Goal: Task Accomplishment & Management: Complete application form

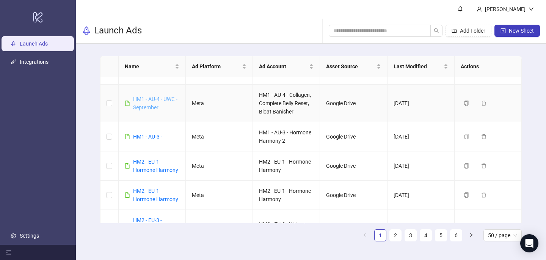
scroll to position [71, 0]
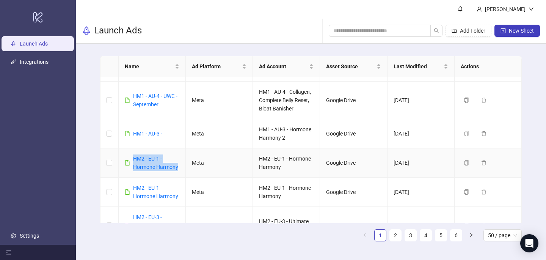
drag, startPoint x: 180, startPoint y: 165, endPoint x: 130, endPoint y: 158, distance: 50.6
click at [131, 159] on td "HM2 - EU-1 - Hormone Harmony" at bounding box center [152, 162] width 67 height 29
copy link "HM2 - EU-1 - Hormone Harmony"
click at [521, 27] on button "New Sheet" at bounding box center [518, 31] width 46 height 12
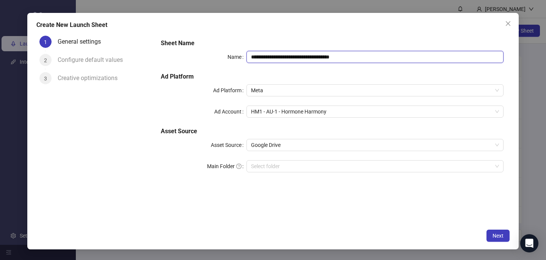
click at [270, 55] on input "**********" at bounding box center [375, 57] width 257 height 12
paste input "text"
type input "**********"
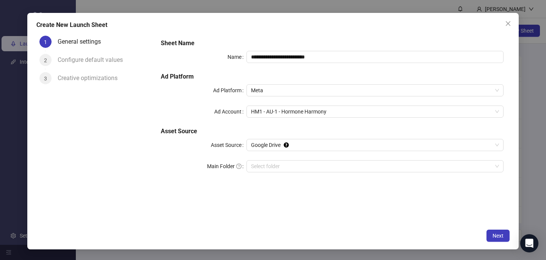
click at [278, 35] on form "**********" at bounding box center [332, 110] width 355 height 155
click at [270, 105] on div "**********" at bounding box center [332, 110] width 349 height 149
click at [271, 109] on span "HM1 - AU-1 - Hormone Harmony" at bounding box center [375, 111] width 248 height 11
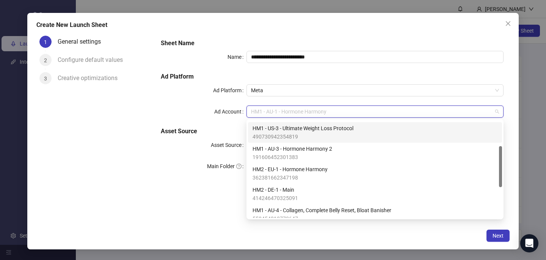
scroll to position [60, 0]
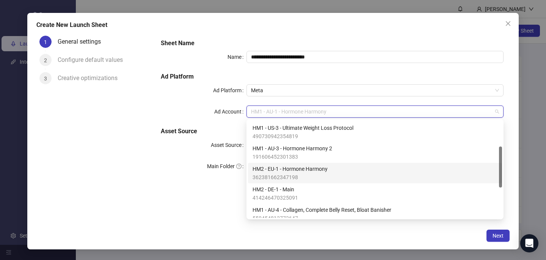
click at [291, 171] on span "HM2 - EU-1 - Hormone Harmony" at bounding box center [290, 169] width 75 height 8
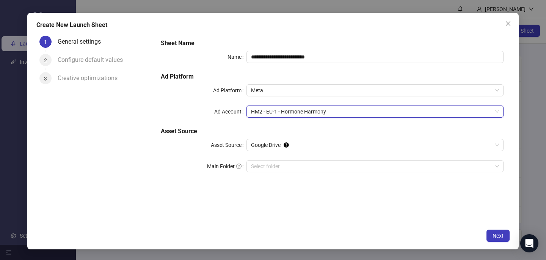
click at [367, 225] on div "**********" at bounding box center [273, 131] width 492 height 236
click at [500, 236] on span "Next" at bounding box center [498, 236] width 11 height 6
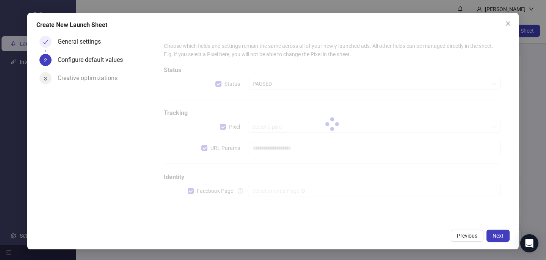
type input "**********"
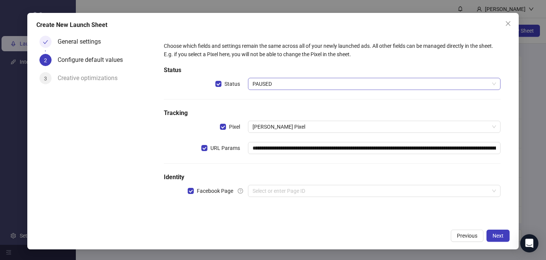
click at [282, 83] on span "PAUSED" at bounding box center [375, 83] width 244 height 11
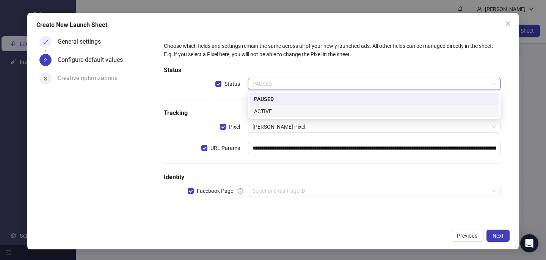
click at [274, 113] on div "ACTIVE" at bounding box center [374, 111] width 241 height 8
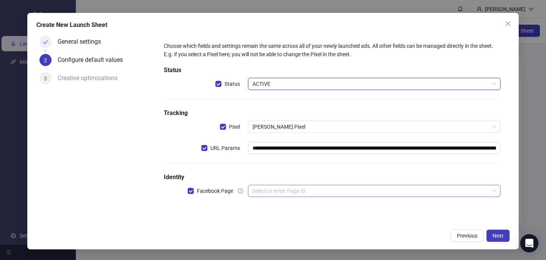
click at [272, 191] on input "search" at bounding box center [371, 190] width 237 height 11
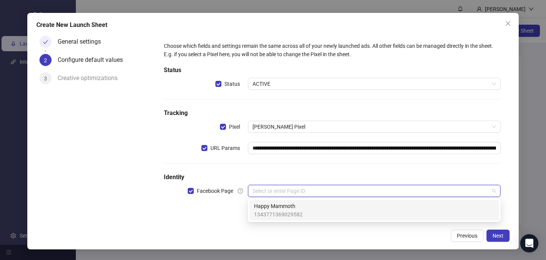
click at [272, 205] on span "Happy Mammoth" at bounding box center [278, 206] width 49 height 8
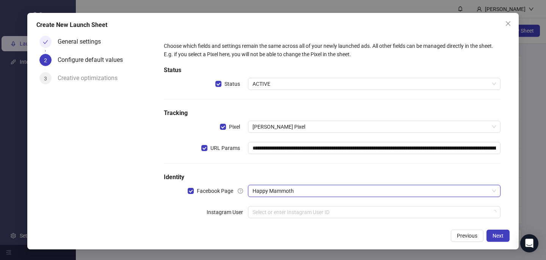
click at [272, 206] on div "**********" at bounding box center [332, 135] width 343 height 192
click at [273, 210] on input "search" at bounding box center [371, 211] width 237 height 11
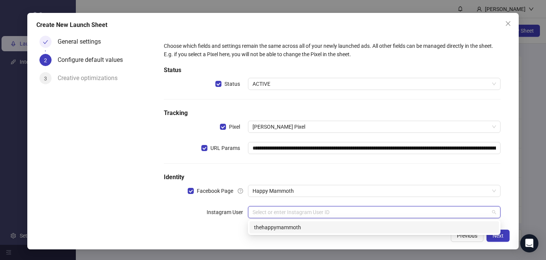
click at [273, 226] on div "thehappymammoth" at bounding box center [374, 227] width 241 height 8
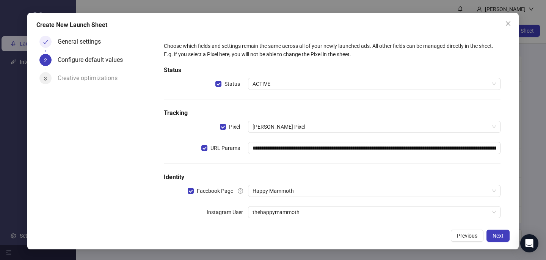
click at [304, 234] on div "Previous Next" at bounding box center [272, 236] width 473 height 12
click at [501, 234] on span "Next" at bounding box center [498, 236] width 11 height 6
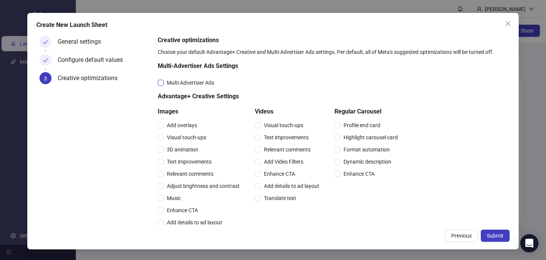
click at [216, 80] on span "Multi-Advertiser Ads" at bounding box center [190, 83] width 53 height 8
click at [185, 170] on span "Relevant comments" at bounding box center [190, 174] width 53 height 8
click at [274, 144] on div "Relevant comments" at bounding box center [289, 149] width 68 height 12
click at [275, 147] on span "Relevant comments" at bounding box center [287, 149] width 53 height 8
click at [501, 229] on div "Create New Launch Sheet General settings Configure default values 3 Creative op…" at bounding box center [273, 131] width 492 height 236
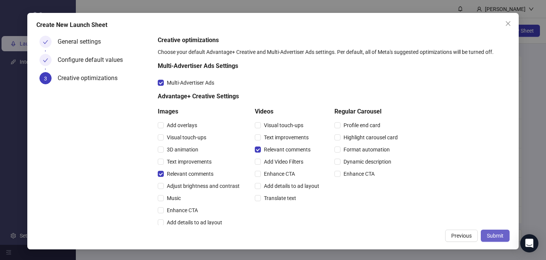
click at [498, 238] on span "Submit" at bounding box center [495, 236] width 17 height 6
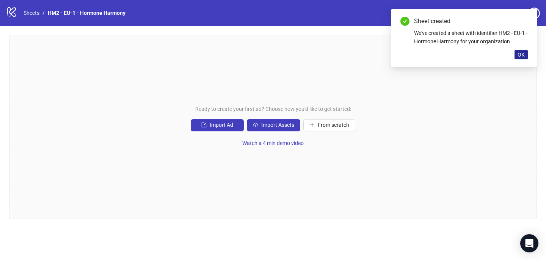
click at [528, 55] on button "OK" at bounding box center [521, 54] width 13 height 9
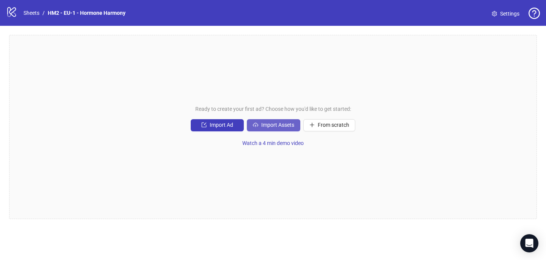
click at [287, 125] on span "Import Assets" at bounding box center [277, 125] width 33 height 6
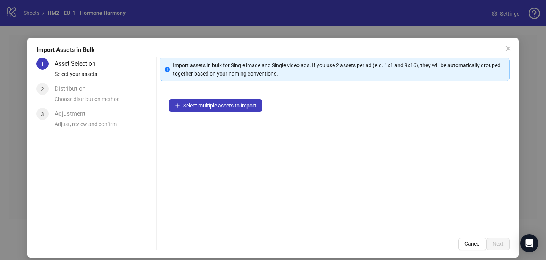
click at [234, 115] on div "Select multiple assets to import" at bounding box center [335, 159] width 350 height 138
click at [233, 109] on button "Select multiple assets to import" at bounding box center [216, 105] width 94 height 12
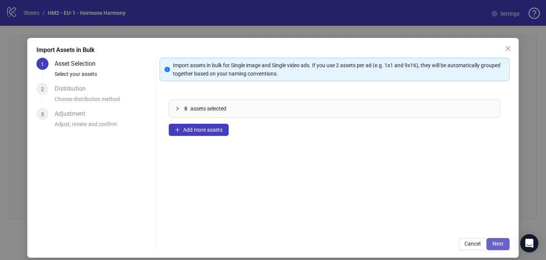
click at [504, 244] on button "Next" at bounding box center [498, 244] width 23 height 12
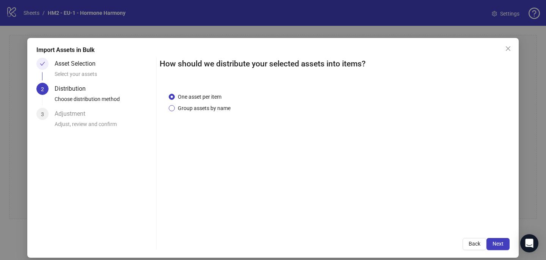
click at [221, 105] on span "Group assets by name" at bounding box center [204, 108] width 59 height 8
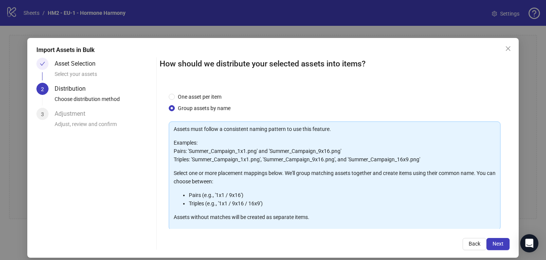
scroll to position [55, 0]
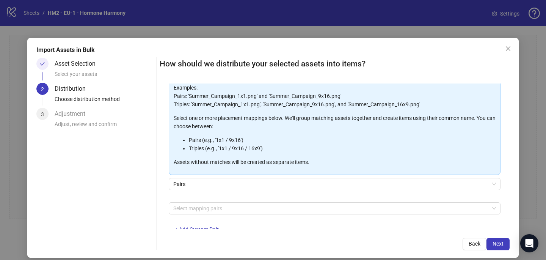
click at [214, 208] on div at bounding box center [330, 208] width 321 height 11
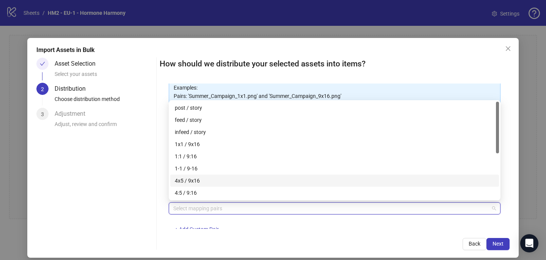
click at [213, 185] on div "4x5 / 9x16" at bounding box center [334, 181] width 329 height 12
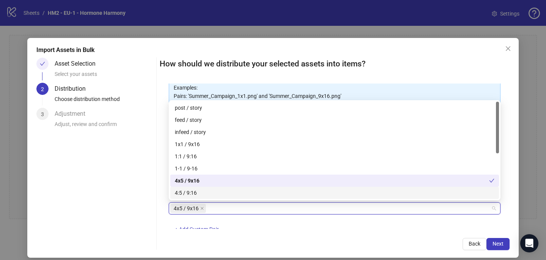
click at [324, 242] on div "Back Next" at bounding box center [335, 244] width 350 height 12
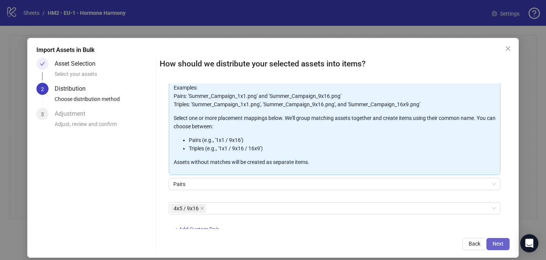
click at [499, 243] on span "Next" at bounding box center [498, 244] width 11 height 6
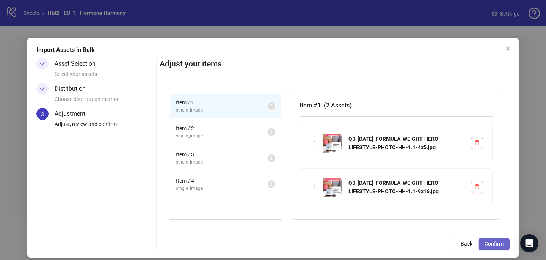
click at [497, 247] on button "Confirm" at bounding box center [494, 244] width 31 height 12
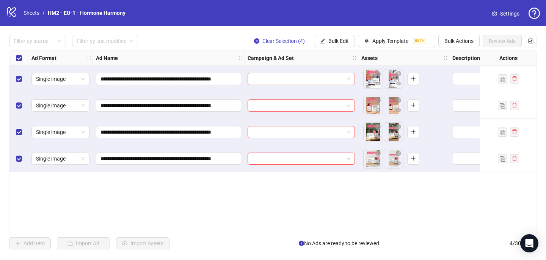
click at [281, 77] on input "search" at bounding box center [297, 78] width 91 height 11
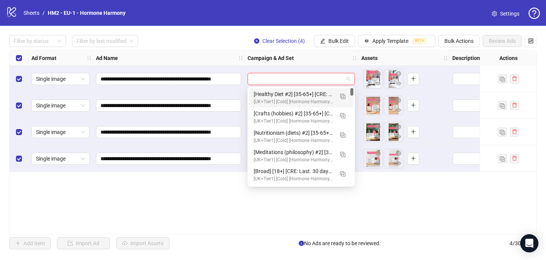
paste input "**********"
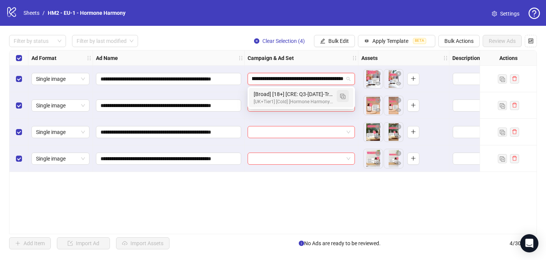
click at [343, 94] on img "button" at bounding box center [342, 96] width 5 height 5
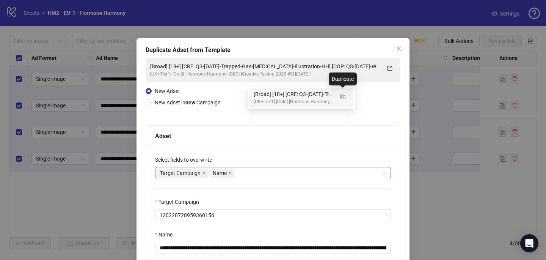
type input "**********"
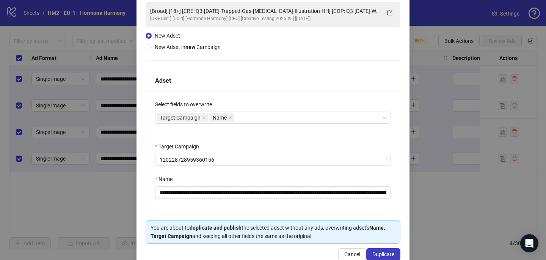
scroll to position [55, 0]
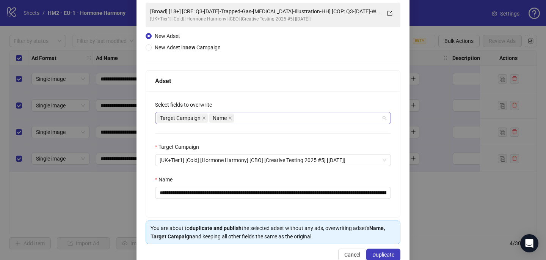
click at [266, 116] on div "Target Campaign Name" at bounding box center [269, 118] width 225 height 11
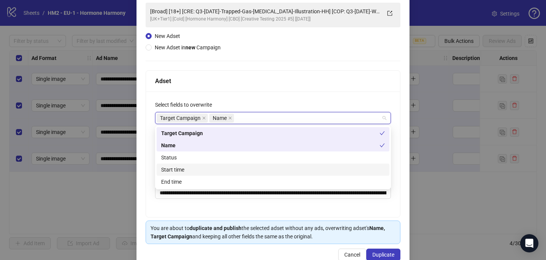
click at [230, 170] on div "Start time" at bounding box center [273, 169] width 224 height 8
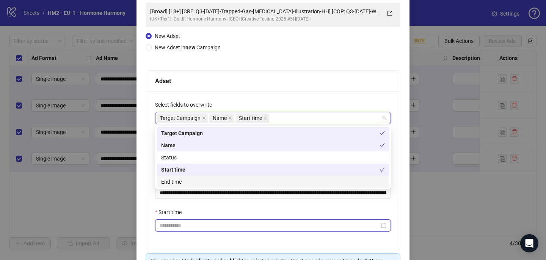
click at [211, 226] on input "Start time" at bounding box center [270, 225] width 220 height 8
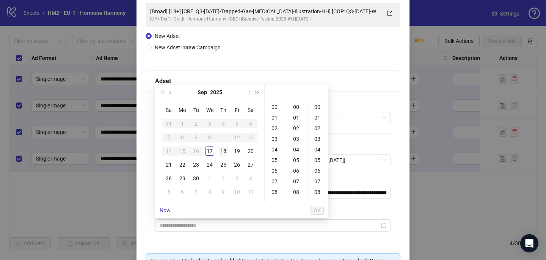
click at [223, 150] on div "18" at bounding box center [223, 150] width 9 height 9
type input "**********"
click at [315, 208] on span "OK" at bounding box center [317, 210] width 7 height 6
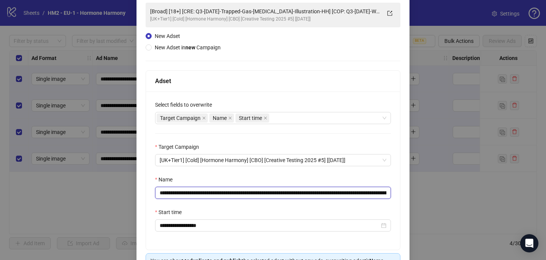
drag, startPoint x: 331, startPoint y: 191, endPoint x: 206, endPoint y: 190, distance: 125.2
click at [206, 190] on input "**********" at bounding box center [273, 193] width 236 height 12
paste input "**"
click at [381, 195] on input "**********" at bounding box center [273, 193] width 236 height 12
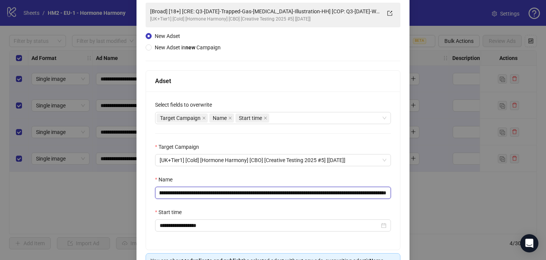
click at [381, 195] on input "**********" at bounding box center [273, 193] width 236 height 12
click at [344, 192] on input "**********" at bounding box center [273, 193] width 236 height 12
drag, startPoint x: 373, startPoint y: 192, endPoint x: 397, endPoint y: 193, distance: 23.9
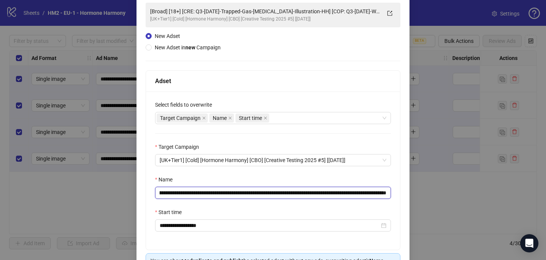
click at [397, 193] on div "**********" at bounding box center [273, 170] width 254 height 158
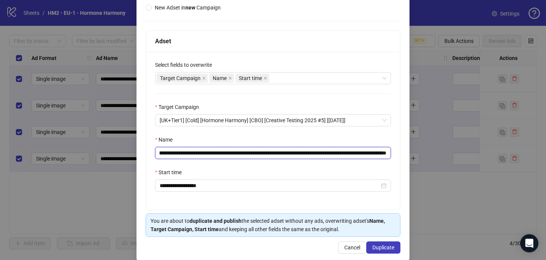
scroll to position [105, 0]
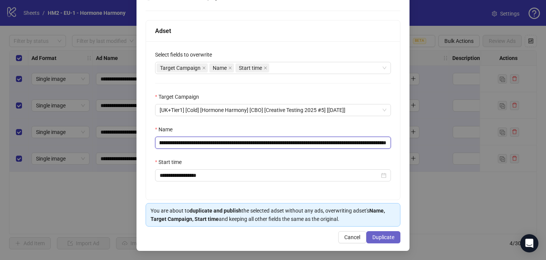
type input "**********"
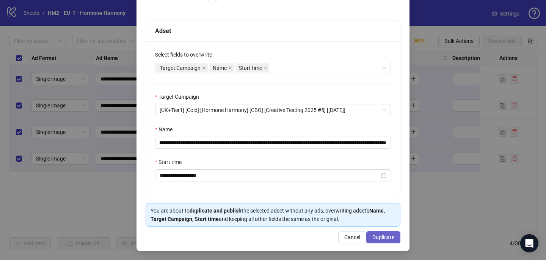
click at [385, 238] on span "Duplicate" at bounding box center [384, 237] width 22 height 6
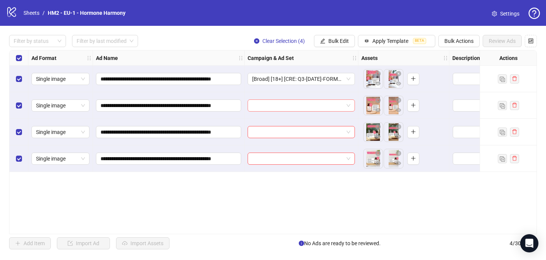
click at [267, 106] on input "search" at bounding box center [297, 105] width 91 height 11
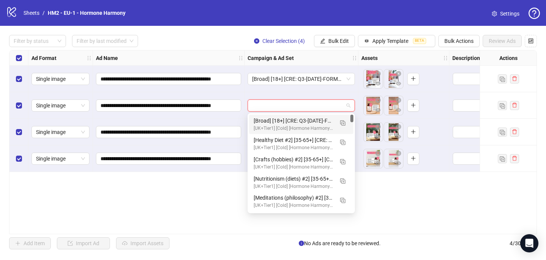
click at [268, 120] on div "[Broad] [18+] [CRE: Q3-09-SEP-2025-FORMULA-WEIGHT-HERO-LIFESTYLE-PHOTO-HH] [COP…" at bounding box center [294, 120] width 80 height 8
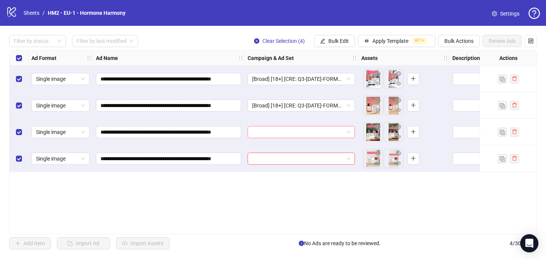
click at [265, 127] on input "search" at bounding box center [297, 131] width 91 height 11
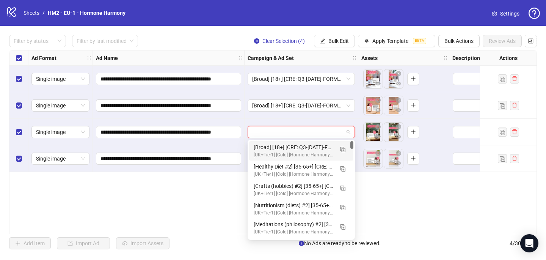
click at [267, 146] on div "[Broad] [18+] [CRE: Q3-09-SEP-2025-FORMULA-WEIGHT-HERO-LIFESTYLE-PHOTO-HH] [COP…" at bounding box center [294, 147] width 80 height 8
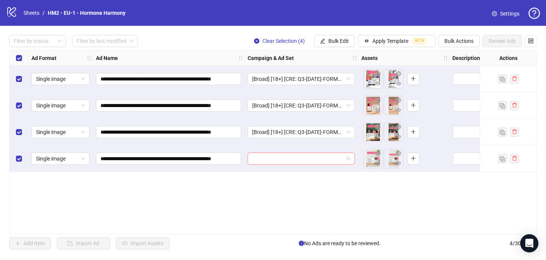
click at [267, 154] on input "search" at bounding box center [297, 158] width 91 height 11
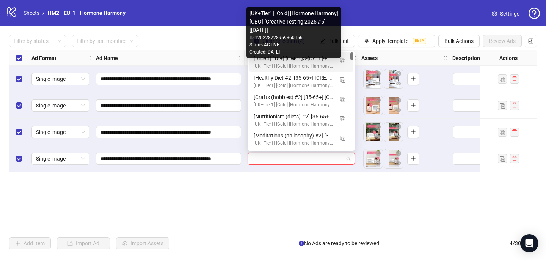
click at [282, 57] on div "[UK+Tier1] [Cold] [Hormone Harmony] [CBO] [Creative Testing 2025 #5] [10 July 2…" at bounding box center [294, 32] width 95 height 51
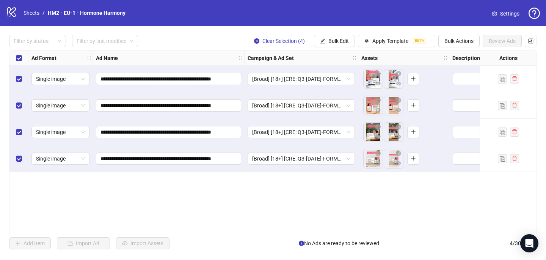
click at [245, 225] on div "**********" at bounding box center [273, 142] width 528 height 184
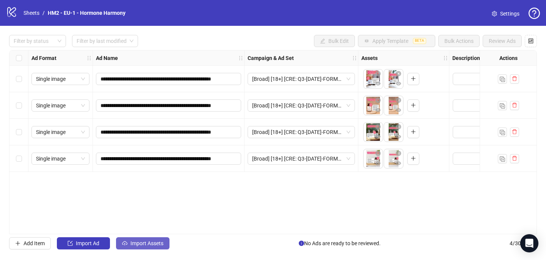
click at [131, 244] on span "Import Assets" at bounding box center [147, 243] width 33 height 6
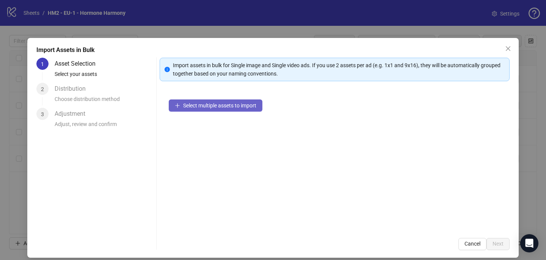
click at [237, 106] on span "Select multiple assets to import" at bounding box center [219, 105] width 73 height 6
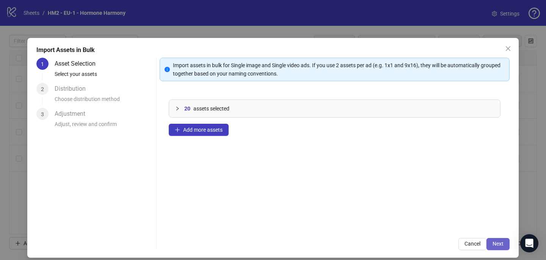
click at [494, 247] on button "Next" at bounding box center [498, 244] width 23 height 12
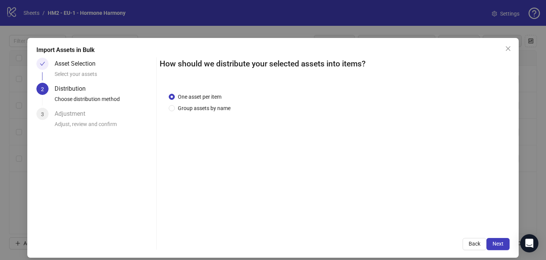
click at [217, 112] on div "One asset per item Group assets by name" at bounding box center [335, 155] width 350 height 145
click at [215, 105] on span "Group assets by name" at bounding box center [204, 108] width 59 height 8
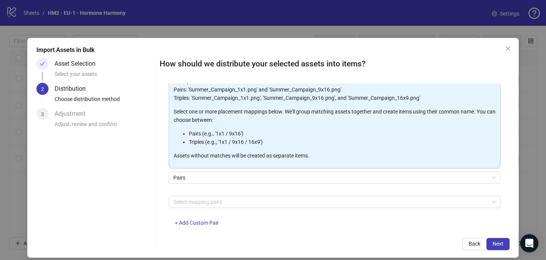
scroll to position [77, 0]
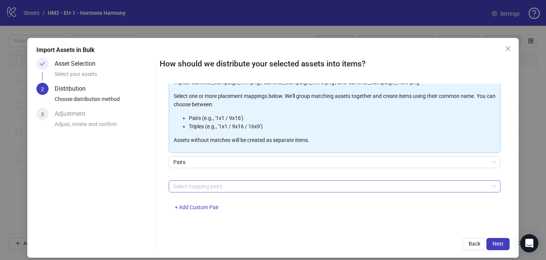
click at [204, 185] on div at bounding box center [330, 186] width 321 height 11
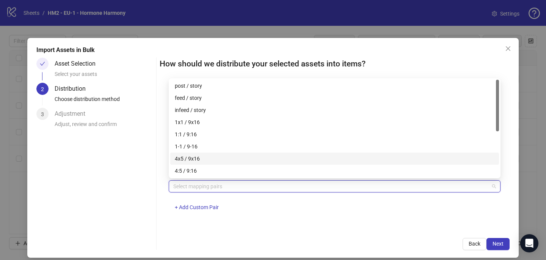
click at [209, 159] on div "4x5 / 9x16" at bounding box center [335, 158] width 320 height 8
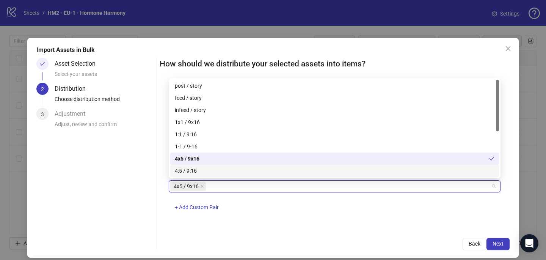
click at [386, 238] on div "Back Next" at bounding box center [335, 244] width 350 height 12
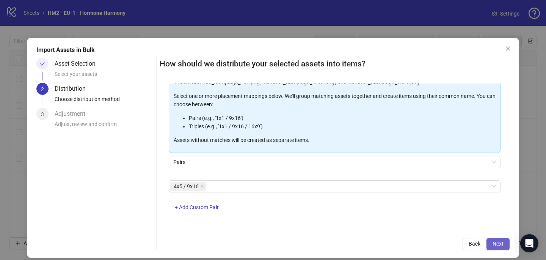
click at [495, 243] on span "Next" at bounding box center [498, 244] width 11 height 6
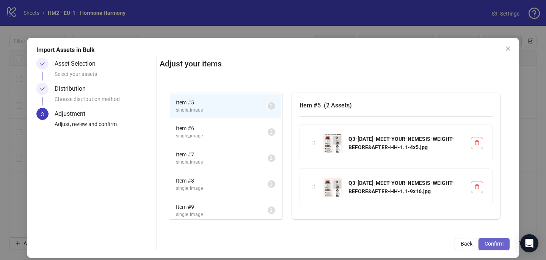
click at [504, 248] on button "Confirm" at bounding box center [494, 244] width 31 height 12
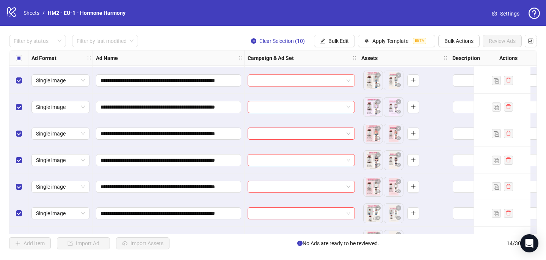
scroll to position [71, 0]
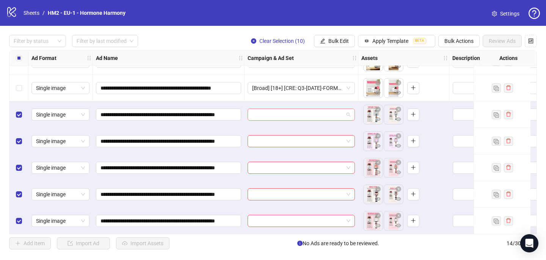
click at [266, 112] on input "search" at bounding box center [297, 114] width 91 height 11
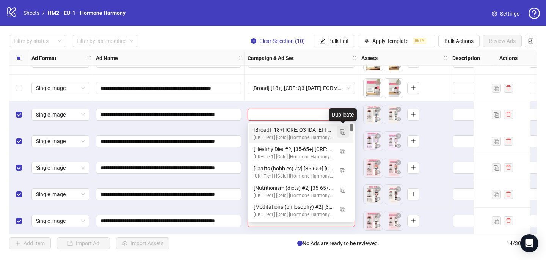
click at [337, 131] on button "button" at bounding box center [343, 132] width 12 height 12
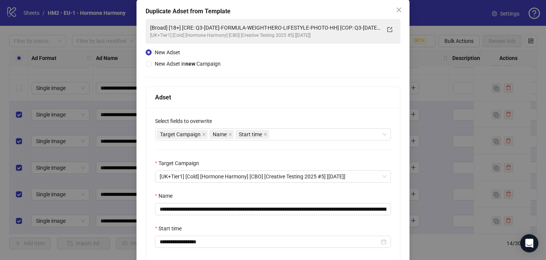
scroll to position [52, 0]
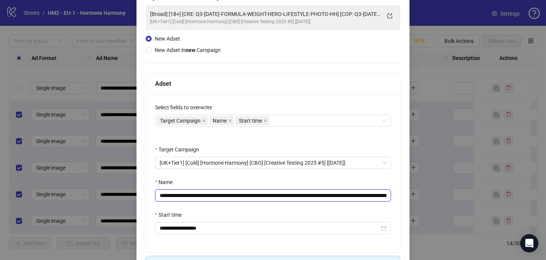
drag, startPoint x: 360, startPoint y: 197, endPoint x: 205, endPoint y: 194, distance: 154.8
click at [206, 195] on input "**********" at bounding box center [273, 195] width 236 height 12
paste input "**"
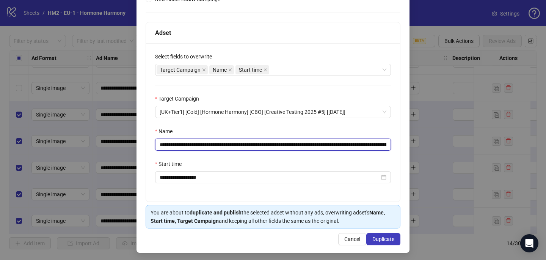
scroll to position [105, 0]
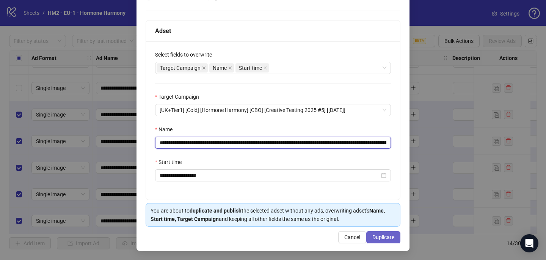
type input "**********"
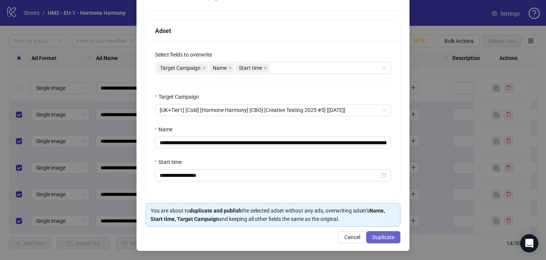
click at [386, 236] on span "Duplicate" at bounding box center [384, 237] width 22 height 6
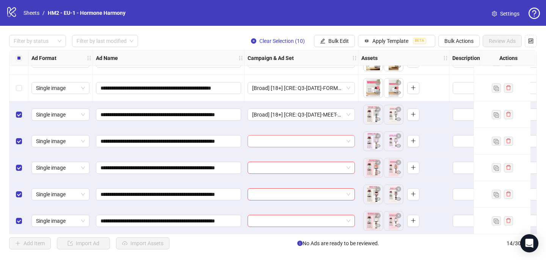
click at [291, 143] on input "search" at bounding box center [297, 140] width 91 height 11
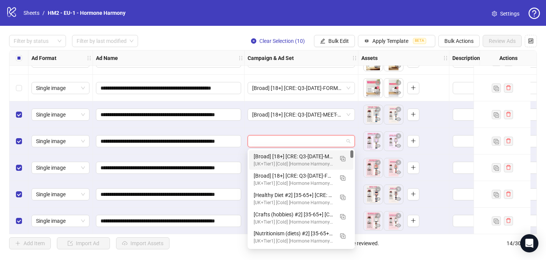
click at [289, 159] on div "[Broad] [18+] [CRE: Q3-09-SEP-2025-MEET-YOUR-NEMESIS-WEIGHT-BEFORE&AFTER-HH] [C…" at bounding box center [294, 156] width 80 height 8
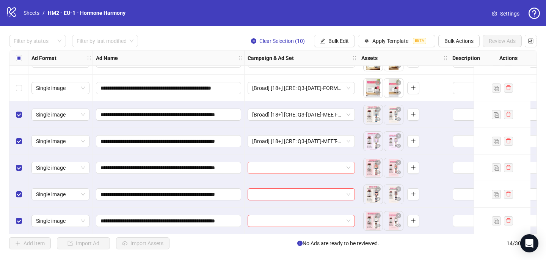
click at [287, 167] on input "search" at bounding box center [297, 167] width 91 height 11
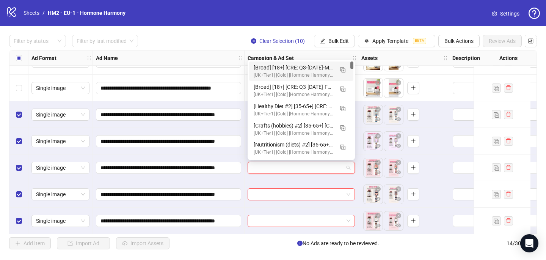
click at [296, 68] on div "[Broad] [18+] [CRE: Q3-09-SEP-2025-MEET-YOUR-NEMESIS-WEIGHT-BEFORE&AFTER-HH] [C…" at bounding box center [294, 67] width 80 height 8
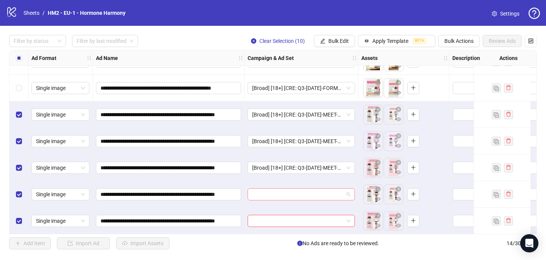
click at [271, 193] on input "search" at bounding box center [297, 194] width 91 height 11
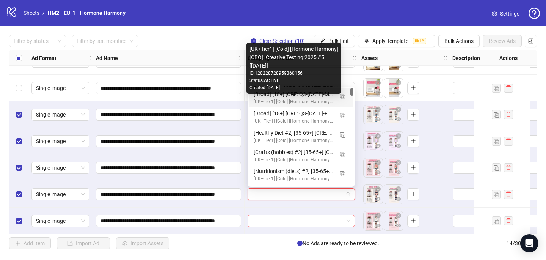
click at [290, 94] on div "[Broad] [18+] [CRE: Q3-09-SEP-2025-MEET-YOUR-NEMESIS-WEIGHT-BEFORE&AFTER-HH] [C…" at bounding box center [294, 94] width 80 height 8
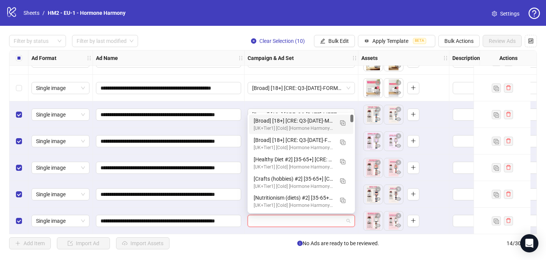
click at [258, 223] on input "search" at bounding box center [297, 220] width 91 height 11
click at [286, 122] on div "[Broad] [18+] [CRE: Q3-09-SEP-2025-MEET-YOUR-NEMESIS-WEIGHT-BEFORE&AFTER-HH] [C…" at bounding box center [294, 120] width 80 height 8
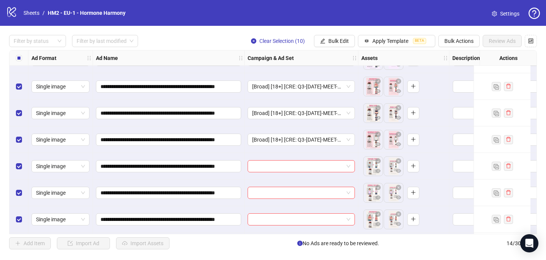
scroll to position [160, 0]
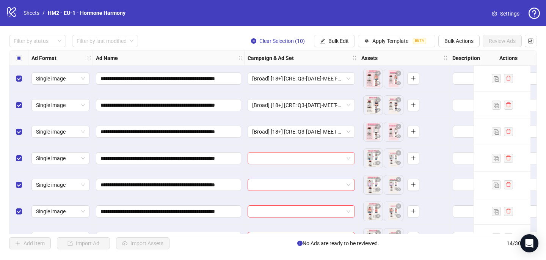
click at [271, 159] on input "search" at bounding box center [297, 158] width 91 height 11
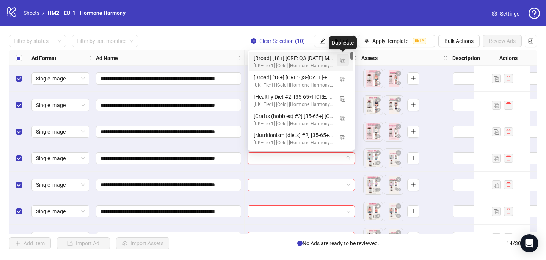
click at [345, 58] on img "button" at bounding box center [342, 60] width 5 height 5
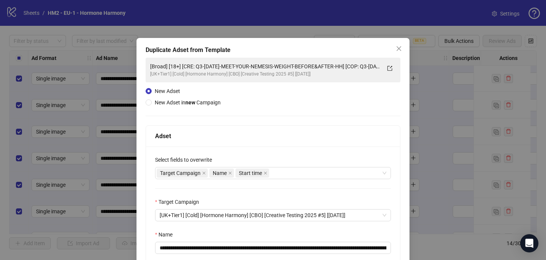
scroll to position [36, 0]
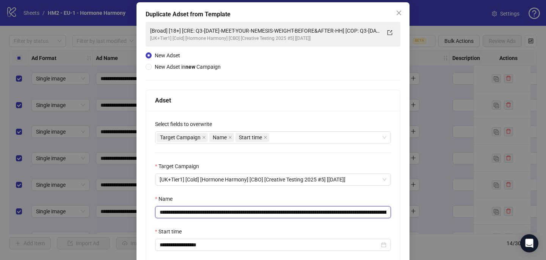
click at [365, 210] on input "**********" at bounding box center [273, 212] width 236 height 12
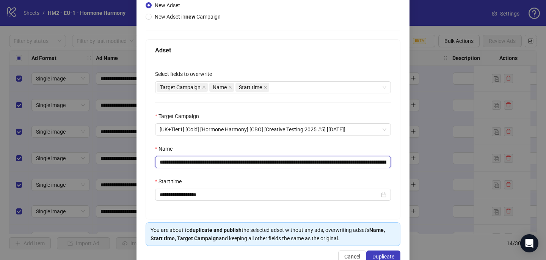
scroll to position [105, 0]
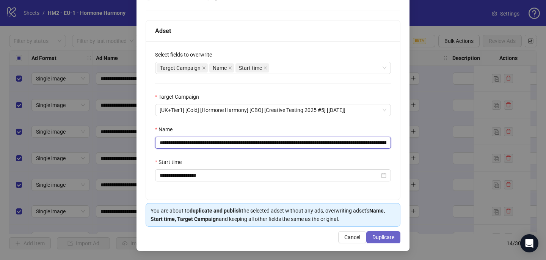
type input "**********"
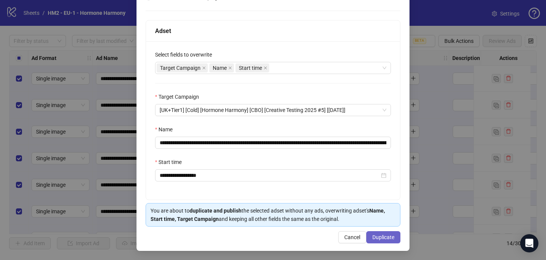
click at [382, 234] on span "Duplicate" at bounding box center [384, 237] width 22 height 6
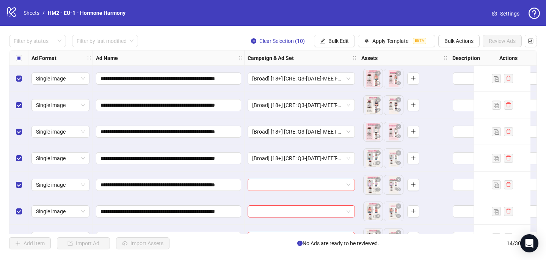
click at [337, 184] on input "search" at bounding box center [297, 184] width 91 height 11
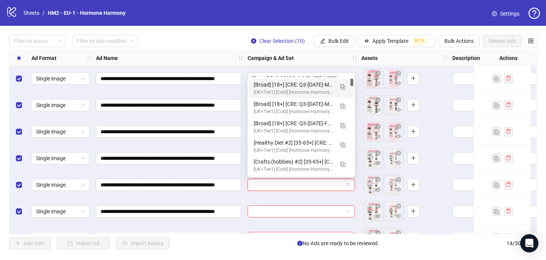
click at [323, 86] on div "[Broad] [18+] [CRE: Q3-09-SEP-2025-MEET-YOUR-NEMESIS-WEIGHT-BEFORE&AFTER-HH #2]…" at bounding box center [294, 84] width 80 height 8
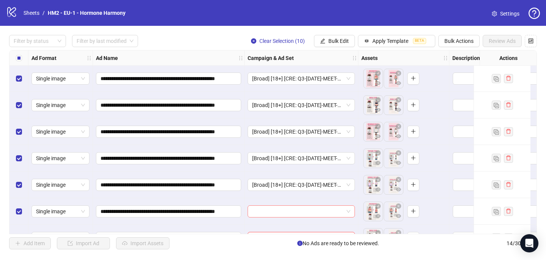
click at [284, 213] on input "search" at bounding box center [297, 211] width 91 height 11
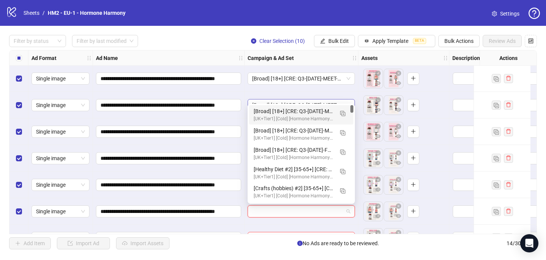
click at [316, 110] on div "[Broad] [18+] [CRE: Q3-09-SEP-2025-MEET-YOUR-NEMESIS-WEIGHT-BEFORE&AFTER-HH #2]…" at bounding box center [294, 111] width 80 height 8
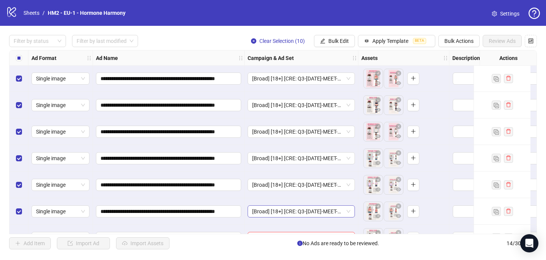
scroll to position [207, 0]
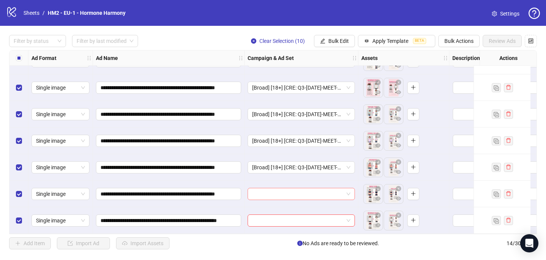
click at [267, 192] on input "search" at bounding box center [297, 193] width 91 height 11
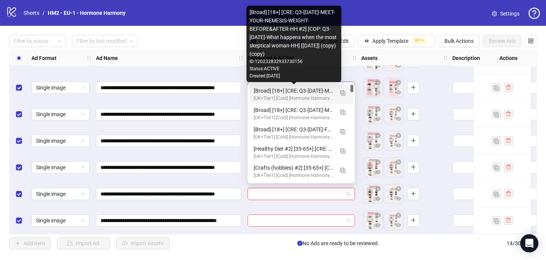
click at [300, 89] on div "[Broad] [18+] [CRE: Q3-09-SEP-2025-MEET-YOUR-NEMESIS-WEIGHT-BEFORE&AFTER-HH #2]…" at bounding box center [294, 90] width 80 height 8
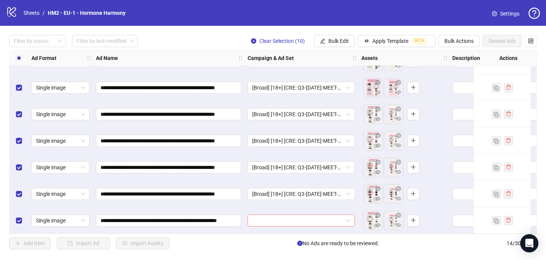
click at [278, 215] on input "search" at bounding box center [297, 220] width 91 height 11
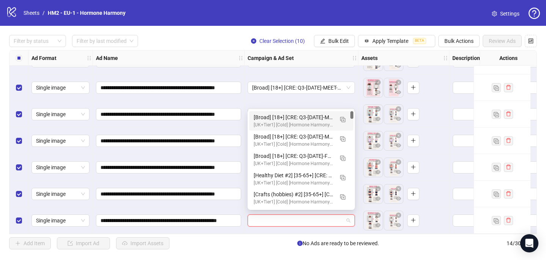
click at [312, 118] on div "[Broad] [18+] [CRE: Q3-09-SEP-2025-MEET-YOUR-NEMESIS-WEIGHT-BEFORE&AFTER-HH #2]…" at bounding box center [294, 117] width 80 height 8
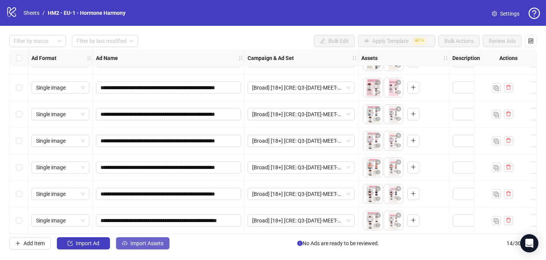
click at [134, 244] on span "Import Assets" at bounding box center [147, 243] width 33 height 6
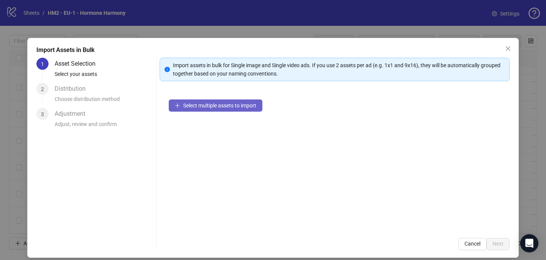
click at [179, 109] on button "Select multiple assets to import" at bounding box center [216, 105] width 94 height 12
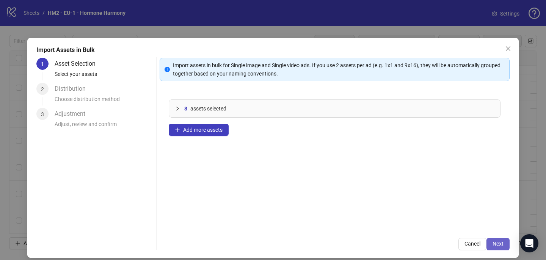
click at [503, 245] on span "Next" at bounding box center [498, 244] width 11 height 6
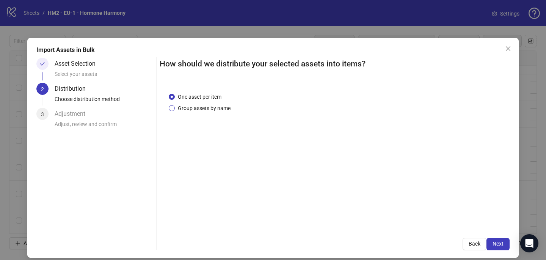
click at [233, 108] on span "Group assets by name" at bounding box center [204, 108] width 59 height 8
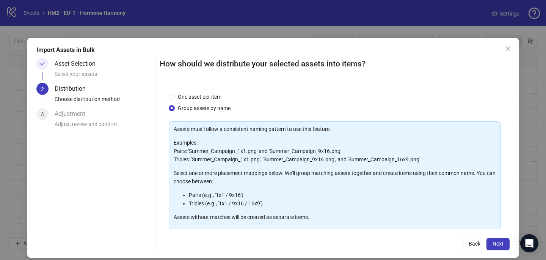
scroll to position [47, 0]
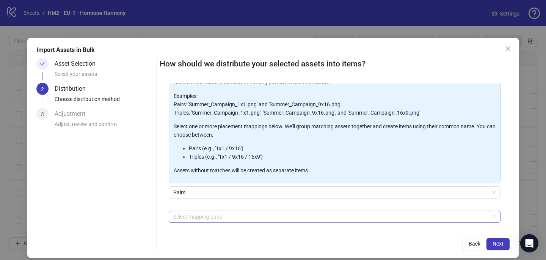
click at [220, 214] on div at bounding box center [330, 216] width 321 height 11
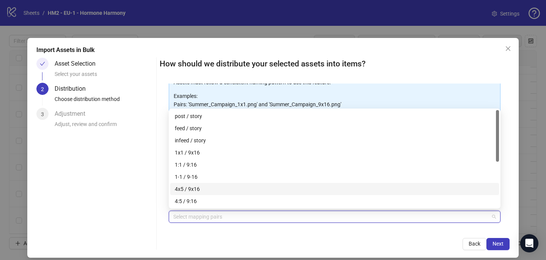
click at [215, 186] on div "4x5 / 9x16" at bounding box center [335, 189] width 320 height 8
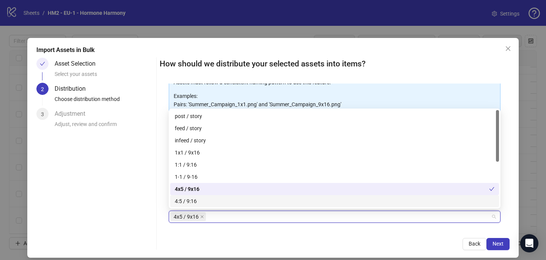
click at [269, 228] on div "How should we distribute your selected assets into items? One asset per item Gr…" at bounding box center [335, 154] width 350 height 192
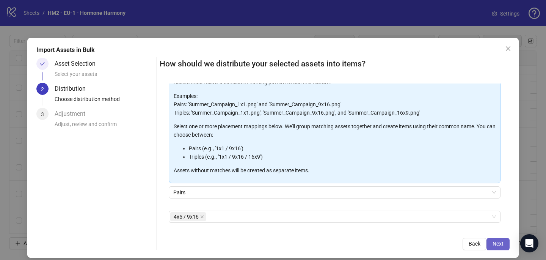
click at [508, 243] on button "Next" at bounding box center [498, 244] width 23 height 12
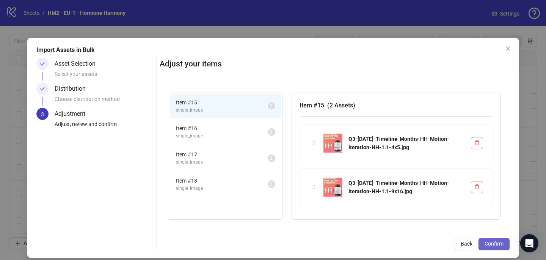
click at [503, 243] on span "Confirm" at bounding box center [494, 244] width 19 height 6
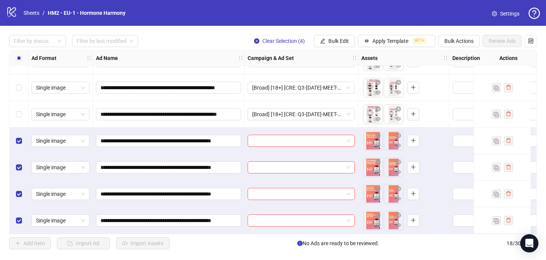
scroll to position [313, 0]
click at [280, 135] on input "search" at bounding box center [297, 140] width 91 height 11
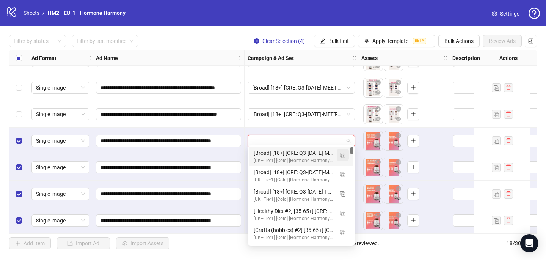
click at [340, 156] on img "button" at bounding box center [342, 155] width 5 height 5
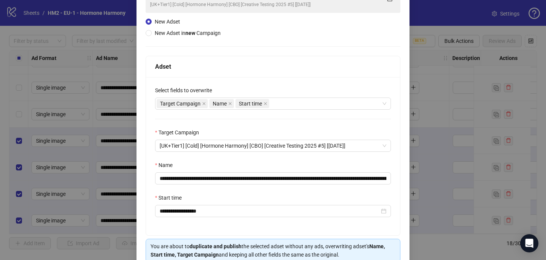
scroll to position [88, 0]
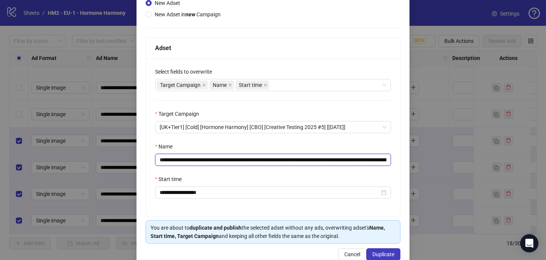
drag, startPoint x: 373, startPoint y: 159, endPoint x: 206, endPoint y: 158, distance: 167.7
click at [206, 159] on input "**********" at bounding box center [273, 160] width 236 height 12
paste input "text"
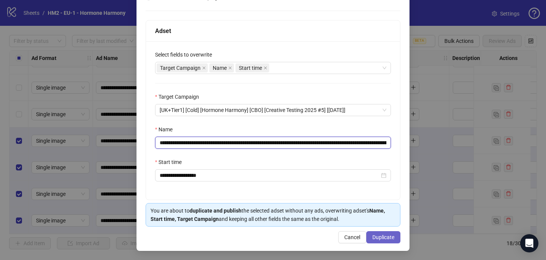
type input "**********"
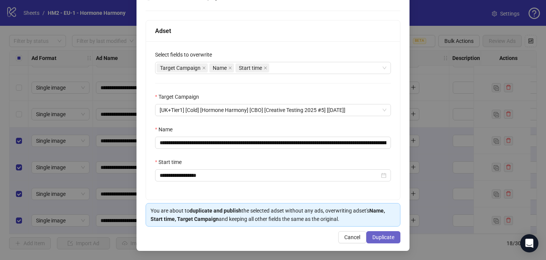
click at [387, 232] on button "Duplicate" at bounding box center [383, 237] width 34 height 12
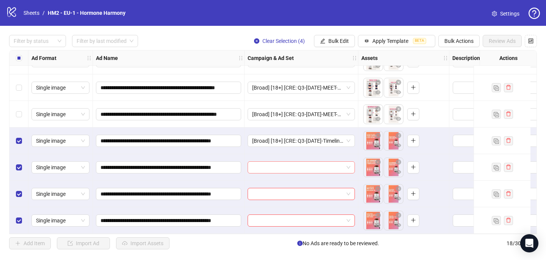
click at [322, 168] on input "search" at bounding box center [297, 167] width 91 height 11
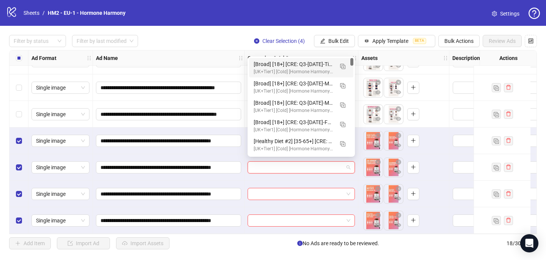
click at [317, 68] on div "[Broad] [18+] [CRE: Q3-08-AUG-2025-Timeline-Months-HH-Motion-Iteration-HH] [COP…" at bounding box center [294, 64] width 80 height 8
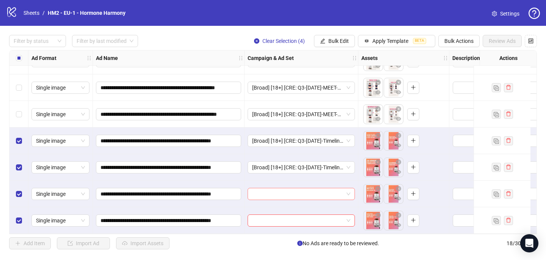
click at [297, 193] on input "search" at bounding box center [297, 193] width 91 height 11
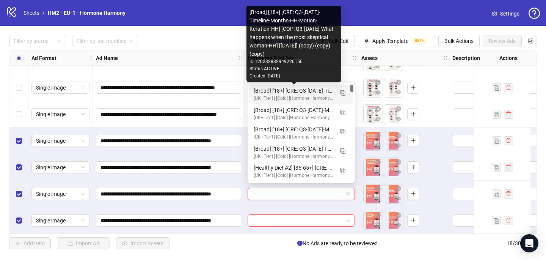
click at [307, 93] on div "[Broad] [18+] [CRE: Q3-08-AUG-2025-Timeline-Months-HH-Motion-Iteration-HH] [COP…" at bounding box center [294, 90] width 80 height 8
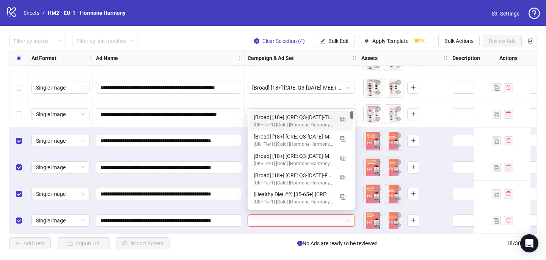
click at [286, 215] on input "search" at bounding box center [297, 220] width 91 height 11
click at [292, 116] on div "[Broad] [18+] [CRE: Q3-08-AUG-2025-Timeline-Months-HH-Motion-Iteration-HH] [COP…" at bounding box center [294, 117] width 80 height 8
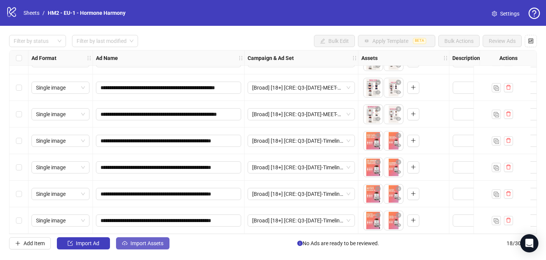
click at [134, 241] on span "Import Assets" at bounding box center [147, 243] width 33 height 6
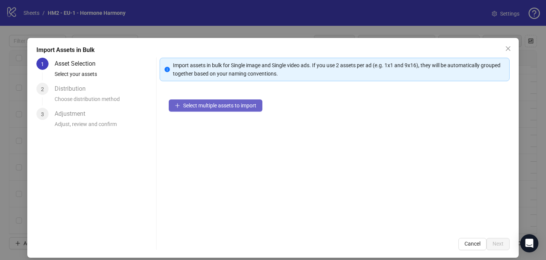
click at [207, 107] on span "Select multiple assets to import" at bounding box center [219, 105] width 73 height 6
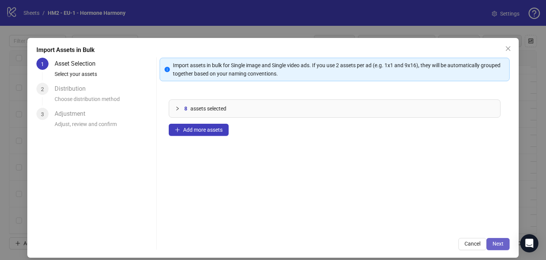
click at [502, 242] on span "Next" at bounding box center [498, 244] width 11 height 6
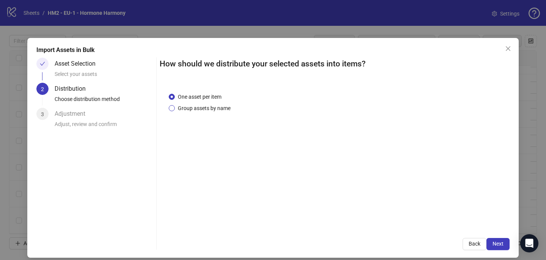
click at [202, 109] on span "Group assets by name" at bounding box center [204, 108] width 59 height 8
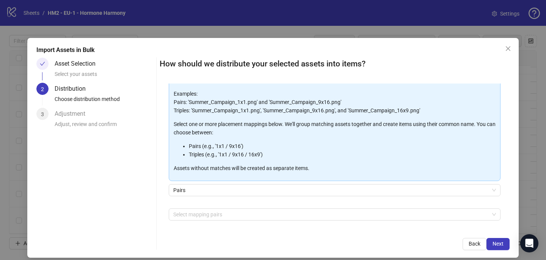
scroll to position [77, 0]
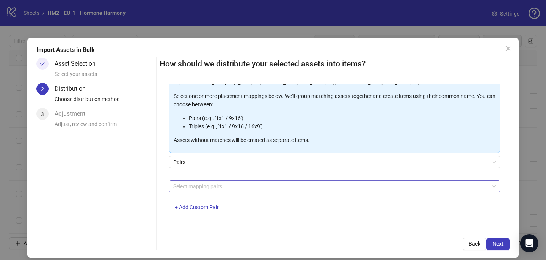
click at [195, 186] on div at bounding box center [330, 186] width 321 height 11
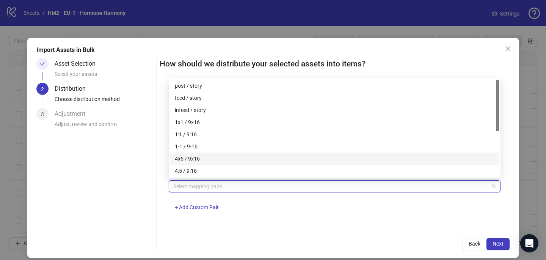
click at [201, 159] on div "4x5 / 9x16" at bounding box center [335, 158] width 320 height 8
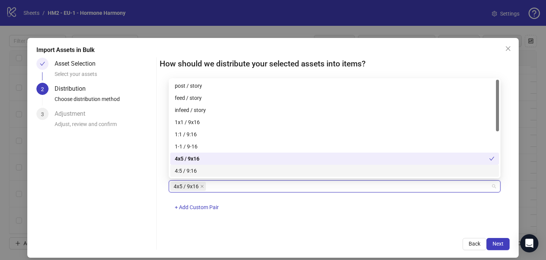
click at [311, 219] on div "4x5 / 9x16 + Add Custom Pair" at bounding box center [335, 199] width 332 height 39
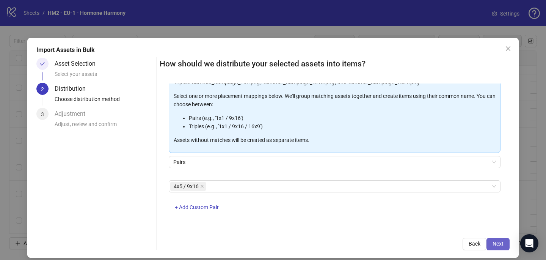
click at [499, 246] on span "Next" at bounding box center [498, 244] width 11 height 6
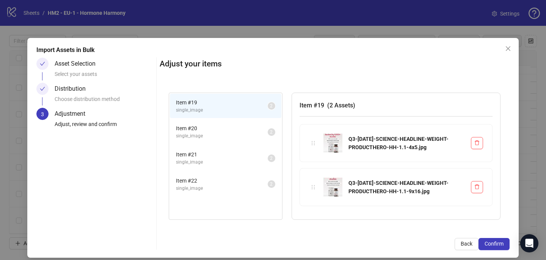
click at [499, 246] on span "Confirm" at bounding box center [494, 244] width 19 height 6
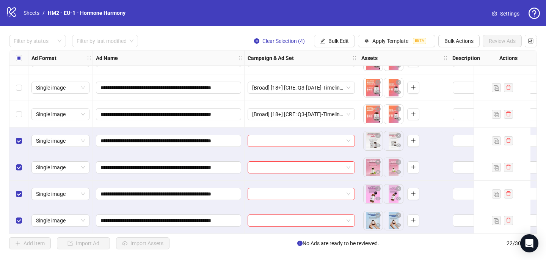
scroll to position [419, 0]
click at [282, 138] on input "search" at bounding box center [297, 140] width 91 height 11
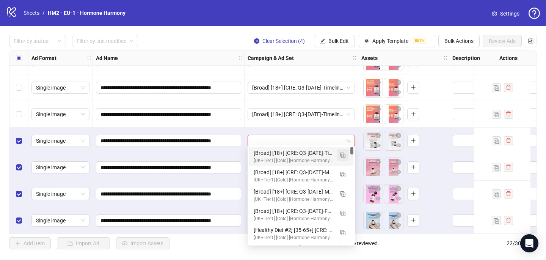
click at [343, 154] on img "button" at bounding box center [342, 155] width 5 height 5
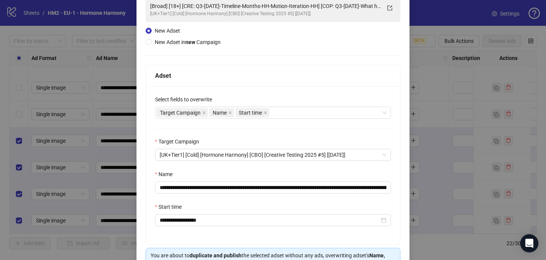
scroll to position [71, 0]
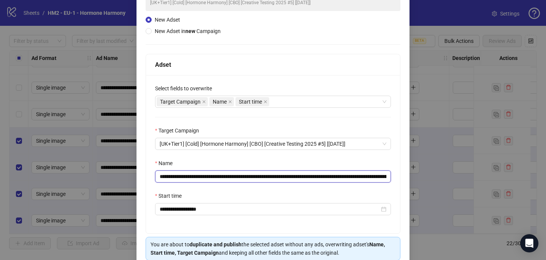
drag, startPoint x: 343, startPoint y: 176, endPoint x: 206, endPoint y: 173, distance: 136.2
click at [206, 173] on input "**********" at bounding box center [273, 176] width 236 height 12
paste input "text"
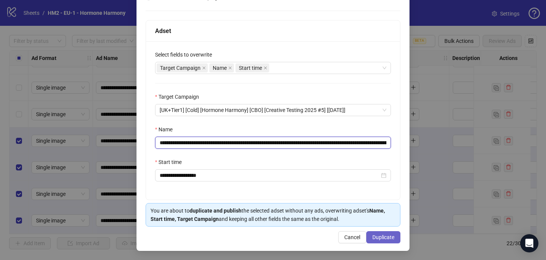
type input "**********"
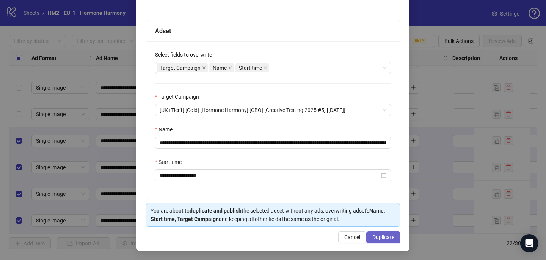
click at [396, 237] on button "Duplicate" at bounding box center [383, 237] width 34 height 12
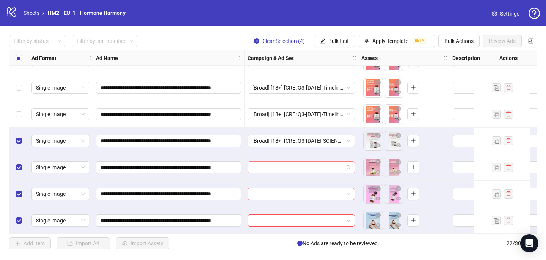
click at [299, 166] on input "search" at bounding box center [297, 167] width 91 height 11
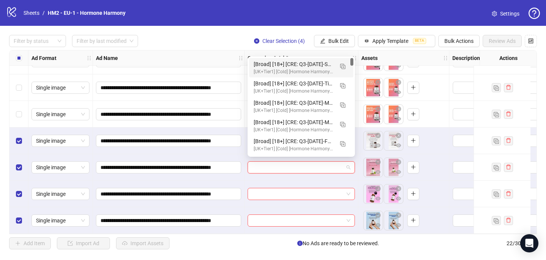
click at [308, 66] on div "[Broad] [18+] [CRE: Q3-09-SEP-2025-SCIENCE-HEADLINE-WEIGHT-PRODUCTHERO-HH] [COP…" at bounding box center [294, 64] width 80 height 8
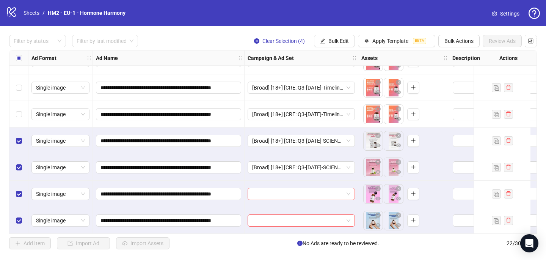
click at [257, 193] on input "search" at bounding box center [297, 193] width 91 height 11
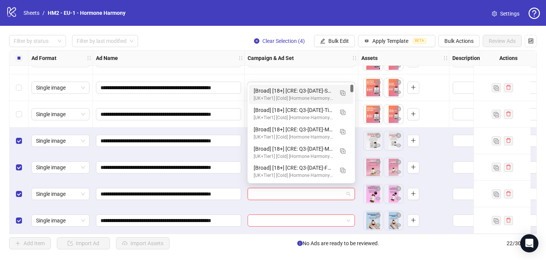
click at [297, 91] on div "[Broad] [18+] [CRE: Q3-09-SEP-2025-SCIENCE-HEADLINE-WEIGHT-PRODUCTHERO-HH] [COP…" at bounding box center [294, 90] width 80 height 8
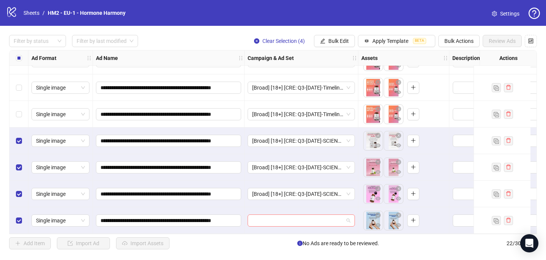
click at [256, 221] on input "search" at bounding box center [297, 220] width 91 height 11
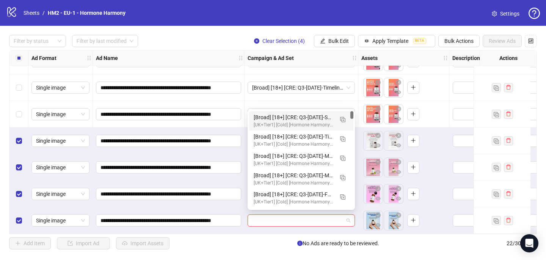
click at [289, 120] on div "[Broad] [18+] [CRE: Q3-09-SEP-2025-SCIENCE-HEADLINE-WEIGHT-PRODUCTHERO-HH] [COP…" at bounding box center [294, 117] width 80 height 8
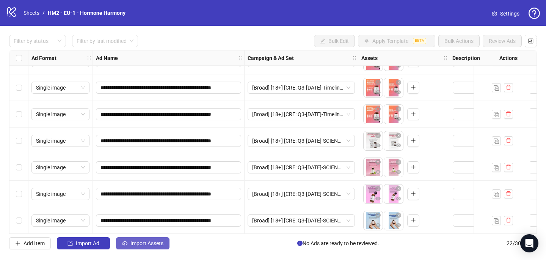
click at [139, 242] on span "Import Assets" at bounding box center [147, 243] width 33 height 6
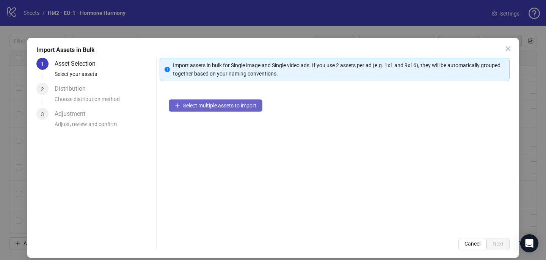
click at [192, 105] on span "Select multiple assets to import" at bounding box center [219, 105] width 73 height 6
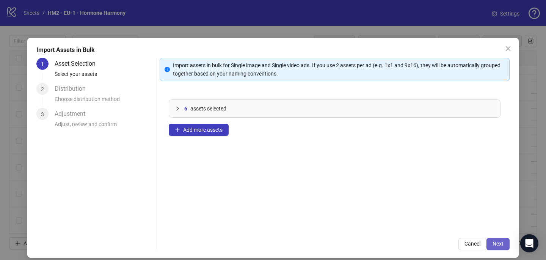
click at [500, 247] on span "Next" at bounding box center [498, 244] width 11 height 6
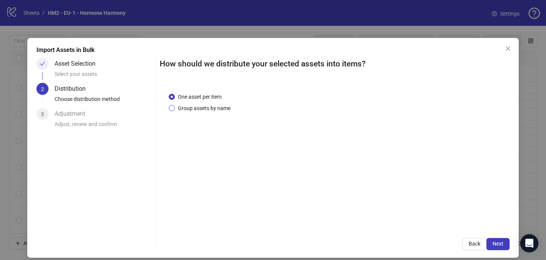
click at [214, 107] on span "Group assets by name" at bounding box center [204, 108] width 59 height 8
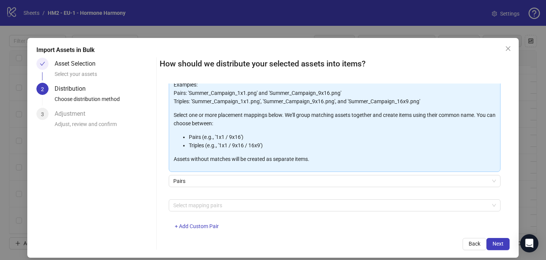
scroll to position [67, 0]
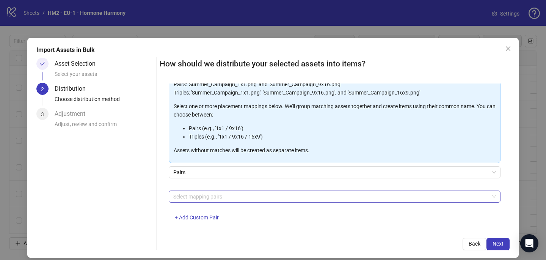
click at [219, 197] on div at bounding box center [330, 196] width 321 height 11
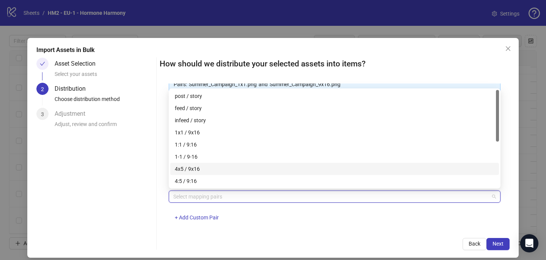
click at [218, 171] on div "4x5 / 9x16" at bounding box center [335, 169] width 320 height 8
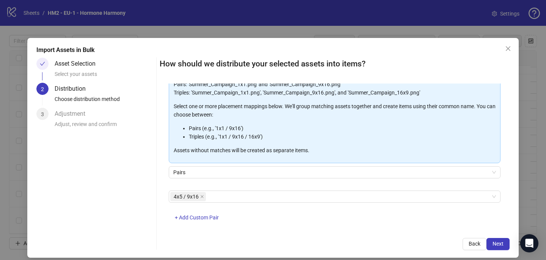
click at [300, 219] on div "4x5 / 9x16 + Add Custom Pair" at bounding box center [335, 209] width 332 height 39
click at [499, 248] on button "Next" at bounding box center [498, 244] width 23 height 12
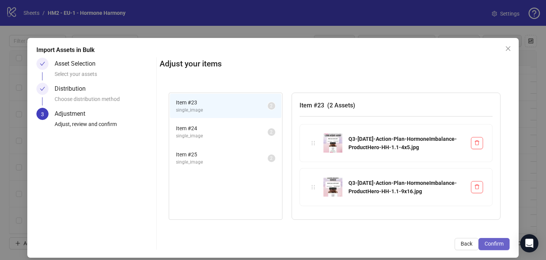
click at [493, 240] on button "Confirm" at bounding box center [494, 244] width 31 height 12
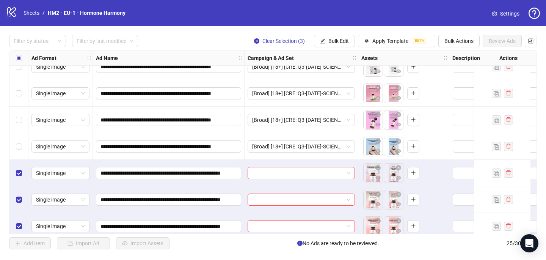
scroll to position [499, 0]
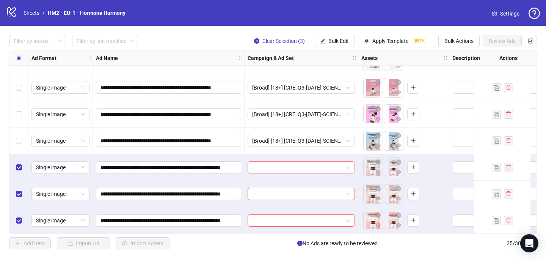
click at [279, 165] on input "search" at bounding box center [297, 167] width 91 height 11
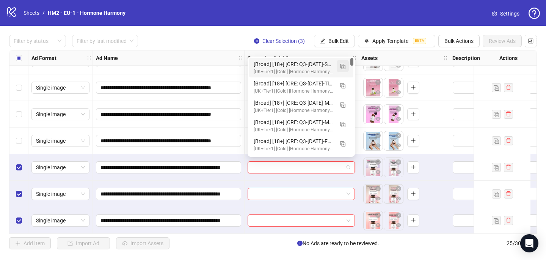
click at [343, 63] on span "button" at bounding box center [342, 66] width 5 height 6
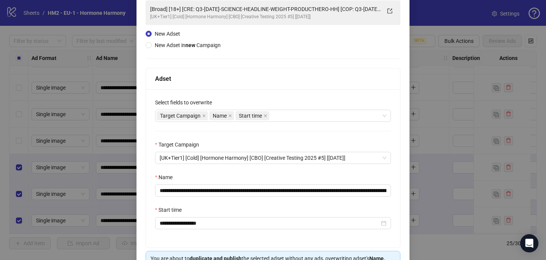
scroll to position [71, 0]
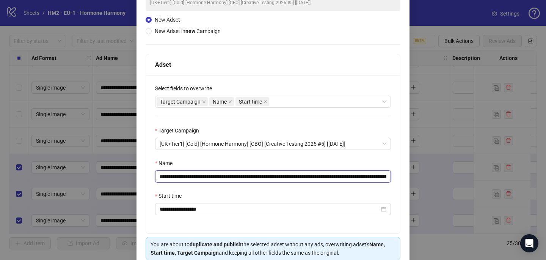
drag, startPoint x: 361, startPoint y: 176, endPoint x: 205, endPoint y: 179, distance: 156.3
click at [205, 179] on input "**********" at bounding box center [273, 176] width 236 height 12
paste input "*****"
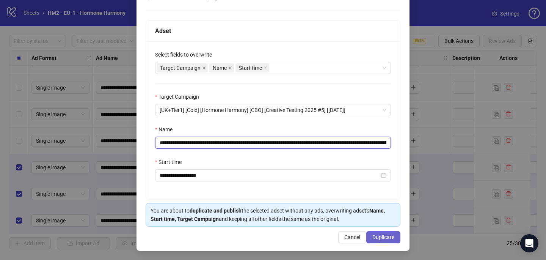
type input "**********"
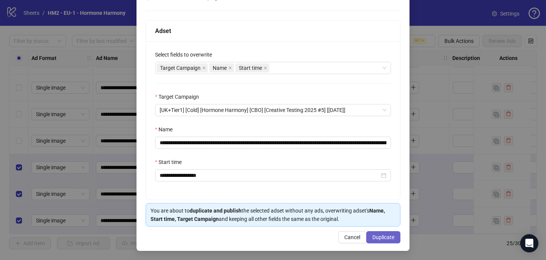
click at [376, 235] on span "Duplicate" at bounding box center [384, 237] width 22 height 6
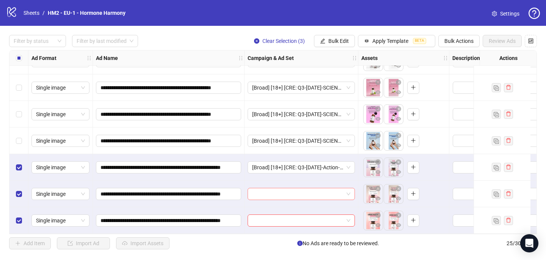
click at [271, 191] on input "search" at bounding box center [297, 193] width 91 height 11
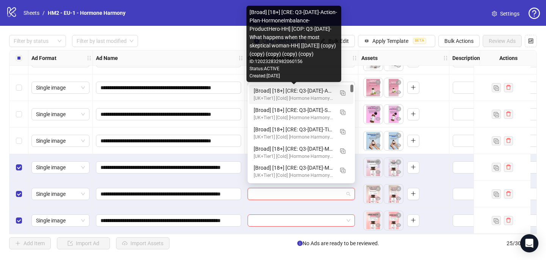
click at [307, 92] on div "[Broad] [18+] [CRE: Q3-09-SEP-2025-Action-Plan-HormoneImbalance-ProductHero-HH]…" at bounding box center [294, 90] width 80 height 8
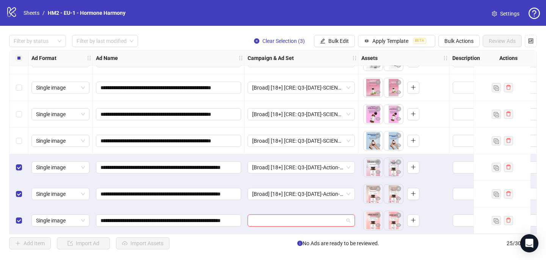
click at [271, 220] on input "search" at bounding box center [297, 220] width 91 height 11
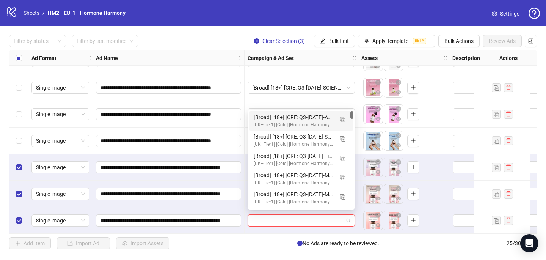
click at [313, 118] on div "[Broad] [18+] [CRE: Q3-09-SEP-2025-Action-Plan-HormoneImbalance-ProductHero-HH]…" at bounding box center [294, 117] width 80 height 8
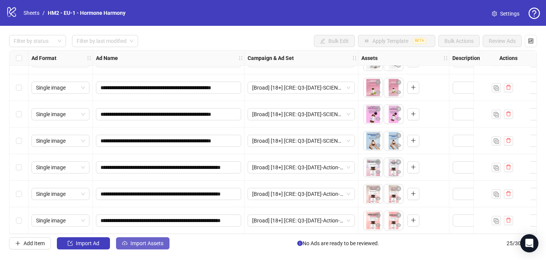
click at [138, 244] on span "Import Assets" at bounding box center [147, 243] width 33 height 6
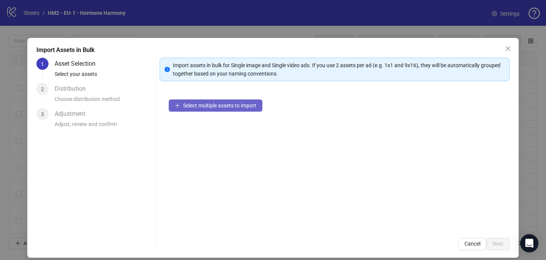
click at [186, 104] on span "Select multiple assets to import" at bounding box center [219, 105] width 73 height 6
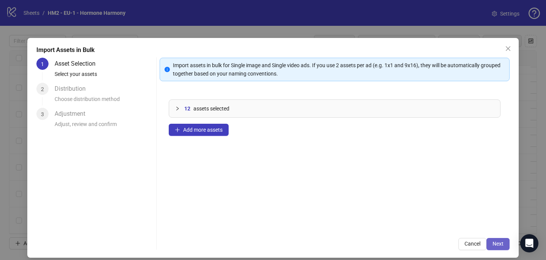
click at [500, 242] on span "Next" at bounding box center [498, 244] width 11 height 6
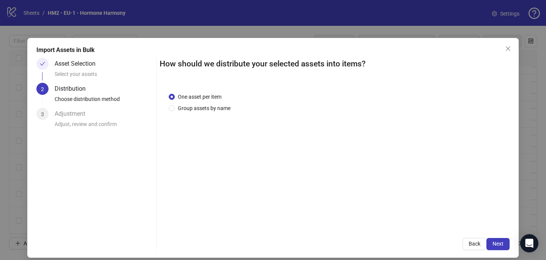
click at [222, 113] on div "One asset per item Group assets by name" at bounding box center [335, 155] width 350 height 145
click at [217, 110] on span "Group assets by name" at bounding box center [204, 108] width 59 height 8
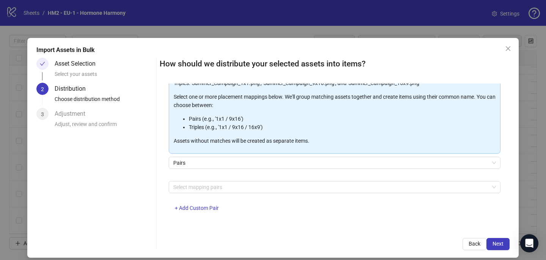
scroll to position [77, 0]
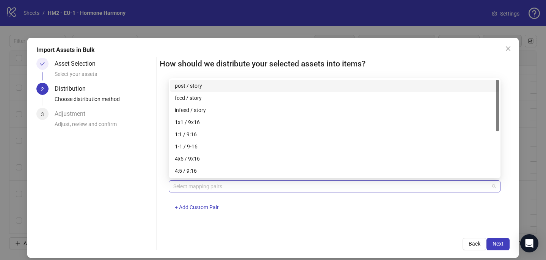
click at [208, 189] on div at bounding box center [330, 186] width 321 height 11
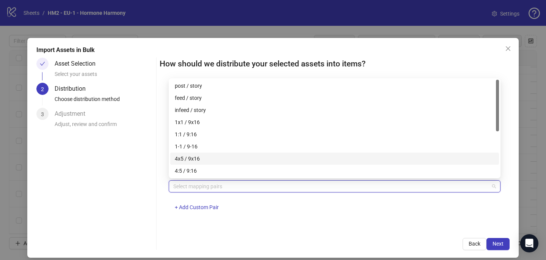
click at [203, 160] on div "4x5 / 9x16" at bounding box center [335, 158] width 320 height 8
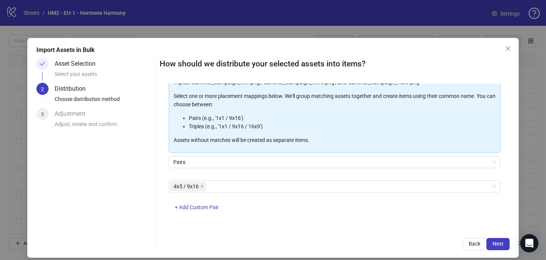
click at [357, 227] on div "One asset per item Group assets by name Assets must follow a consistent naming …" at bounding box center [335, 155] width 350 height 145
click at [502, 245] on span "Next" at bounding box center [498, 244] width 11 height 6
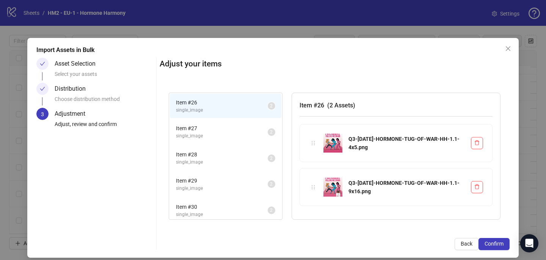
click at [502, 245] on span "Confirm" at bounding box center [494, 244] width 19 height 6
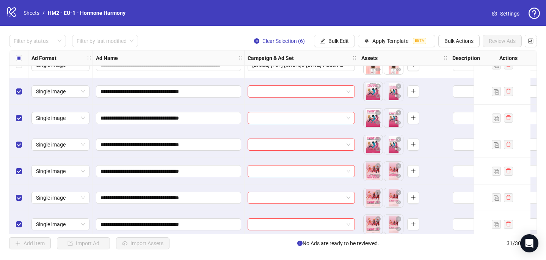
scroll to position [658, 0]
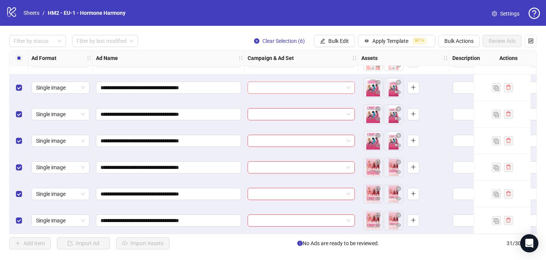
click at [277, 83] on input "search" at bounding box center [297, 87] width 91 height 11
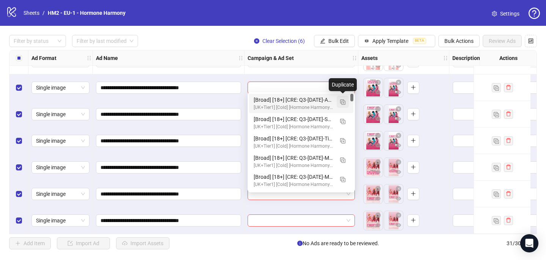
click at [340, 102] on button "button" at bounding box center [343, 102] width 12 height 12
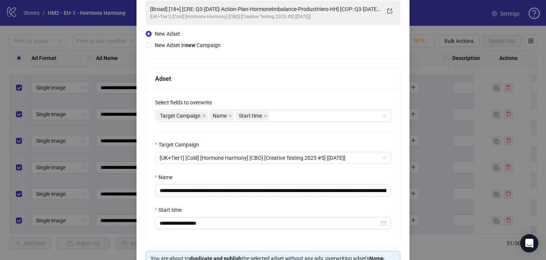
scroll to position [58, 0]
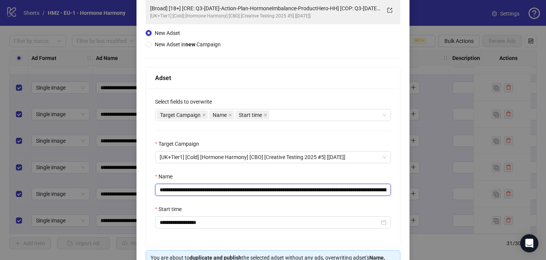
drag, startPoint x: 360, startPoint y: 190, endPoint x: 206, endPoint y: 187, distance: 154.8
click at [206, 187] on input "**********" at bounding box center [273, 190] width 236 height 12
paste input "text"
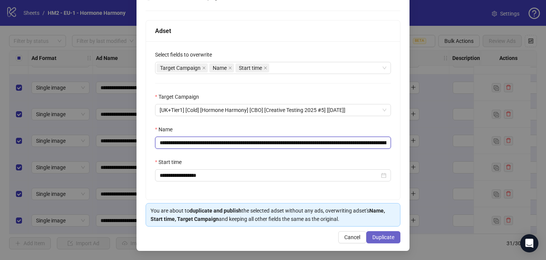
type input "**********"
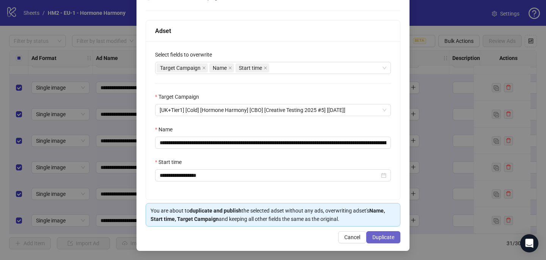
click at [393, 234] on span "Duplicate" at bounding box center [384, 237] width 22 height 6
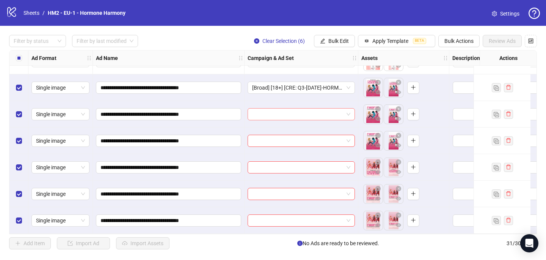
click at [257, 116] on input "search" at bounding box center [297, 114] width 91 height 11
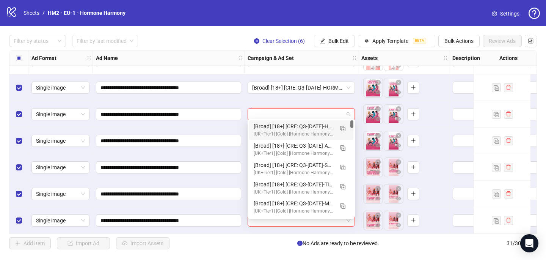
click at [258, 126] on div "[Broad] [18+] [CRE: Q3-08-SEP-2025-HORMONE-TUG-OF-WAR-HH] [COP: Q3-08-AUG-2025-…" at bounding box center [294, 126] width 80 height 8
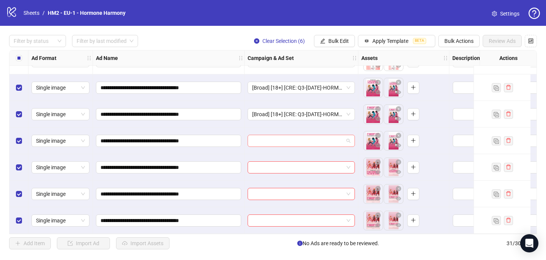
click at [258, 140] on input "search" at bounding box center [297, 140] width 91 height 11
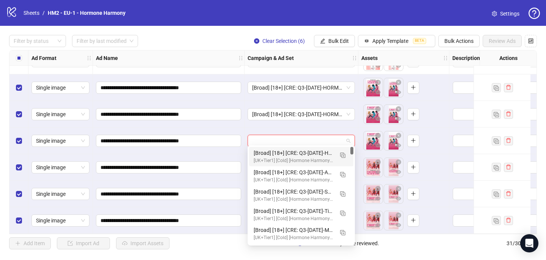
click at [265, 156] on div "[Broad] [18+] [CRE: Q3-08-SEP-2025-HORMONE-TUG-OF-WAR-HH] [COP: Q3-08-AUG-2025-…" at bounding box center [294, 153] width 80 height 8
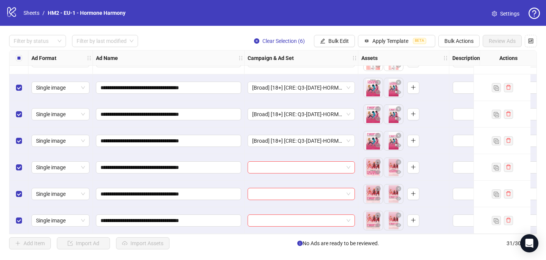
click at [260, 171] on div at bounding box center [302, 167] width 114 height 27
click at [260, 167] on input "search" at bounding box center [297, 167] width 91 height 11
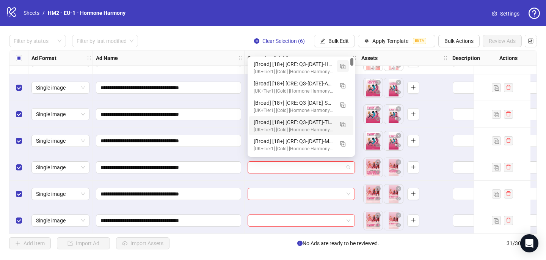
click at [348, 64] on button "button" at bounding box center [343, 66] width 12 height 12
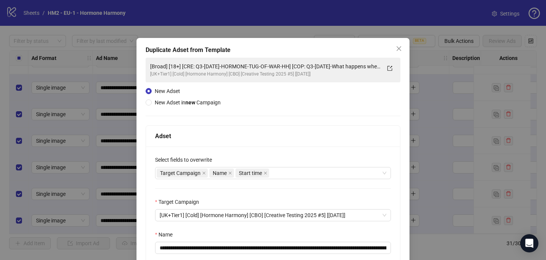
scroll to position [32, 0]
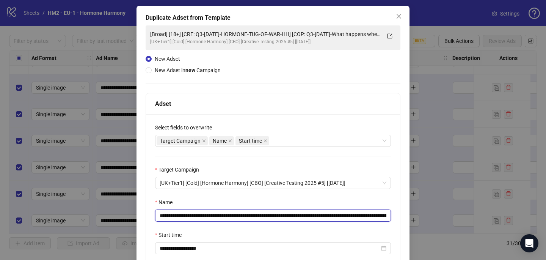
click at [313, 215] on input "**********" at bounding box center [273, 215] width 236 height 12
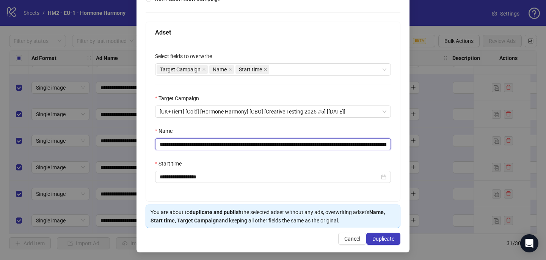
scroll to position [105, 0]
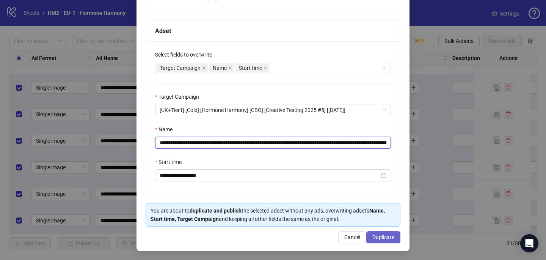
type input "**********"
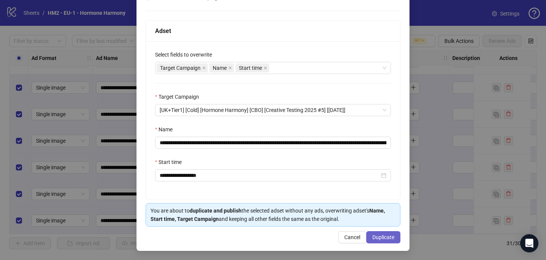
click at [388, 234] on span "Duplicate" at bounding box center [384, 237] width 22 height 6
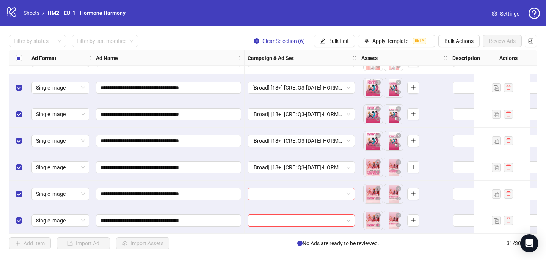
click at [313, 191] on input "search" at bounding box center [297, 193] width 91 height 11
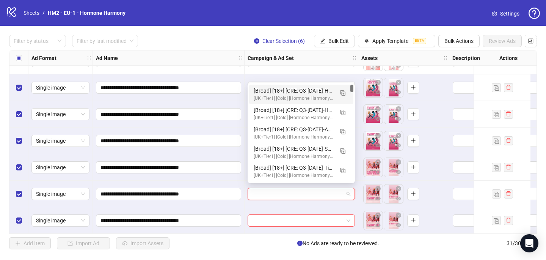
click at [315, 92] on div "[Broad] [18+] [CRE: Q3-08-SEP-2025-HORMONE-TUG-OF-WAR-HH #2] [COP: Q3-08-AUG-20…" at bounding box center [294, 90] width 80 height 8
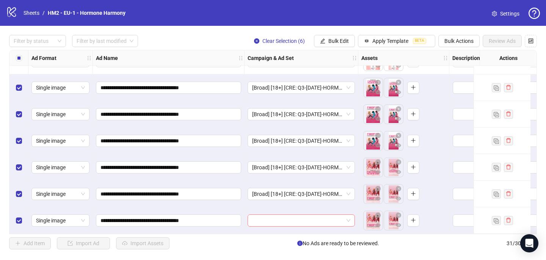
click at [266, 215] on input "search" at bounding box center [297, 220] width 91 height 11
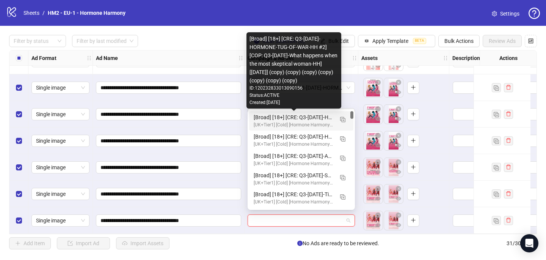
click at [293, 120] on div "[Broad] [18+] [CRE: Q3-08-SEP-2025-HORMONE-TUG-OF-WAR-HH #2] [COP: Q3-08-AUG-20…" at bounding box center [294, 117] width 80 height 8
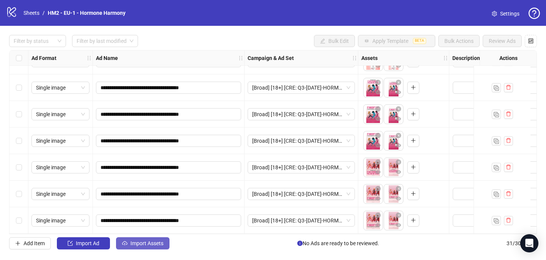
click at [152, 245] on span "Import Assets" at bounding box center [147, 243] width 33 height 6
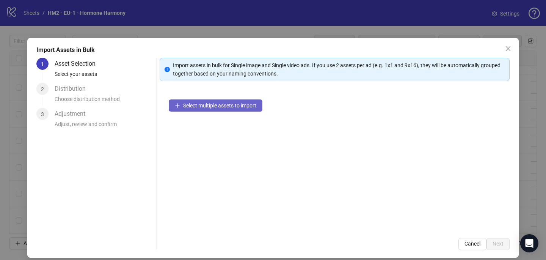
click at [195, 106] on span "Select multiple assets to import" at bounding box center [219, 105] width 73 height 6
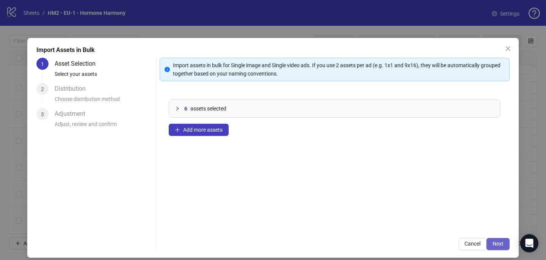
click at [505, 244] on button "Next" at bounding box center [498, 244] width 23 height 12
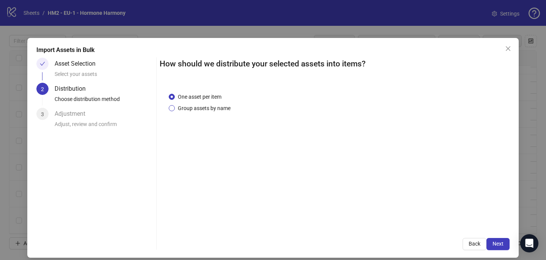
click at [210, 106] on span "Group assets by name" at bounding box center [204, 108] width 59 height 8
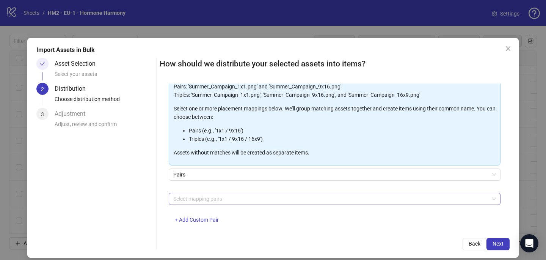
scroll to position [77, 0]
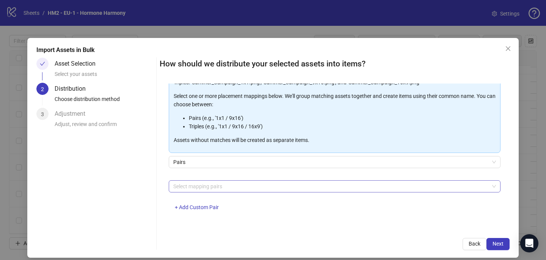
click at [209, 190] on div at bounding box center [330, 186] width 321 height 11
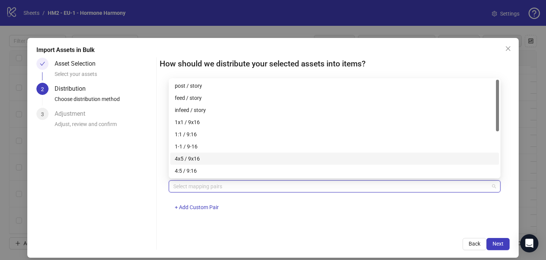
click at [209, 159] on div "4x5 / 9x16" at bounding box center [335, 158] width 320 height 8
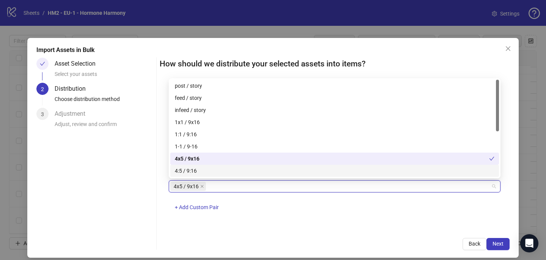
click at [266, 206] on div "4x5 / 9x16 + Add Custom Pair" at bounding box center [335, 199] width 332 height 39
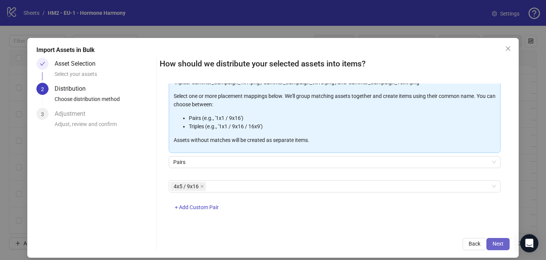
click at [493, 242] on span "Next" at bounding box center [498, 244] width 11 height 6
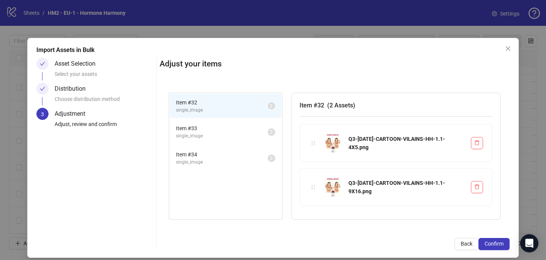
click at [493, 242] on span "Confirm" at bounding box center [494, 244] width 19 height 6
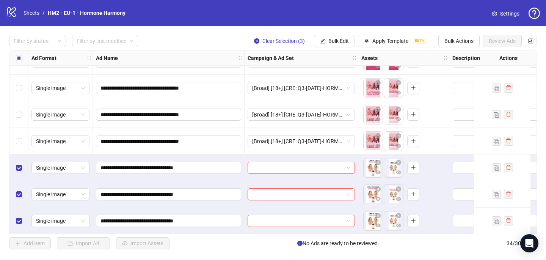
scroll to position [738, 0]
click at [253, 165] on input "search" at bounding box center [297, 167] width 91 height 11
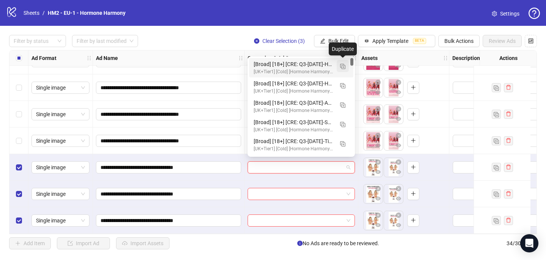
click at [345, 61] on button "button" at bounding box center [343, 66] width 12 height 12
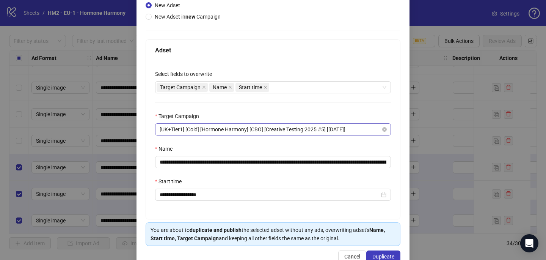
scroll to position [86, 0]
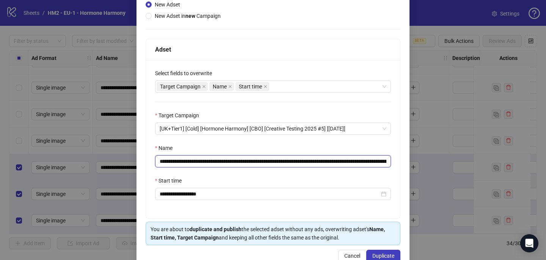
drag, startPoint x: 320, startPoint y: 162, endPoint x: 205, endPoint y: 161, distance: 114.6
click at [205, 161] on input "**********" at bounding box center [273, 161] width 236 height 12
paste input "text"
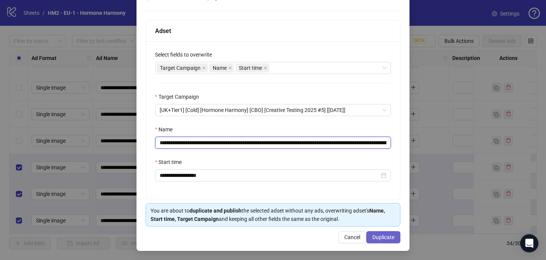
type input "**********"
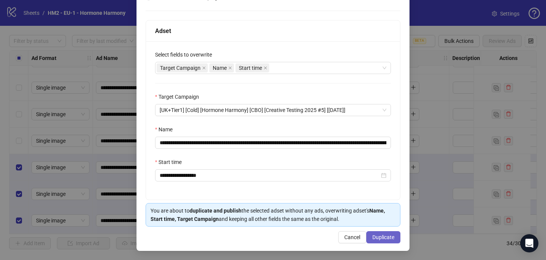
click at [385, 234] on span "Duplicate" at bounding box center [384, 237] width 22 height 6
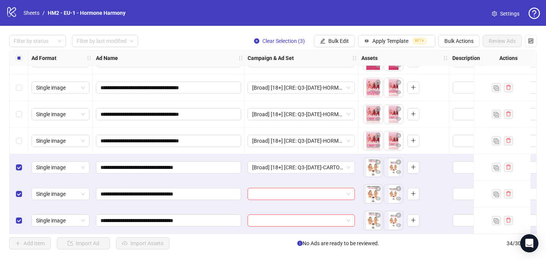
click at [297, 199] on div at bounding box center [302, 194] width 114 height 27
click at [296, 192] on input "search" at bounding box center [297, 193] width 91 height 11
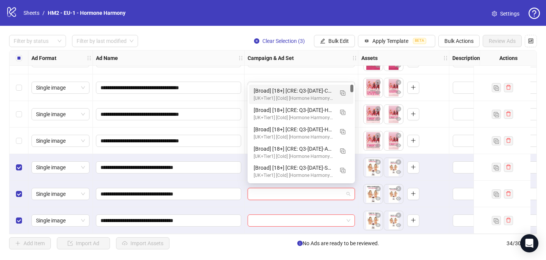
click at [310, 93] on div "[Broad] [18+] [CRE: Q3-08-AUG-2025-CARTOON-VILAINS-HH] [COP: Q3-08-AUG-2025-Wha…" at bounding box center [294, 90] width 80 height 8
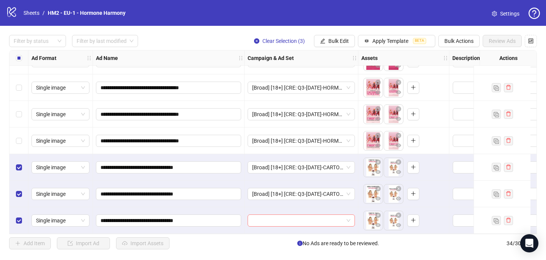
click at [266, 218] on input "search" at bounding box center [297, 220] width 91 height 11
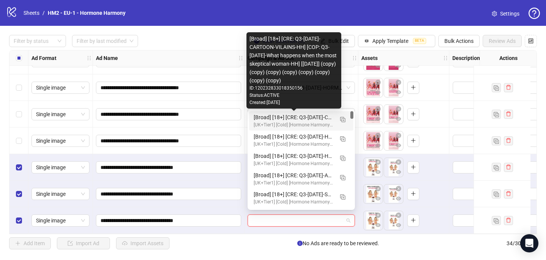
click at [289, 118] on div "[Broad] [18+] [CRE: Q3-08-AUG-2025-CARTOON-VILAINS-HH] [COP: Q3-08-AUG-2025-Wha…" at bounding box center [294, 117] width 80 height 8
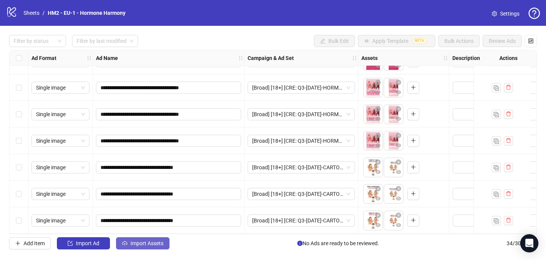
click at [158, 246] on span "Import Assets" at bounding box center [147, 243] width 33 height 6
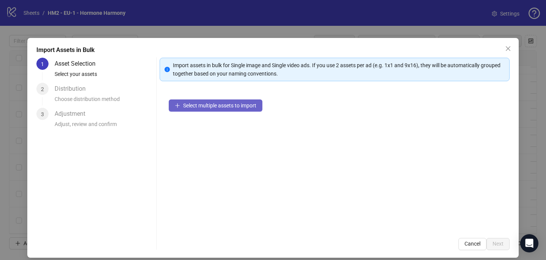
click at [194, 109] on button "Select multiple assets to import" at bounding box center [216, 105] width 94 height 12
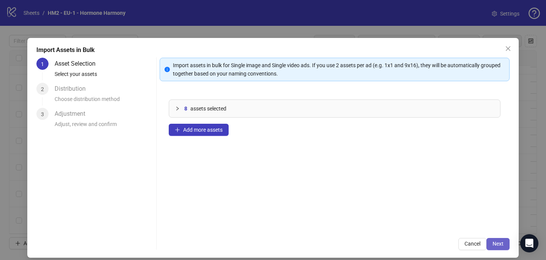
click at [505, 243] on button "Next" at bounding box center [498, 244] width 23 height 12
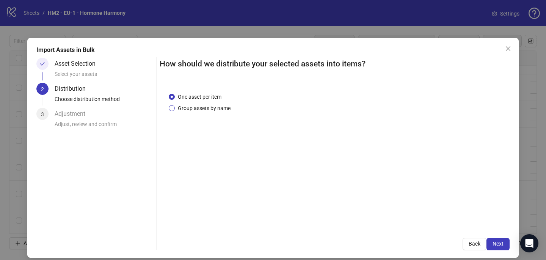
click at [223, 110] on span "Group assets by name" at bounding box center [204, 108] width 59 height 8
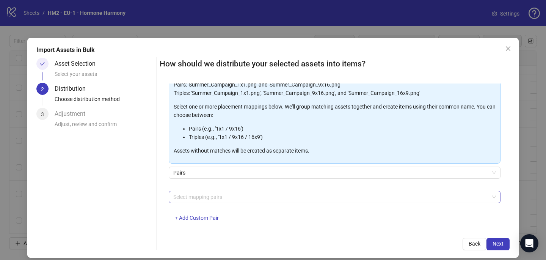
scroll to position [71, 0]
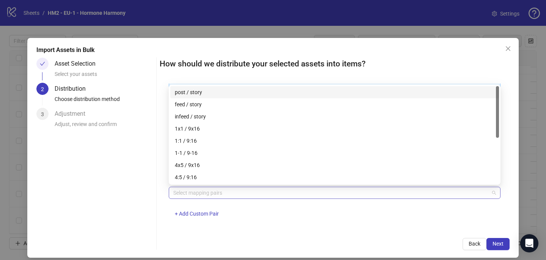
click at [210, 196] on div at bounding box center [330, 192] width 321 height 11
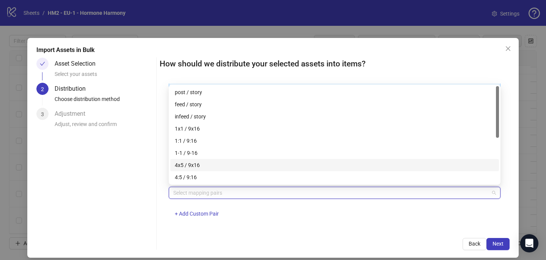
click at [208, 165] on div "4x5 / 9x16" at bounding box center [335, 165] width 320 height 8
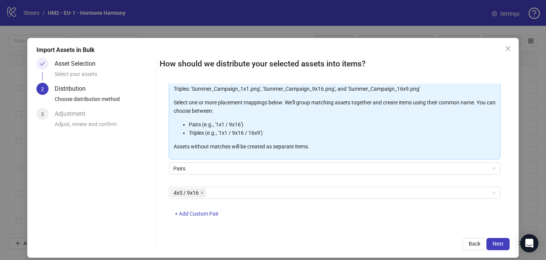
click at [334, 238] on div "Back Next" at bounding box center [335, 244] width 350 height 12
click at [504, 245] on button "Next" at bounding box center [498, 244] width 23 height 12
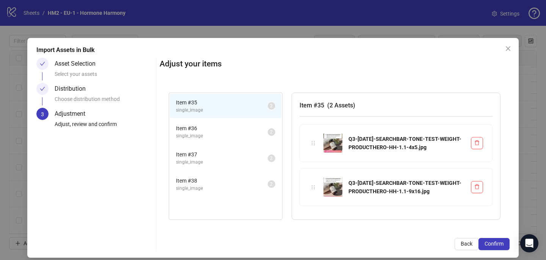
click at [504, 245] on button "Confirm" at bounding box center [494, 244] width 31 height 12
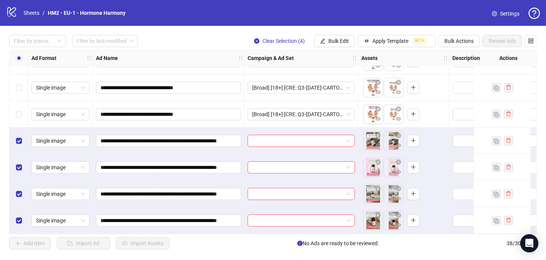
scroll to position [844, 0]
click at [275, 138] on input "search" at bounding box center [297, 140] width 91 height 11
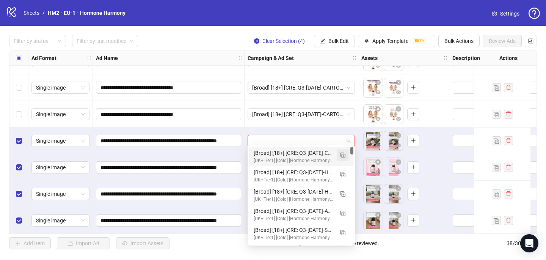
click at [340, 155] on img "button" at bounding box center [342, 155] width 5 height 5
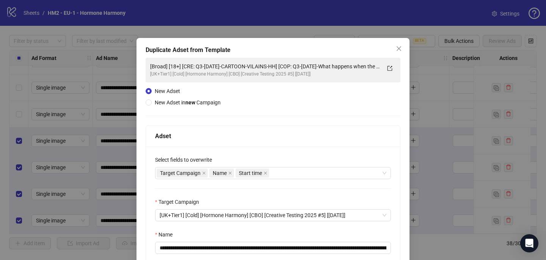
scroll to position [105, 0]
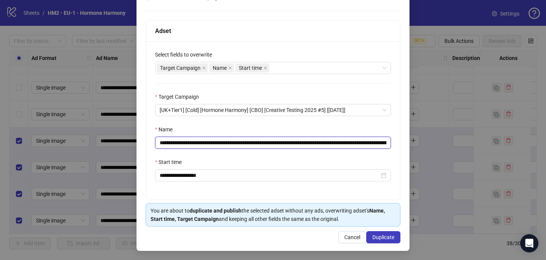
drag, startPoint x: 300, startPoint y: 143, endPoint x: 206, endPoint y: 140, distance: 94.1
click at [206, 140] on input "**********" at bounding box center [273, 143] width 236 height 12
paste input "**********"
type input "**********"
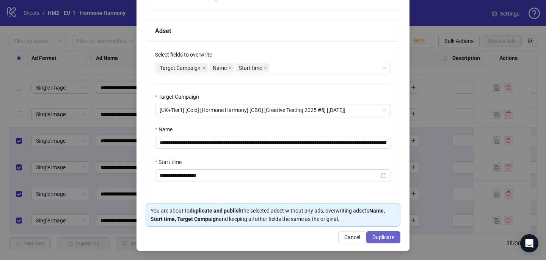
click at [392, 232] on button "Duplicate" at bounding box center [383, 237] width 34 height 12
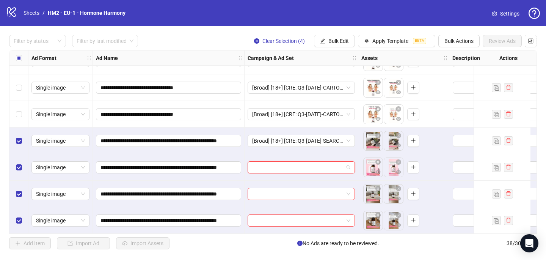
click at [259, 168] on input "search" at bounding box center [297, 167] width 91 height 11
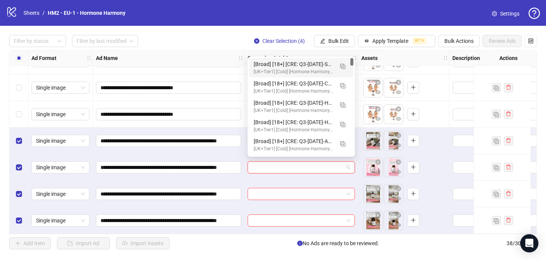
click at [288, 64] on div "[Broad] [18+] [CRE: Q3-09-SEP-2025-SEARCHBAR-TONE-TEST-WEIGHT-PRODUCTHERO-HH] […" at bounding box center [294, 64] width 80 height 8
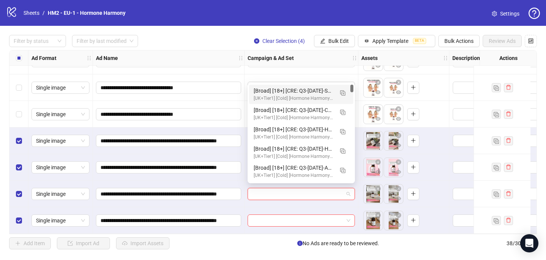
click at [266, 192] on input "search" at bounding box center [297, 193] width 91 height 11
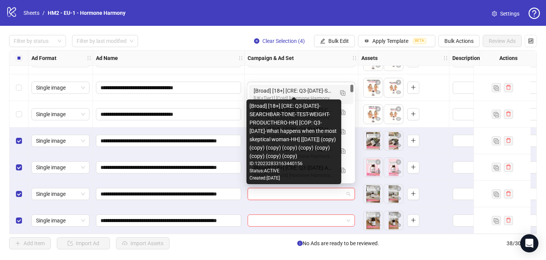
click at [291, 93] on div "[Broad] [18+] [CRE: Q3-09-SEP-2025-SEARCHBAR-TONE-TEST-WEIGHT-PRODUCTHERO-HH] […" at bounding box center [294, 90] width 80 height 8
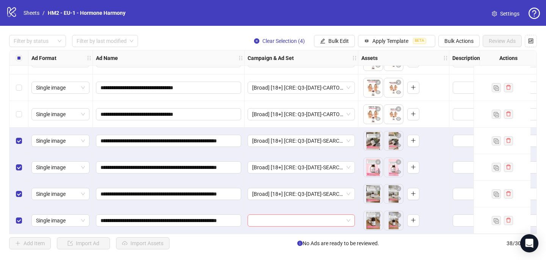
click at [260, 217] on input "search" at bounding box center [297, 220] width 91 height 11
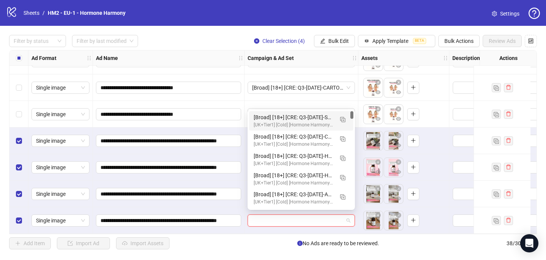
click at [291, 120] on div "[Broad] [18+] [CRE: Q3-09-SEP-2025-SEARCHBAR-TONE-TEST-WEIGHT-PRODUCTHERO-HH] […" at bounding box center [294, 117] width 80 height 8
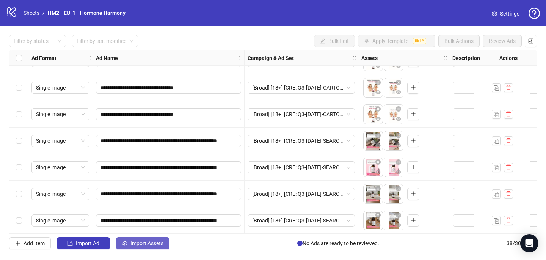
click at [168, 243] on button "Import Assets" at bounding box center [142, 243] width 53 height 12
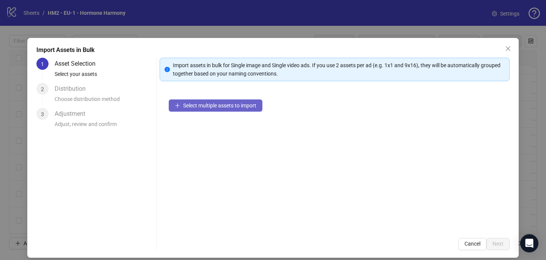
click at [241, 106] on span "Select multiple assets to import" at bounding box center [219, 105] width 73 height 6
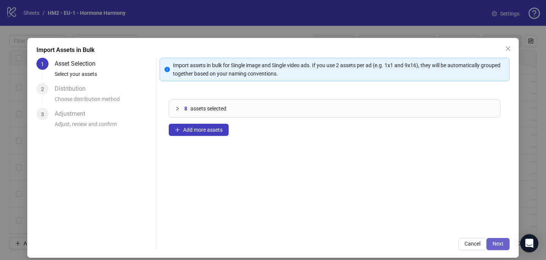
click at [505, 241] on button "Next" at bounding box center [498, 244] width 23 height 12
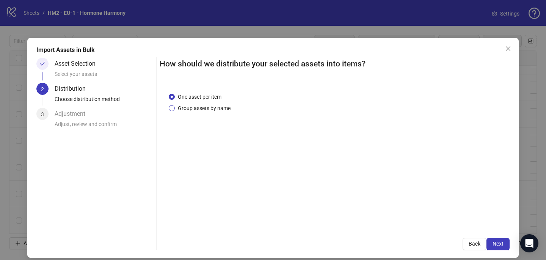
click at [217, 112] on span "Group assets by name" at bounding box center [204, 108] width 59 height 8
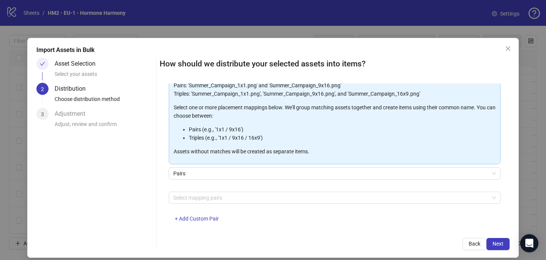
scroll to position [64, 0]
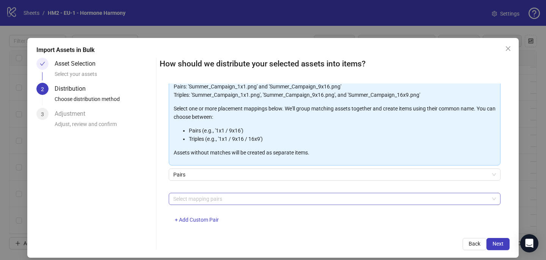
click at [195, 203] on div at bounding box center [330, 198] width 321 height 11
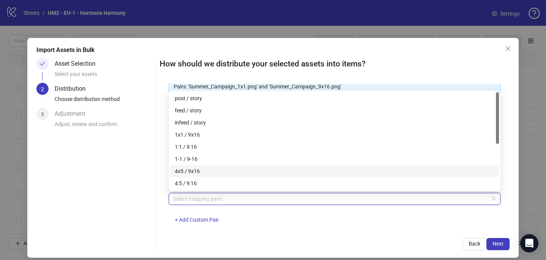
click at [198, 171] on div "4x5 / 9x16" at bounding box center [335, 171] width 320 height 8
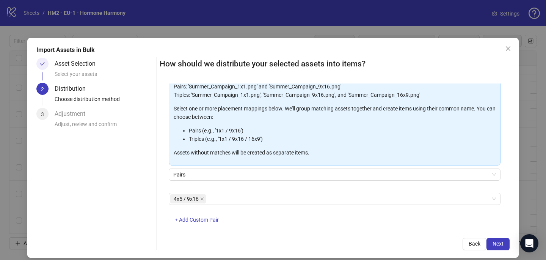
click at [356, 238] on div "Back Next" at bounding box center [335, 244] width 350 height 12
click at [507, 241] on button "Next" at bounding box center [498, 244] width 23 height 12
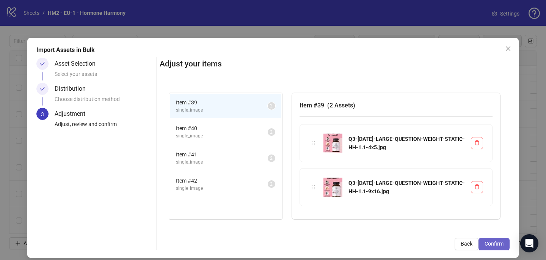
click at [503, 241] on span "Confirm" at bounding box center [494, 244] width 19 height 6
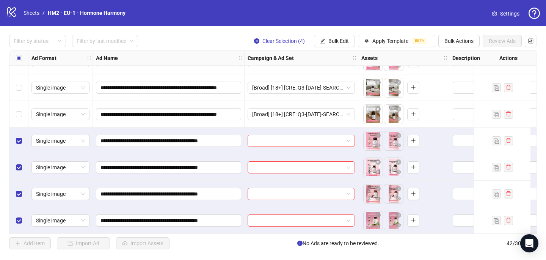
scroll to position [950, 0]
click at [273, 137] on input "search" at bounding box center [297, 140] width 91 height 11
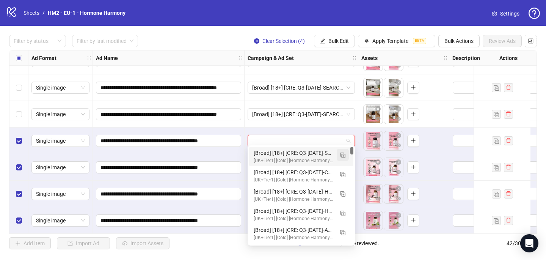
click at [343, 154] on img "button" at bounding box center [342, 155] width 5 height 5
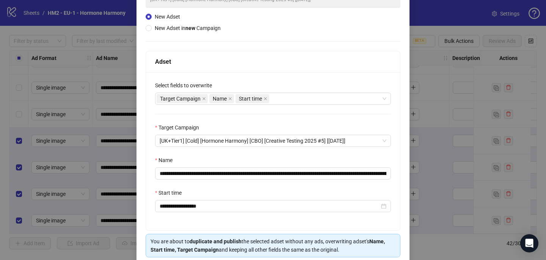
scroll to position [105, 0]
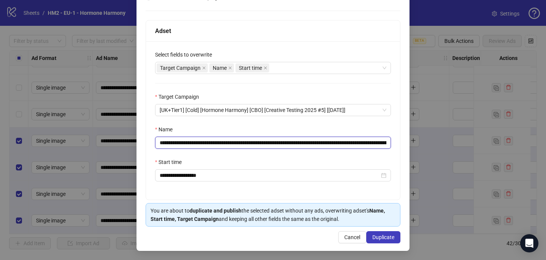
drag, startPoint x: 371, startPoint y: 143, endPoint x: 206, endPoint y: 140, distance: 165.1
click at [206, 140] on input "**********" at bounding box center [273, 143] width 236 height 12
paste input "text"
type input "**********"
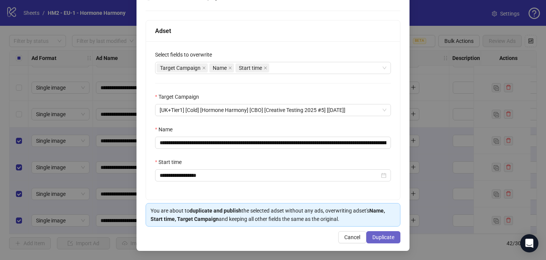
click at [387, 231] on button "Duplicate" at bounding box center [383, 237] width 34 height 12
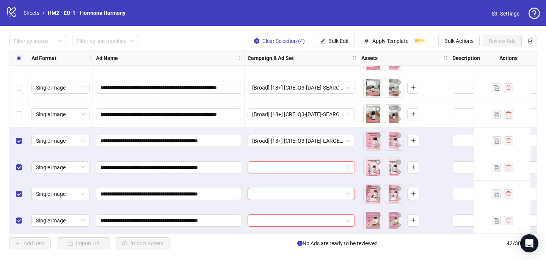
click at [294, 164] on input "search" at bounding box center [297, 167] width 91 height 11
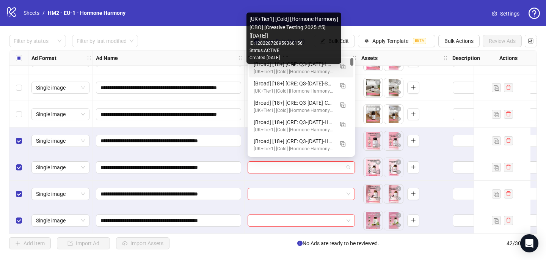
click at [330, 69] on div "[UK+Tier1] [Cold] [Hormone Harmony] [CBO] [Creative Testing 2025 #5] [10 July 2…" at bounding box center [294, 71] width 80 height 7
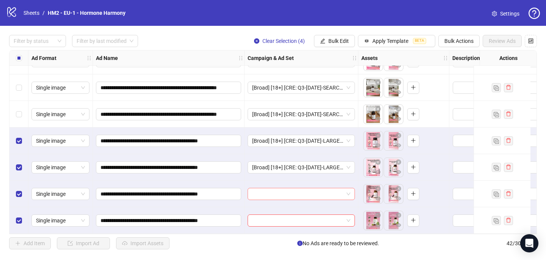
click at [278, 192] on input "search" at bounding box center [297, 193] width 91 height 11
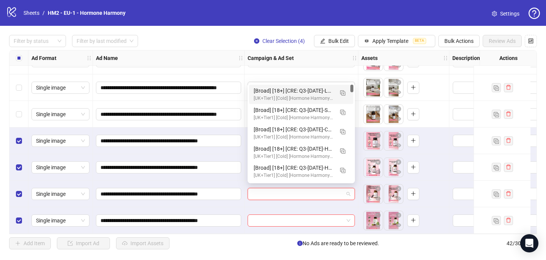
click at [311, 88] on div "[Broad] [18+] [CRE: Q3-09-SEP-2025-LARGE-QUESTION-WEIGHT-PRODUCTHERO-HH] [COP: …" at bounding box center [294, 90] width 80 height 8
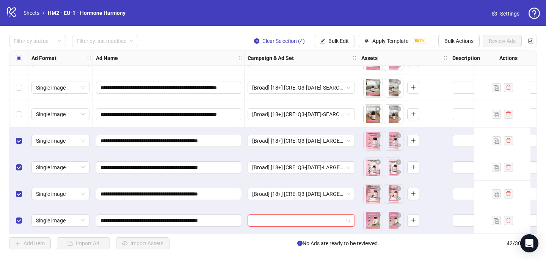
click at [259, 217] on input "search" at bounding box center [297, 220] width 91 height 11
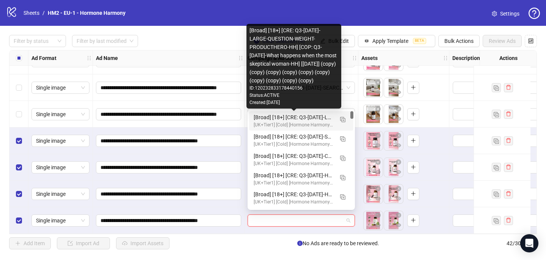
click at [297, 116] on div "[Broad] [18+] [CRE: Q3-09-SEP-2025-LARGE-QUESTION-WEIGHT-PRODUCTHERO-HH] [COP: …" at bounding box center [294, 117] width 80 height 8
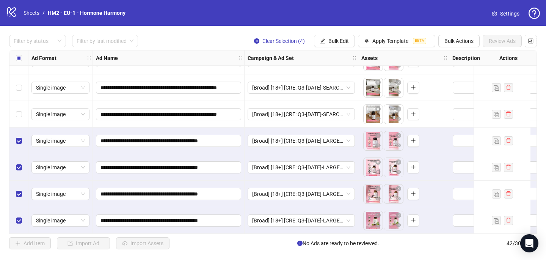
click at [20, 54] on label "Select all rows" at bounding box center [19, 58] width 6 height 8
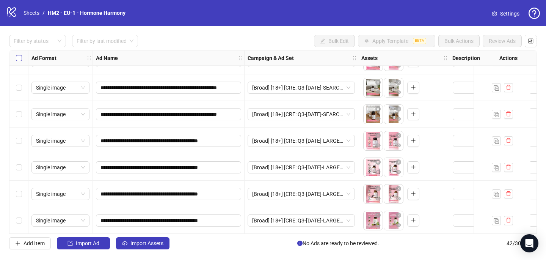
click at [20, 54] on label "Select all rows" at bounding box center [19, 58] width 6 height 8
click at [157, 237] on button "Import Assets" at bounding box center [142, 243] width 53 height 12
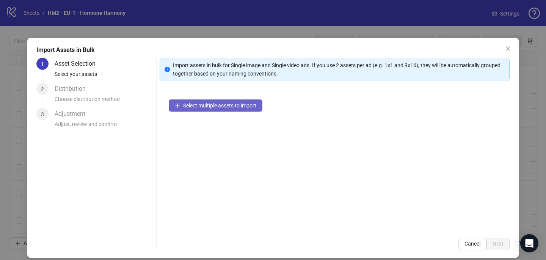
click at [197, 101] on button "Select multiple assets to import" at bounding box center [216, 105] width 94 height 12
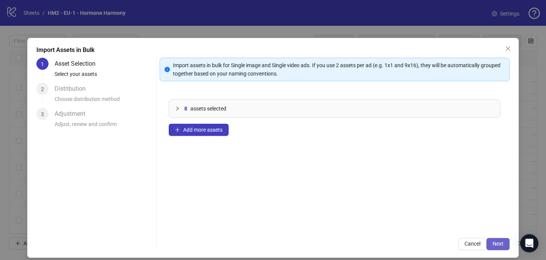
click at [496, 240] on button "Next" at bounding box center [498, 244] width 23 height 12
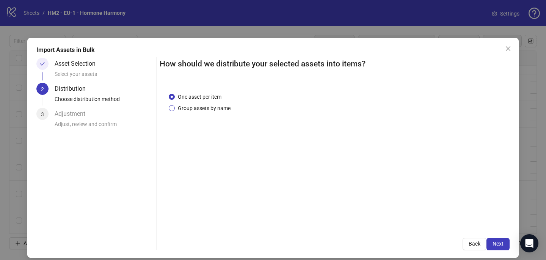
click at [212, 107] on span "Group assets by name" at bounding box center [204, 108] width 59 height 8
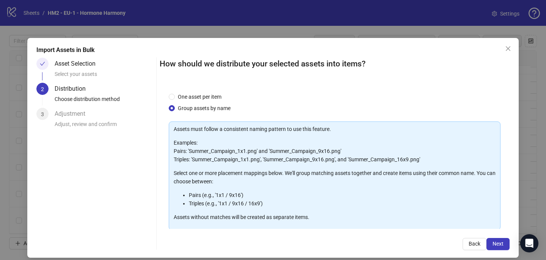
scroll to position [77, 0]
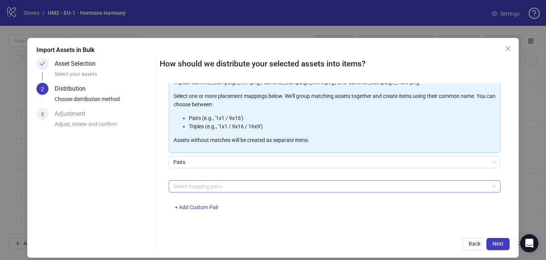
click at [211, 186] on div at bounding box center [330, 186] width 321 height 11
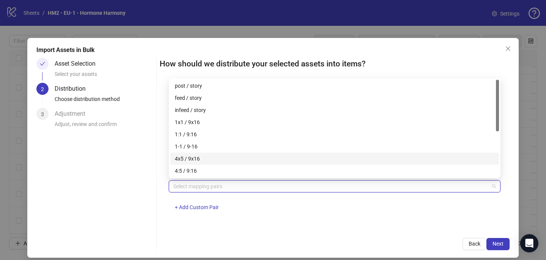
click at [209, 164] on div "4x5 / 9x16" at bounding box center [334, 159] width 329 height 12
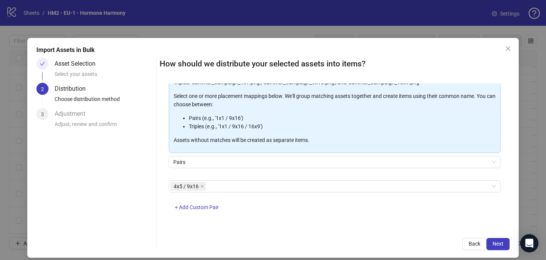
click at [287, 210] on div "4x5 / 9x16 + Add Custom Pair" at bounding box center [335, 199] width 332 height 39
click at [499, 242] on span "Next" at bounding box center [498, 244] width 11 height 6
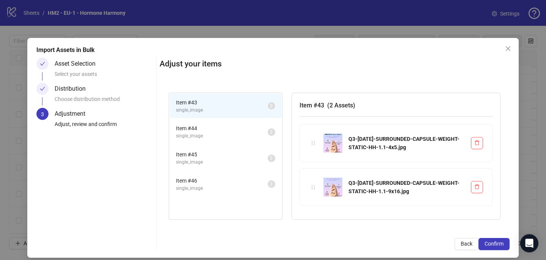
click at [499, 242] on span "Confirm" at bounding box center [494, 244] width 19 height 6
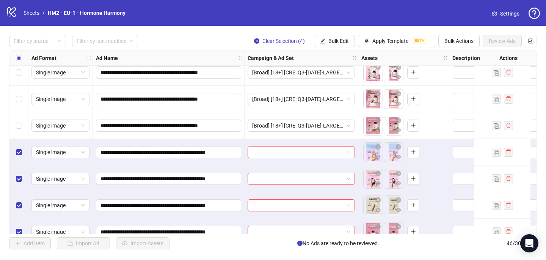
scroll to position [1057, 0]
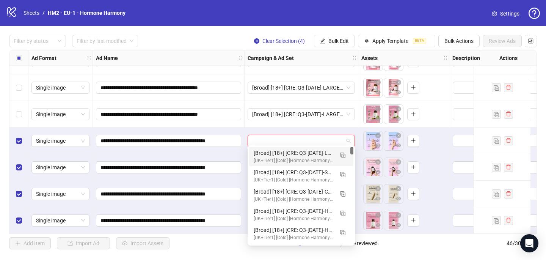
click at [261, 135] on input "search" at bounding box center [297, 140] width 91 height 11
click at [344, 152] on span "button" at bounding box center [342, 155] width 5 height 6
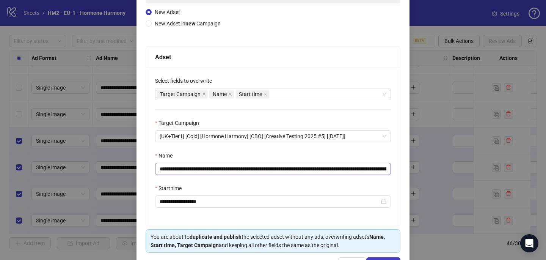
scroll to position [101, 0]
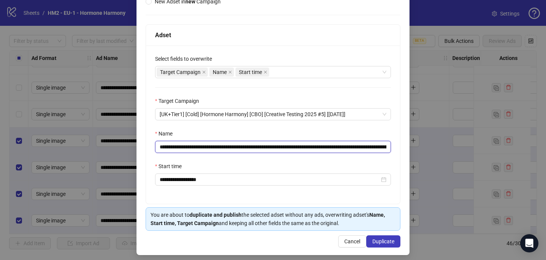
drag, startPoint x: 355, startPoint y: 147, endPoint x: 205, endPoint y: 143, distance: 150.3
click at [205, 144] on input "**********" at bounding box center [273, 147] width 236 height 12
paste input "text"
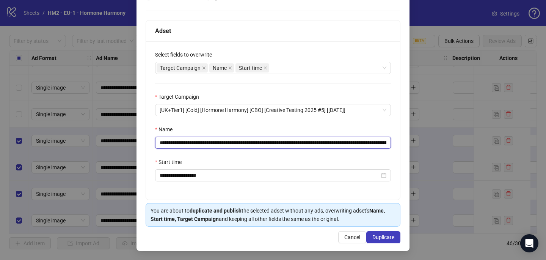
scroll to position [105, 0]
type input "**********"
click at [388, 238] on span "Duplicate" at bounding box center [384, 237] width 22 height 6
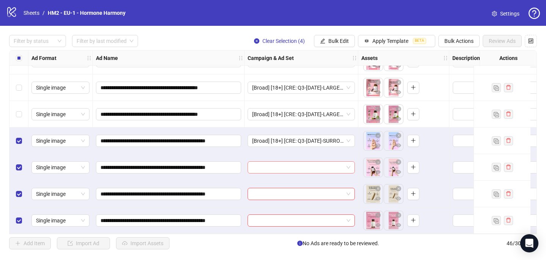
click at [320, 169] on input "search" at bounding box center [297, 167] width 91 height 11
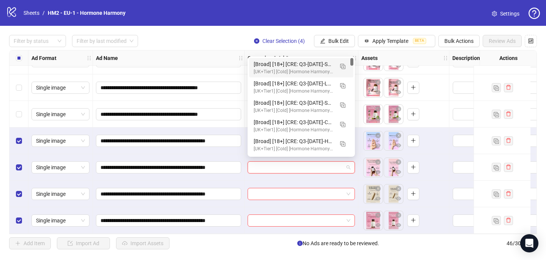
click at [325, 65] on div "[Broad] [18+] [CRE: Q3-09-SEP-2025-SURROUNDED-CAPSULE-WEIGHT-CLOSEUP-HH] [COP: …" at bounding box center [294, 64] width 80 height 8
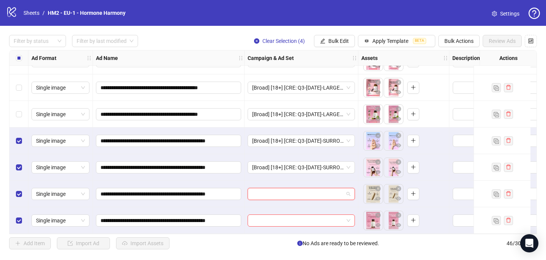
click at [285, 193] on input "search" at bounding box center [297, 193] width 91 height 11
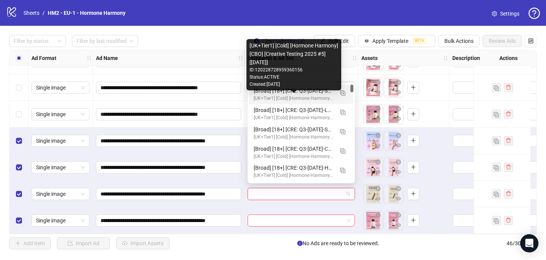
click at [311, 96] on div "[UK+Tier1] [Cold] [Hormone Harmony] [CBO] [Creative Testing 2025 #5] [10 July 2…" at bounding box center [294, 98] width 80 height 7
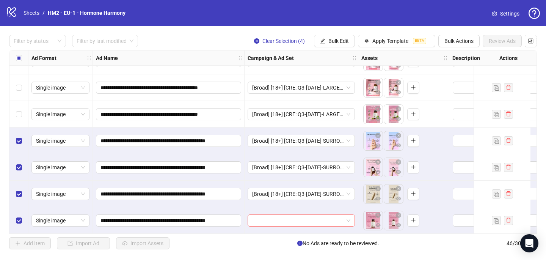
click at [260, 215] on input "search" at bounding box center [297, 220] width 91 height 11
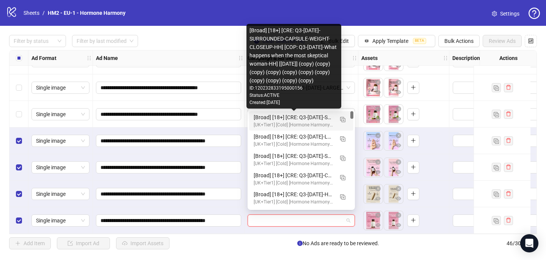
click at [291, 120] on div "[Broad] [18+] [CRE: Q3-09-SEP-2025-SURROUNDED-CAPSULE-WEIGHT-CLOSEUP-HH] [COP: …" at bounding box center [294, 117] width 80 height 8
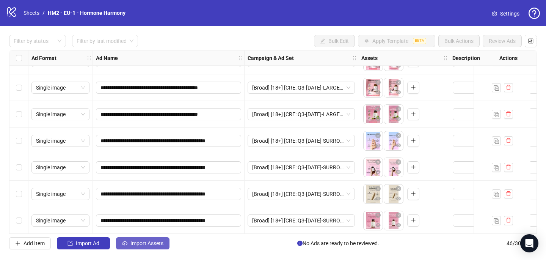
click at [149, 237] on button "Import Assets" at bounding box center [142, 243] width 53 height 12
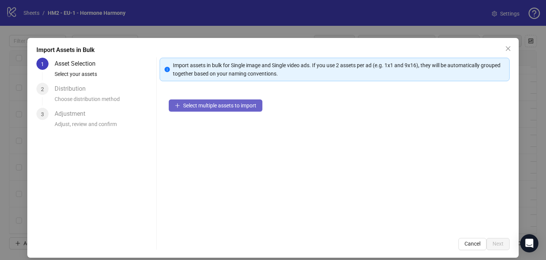
click at [249, 103] on span "Select multiple assets to import" at bounding box center [219, 105] width 73 height 6
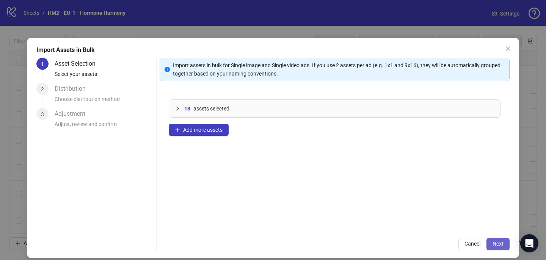
click at [493, 242] on span "Next" at bounding box center [498, 244] width 11 height 6
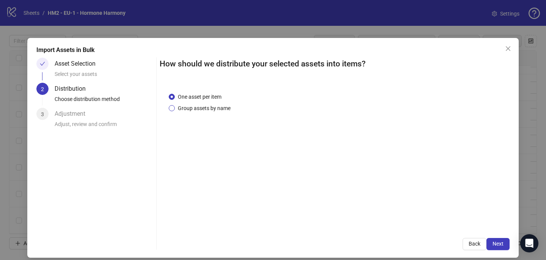
click at [197, 110] on span "Group assets by name" at bounding box center [204, 108] width 59 height 8
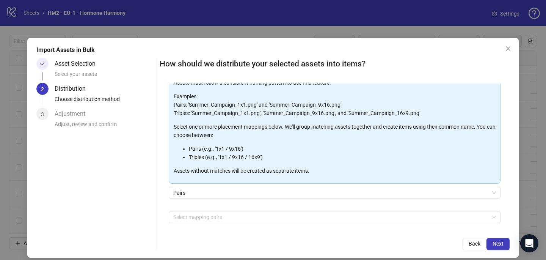
scroll to position [77, 0]
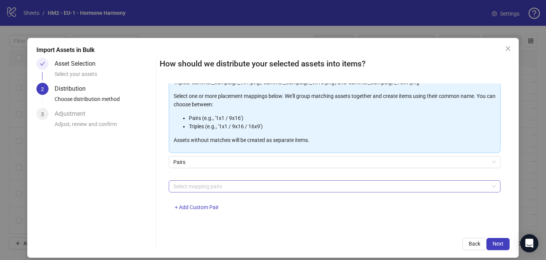
click at [208, 184] on div at bounding box center [330, 186] width 321 height 11
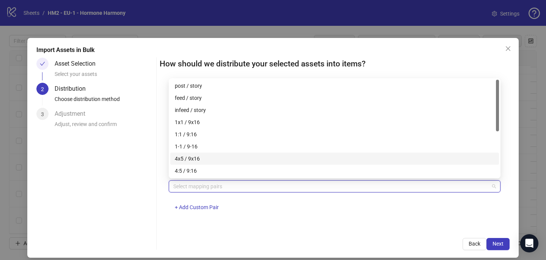
click at [199, 155] on div "4x5 / 9x16" at bounding box center [335, 158] width 320 height 8
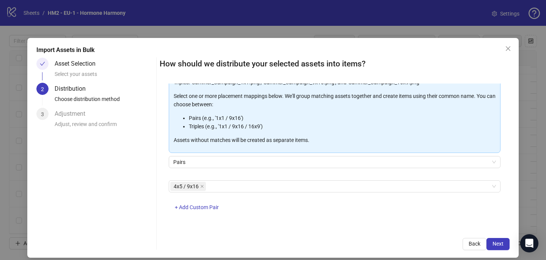
click at [307, 209] on div "4x5 / 9x16 + Add Custom Pair" at bounding box center [335, 199] width 332 height 39
click at [504, 241] on button "Next" at bounding box center [498, 244] width 23 height 12
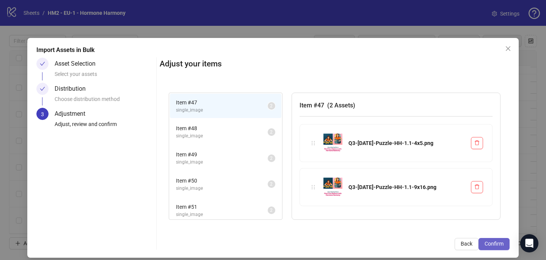
click at [493, 239] on button "Confirm" at bounding box center [494, 244] width 31 height 12
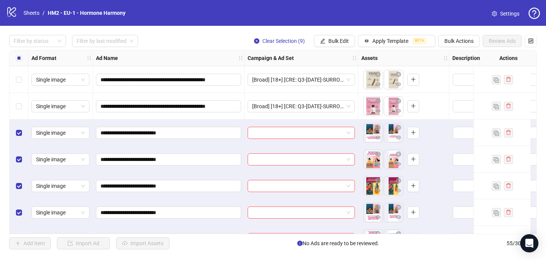
scroll to position [1168, 0]
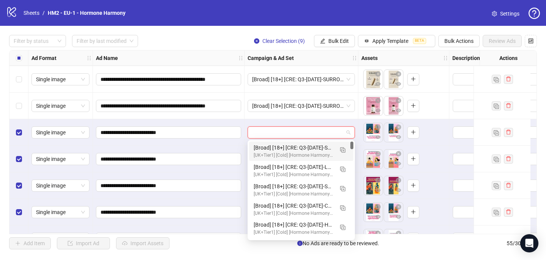
click at [274, 133] on input "search" at bounding box center [297, 132] width 91 height 11
click at [341, 149] on img "button" at bounding box center [342, 149] width 5 height 5
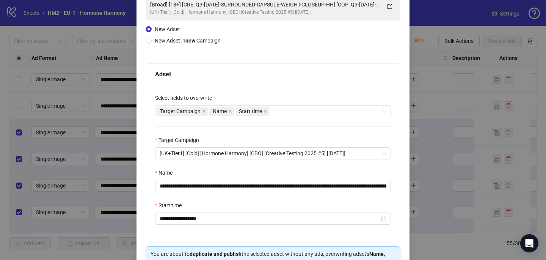
scroll to position [74, 0]
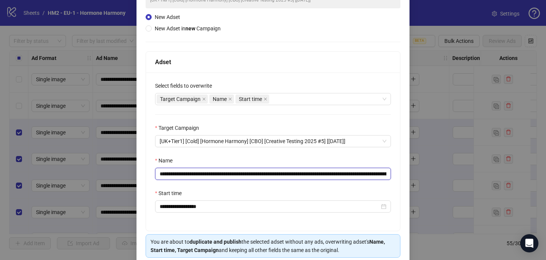
drag, startPoint x: 356, startPoint y: 172, endPoint x: 203, endPoint y: 173, distance: 152.9
click at [203, 173] on input "**********" at bounding box center [273, 174] width 236 height 12
paste input "text"
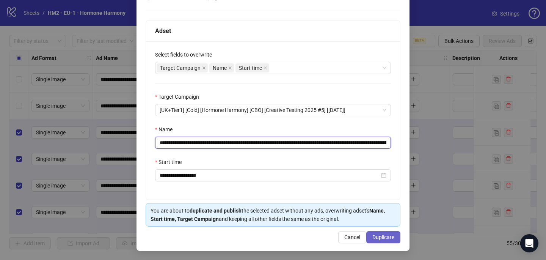
type input "**********"
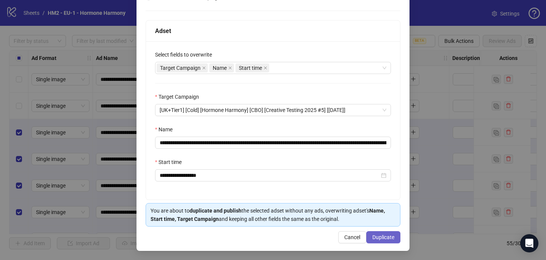
click at [373, 239] on span "Duplicate" at bounding box center [384, 237] width 22 height 6
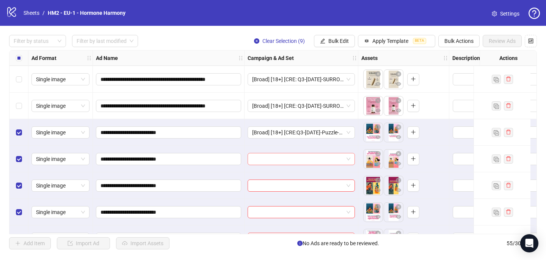
click at [321, 162] on input "search" at bounding box center [297, 158] width 91 height 11
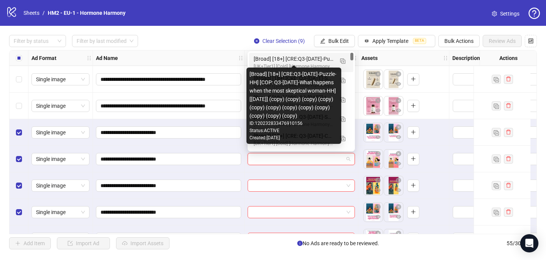
click at [326, 61] on div "[Broad] [18+] [CRE:Q3-09-SEP-2025-Puzzle-HH] [COP: Q3-08-AUG-2025-What happens …" at bounding box center [294, 59] width 80 height 8
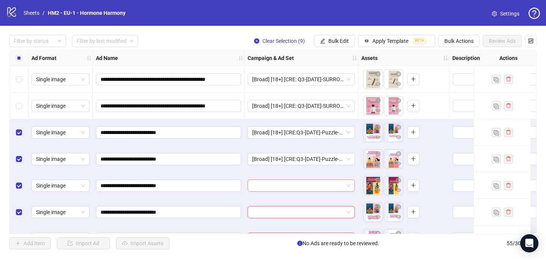
scroll to position [1213, 0]
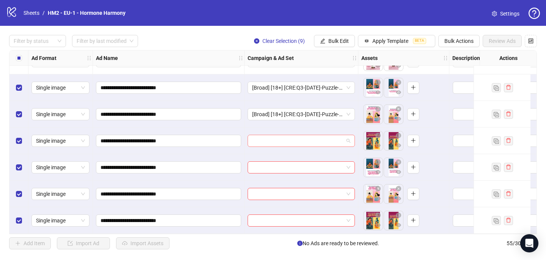
click at [277, 141] on input "search" at bounding box center [297, 140] width 91 height 11
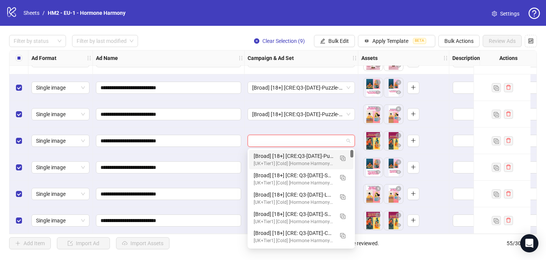
click at [278, 157] on div "[Broad] [18+] [CRE:Q3-09-SEP-2025-Puzzle-HH] [COP: Q3-08-AUG-2025-What happens …" at bounding box center [294, 156] width 80 height 8
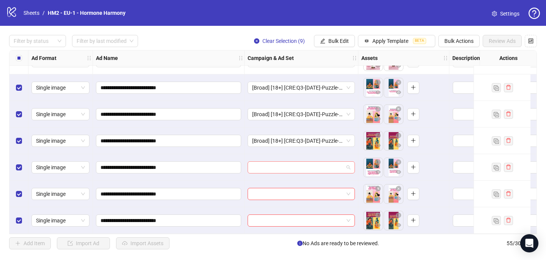
click at [275, 169] on input "search" at bounding box center [297, 167] width 91 height 11
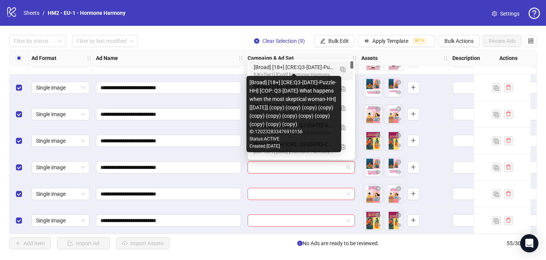
click at [303, 70] on div "[Broad] [18+] [CRE:Q3-09-SEP-2025-Puzzle-HH] [COP: Q3-08-AUG-2025-What happens …" at bounding box center [294, 67] width 80 height 8
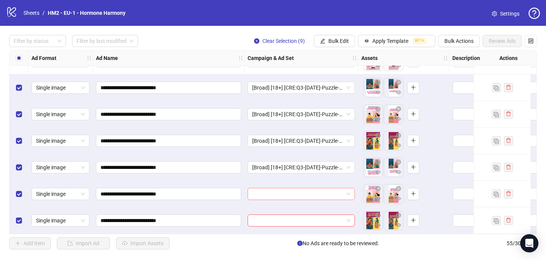
click at [254, 192] on input "search" at bounding box center [297, 193] width 91 height 11
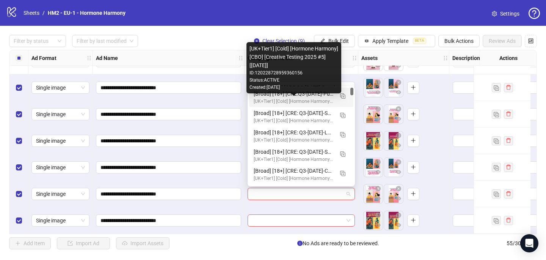
click at [282, 100] on div "[UK+Tier1] [Cold] [Hormone Harmony] [CBO] [Creative Testing 2025 #5] [10 July 2…" at bounding box center [294, 101] width 80 height 7
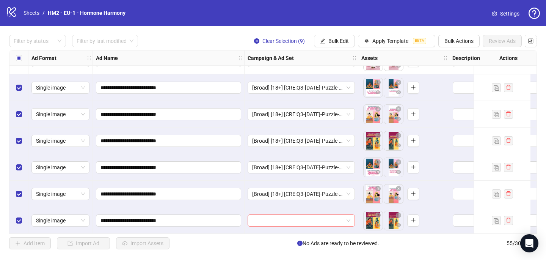
scroll to position [1296, 0]
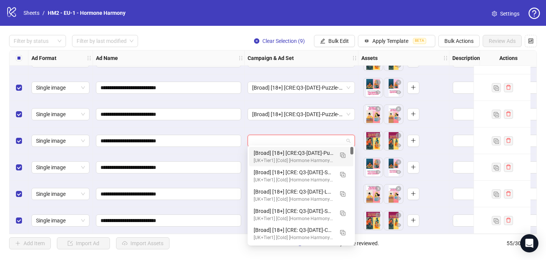
click at [273, 140] on input "search" at bounding box center [297, 140] width 91 height 11
click at [341, 156] on img "button" at bounding box center [342, 155] width 5 height 5
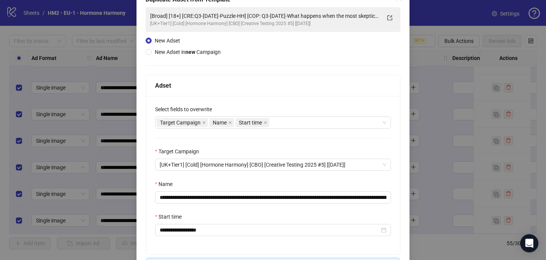
scroll to position [57, 0]
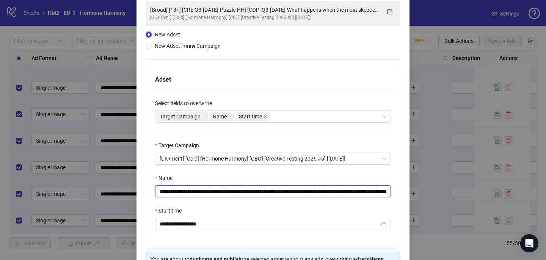
click at [267, 191] on input "**********" at bounding box center [273, 191] width 236 height 12
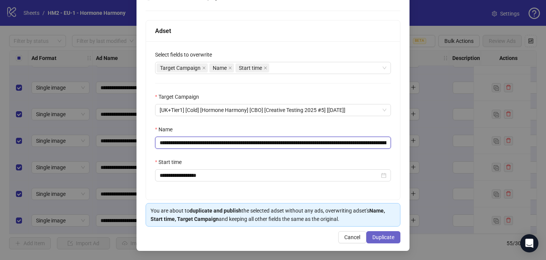
type input "**********"
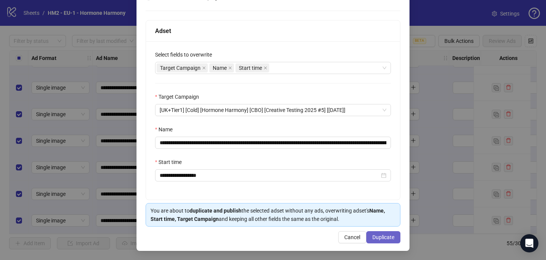
click at [375, 241] on button "Duplicate" at bounding box center [383, 237] width 34 height 12
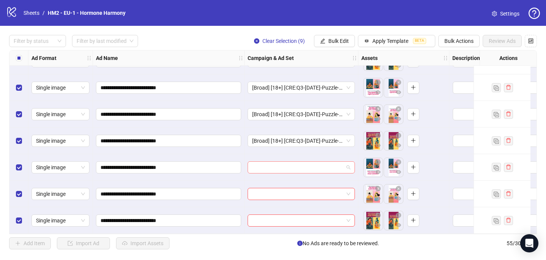
click at [307, 164] on input "search" at bounding box center [297, 167] width 91 height 11
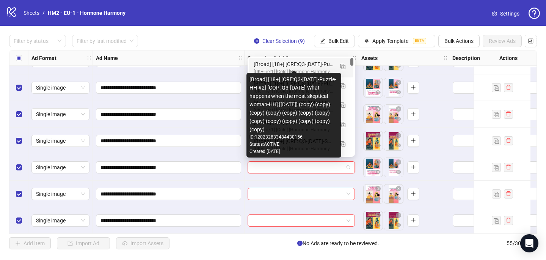
click at [322, 67] on div "[Broad] [18+] [CRE:Q3-09-SEP-2025-Puzzle-HH #2] [COP: Q3-08-AUG-2025-What happe…" at bounding box center [294, 64] width 80 height 8
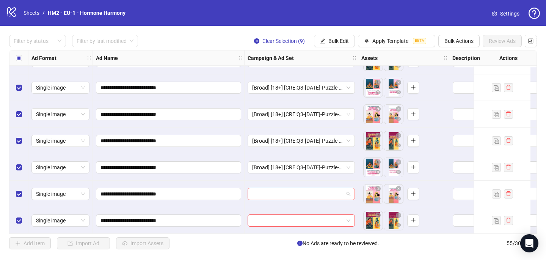
click at [271, 189] on input "search" at bounding box center [297, 193] width 91 height 11
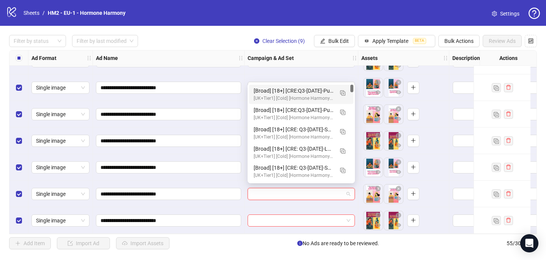
click at [310, 87] on div "[Broad] [18+] [CRE:Q3-09-SEP-2025-Puzzle-HH #2] [COP: Q3-08-AUG-2025-What happe…" at bounding box center [294, 90] width 80 height 8
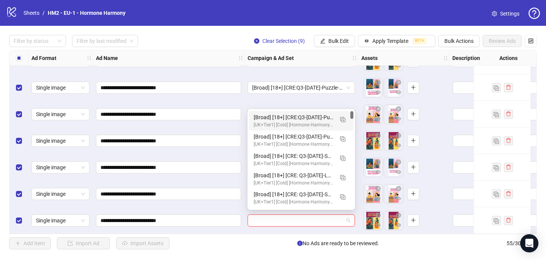
click at [263, 223] on input "search" at bounding box center [297, 220] width 91 height 11
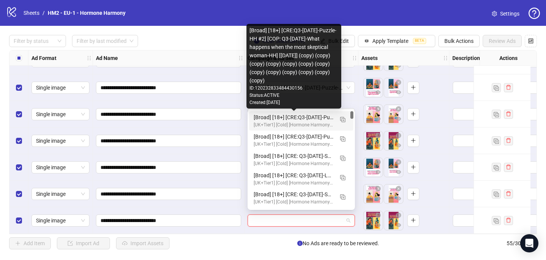
click at [306, 116] on div "[Broad] [18+] [CRE:Q3-09-SEP-2025-Puzzle-HH #2] [COP: Q3-08-AUG-2025-What happe…" at bounding box center [294, 117] width 80 height 8
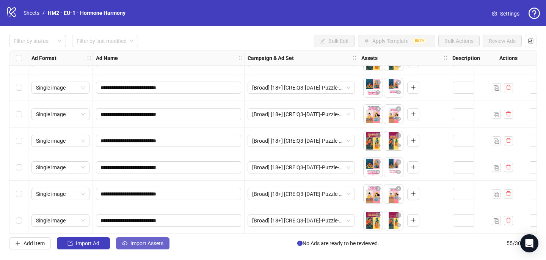
click at [134, 243] on span "Import Assets" at bounding box center [147, 243] width 33 height 6
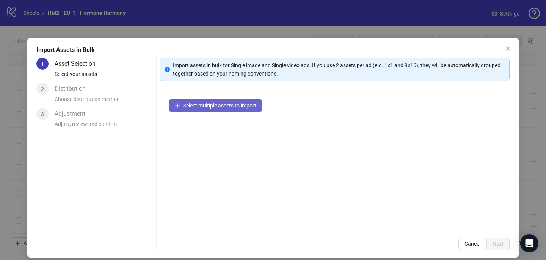
click at [206, 109] on button "Select multiple assets to import" at bounding box center [216, 105] width 94 height 12
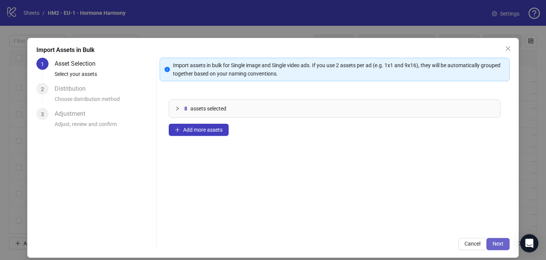
click at [499, 247] on span "Next" at bounding box center [498, 244] width 11 height 6
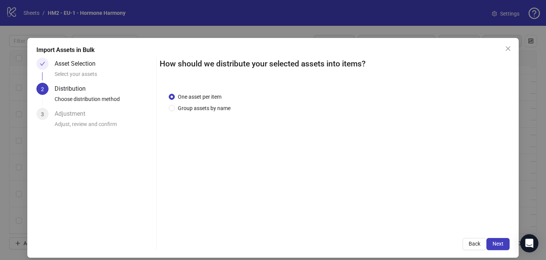
click at [209, 113] on div "One asset per item Group assets by name" at bounding box center [335, 155] width 350 height 145
click at [203, 104] on span "Group assets by name" at bounding box center [204, 108] width 59 height 8
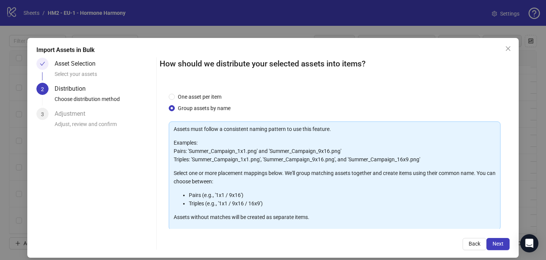
scroll to position [52, 0]
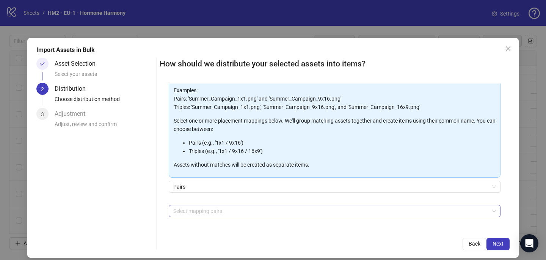
click at [198, 211] on div at bounding box center [330, 211] width 321 height 11
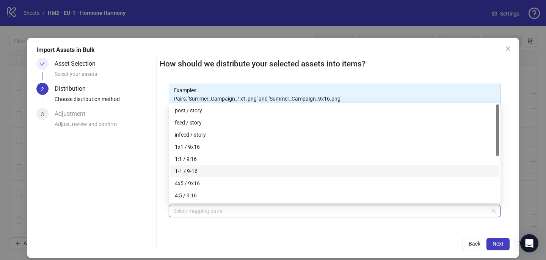
click at [208, 175] on div "1-1 / 9-16" at bounding box center [335, 171] width 320 height 8
click at [208, 172] on div "1-1 / 9-16" at bounding box center [332, 171] width 315 height 8
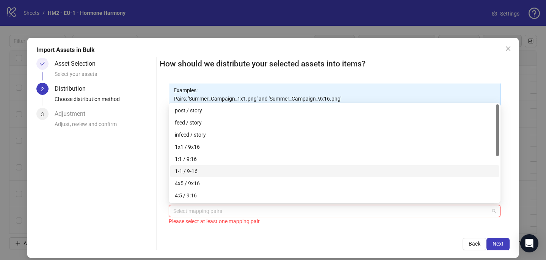
click at [208, 175] on div "1-1 / 9-16" at bounding box center [335, 171] width 320 height 8
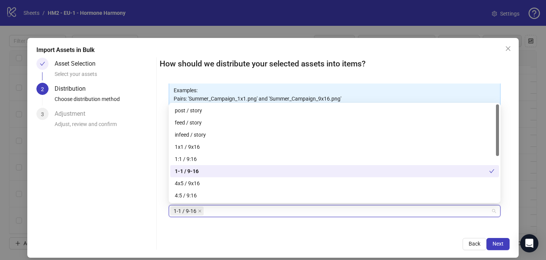
click at [204, 174] on div "1-1 / 9-16" at bounding box center [332, 171] width 315 height 8
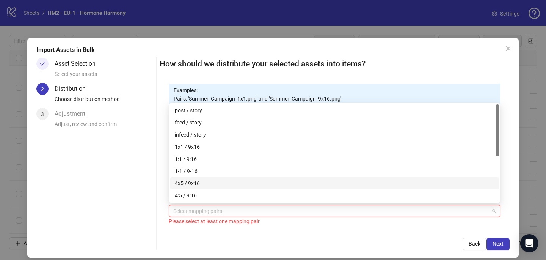
click at [204, 179] on div "4x5 / 9x16" at bounding box center [335, 183] width 320 height 8
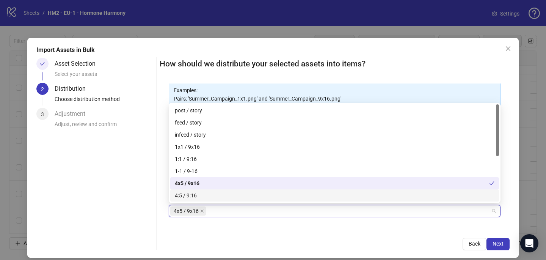
click at [335, 252] on div "Import Assets in Bulk Asset Selection Select your assets 2 Distribution Choose …" at bounding box center [273, 148] width 492 height 220
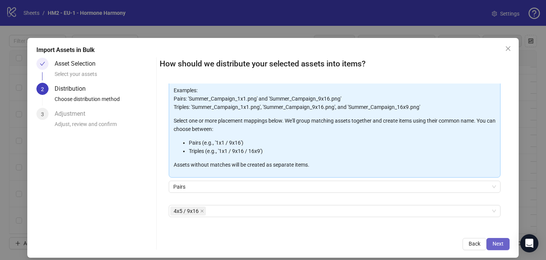
click at [503, 242] on span "Next" at bounding box center [498, 244] width 11 height 6
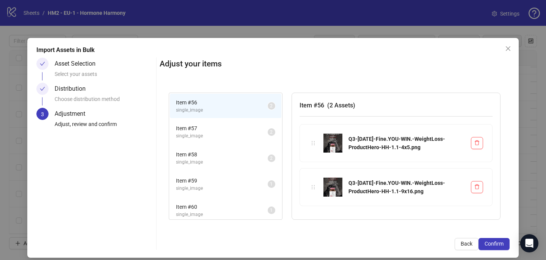
click at [503, 242] on span "Confirm" at bounding box center [494, 244] width 19 height 6
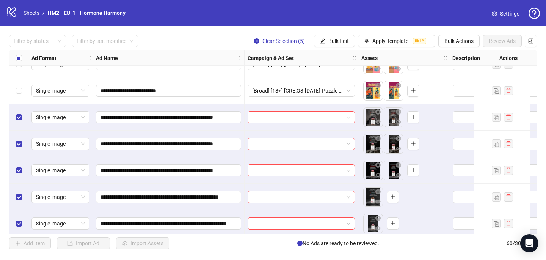
scroll to position [1428, 0]
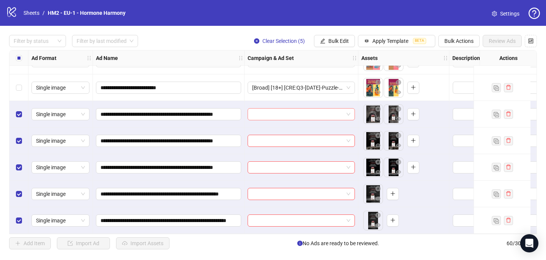
click at [270, 111] on input "search" at bounding box center [297, 114] width 91 height 11
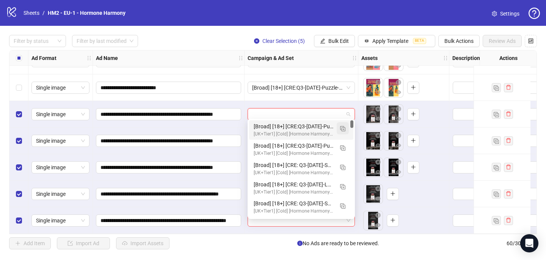
click at [344, 130] on img "button" at bounding box center [342, 128] width 5 height 5
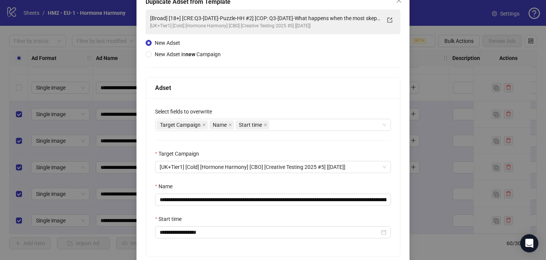
scroll to position [53, 0]
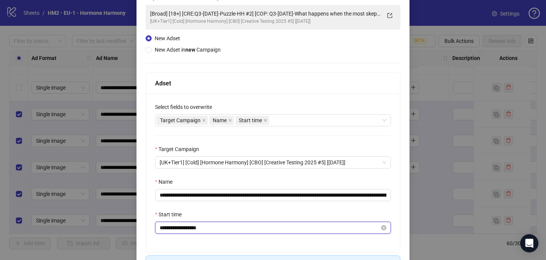
click at [186, 225] on input "**********" at bounding box center [270, 227] width 220 height 8
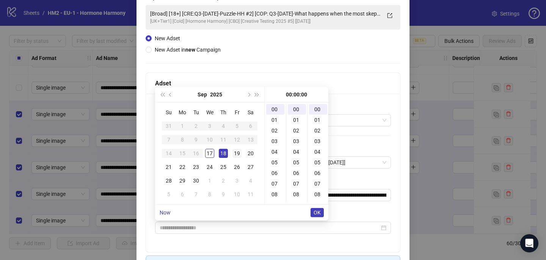
click at [234, 148] on td "19" at bounding box center [237, 153] width 14 height 14
type input "**********"
click at [318, 211] on span "OK" at bounding box center [317, 212] width 7 height 6
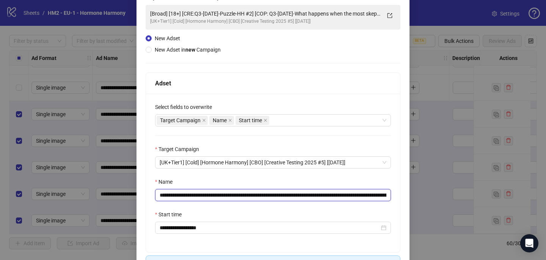
drag, startPoint x: 274, startPoint y: 198, endPoint x: 204, endPoint y: 194, distance: 70.3
click at [204, 194] on input "**********" at bounding box center [273, 195] width 236 height 12
paste input "**********"
click at [372, 192] on input "**********" at bounding box center [273, 195] width 236 height 12
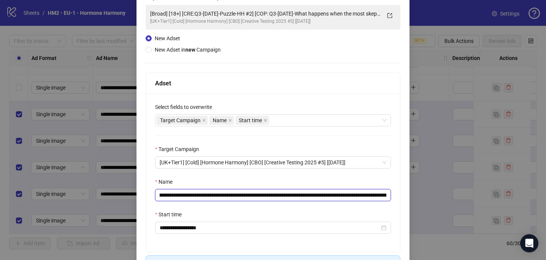
click at [307, 194] on input "**********" at bounding box center [273, 195] width 236 height 12
click at [305, 195] on input "**********" at bounding box center [273, 195] width 236 height 12
click at [330, 195] on input "**********" at bounding box center [273, 195] width 236 height 12
drag, startPoint x: 332, startPoint y: 195, endPoint x: 403, endPoint y: 197, distance: 70.6
click at [404, 198] on div "**********" at bounding box center [273, 144] width 273 height 318
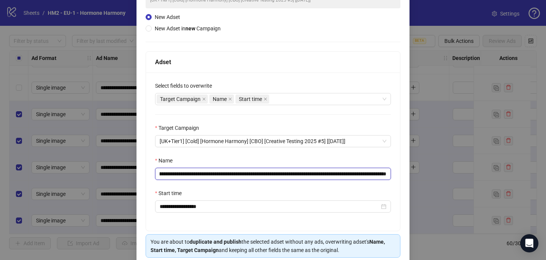
scroll to position [105, 0]
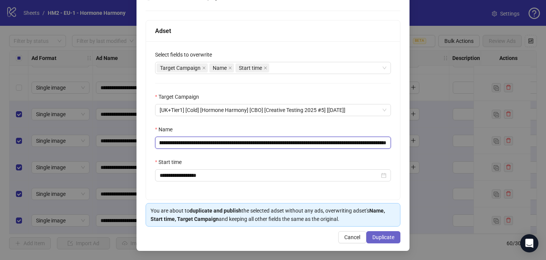
type input "**********"
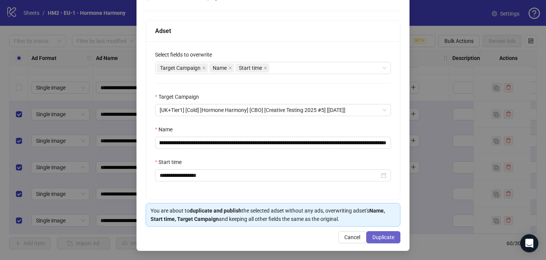
scroll to position [0, 0]
click at [379, 232] on button "Duplicate" at bounding box center [383, 237] width 34 height 12
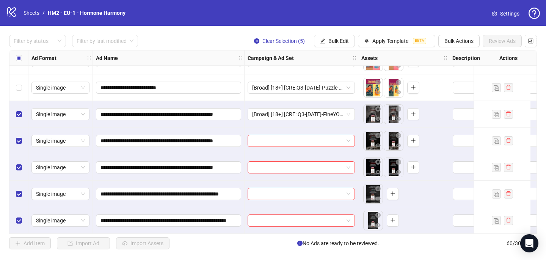
click at [18, 61] on label "Select all rows" at bounding box center [19, 58] width 6 height 8
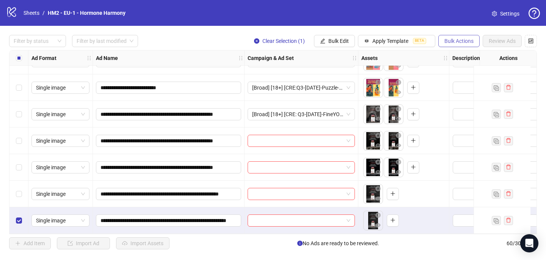
click at [446, 41] on span "Bulk Actions" at bounding box center [459, 41] width 29 height 6
click at [440, 61] on li "Delete" at bounding box center [469, 56] width 61 height 12
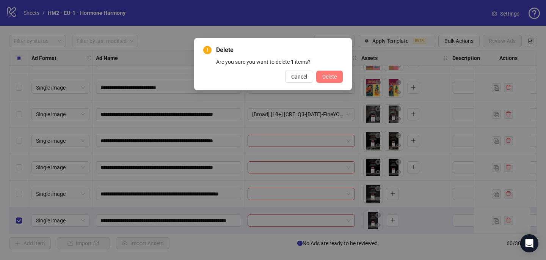
click at [332, 80] on button "Delete" at bounding box center [329, 77] width 27 height 12
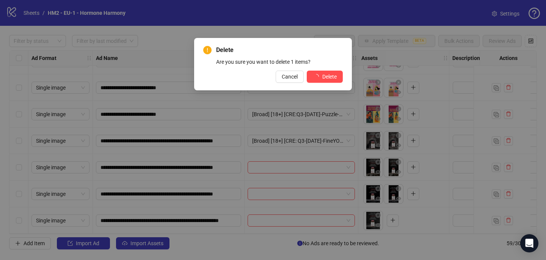
scroll to position [1402, 0]
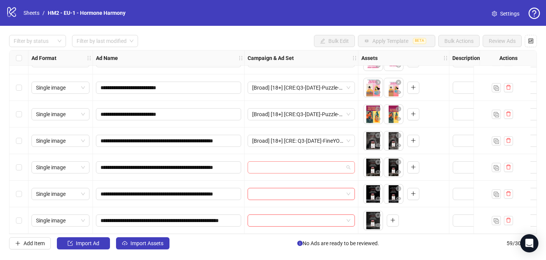
click at [286, 165] on input "search" at bounding box center [297, 167] width 91 height 11
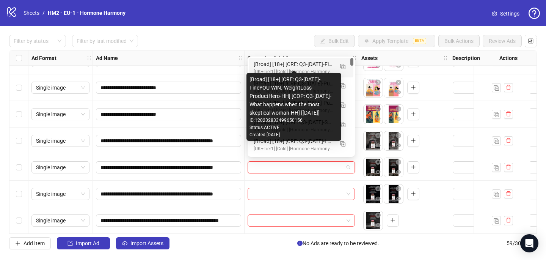
click at [303, 63] on div "[Broad] [18+] [CRE: Q3-09-SEP-2025-FineYOU-WIN.-WeightLoss-ProductHero-HH] [COP…" at bounding box center [294, 64] width 80 height 8
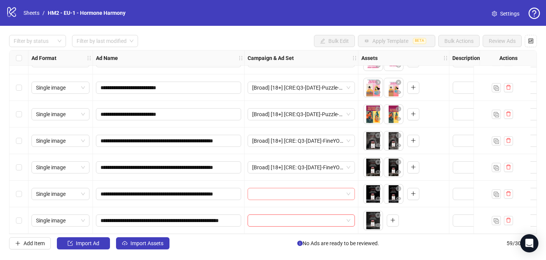
click at [267, 190] on input "search" at bounding box center [297, 193] width 91 height 11
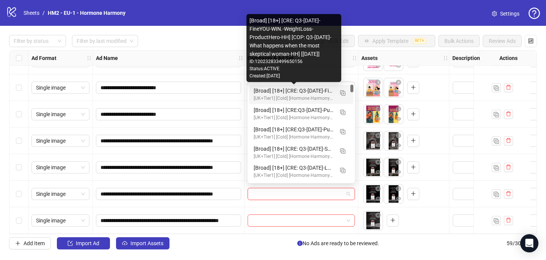
click at [293, 90] on div "[Broad] [18+] [CRE: Q3-09-SEP-2025-FineYOU-WIN.-WeightLoss-ProductHero-HH] [COP…" at bounding box center [294, 90] width 80 height 8
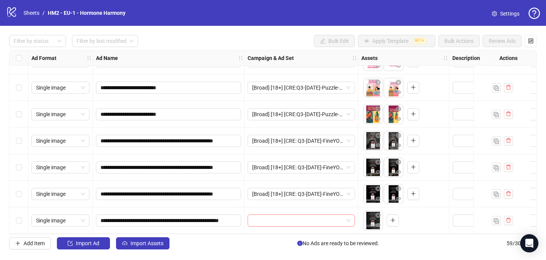
click at [261, 219] on input "search" at bounding box center [297, 220] width 91 height 11
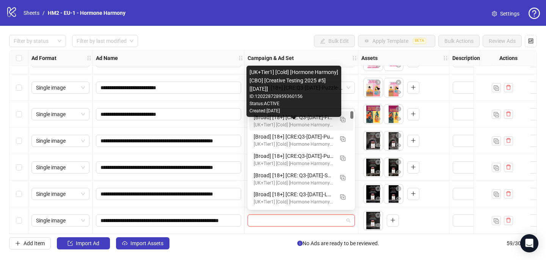
click at [295, 124] on div "[UK+Tier1] [Cold] [Hormone Harmony] [CBO] [Creative Testing 2025 #5] [10 July 2…" at bounding box center [294, 124] width 80 height 7
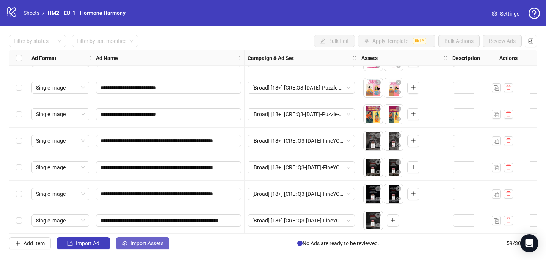
click at [161, 245] on span "Import Assets" at bounding box center [147, 243] width 33 height 6
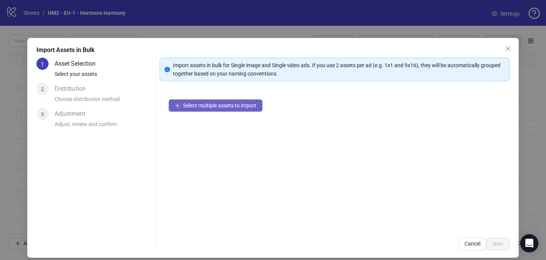
click at [207, 104] on span "Select multiple assets to import" at bounding box center [219, 105] width 73 height 6
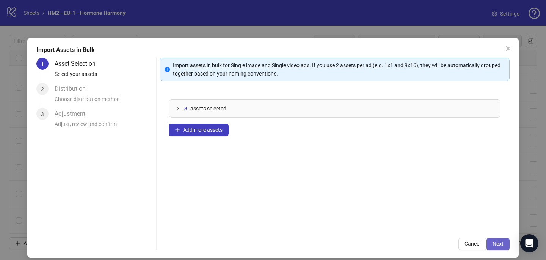
click at [499, 239] on button "Next" at bounding box center [498, 244] width 23 height 12
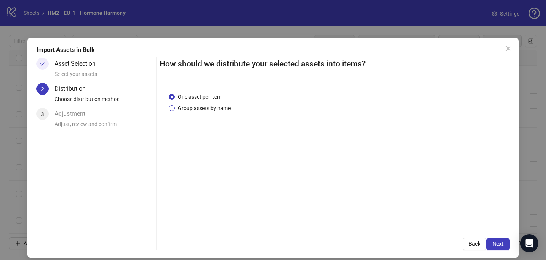
click at [219, 109] on span "Group assets by name" at bounding box center [204, 108] width 59 height 8
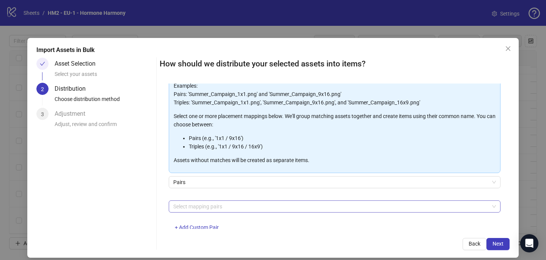
scroll to position [56, 0]
click at [218, 208] on div at bounding box center [330, 207] width 321 height 11
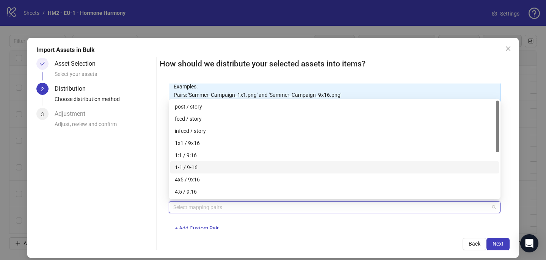
click at [217, 173] on div "1-1 / 9-16" at bounding box center [334, 167] width 329 height 12
click at [216, 170] on div "1-1 / 9-16" at bounding box center [332, 167] width 315 height 8
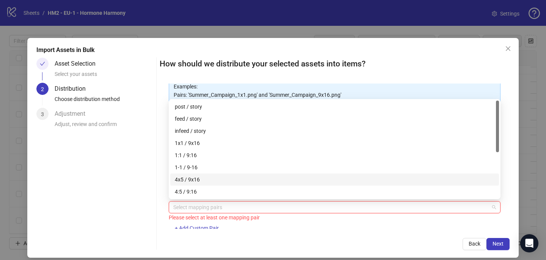
click at [216, 178] on div "4x5 / 9x16" at bounding box center [335, 179] width 320 height 8
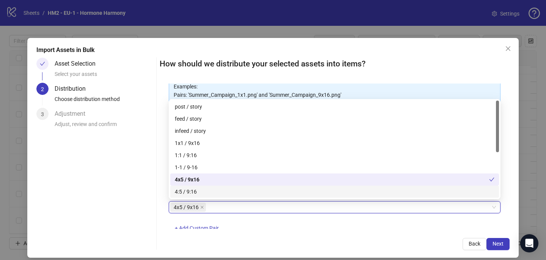
click at [344, 235] on div "How should we distribute your selected assets into items? One asset per item Gr…" at bounding box center [335, 154] width 350 height 192
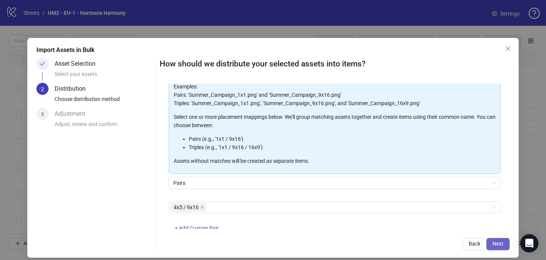
click at [503, 244] on span "Next" at bounding box center [498, 244] width 11 height 6
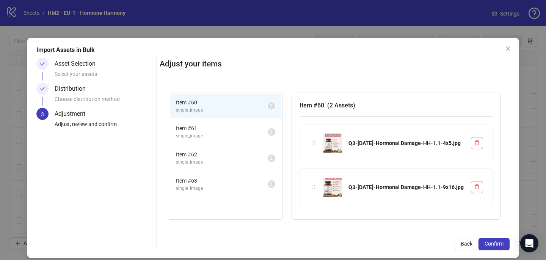
click at [503, 244] on span "Confirm" at bounding box center [494, 244] width 19 height 6
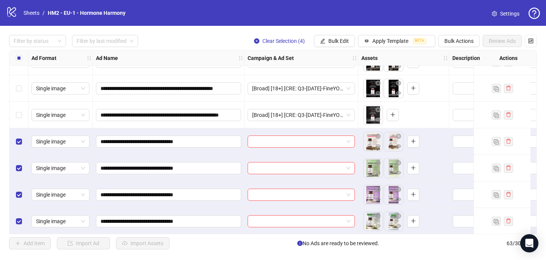
scroll to position [1508, 0]
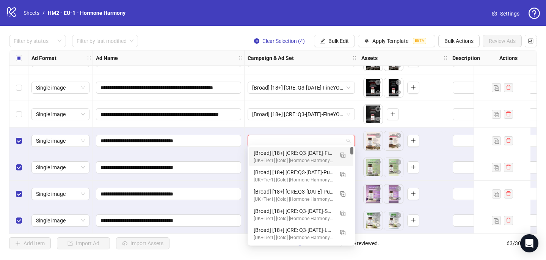
click at [270, 137] on input "search" at bounding box center [297, 140] width 91 height 11
click at [343, 153] on img "button" at bounding box center [342, 155] width 5 height 5
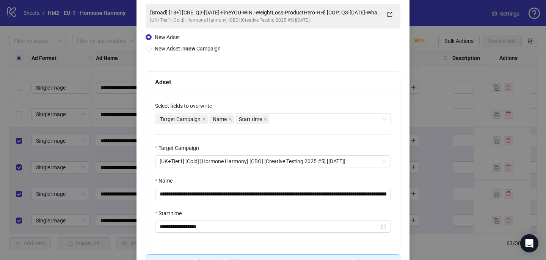
scroll to position [60, 0]
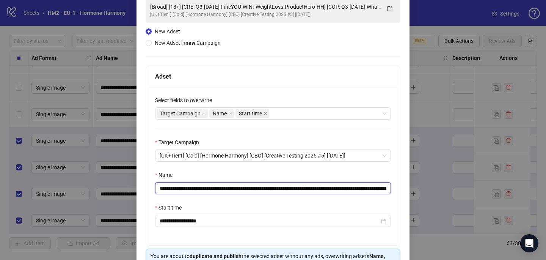
drag, startPoint x: 348, startPoint y: 190, endPoint x: 206, endPoint y: 187, distance: 141.5
click at [206, 187] on input "**********" at bounding box center [273, 188] width 236 height 12
paste input "text"
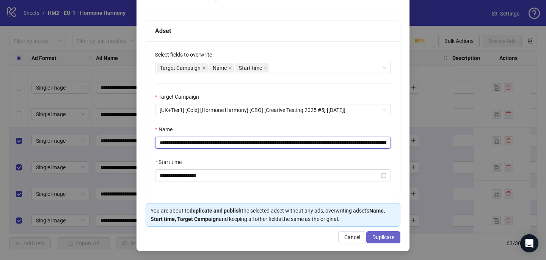
type input "**********"
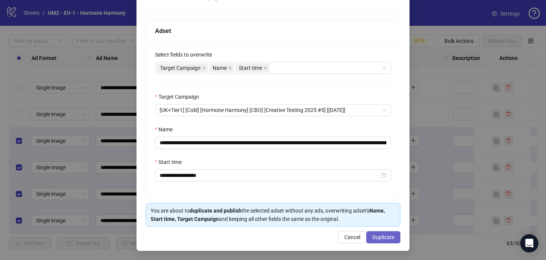
click at [386, 239] on span "Duplicate" at bounding box center [384, 237] width 22 height 6
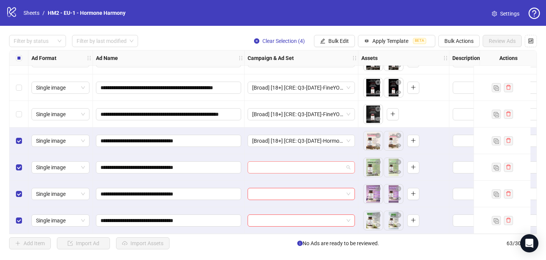
click at [270, 168] on input "search" at bounding box center [297, 167] width 91 height 11
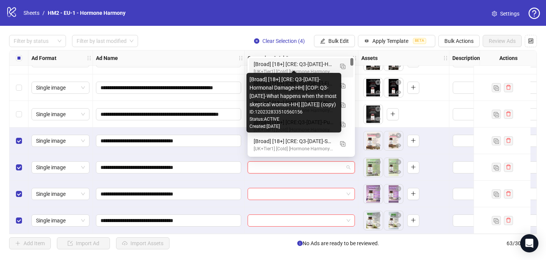
click at [315, 65] on div "[Broad] [18+] [CRE: Q3-09-SEP-2025-Hormonal Damage-HH] [COP: Q3-08-AUG-2025-Wha…" at bounding box center [294, 64] width 80 height 8
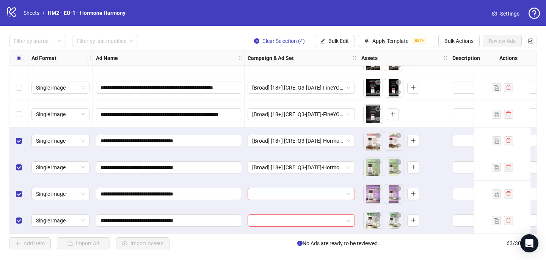
click at [260, 193] on input "search" at bounding box center [297, 193] width 91 height 11
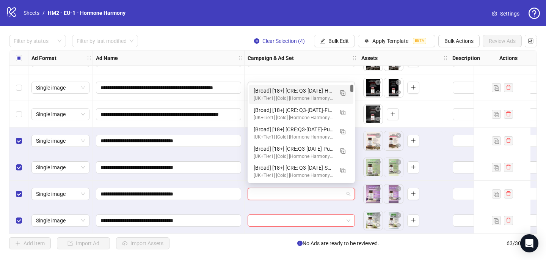
click at [287, 96] on div "[UK+Tier1] [Cold] [Hormone Harmony] [CBO] [Creative Testing 2025 #5] [10 July 2…" at bounding box center [294, 98] width 80 height 7
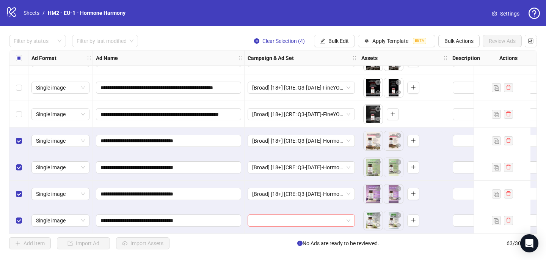
click at [261, 217] on input "search" at bounding box center [297, 220] width 91 height 11
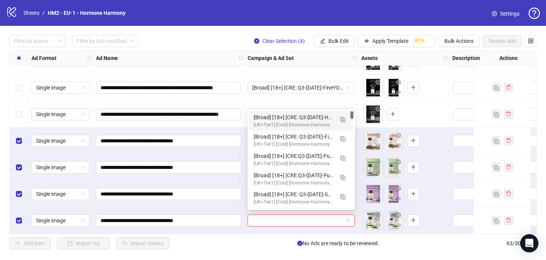
click at [287, 119] on div "[Broad] [18+] [CRE: Q3-09-SEP-2025-Hormonal Damage-HH] [COP: Q3-08-AUG-2025-Wha…" at bounding box center [294, 117] width 80 height 8
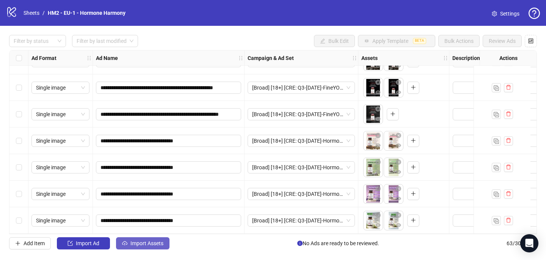
click at [146, 242] on span "Import Assets" at bounding box center [147, 243] width 33 height 6
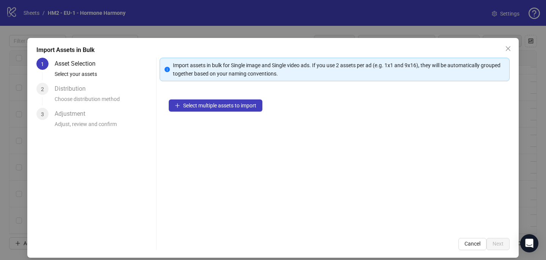
click at [200, 112] on div "Select multiple assets to import" at bounding box center [335, 159] width 350 height 138
click at [200, 105] on span "Select multiple assets to import" at bounding box center [219, 105] width 73 height 6
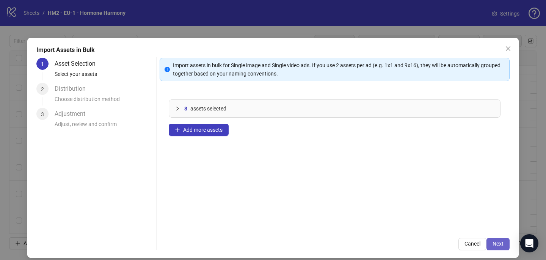
click at [502, 246] on span "Next" at bounding box center [498, 244] width 11 height 6
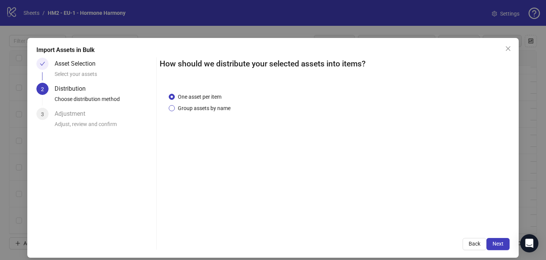
click at [202, 112] on span "Group assets by name" at bounding box center [204, 108] width 59 height 8
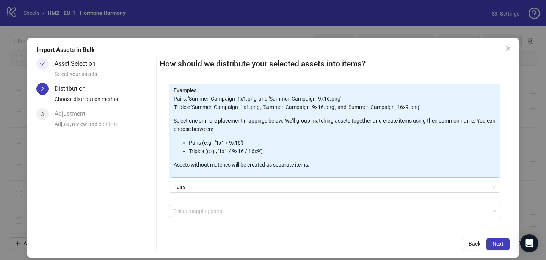
scroll to position [67, 0]
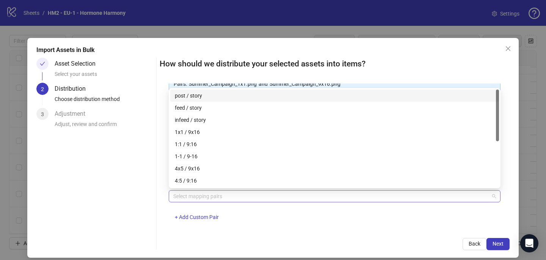
click at [185, 201] on div at bounding box center [330, 196] width 321 height 11
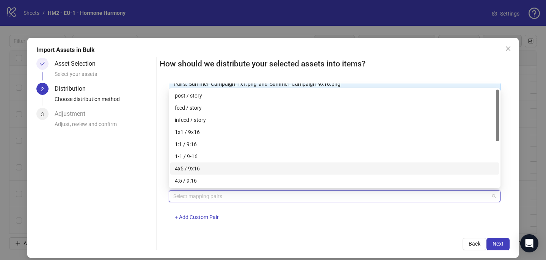
click at [187, 171] on div "4x5 / 9x16" at bounding box center [335, 168] width 320 height 8
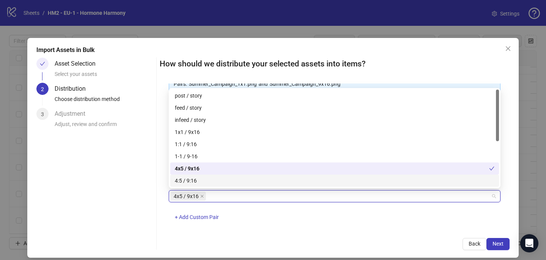
click at [311, 215] on div "4x5 / 9x16 + Add Custom Pair" at bounding box center [335, 209] width 332 height 39
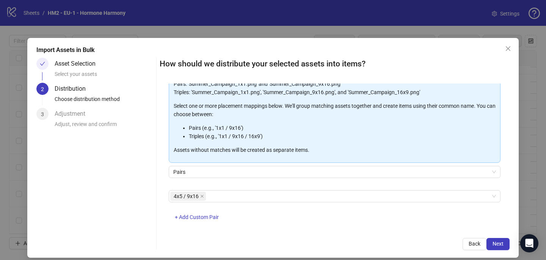
click at [494, 251] on div "Import Assets in Bulk Asset Selection Select your assets 2 Distribution Choose …" at bounding box center [273, 148] width 492 height 220
click at [494, 246] on span "Next" at bounding box center [498, 244] width 11 height 6
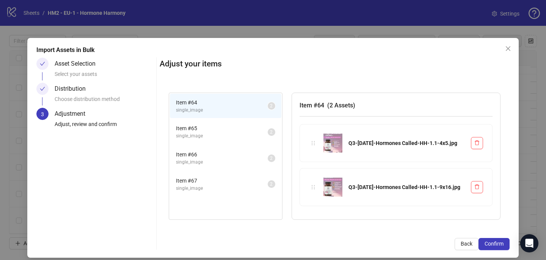
click at [494, 246] on span "Confirm" at bounding box center [494, 244] width 19 height 6
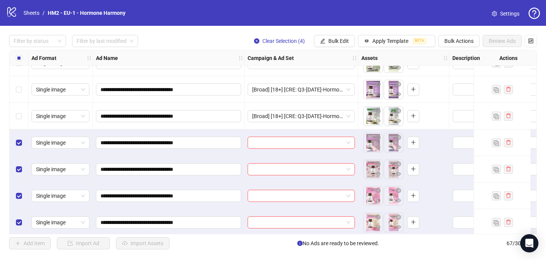
scroll to position [1614, 0]
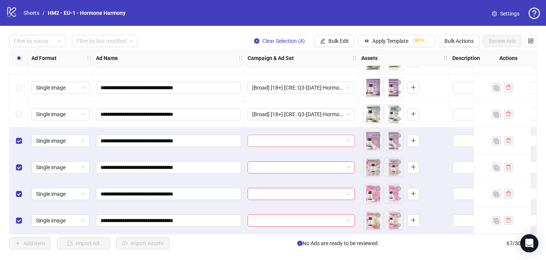
click at [277, 140] on input "search" at bounding box center [297, 140] width 91 height 11
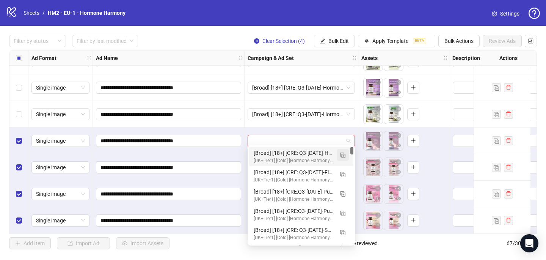
click at [344, 155] on img "button" at bounding box center [342, 155] width 5 height 5
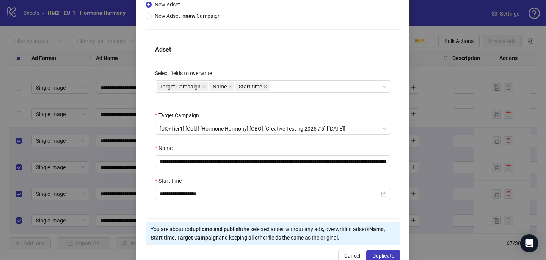
scroll to position [105, 0]
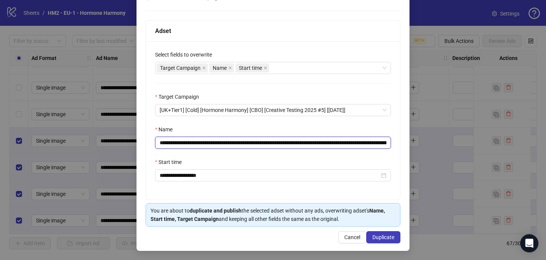
drag, startPoint x: 298, startPoint y: 140, endPoint x: 205, endPoint y: 144, distance: 92.6
click at [205, 144] on input "**********" at bounding box center [273, 143] width 236 height 12
paste input "text"
type input "**********"
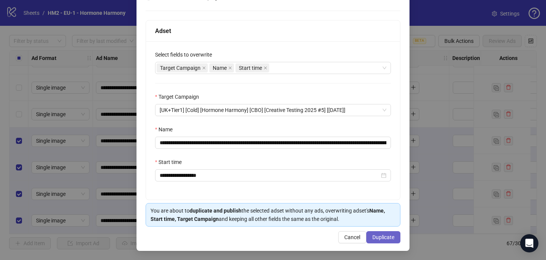
click at [380, 241] on button "Duplicate" at bounding box center [383, 237] width 34 height 12
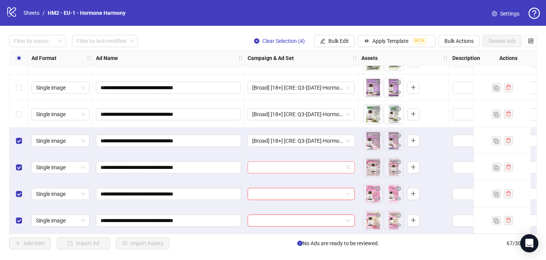
click at [287, 165] on input "search" at bounding box center [297, 167] width 91 height 11
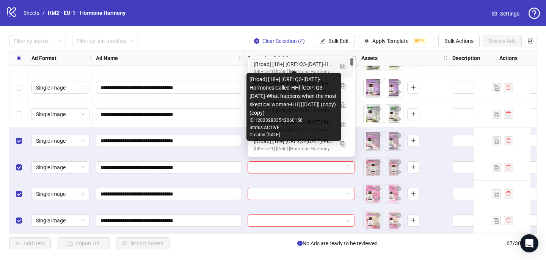
click at [309, 65] on div "[Broad] [18+] [CRE: Q3-09-SEP-2025-Hormones Called-HH] [COP: Q3-08-AUG-2025-Wha…" at bounding box center [294, 64] width 80 height 8
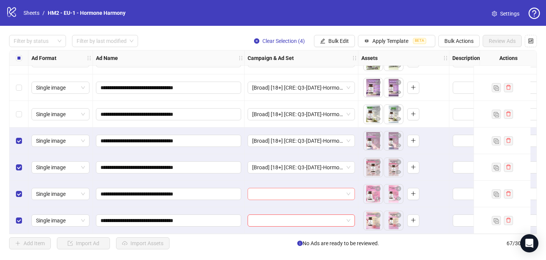
click at [268, 188] on input "search" at bounding box center [297, 193] width 91 height 11
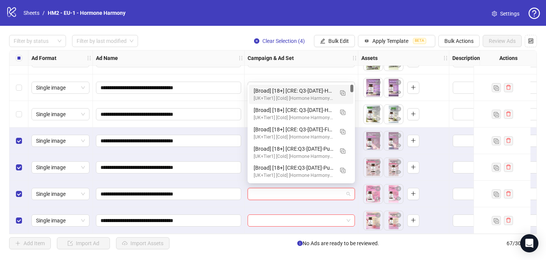
click at [286, 93] on div "[Broad] [18+] [CRE: Q3-09-SEP-2025-Hormones Called-HH] [COP: Q3-08-AUG-2025-Wha…" at bounding box center [294, 90] width 80 height 8
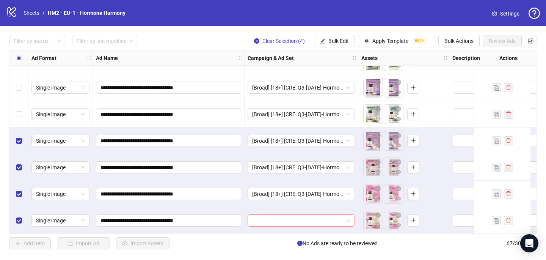
click at [257, 217] on input "search" at bounding box center [297, 220] width 91 height 11
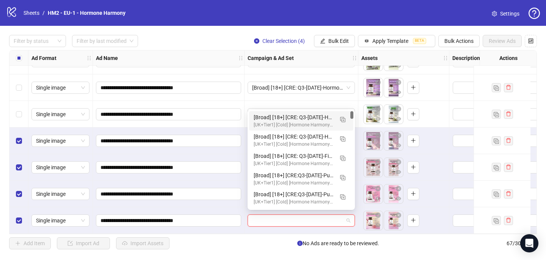
click at [296, 121] on div "[UK+Tier1] [Cold] [Hormone Harmony] [CBO] [Creative Testing 2025 #5] [10 July 2…" at bounding box center [294, 124] width 80 height 7
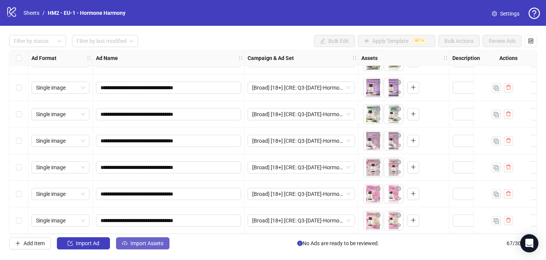
click at [133, 245] on span "Import Assets" at bounding box center [147, 243] width 33 height 6
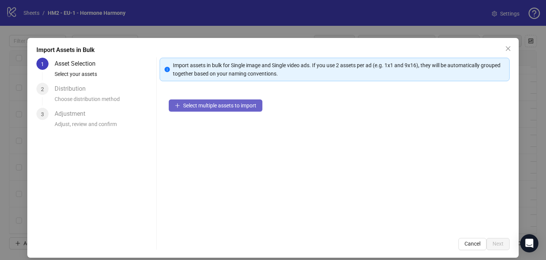
click at [189, 110] on button "Select multiple assets to import" at bounding box center [216, 105] width 94 height 12
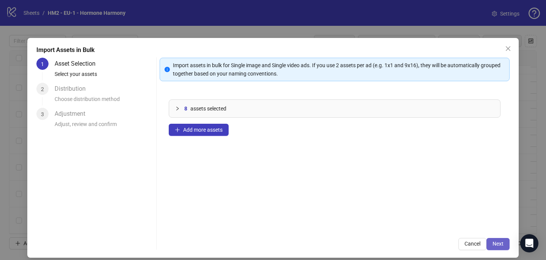
click at [496, 244] on span "Next" at bounding box center [498, 244] width 11 height 6
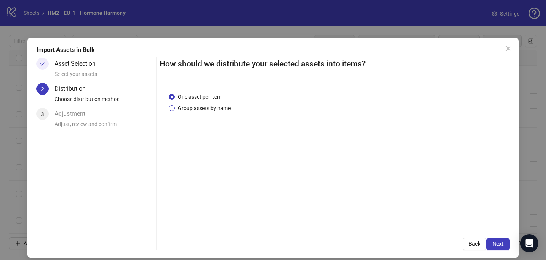
click at [219, 109] on span "Group assets by name" at bounding box center [204, 108] width 59 height 8
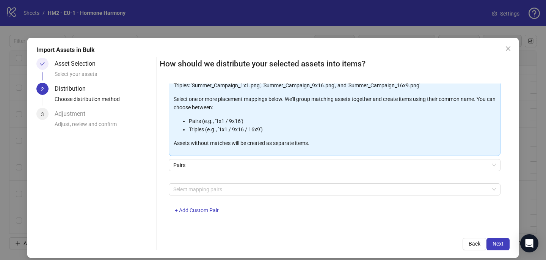
scroll to position [77, 0]
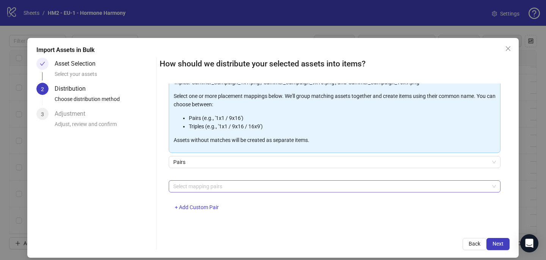
click at [217, 186] on div at bounding box center [330, 186] width 321 height 11
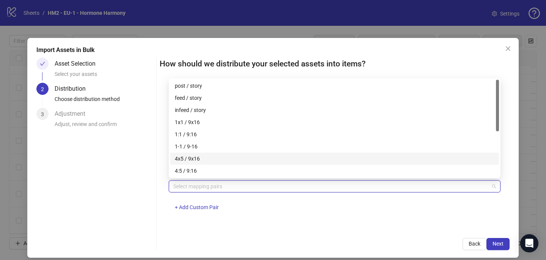
click at [210, 157] on div "4x5 / 9x16" at bounding box center [335, 158] width 320 height 8
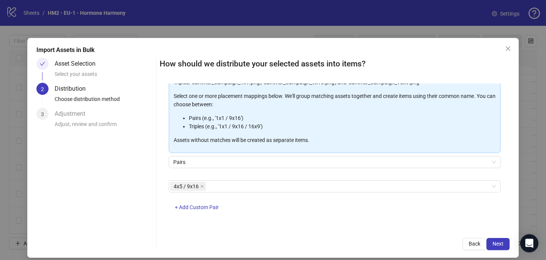
click at [304, 223] on div "One asset per item Group assets by name Assets must follow a consistent naming …" at bounding box center [335, 155] width 350 height 145
click at [502, 245] on span "Next" at bounding box center [498, 244] width 11 height 6
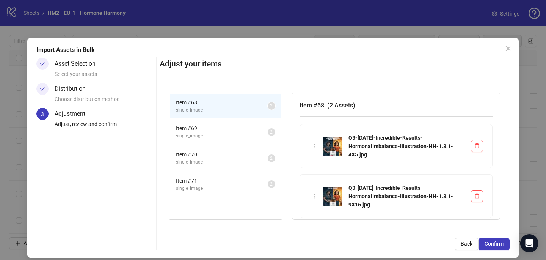
click at [502, 245] on span "Confirm" at bounding box center [494, 244] width 19 height 6
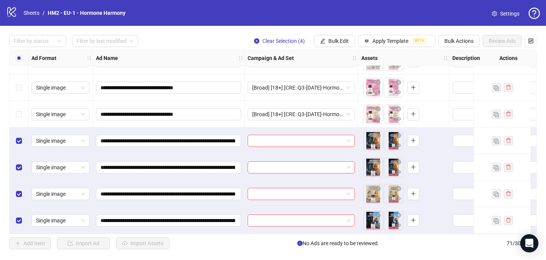
scroll to position [1720, 0]
click at [256, 138] on input "search" at bounding box center [297, 140] width 91 height 11
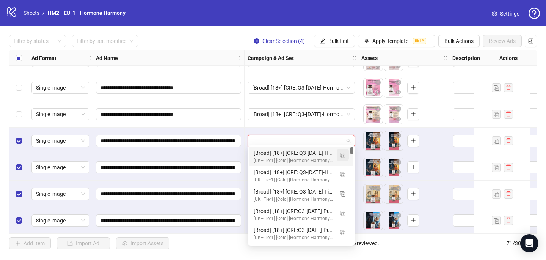
click at [343, 157] on span "button" at bounding box center [342, 155] width 5 height 6
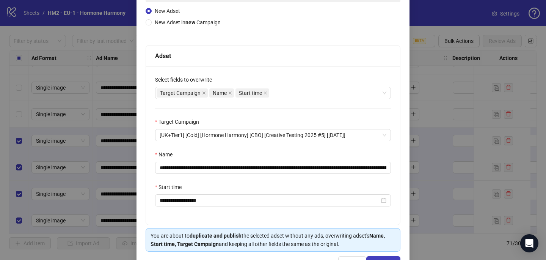
scroll to position [105, 0]
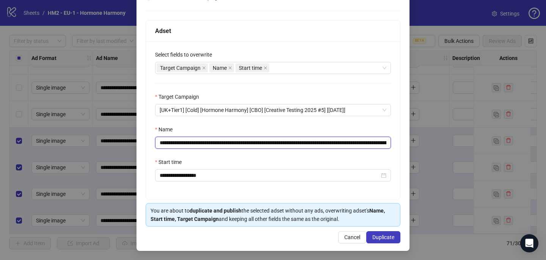
drag, startPoint x: 295, startPoint y: 142, endPoint x: 207, endPoint y: 143, distance: 88.4
click at [207, 143] on input "**********" at bounding box center [273, 143] width 236 height 12
click at [209, 143] on input "**********" at bounding box center [273, 143] width 236 height 12
drag, startPoint x: 294, startPoint y: 140, endPoint x: 204, endPoint y: 142, distance: 90.3
click at [204, 142] on input "**********" at bounding box center [273, 143] width 236 height 12
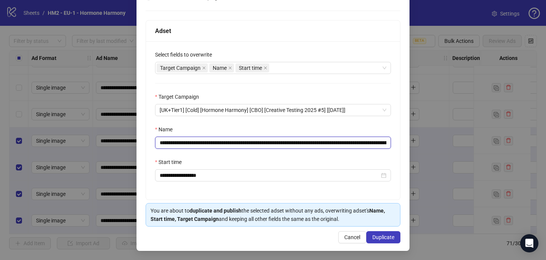
paste input "**********"
type input "**********"
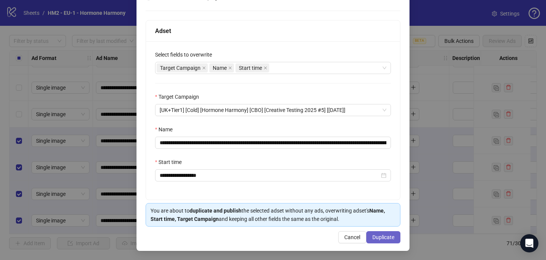
click at [390, 237] on span "Duplicate" at bounding box center [384, 237] width 22 height 6
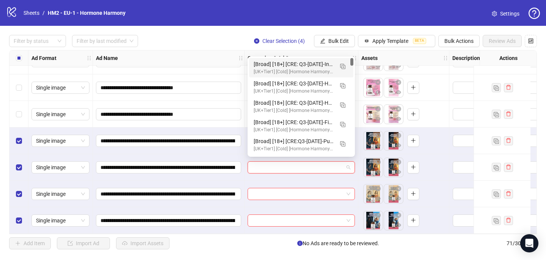
click at [273, 163] on input "search" at bounding box center [297, 167] width 91 height 11
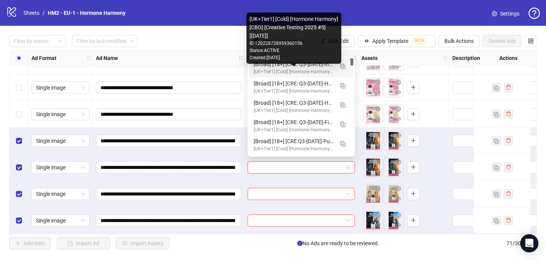
click at [294, 69] on div "[UK+Tier1] [Cold] [Hormone Harmony] [CBO] [Creative Testing 2025 #5] [10 July 2…" at bounding box center [294, 71] width 80 height 7
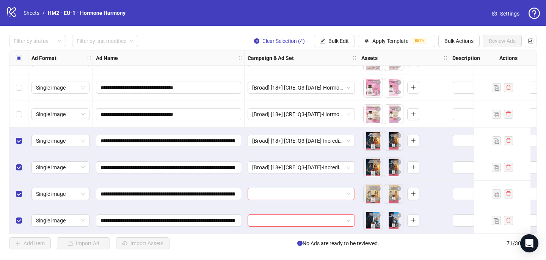
click at [263, 192] on input "search" at bounding box center [297, 193] width 91 height 11
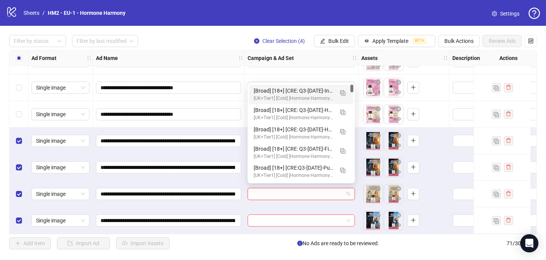
click at [299, 98] on div "[UK+Tier1] [Cold] [Hormone Harmony] [CBO] [Creative Testing 2025 #5] [10 July 2…" at bounding box center [294, 98] width 80 height 7
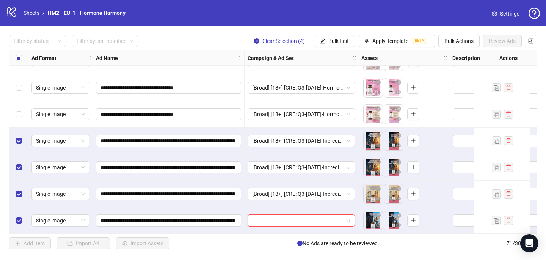
click at [254, 219] on input "search" at bounding box center [297, 220] width 91 height 11
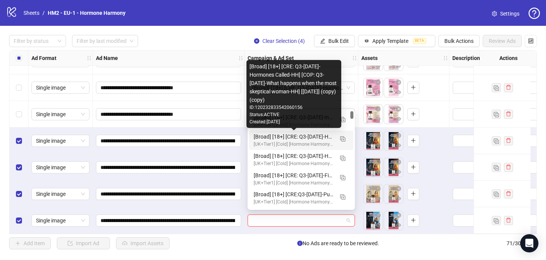
click at [286, 122] on div "Created: 2025-09-17" at bounding box center [294, 121] width 89 height 7
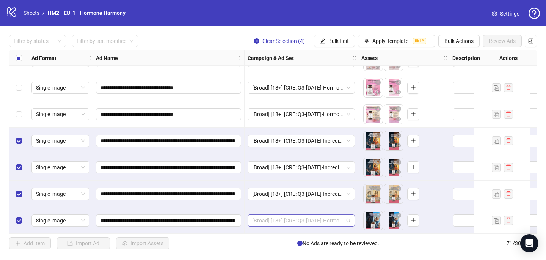
click at [269, 218] on span "[Broad] [18+] [CRE: Q3-09-SEP-2025-Hormones Called-HH] [COP: Q3-08-AUG-2025-Wha…" at bounding box center [301, 220] width 98 height 11
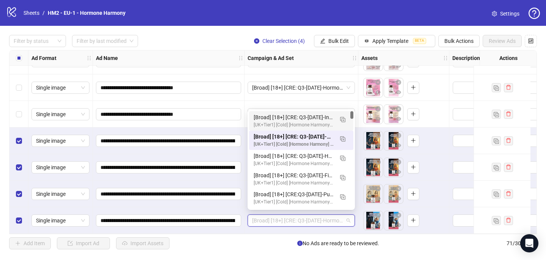
click at [307, 116] on div "[Broad] [18+] [CRE: Q3-09-SEP-2025-Incredible-Results-HormonalImbalance-Illustr…" at bounding box center [294, 117] width 80 height 8
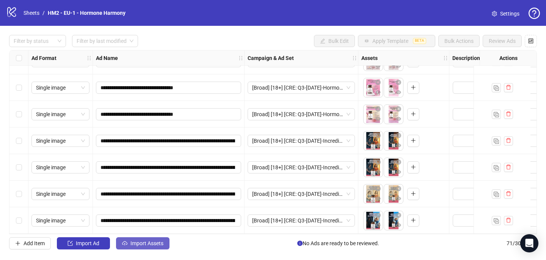
click at [166, 245] on button "Import Assets" at bounding box center [142, 243] width 53 height 12
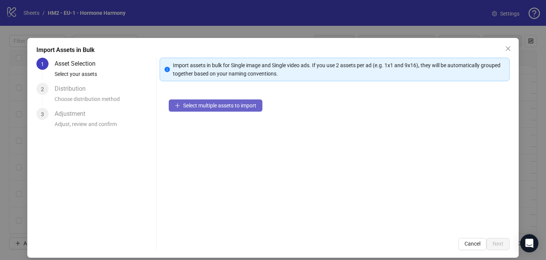
click at [208, 105] on span "Select multiple assets to import" at bounding box center [219, 105] width 73 height 6
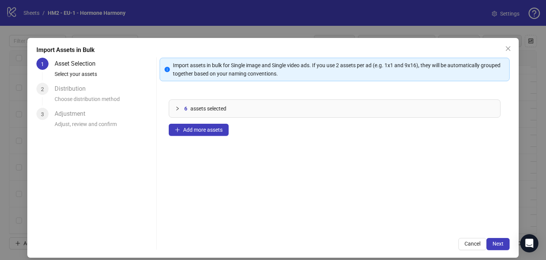
click at [501, 237] on div "Import assets in bulk for Single image and Single video ads. If you use 2 asset…" at bounding box center [335, 154] width 350 height 192
click at [502, 246] on span "Next" at bounding box center [498, 244] width 11 height 6
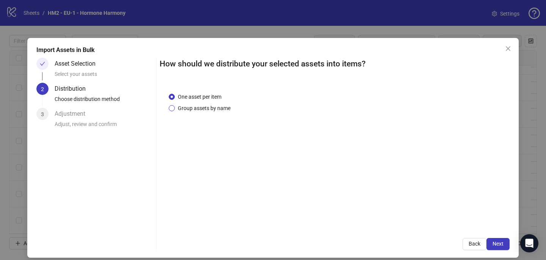
click at [228, 109] on span "Group assets by name" at bounding box center [204, 108] width 59 height 8
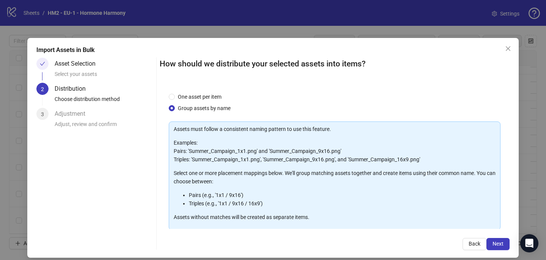
scroll to position [77, 0]
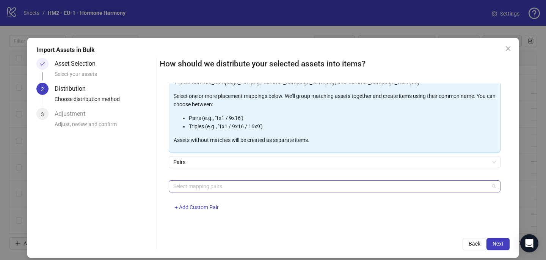
click at [226, 185] on div at bounding box center [330, 186] width 321 height 11
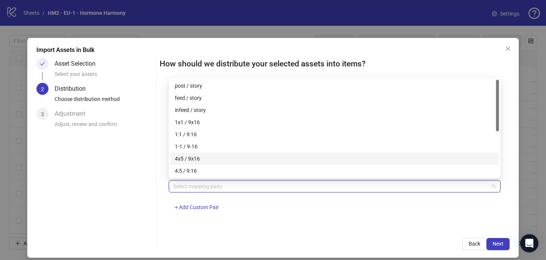
click at [226, 155] on div "4x5 / 9x16" at bounding box center [335, 158] width 320 height 8
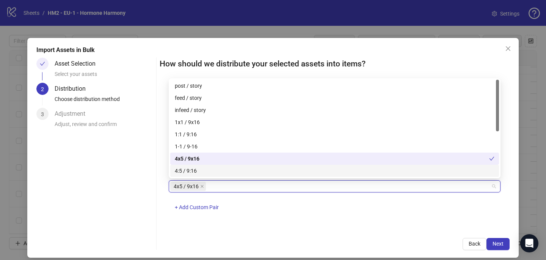
click at [320, 211] on div "4x5 / 9x16 + Add Custom Pair" at bounding box center [335, 199] width 332 height 39
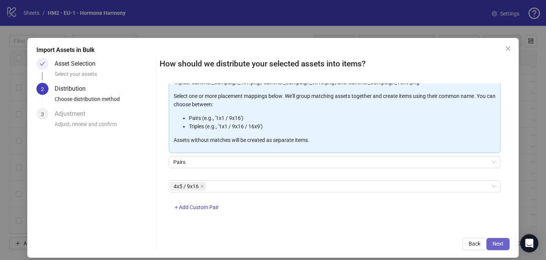
click at [504, 238] on button "Next" at bounding box center [498, 244] width 23 height 12
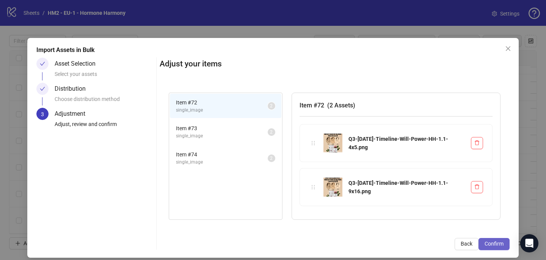
click at [504, 242] on button "Confirm" at bounding box center [494, 244] width 31 height 12
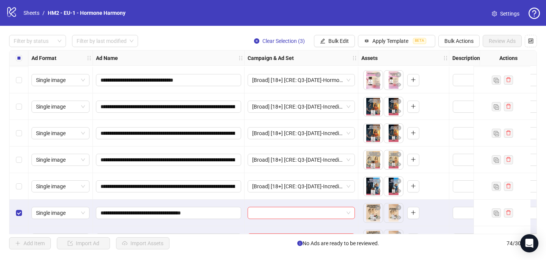
scroll to position [1800, 0]
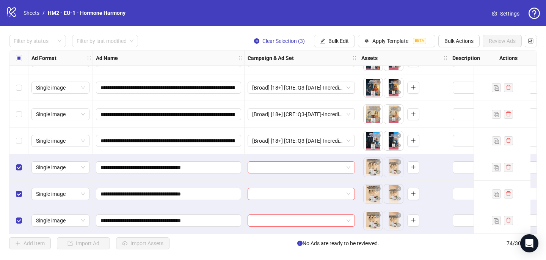
click at [270, 167] on input "search" at bounding box center [297, 167] width 91 height 11
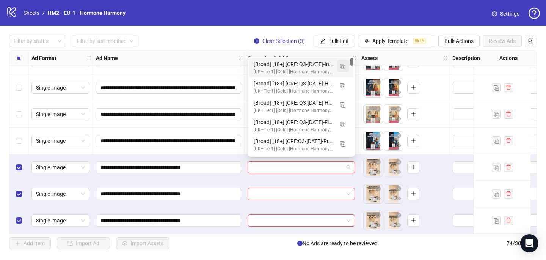
click at [342, 62] on button "button" at bounding box center [343, 66] width 12 height 12
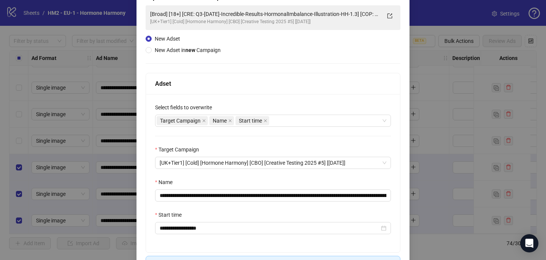
scroll to position [69, 0]
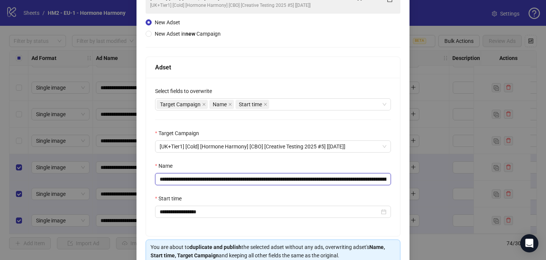
drag, startPoint x: 381, startPoint y: 182, endPoint x: 205, endPoint y: 179, distance: 175.7
click at [205, 179] on input "**********" at bounding box center [273, 179] width 236 height 12
paste input "text"
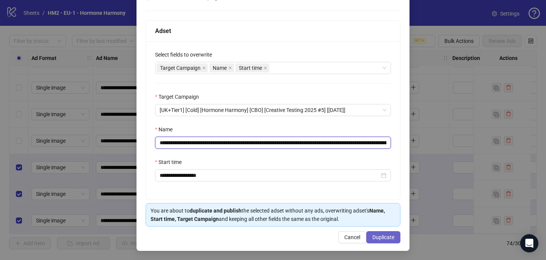
type input "**********"
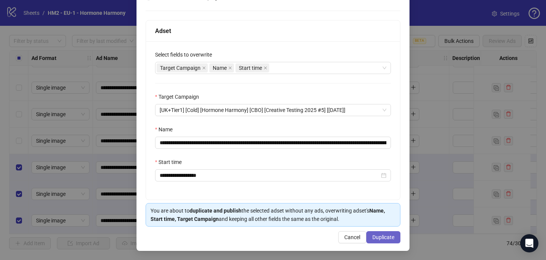
click at [382, 237] on span "Duplicate" at bounding box center [384, 237] width 22 height 6
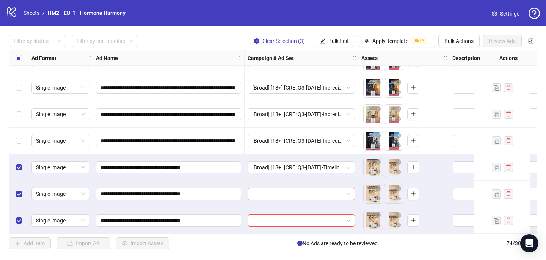
click at [255, 188] on input "search" at bounding box center [297, 193] width 91 height 11
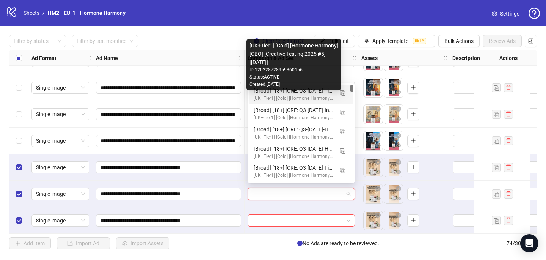
click at [295, 92] on div "[Broad] [18+] [CRE: Q3-08-AUG-2025-Timeline-Will-Power-HH] [COP: Q3-08-AUG-2025…" at bounding box center [294, 90] width 80 height 8
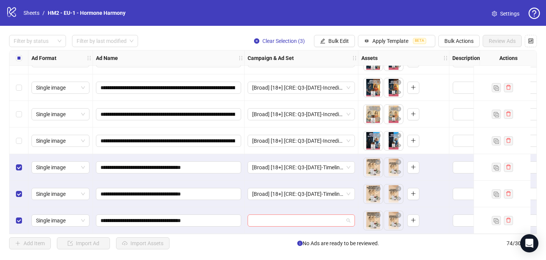
click at [256, 218] on input "search" at bounding box center [297, 220] width 91 height 11
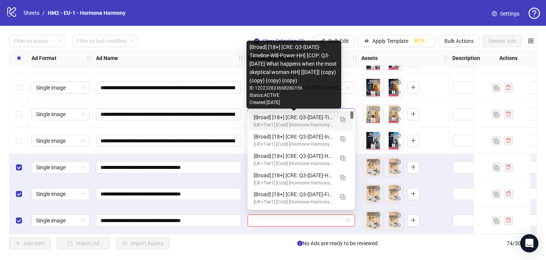
click at [311, 116] on div "[Broad] [18+] [CRE: Q3-08-AUG-2025-Timeline-Will-Power-HH] [COP: Q3-08-AUG-2025…" at bounding box center [294, 117] width 80 height 8
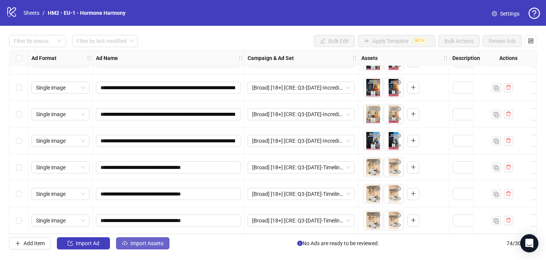
click at [151, 245] on span "Import Assets" at bounding box center [147, 243] width 33 height 6
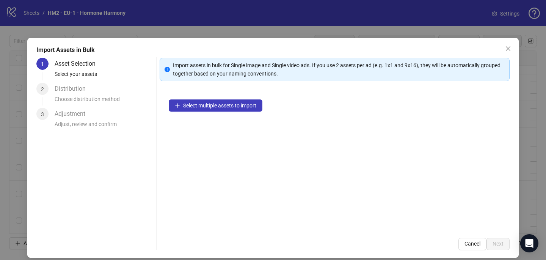
click at [200, 107] on span "Select multiple assets to import" at bounding box center [219, 105] width 73 height 6
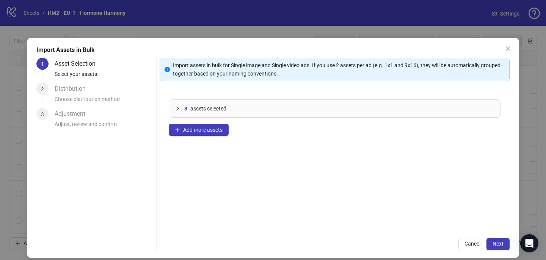
click at [491, 253] on div "Import Assets in Bulk 1 Asset Selection Select your assets 2 Distribution Choos…" at bounding box center [273, 148] width 492 height 220
click at [495, 249] on button "Next" at bounding box center [498, 244] width 23 height 12
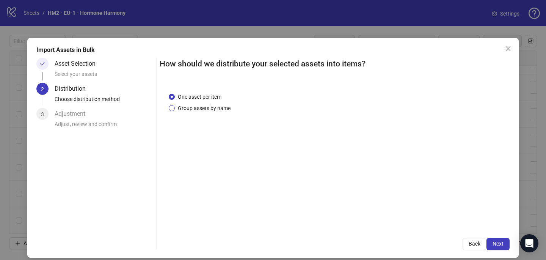
click at [229, 111] on span "Group assets by name" at bounding box center [204, 108] width 59 height 8
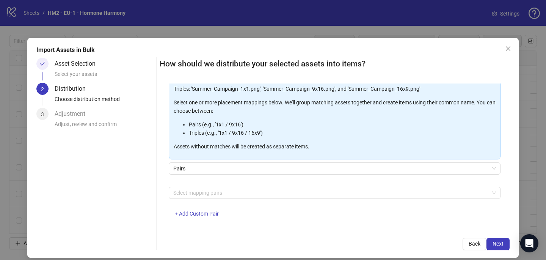
scroll to position [77, 0]
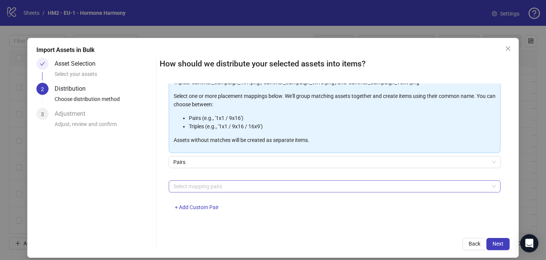
click at [227, 189] on div at bounding box center [330, 186] width 321 height 11
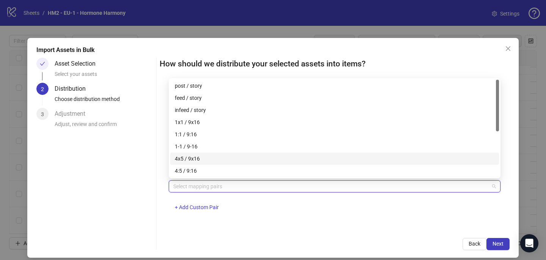
click at [226, 159] on div "4x5 / 9x16" at bounding box center [335, 158] width 320 height 8
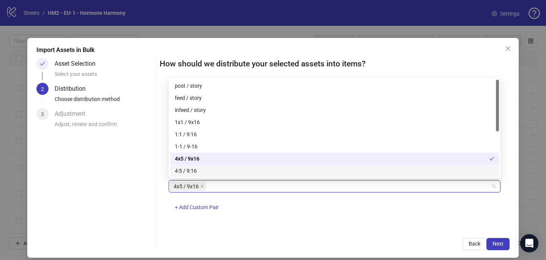
click at [284, 212] on div "4x5 / 9x16 + Add Custom Pair" at bounding box center [335, 199] width 332 height 39
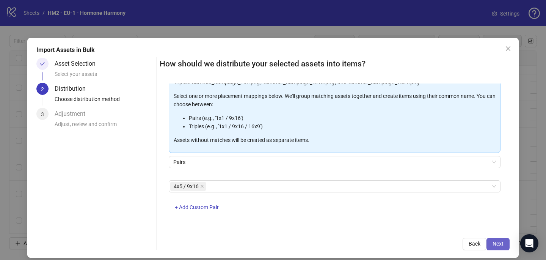
click at [494, 242] on span "Next" at bounding box center [498, 244] width 11 height 6
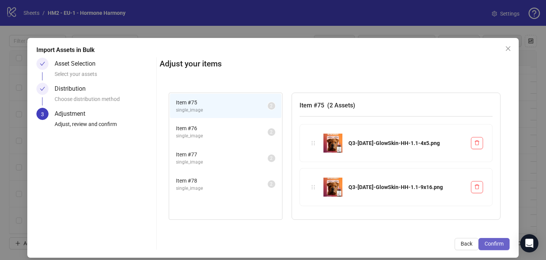
click at [494, 243] on span "Confirm" at bounding box center [494, 244] width 19 height 6
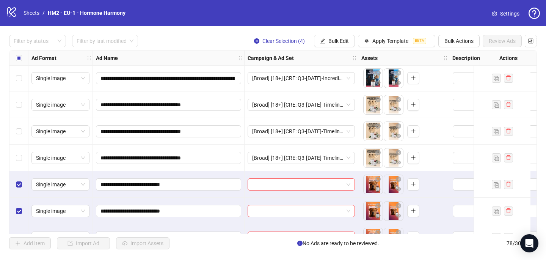
scroll to position [1906, 0]
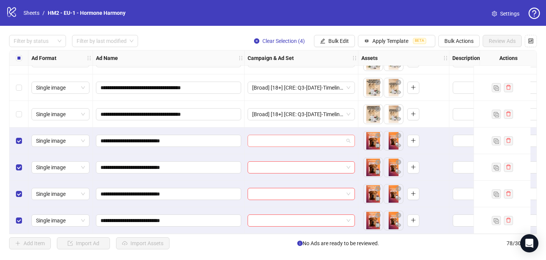
click at [255, 140] on input "search" at bounding box center [297, 140] width 91 height 11
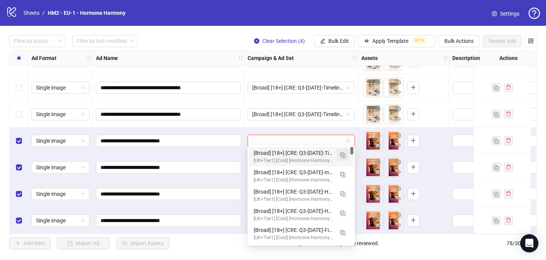
click at [344, 154] on img "button" at bounding box center [342, 155] width 5 height 5
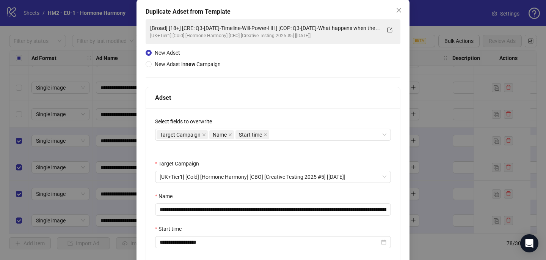
scroll to position [64, 0]
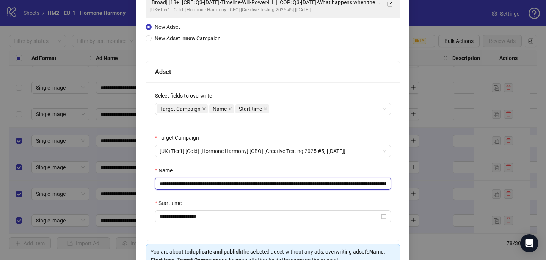
drag, startPoint x: 301, startPoint y: 181, endPoint x: 205, endPoint y: 180, distance: 96.4
click at [204, 180] on input "**********" at bounding box center [273, 184] width 236 height 12
paste input "text"
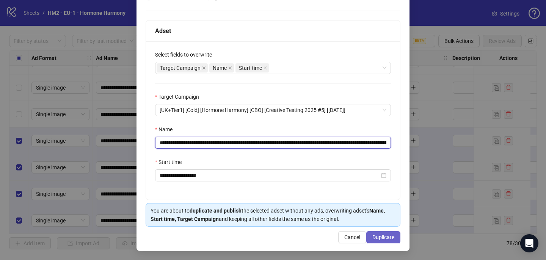
type input "**********"
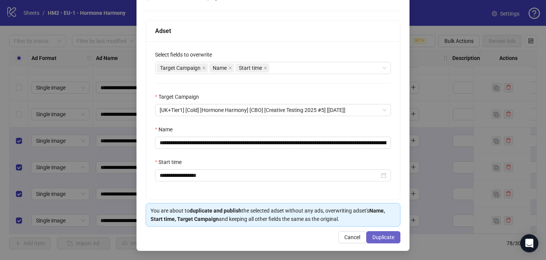
click at [387, 241] on button "Duplicate" at bounding box center [383, 237] width 34 height 12
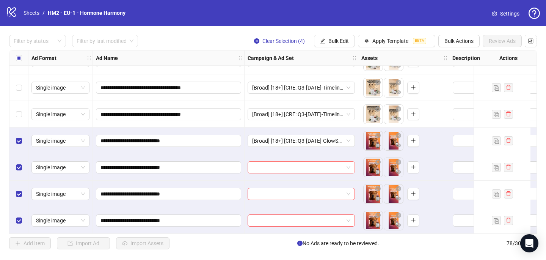
click at [272, 167] on input "search" at bounding box center [297, 167] width 91 height 11
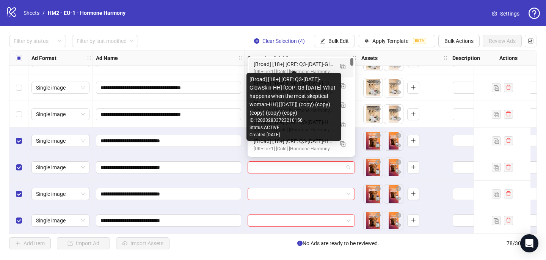
click at [300, 64] on div "[Broad] [18+] [CRE: Q3-08-AUG-2025-GlowSkin-HH] [COP: Q3-08-AUG-2025-What happe…" at bounding box center [294, 64] width 80 height 8
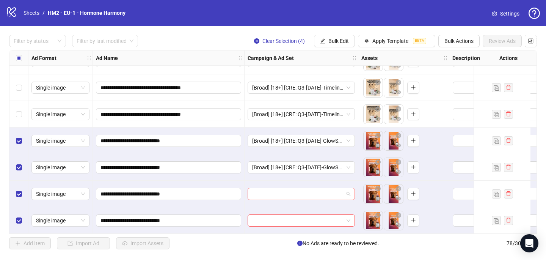
click at [275, 195] on input "search" at bounding box center [297, 193] width 91 height 11
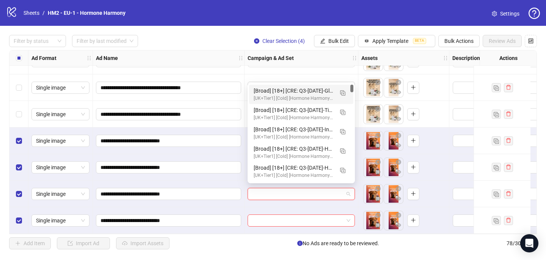
click at [304, 85] on div "[Broad] [18+] [CRE: Q3-08-AUG-2025-GlowSkin-HH] [COP: Q3-08-AUG-2025-What happe…" at bounding box center [301, 94] width 104 height 19
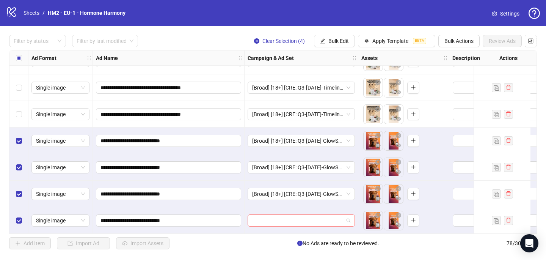
click at [274, 219] on input "search" at bounding box center [297, 220] width 91 height 11
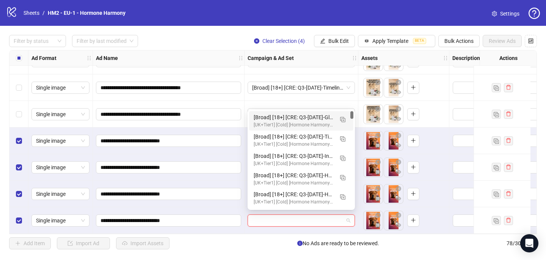
click at [306, 117] on div "[Broad] [18+] [CRE: Q3-08-AUG-2025-GlowSkin-HH] [COP: Q3-08-AUG-2025-What happe…" at bounding box center [294, 117] width 80 height 8
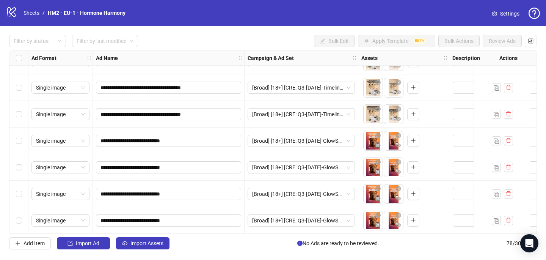
click at [138, 255] on div "**********" at bounding box center [273, 142] width 546 height 233
click at [138, 251] on div "**********" at bounding box center [273, 142] width 546 height 233
click at [138, 249] on button "Import Assets" at bounding box center [142, 243] width 53 height 12
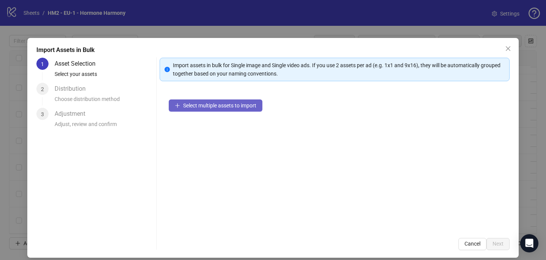
click at [212, 103] on span "Select multiple assets to import" at bounding box center [219, 105] width 73 height 6
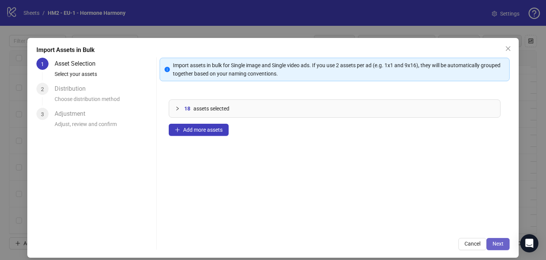
click at [498, 245] on span "Next" at bounding box center [498, 244] width 11 height 6
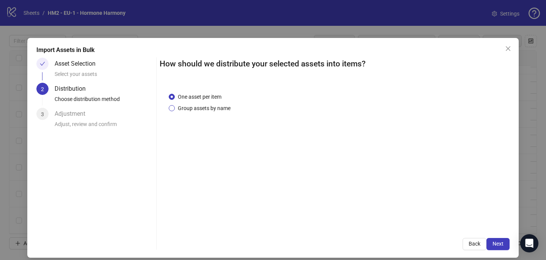
click at [212, 108] on span "Group assets by name" at bounding box center [204, 108] width 59 height 8
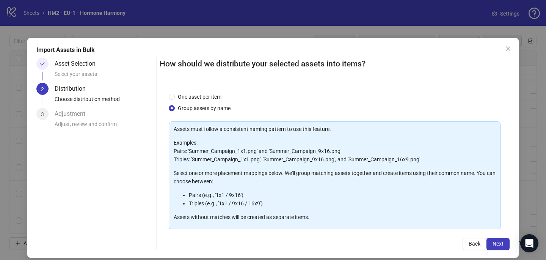
scroll to position [77, 0]
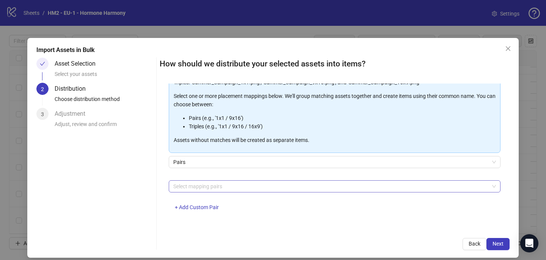
click at [223, 186] on div at bounding box center [330, 186] width 321 height 11
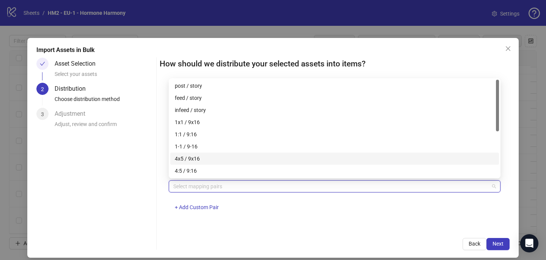
click at [230, 159] on div "4x5 / 9x16" at bounding box center [335, 158] width 320 height 8
drag, startPoint x: 315, startPoint y: 230, endPoint x: 310, endPoint y: 230, distance: 5.4
click at [315, 230] on div "How should we distribute your selected assets into items? One asset per item Gr…" at bounding box center [335, 154] width 350 height 192
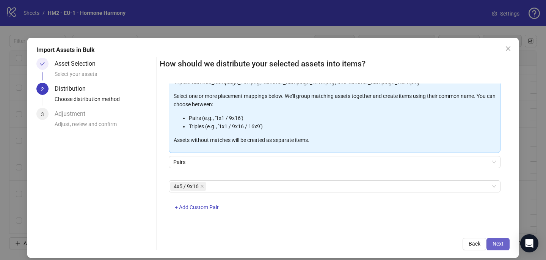
click at [498, 246] on span "Next" at bounding box center [498, 244] width 11 height 6
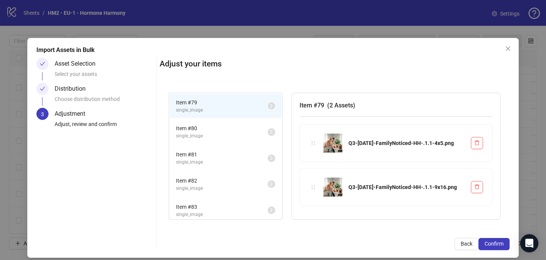
click at [498, 246] on span "Confirm" at bounding box center [494, 244] width 19 height 6
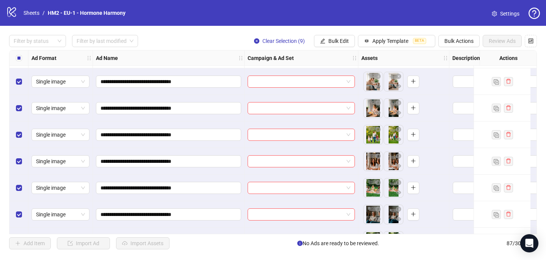
scroll to position [2048, 0]
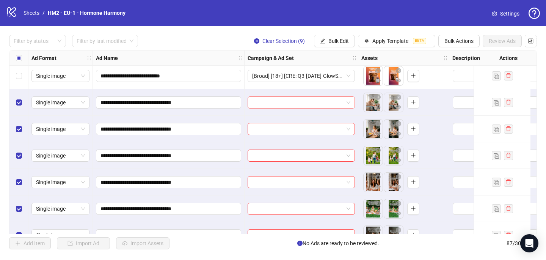
click at [279, 101] on input "search" at bounding box center [297, 102] width 91 height 11
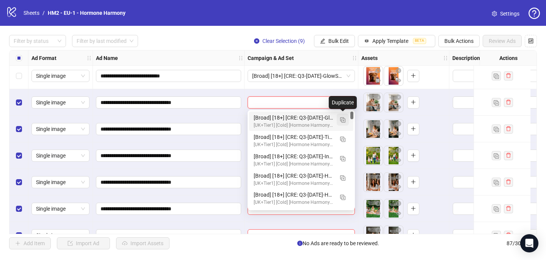
click at [346, 120] on button "button" at bounding box center [343, 119] width 12 height 12
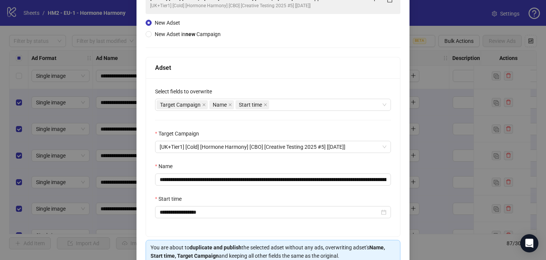
scroll to position [69, 0]
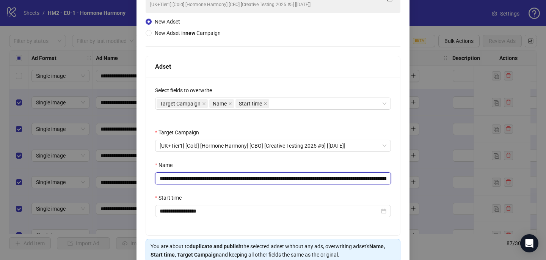
drag, startPoint x: 276, startPoint y: 178, endPoint x: 204, endPoint y: 179, distance: 72.1
click at [205, 180] on input "**********" at bounding box center [273, 178] width 236 height 12
paste input "*****"
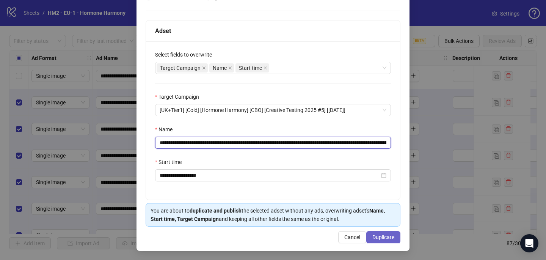
type input "**********"
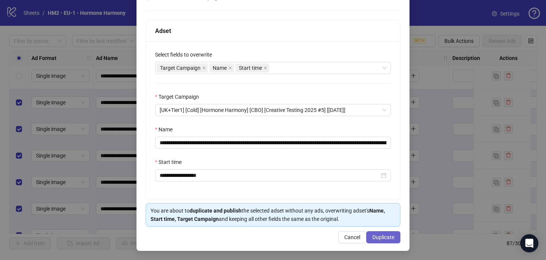
click at [391, 240] on span "Duplicate" at bounding box center [384, 237] width 22 height 6
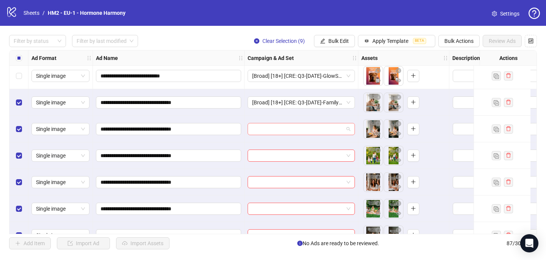
click at [300, 129] on input "search" at bounding box center [297, 128] width 91 height 11
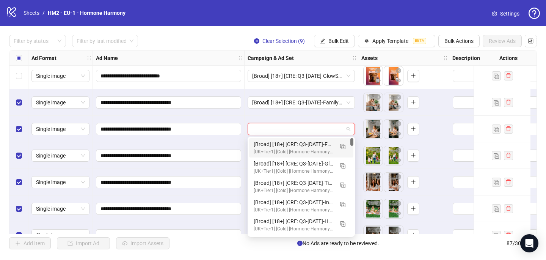
click at [293, 150] on div "[UK+Tier1] [Cold] [Hormone Harmony] [CBO] [Creative Testing 2025 #5] [10 July 2…" at bounding box center [294, 151] width 80 height 7
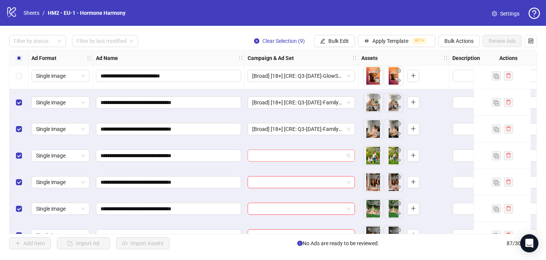
click at [268, 154] on input "search" at bounding box center [297, 155] width 91 height 11
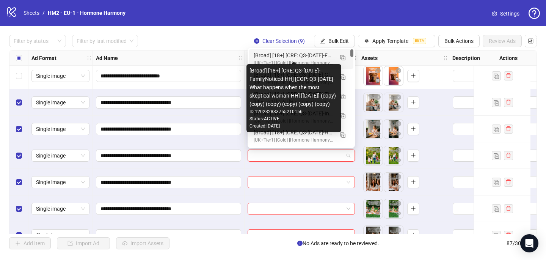
click at [296, 54] on div "[Broad] [18+] [CRE: Q3-09-SEP-2025-FamilyNoticed-HH] [COP: Q3-08-AUG-2025-What …" at bounding box center [294, 55] width 80 height 8
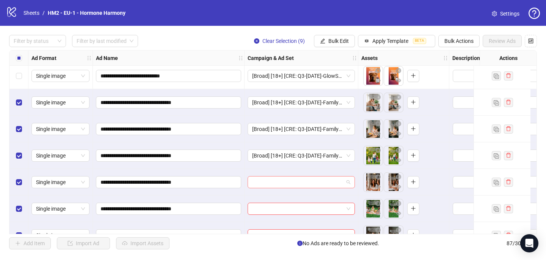
click at [259, 182] on input "search" at bounding box center [297, 181] width 91 height 11
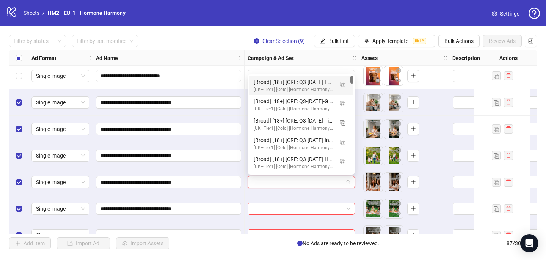
click at [291, 80] on div "[Broad] [18+] [CRE: Q3-09-SEP-2025-FamilyNoticed-HH] [COP: Q3-08-AUG-2025-What …" at bounding box center [294, 82] width 80 height 8
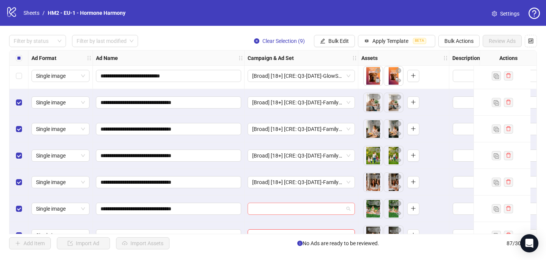
click at [255, 208] on input "search" at bounding box center [297, 208] width 91 height 11
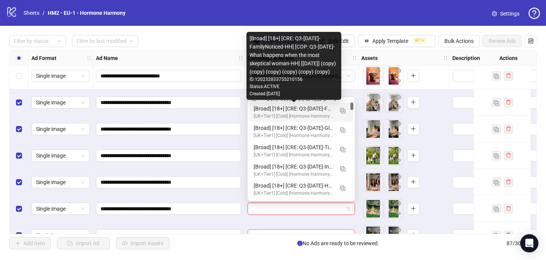
click at [299, 109] on div "[Broad] [18+] [CRE: Q3-09-SEP-2025-FamilyNoticed-HH] [COP: Q3-08-AUG-2025-What …" at bounding box center [294, 108] width 80 height 8
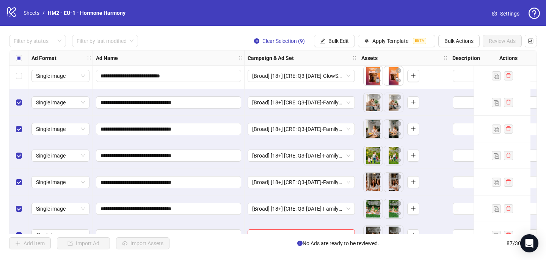
scroll to position [2105, 0]
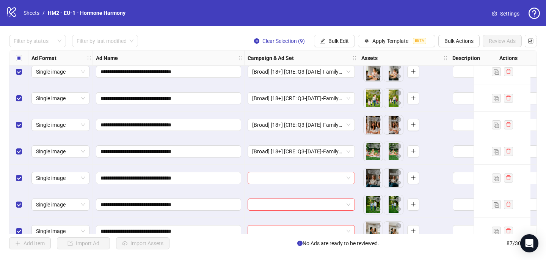
click at [259, 179] on input "search" at bounding box center [297, 177] width 91 height 11
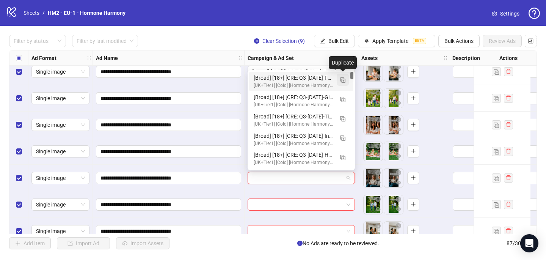
click at [343, 78] on img "button" at bounding box center [342, 79] width 5 height 5
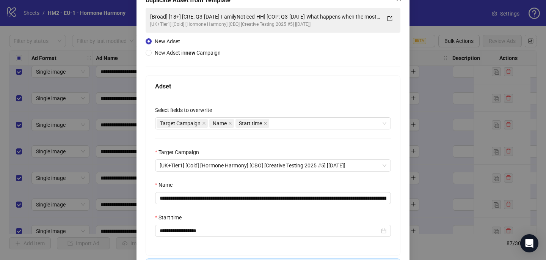
scroll to position [51, 0]
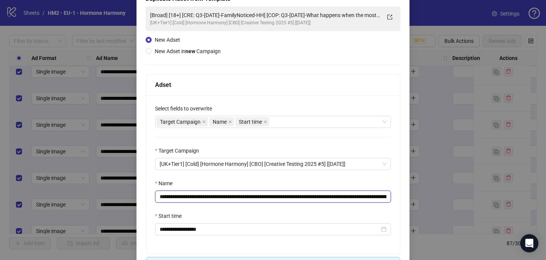
click at [288, 195] on input "**********" at bounding box center [273, 196] width 236 height 12
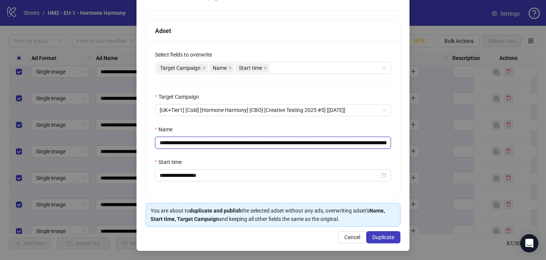
scroll to position [105, 0]
type input "**********"
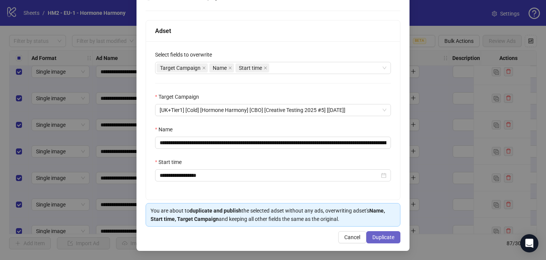
click at [381, 233] on button "Duplicate" at bounding box center [383, 237] width 34 height 12
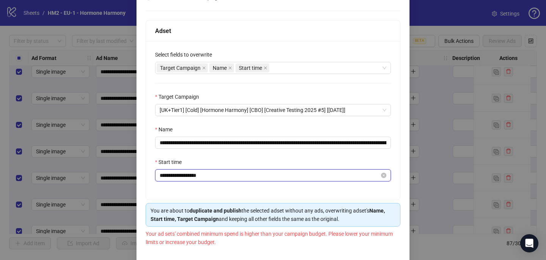
click at [210, 177] on input "**********" at bounding box center [270, 175] width 220 height 8
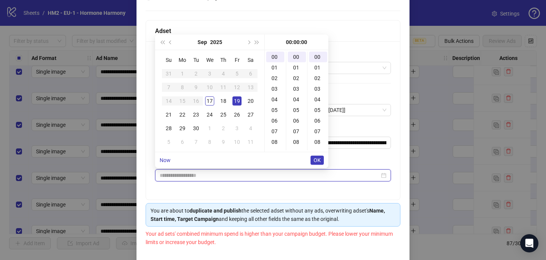
type input "**********"
click at [384, 8] on div "**********" at bounding box center [273, 104] width 255 height 303
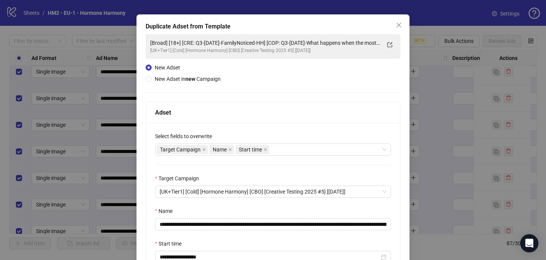
scroll to position [0, 0]
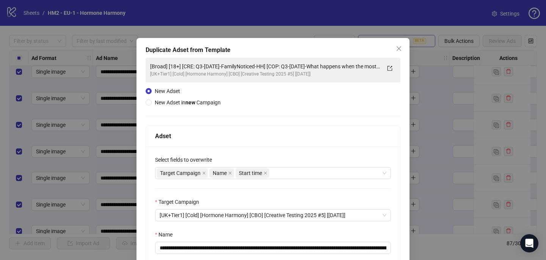
click at [399, 47] on icon "close" at bounding box center [399, 49] width 6 height 6
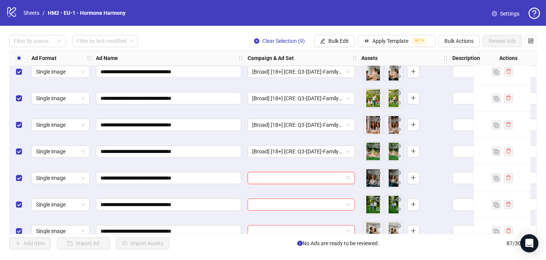
click at [260, 176] on input "search" at bounding box center [297, 177] width 91 height 11
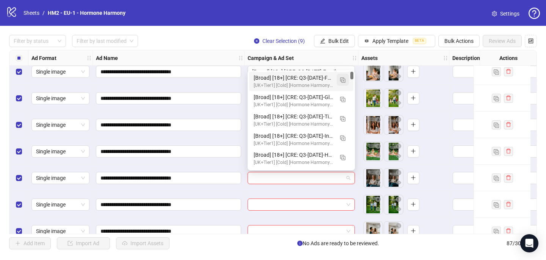
click at [341, 80] on img "button" at bounding box center [342, 79] width 5 height 5
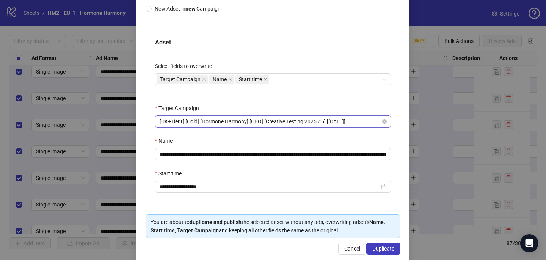
scroll to position [96, 0]
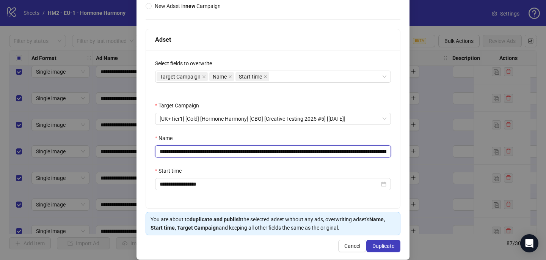
drag, startPoint x: 287, startPoint y: 150, endPoint x: 206, endPoint y: 150, distance: 80.8
click at [206, 150] on input "**********" at bounding box center [273, 151] width 236 height 12
paste input "*"
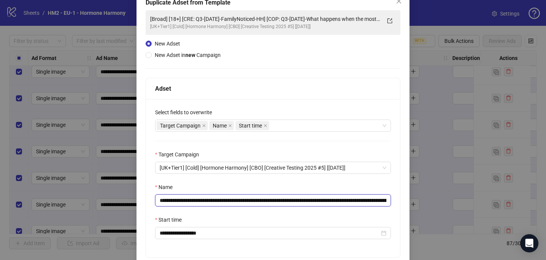
scroll to position [13, 0]
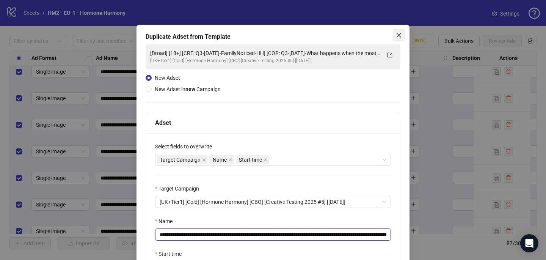
type input "**********"
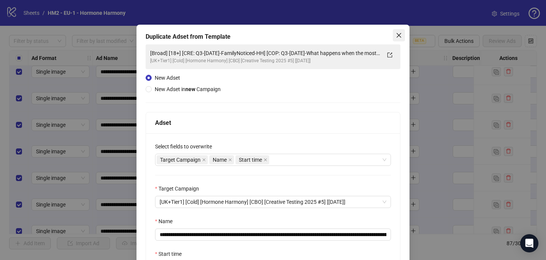
click at [397, 41] on button "Close" at bounding box center [399, 35] width 12 height 12
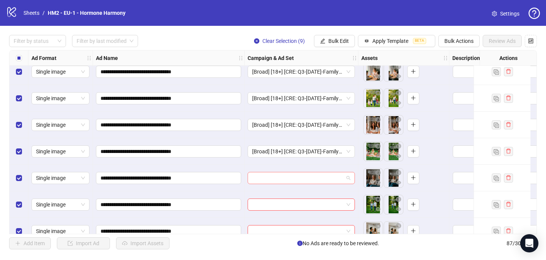
click at [291, 178] on input "search" at bounding box center [297, 177] width 91 height 11
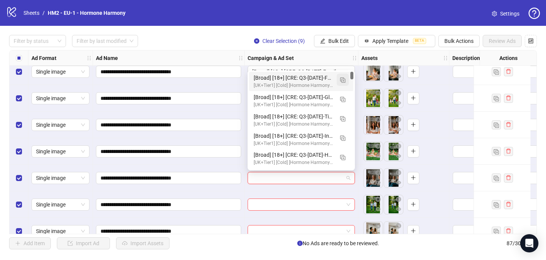
click at [344, 78] on img "button" at bounding box center [342, 79] width 5 height 5
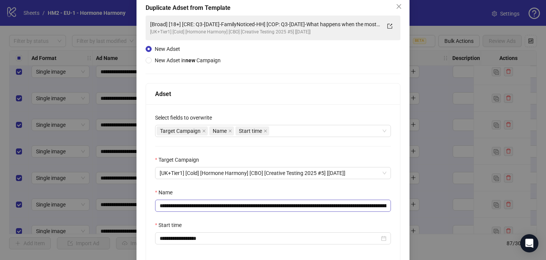
scroll to position [67, 0]
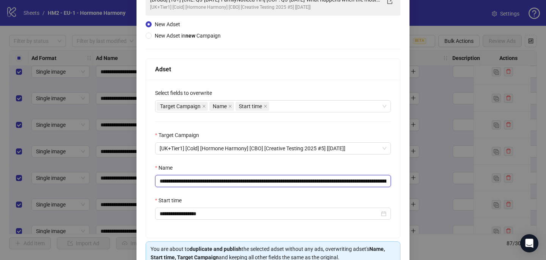
click at [287, 182] on input "**********" at bounding box center [273, 181] width 236 height 12
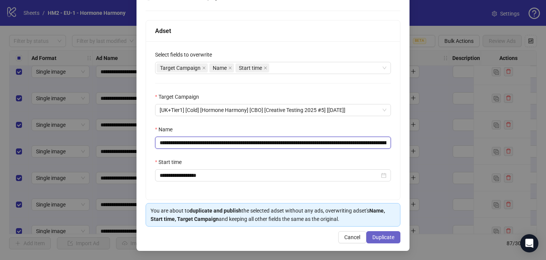
type input "**********"
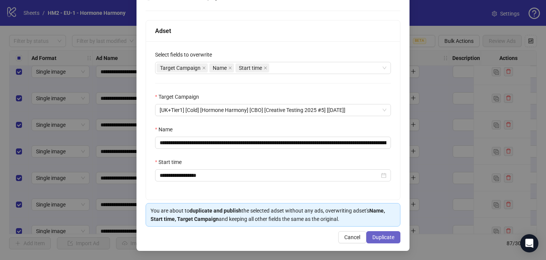
click at [399, 234] on button "Duplicate" at bounding box center [383, 237] width 34 height 12
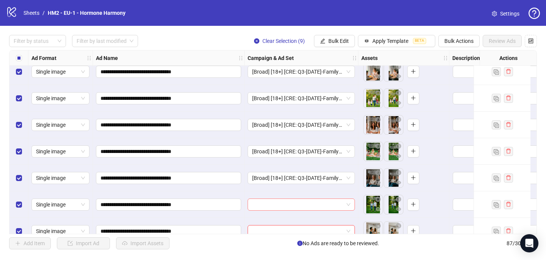
click at [307, 206] on input "search" at bounding box center [297, 204] width 91 height 11
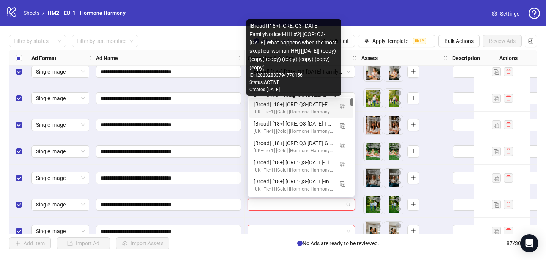
click at [320, 108] on div "[Broad] [18+] [CRE: Q3-09-SEP-2025-FamilyNoticed-HH #2] [COP: Q3-08-AUG-2025-Wh…" at bounding box center [294, 104] width 80 height 8
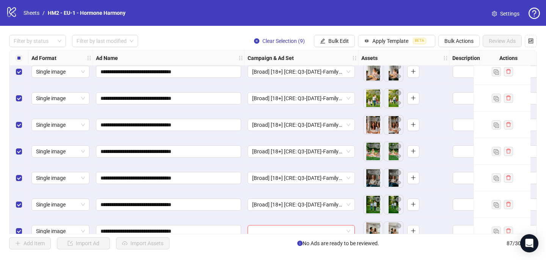
scroll to position [2145, 0]
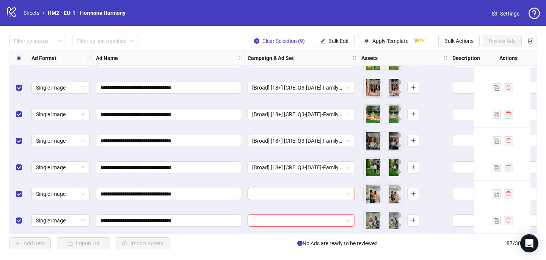
click at [302, 189] on input "search" at bounding box center [297, 193] width 91 height 11
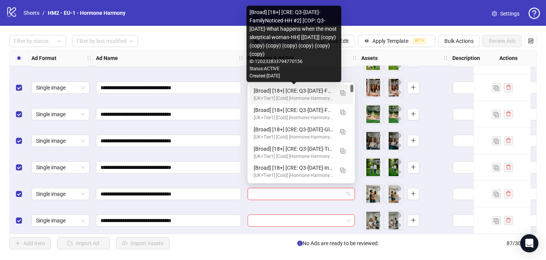
click at [331, 93] on div "[Broad] [18+] [CRE: Q3-09-SEP-2025-FamilyNoticed-HH #2] [COP: Q3-08-AUG-2025-Wh…" at bounding box center [294, 90] width 80 height 8
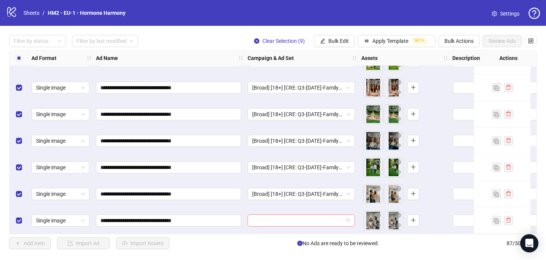
click at [299, 215] on input "search" at bounding box center [297, 220] width 91 height 11
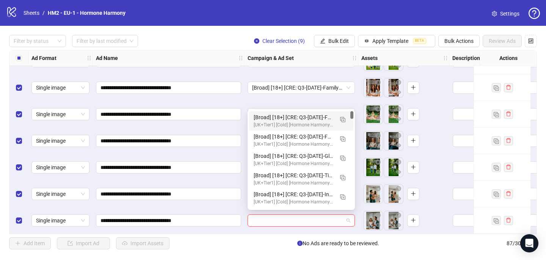
click at [321, 114] on div "[Broad] [18+] [CRE: Q3-09-SEP-2025-FamilyNoticed-HH #2] [COP: Q3-08-AUG-2025-Wh…" at bounding box center [294, 117] width 80 height 8
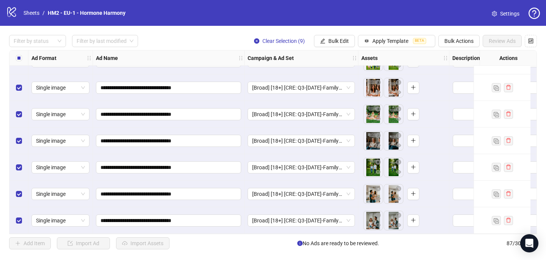
click at [18, 61] on label "Select all rows" at bounding box center [19, 58] width 6 height 8
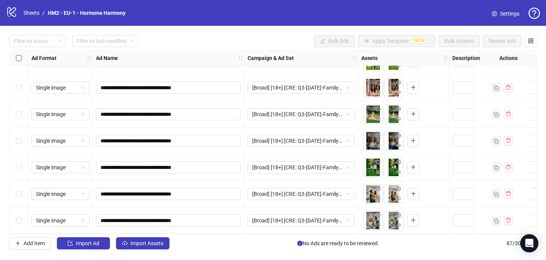
click at [18, 61] on label "Select all rows" at bounding box center [19, 58] width 6 height 8
click at [131, 239] on button "Import Assets" at bounding box center [142, 243] width 53 height 12
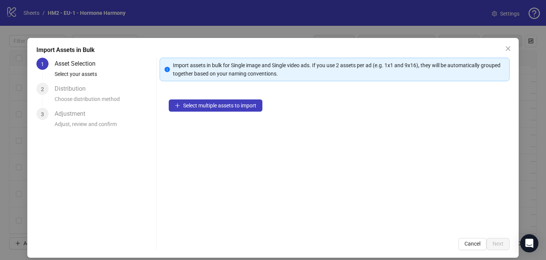
click at [182, 112] on div "Select multiple assets to import" at bounding box center [335, 159] width 350 height 138
click at [181, 105] on button "Select multiple assets to import" at bounding box center [216, 105] width 94 height 12
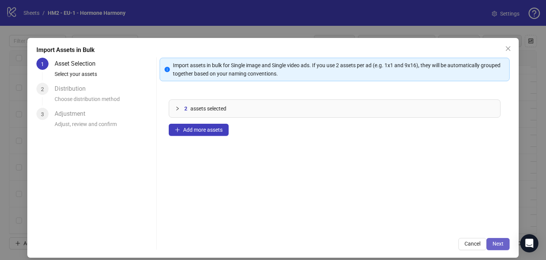
click at [499, 239] on button "Next" at bounding box center [498, 244] width 23 height 12
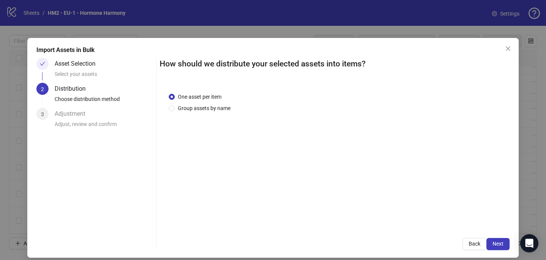
click at [206, 115] on div "One asset per item Group assets by name" at bounding box center [335, 155] width 350 height 145
click at [211, 106] on span "Group assets by name" at bounding box center [204, 108] width 59 height 8
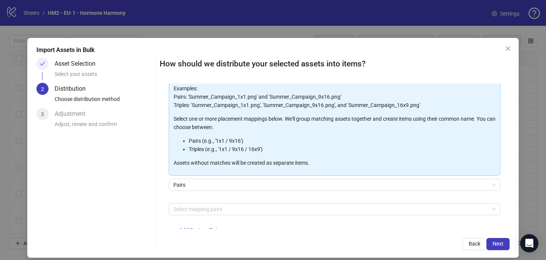
scroll to position [67, 0]
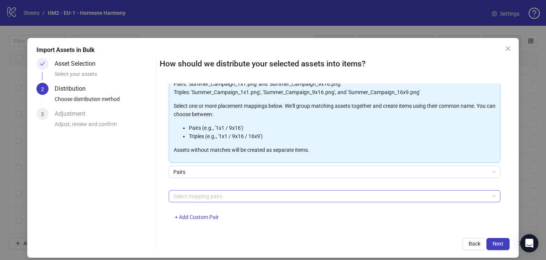
click at [213, 195] on div at bounding box center [330, 196] width 321 height 11
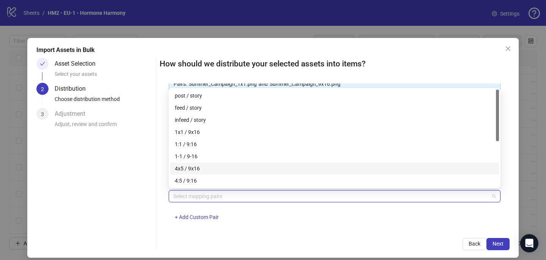
click at [215, 165] on div "4x5 / 9x16" at bounding box center [335, 168] width 320 height 8
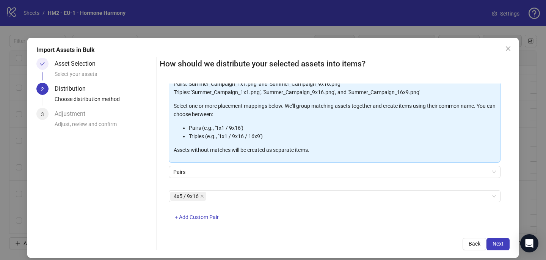
click at [313, 221] on div "4x5 / 9x16 + Add Custom Pair" at bounding box center [335, 209] width 332 height 39
click at [506, 241] on button "Next" at bounding box center [498, 244] width 23 height 12
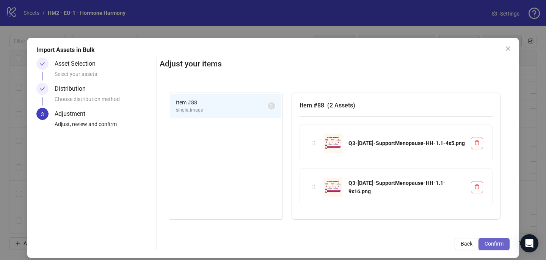
click at [497, 243] on span "Confirm" at bounding box center [494, 244] width 19 height 6
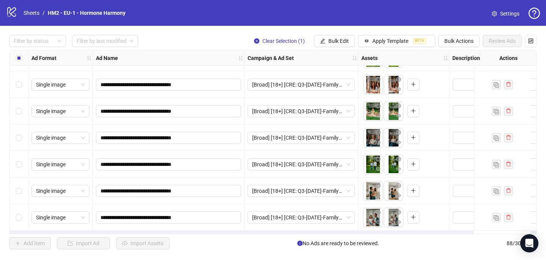
scroll to position [2172, 0]
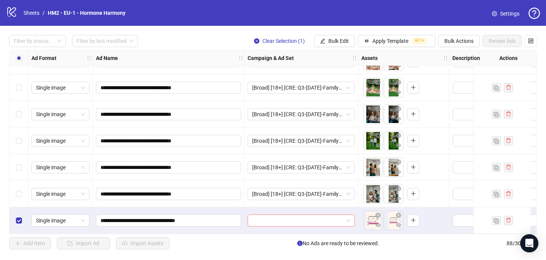
click at [261, 219] on input "search" at bounding box center [297, 220] width 91 height 11
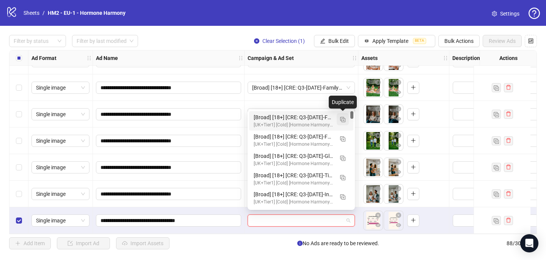
click at [342, 123] on button "button" at bounding box center [343, 119] width 12 height 12
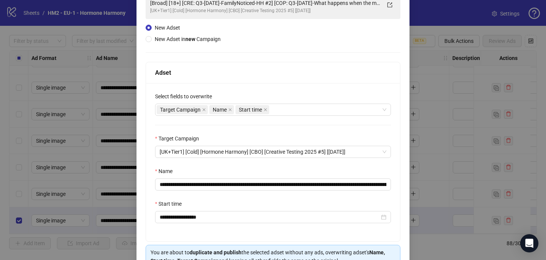
scroll to position [82, 0]
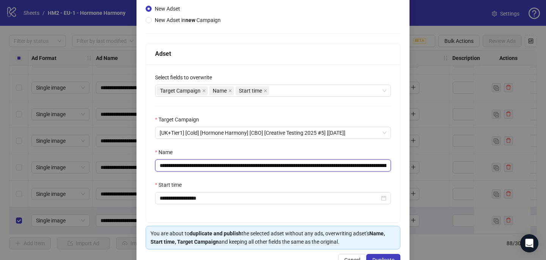
drag, startPoint x: 294, startPoint y: 166, endPoint x: 206, endPoint y: 164, distance: 88.4
click at [206, 164] on input "**********" at bounding box center [273, 165] width 236 height 12
paste input "text"
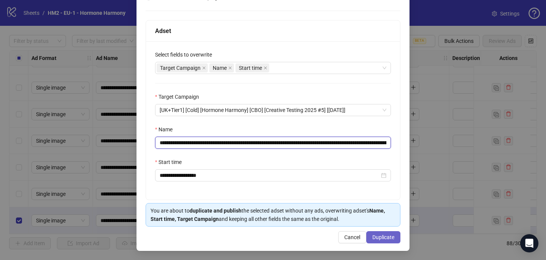
type input "**********"
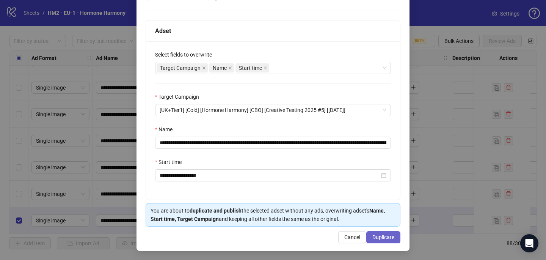
click at [387, 236] on span "Duplicate" at bounding box center [384, 237] width 22 height 6
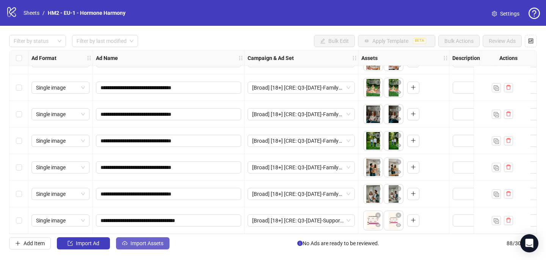
click at [162, 242] on span "Import Assets" at bounding box center [147, 243] width 33 height 6
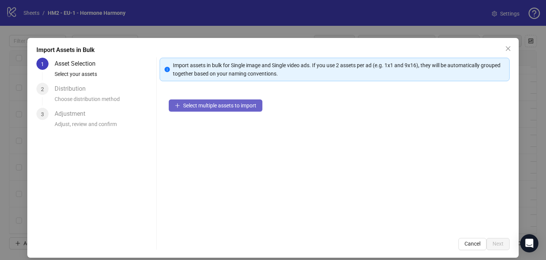
click at [190, 106] on span "Select multiple assets to import" at bounding box center [219, 105] width 73 height 6
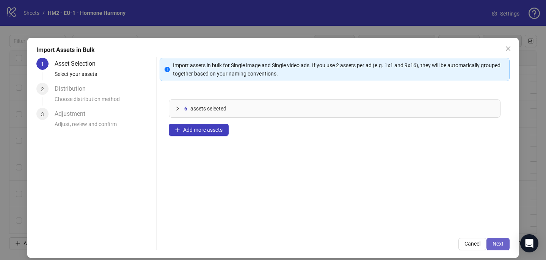
click at [499, 249] on button "Next" at bounding box center [498, 244] width 23 height 12
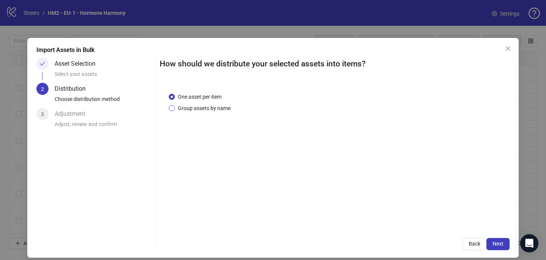
click at [221, 110] on span "Group assets by name" at bounding box center [204, 108] width 59 height 8
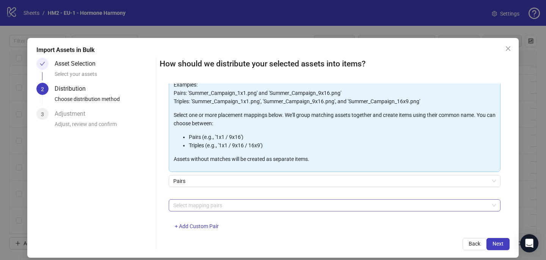
scroll to position [65, 0]
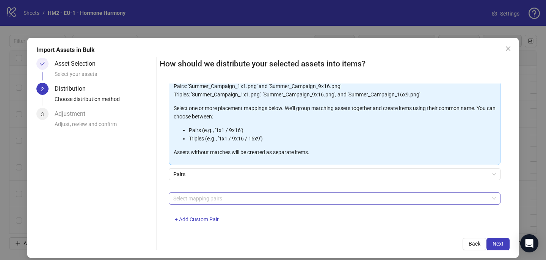
click at [222, 204] on div "Select mapping pairs" at bounding box center [335, 198] width 332 height 12
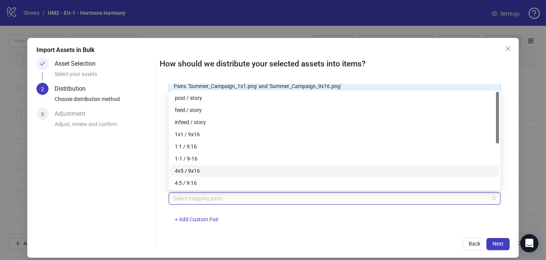
click at [222, 171] on div "4x5 / 9x16" at bounding box center [335, 171] width 320 height 8
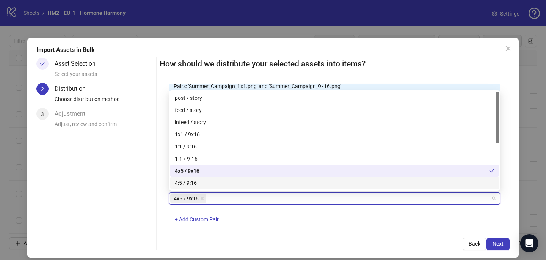
click at [286, 221] on div "4x5 / 9x16 + Add Custom Pair" at bounding box center [335, 211] width 332 height 39
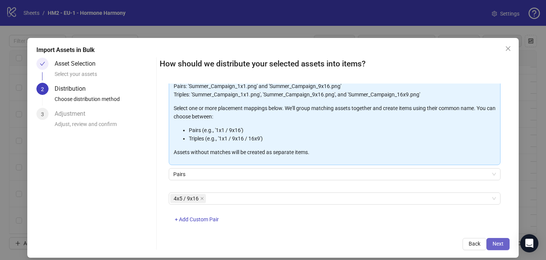
click at [501, 243] on span "Next" at bounding box center [498, 244] width 11 height 6
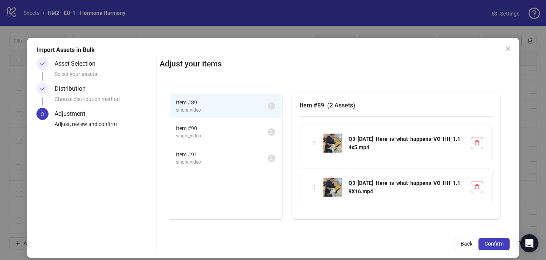
click at [501, 243] on span "Confirm" at bounding box center [494, 244] width 19 height 6
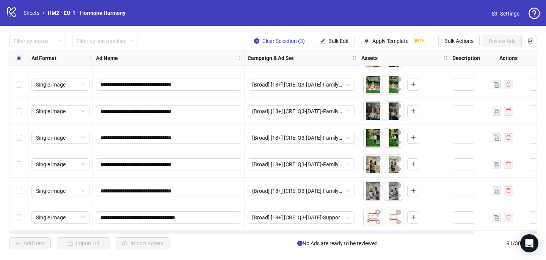
scroll to position [2252, 0]
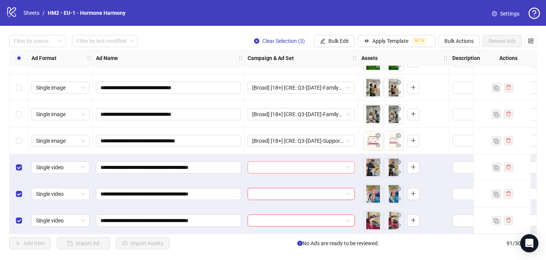
click at [319, 162] on input "search" at bounding box center [297, 167] width 91 height 11
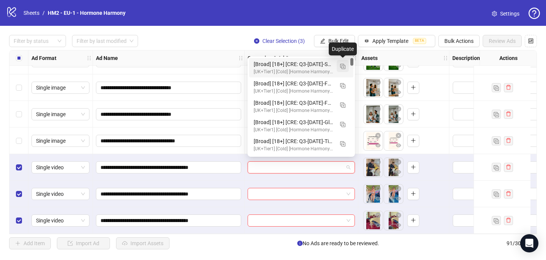
click at [341, 69] on img "button" at bounding box center [342, 66] width 5 height 5
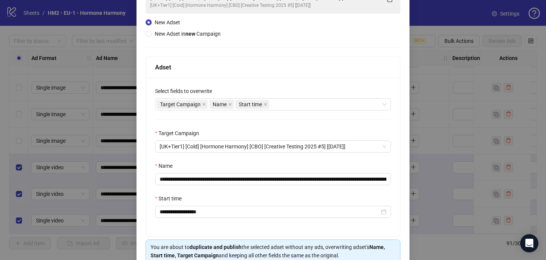
scroll to position [98, 0]
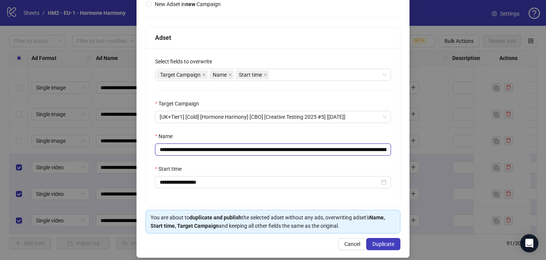
drag, startPoint x: 300, startPoint y: 149, endPoint x: 206, endPoint y: 148, distance: 94.1
click at [205, 148] on input "**********" at bounding box center [273, 149] width 236 height 12
paste input "*******"
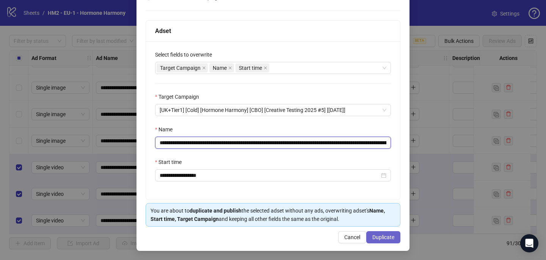
type input "**********"
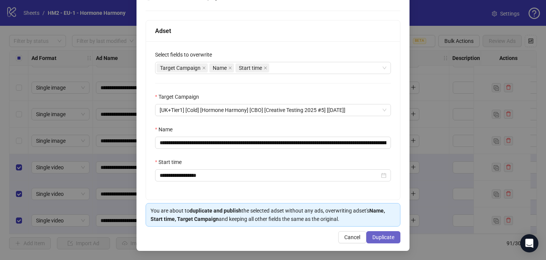
click at [392, 237] on span "Duplicate" at bounding box center [384, 237] width 22 height 6
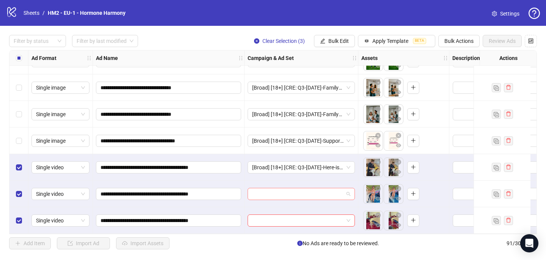
click at [258, 190] on input "search" at bounding box center [297, 193] width 91 height 11
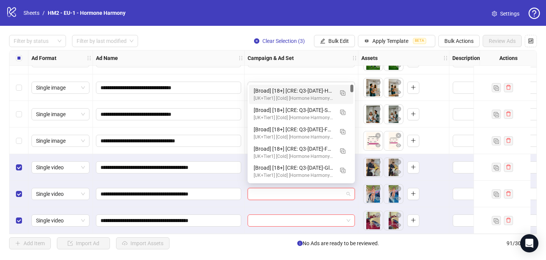
click at [292, 98] on div "[UK+Tier1] [Cold] [Hormone Harmony] [CBO] [Creative Testing 2025 #5] [10 July 2…" at bounding box center [294, 98] width 80 height 7
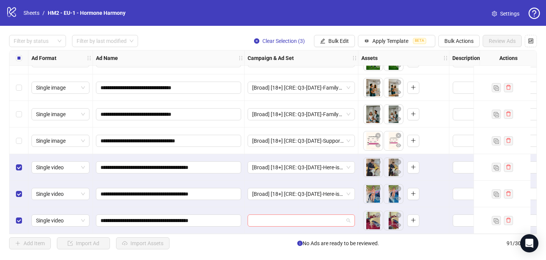
click at [258, 219] on input "search" at bounding box center [297, 220] width 91 height 11
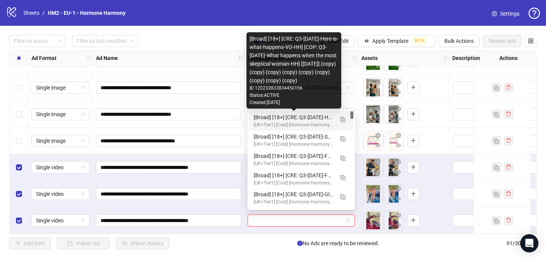
click at [293, 118] on div "[Broad] [18+] [CRE: Q3-09-SEP-2025-Here-is-what-happens-VO-HH] [COP: Q3-08-AUG-…" at bounding box center [294, 117] width 80 height 8
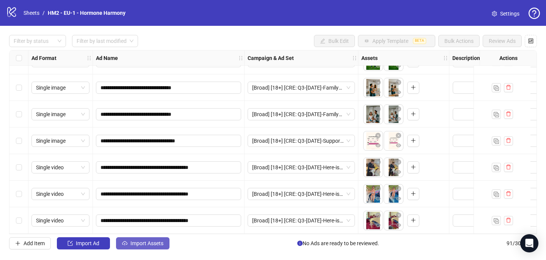
click at [150, 241] on span "Import Assets" at bounding box center [147, 243] width 33 height 6
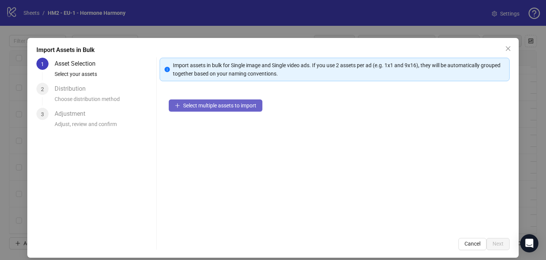
click at [212, 103] on span "Select multiple assets to import" at bounding box center [219, 105] width 73 height 6
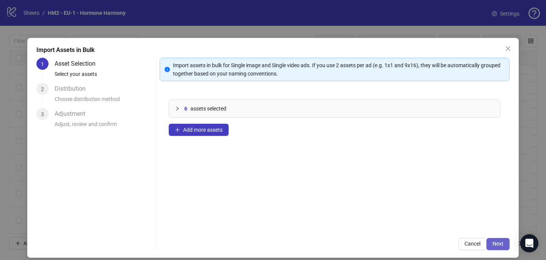
click at [502, 243] on span "Next" at bounding box center [498, 244] width 11 height 6
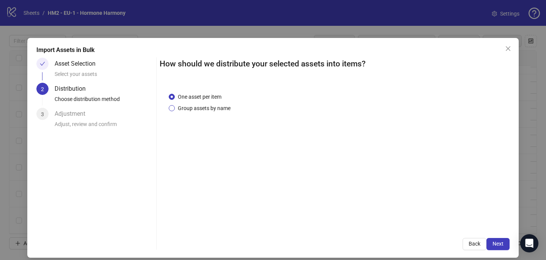
click at [207, 112] on span "Group assets by name" at bounding box center [204, 108] width 59 height 8
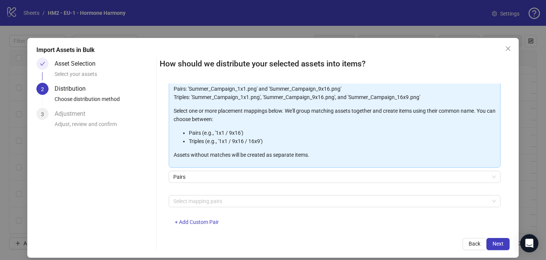
scroll to position [77, 0]
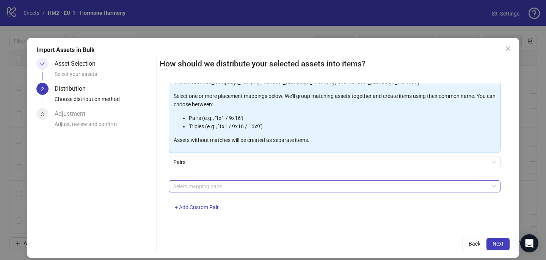
click at [195, 187] on div at bounding box center [330, 186] width 321 height 11
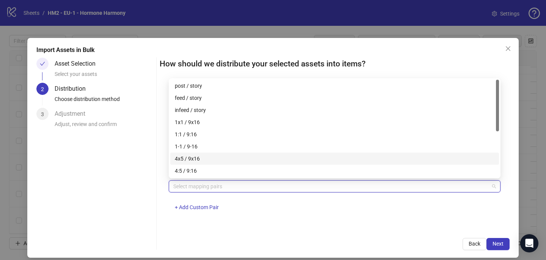
click at [201, 157] on div "4x5 / 9x16" at bounding box center [335, 158] width 320 height 8
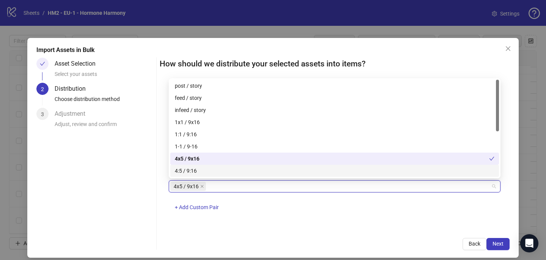
click at [297, 220] on div "One asset per item Group assets by name Assets must follow a consistent naming …" at bounding box center [335, 155] width 350 height 145
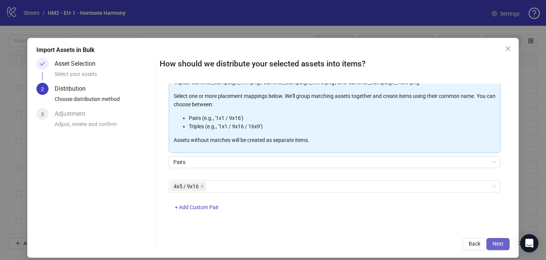
click at [494, 245] on span "Next" at bounding box center [498, 244] width 11 height 6
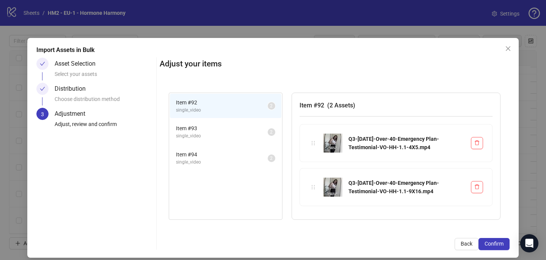
click at [494, 245] on span "Confirm" at bounding box center [494, 244] width 19 height 6
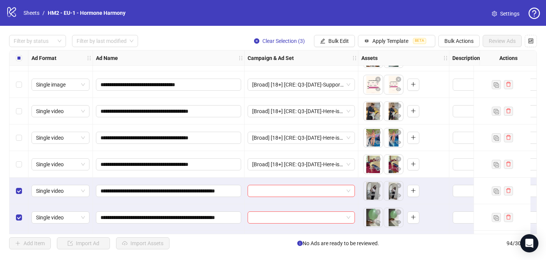
scroll to position [2331, 0]
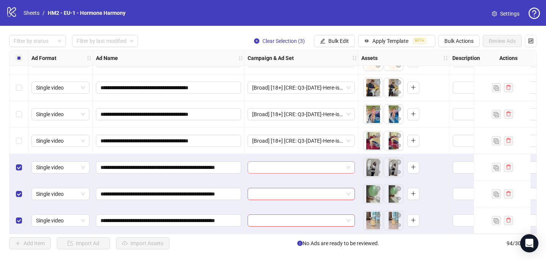
click at [278, 162] on input "search" at bounding box center [297, 167] width 91 height 11
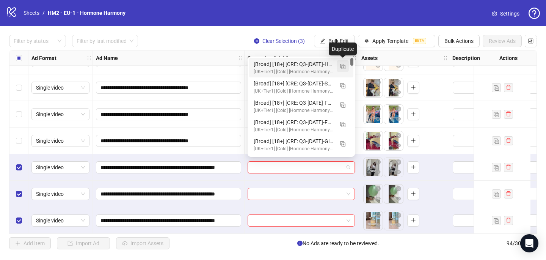
click at [344, 64] on img "button" at bounding box center [342, 66] width 5 height 5
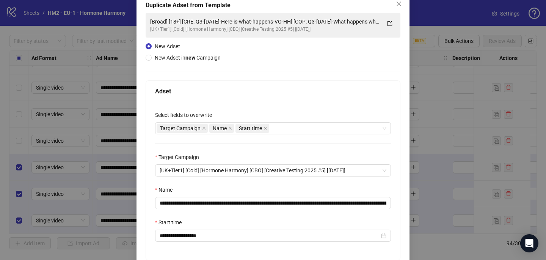
scroll to position [54, 0]
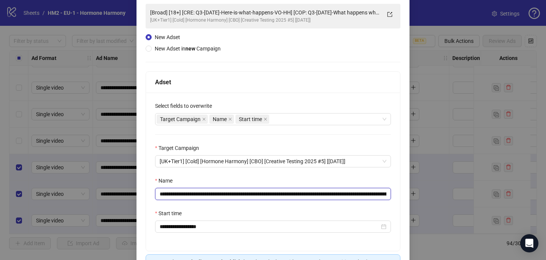
drag, startPoint x: 312, startPoint y: 193, endPoint x: 206, endPoint y: 192, distance: 106.2
click at [206, 192] on input "**********" at bounding box center [273, 194] width 236 height 12
paste input "**********"
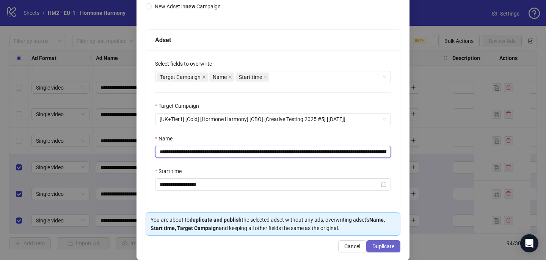
type input "**********"
click at [384, 244] on span "Duplicate" at bounding box center [384, 246] width 22 height 6
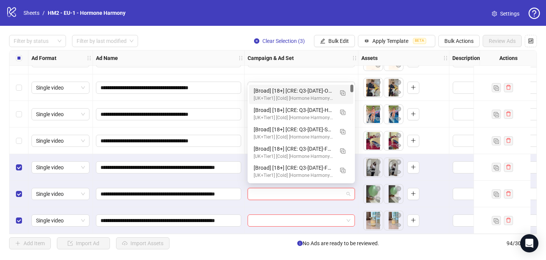
click at [266, 195] on input "search" at bounding box center [297, 193] width 91 height 11
click at [299, 95] on div "[UK+Tier1] [Cold] [Hormone Harmony] [CBO] [Creative Testing 2025 #5] [10 July 2…" at bounding box center [294, 98] width 80 height 7
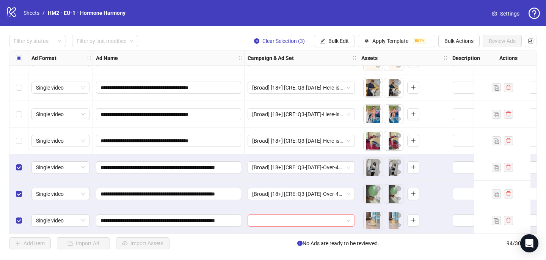
click at [260, 217] on input "search" at bounding box center [297, 220] width 91 height 11
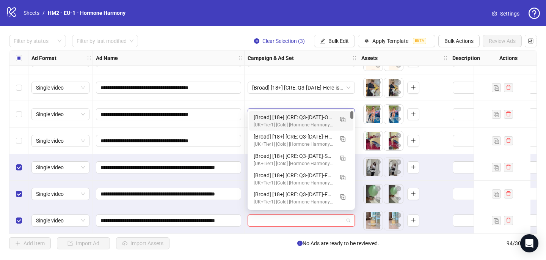
click at [294, 111] on div "[Broad] [18+] [CRE: Q3-09-SEP-2025-Over-40-Emergency Plan-Testimonial-VO-HH] [C…" at bounding box center [301, 120] width 104 height 19
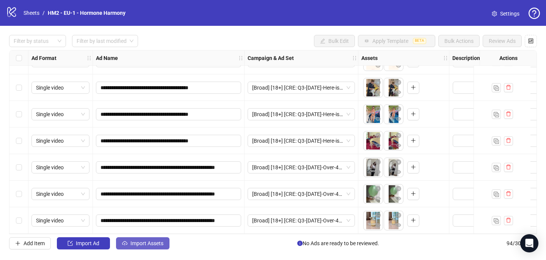
click at [142, 239] on button "Import Assets" at bounding box center [142, 243] width 53 height 12
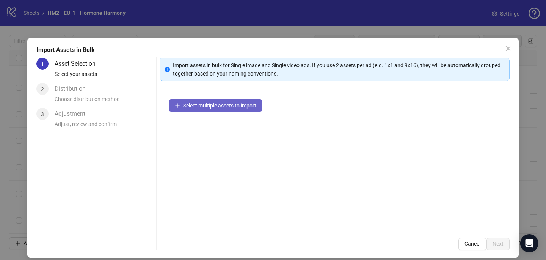
click at [209, 105] on span "Select multiple assets to import" at bounding box center [219, 105] width 73 height 6
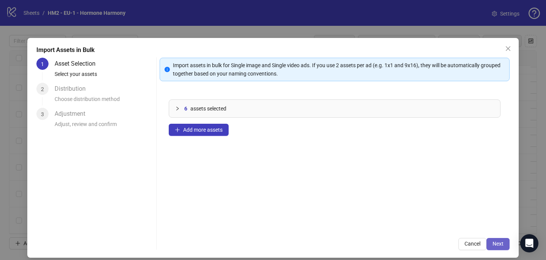
click at [505, 248] on button "Next" at bounding box center [498, 244] width 23 height 12
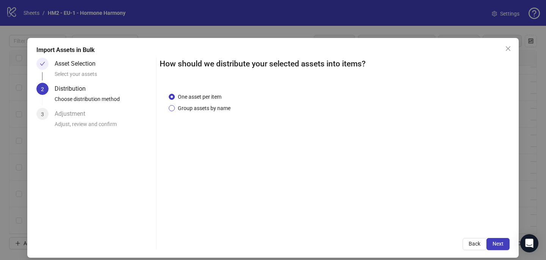
click at [224, 108] on span "Group assets by name" at bounding box center [204, 108] width 59 height 8
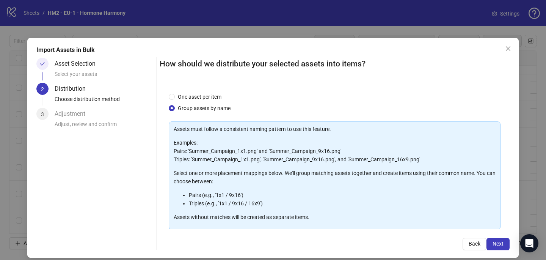
scroll to position [77, 0]
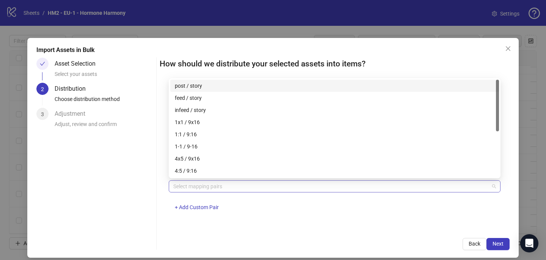
click at [229, 183] on div at bounding box center [330, 186] width 321 height 11
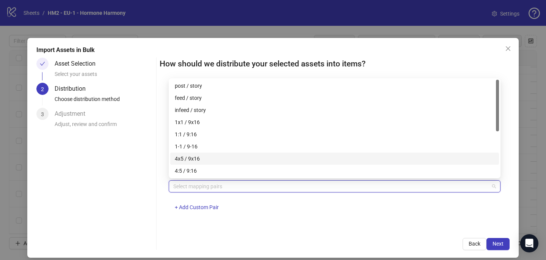
click at [230, 155] on div "4x5 / 9x16" at bounding box center [335, 158] width 320 height 8
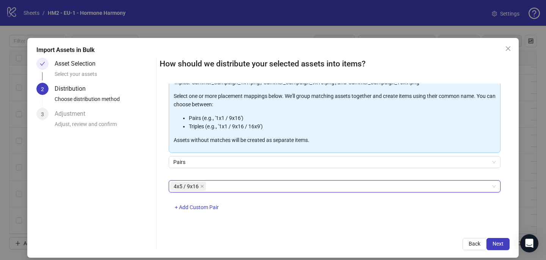
click at [350, 205] on div "4x5 / 9x16 4x5 / 9x16 + Add Custom Pair" at bounding box center [335, 199] width 332 height 39
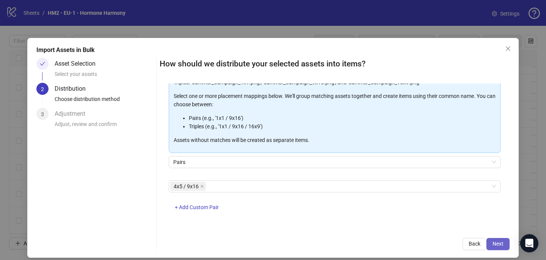
click at [499, 240] on button "Next" at bounding box center [498, 244] width 23 height 12
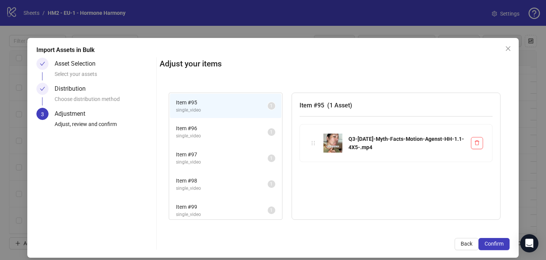
click at [499, 241] on span "Confirm" at bounding box center [494, 244] width 19 height 6
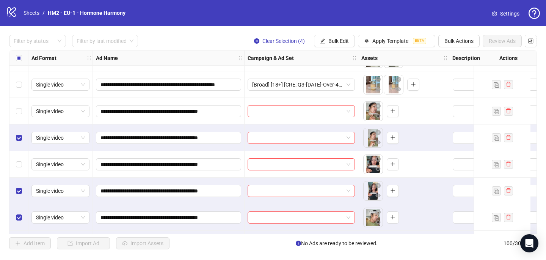
scroll to position [2490, 0]
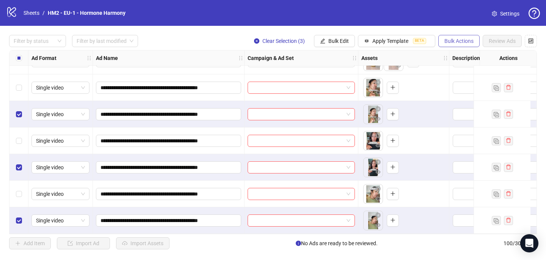
click at [459, 41] on span "Bulk Actions" at bounding box center [459, 41] width 29 height 6
click at [454, 58] on span "Delete" at bounding box center [470, 56] width 52 height 8
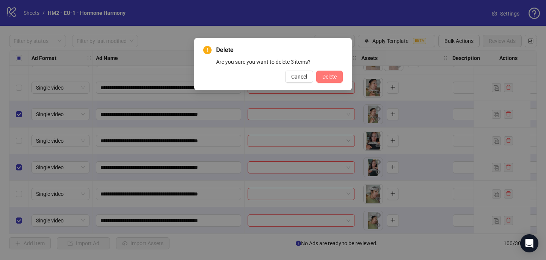
click at [332, 81] on button "Delete" at bounding box center [329, 77] width 27 height 12
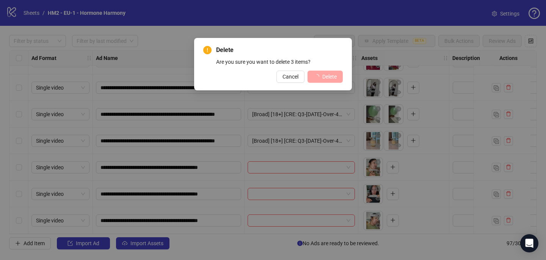
scroll to position [2411, 0]
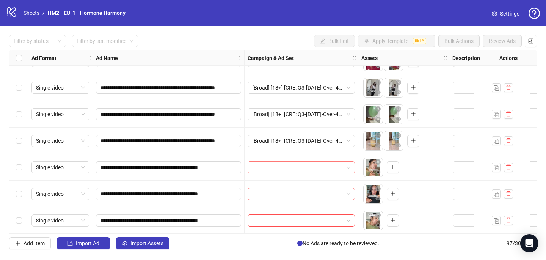
click at [272, 166] on input "search" at bounding box center [297, 167] width 91 height 11
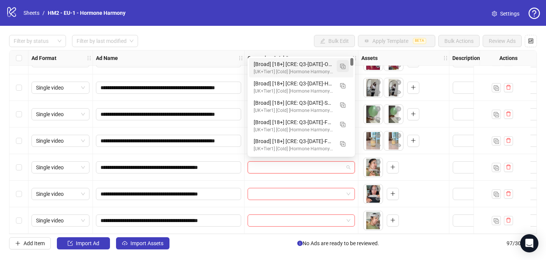
click at [340, 66] on img "button" at bounding box center [342, 66] width 5 height 5
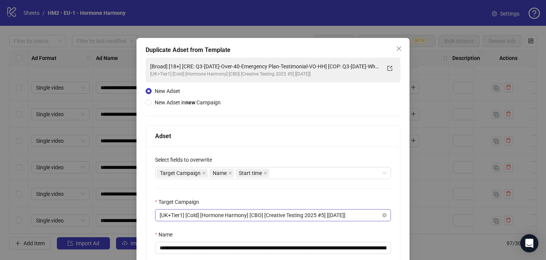
scroll to position [61, 0]
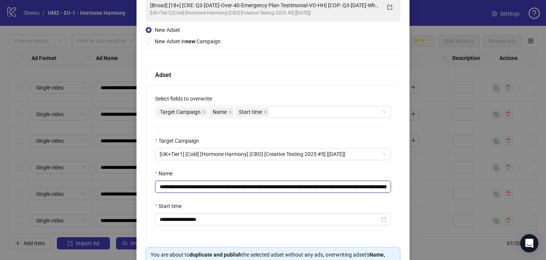
drag, startPoint x: 348, startPoint y: 186, endPoint x: 204, endPoint y: 185, distance: 144.2
click at [204, 186] on input "**********" at bounding box center [273, 187] width 236 height 12
paste input "text"
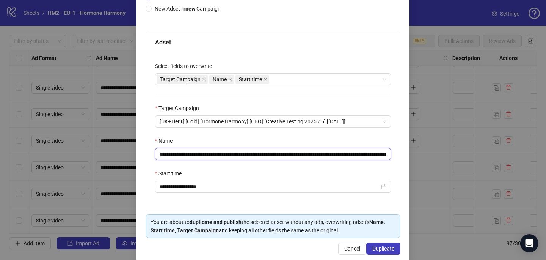
scroll to position [105, 0]
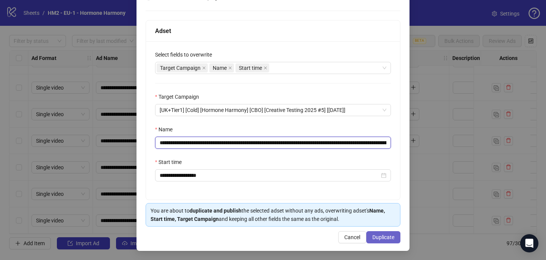
type input "**********"
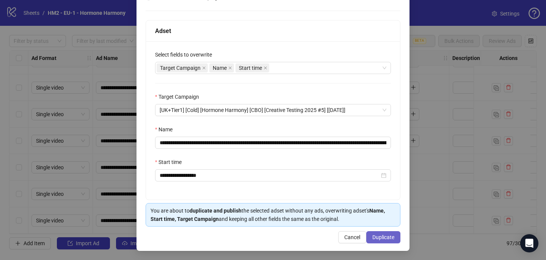
click at [390, 236] on span "Duplicate" at bounding box center [384, 237] width 22 height 6
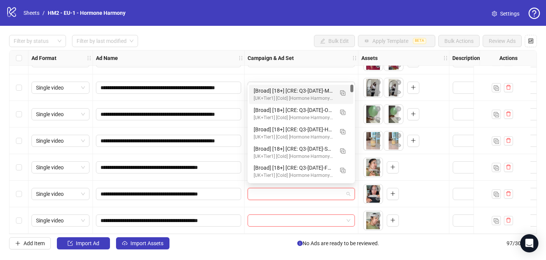
click at [283, 191] on input "search" at bounding box center [297, 193] width 91 height 11
click at [302, 95] on div "[UK+Tier1] [Cold] [Hormone Harmony] [CBO] [Creative Testing 2025 #5] [10 July 2…" at bounding box center [294, 98] width 80 height 7
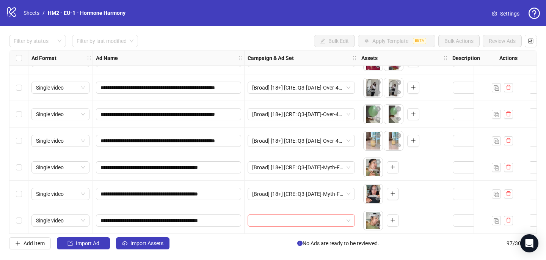
click at [263, 218] on input "search" at bounding box center [297, 220] width 91 height 11
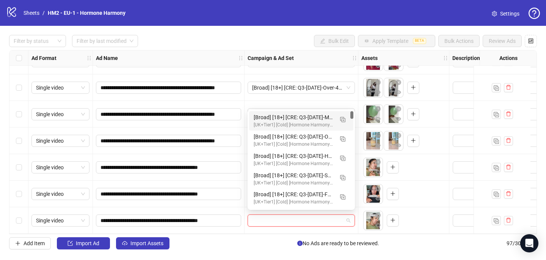
click at [296, 118] on div "[Broad] [18+] [CRE: Q3-09-SEP-2025-Myth-Facts-Motion-Agenst-HH] [COP: Q3-08-AUG…" at bounding box center [294, 117] width 80 height 8
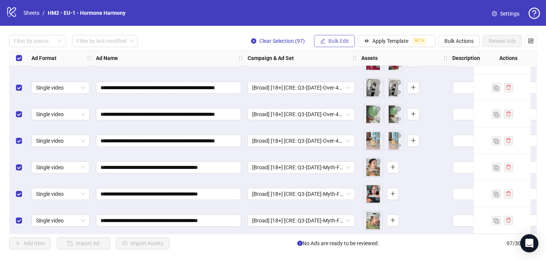
click at [343, 41] on span "Bulk Edit" at bounding box center [339, 41] width 20 height 6
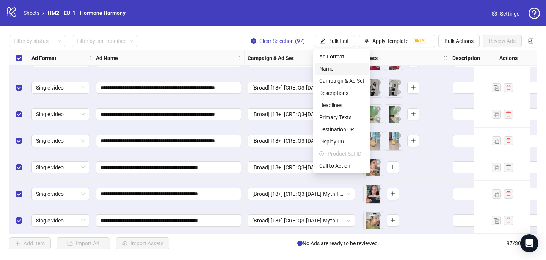
click at [337, 70] on span "Name" at bounding box center [341, 68] width 45 height 8
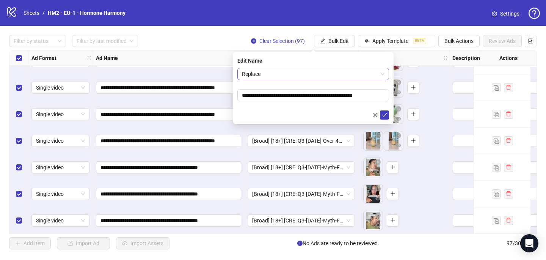
click at [375, 73] on span "Replace" at bounding box center [313, 73] width 143 height 11
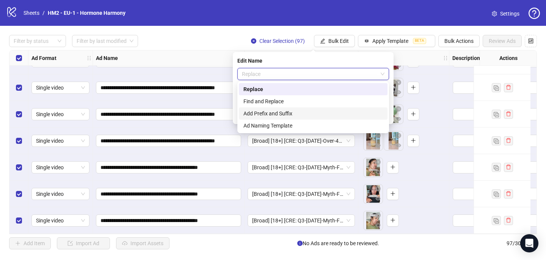
click at [321, 112] on div "Add Prefix and Suffix" at bounding box center [314, 113] width 140 height 8
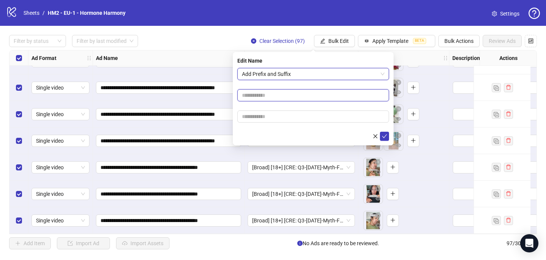
click at [296, 100] on input "text" at bounding box center [313, 95] width 152 height 12
paste input "**********"
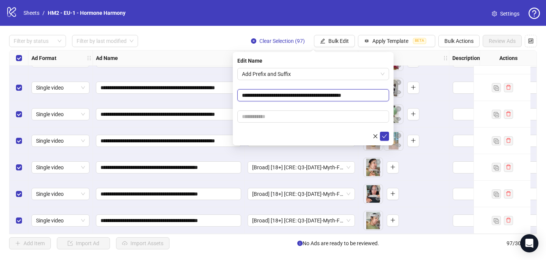
type input "**********"
click at [326, 85] on form "**********" at bounding box center [313, 104] width 152 height 73
click at [278, 118] on input "text" at bounding box center [313, 116] width 152 height 12
paste input "**********"
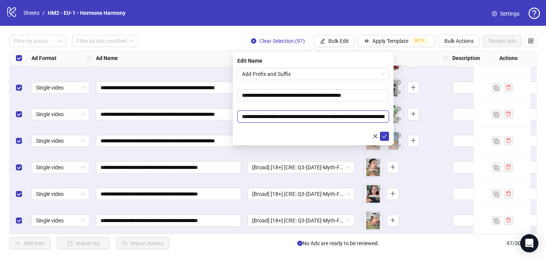
scroll to position [0, 114]
type input "**********"
click at [350, 105] on form "**********" at bounding box center [313, 104] width 152 height 73
click at [385, 137] on icon "check" at bounding box center [384, 136] width 5 height 5
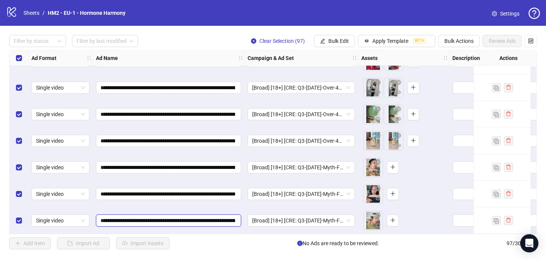
click at [177, 221] on input "**********" at bounding box center [168, 220] width 135 height 8
type input "**********"
click at [175, 216] on input "**********" at bounding box center [168, 220] width 135 height 8
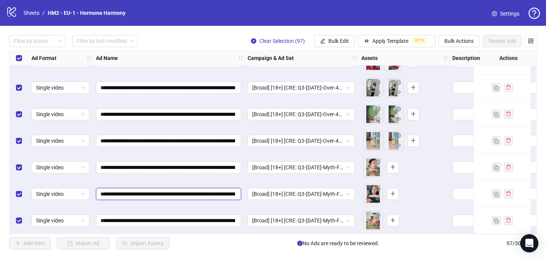
click at [182, 191] on input "**********" at bounding box center [168, 194] width 135 height 8
paste input "text"
type input "**********"
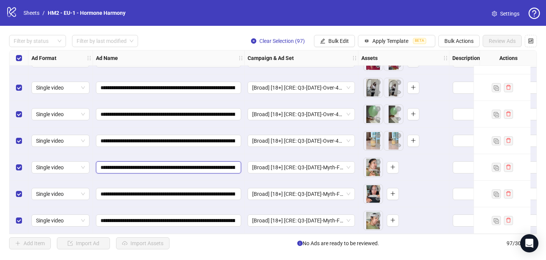
click at [182, 163] on input "**********" at bounding box center [168, 167] width 135 height 8
paste input "text"
type input "**********"
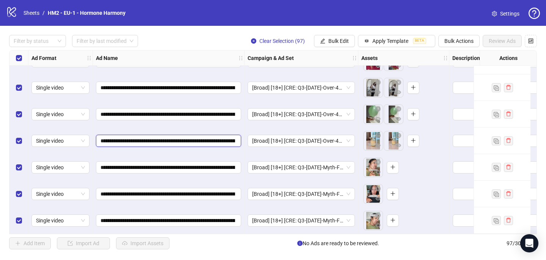
click at [181, 137] on input "**********" at bounding box center [168, 141] width 135 height 8
paste input "text"
type input "**********"
click at [176, 111] on input "**********" at bounding box center [168, 114] width 135 height 8
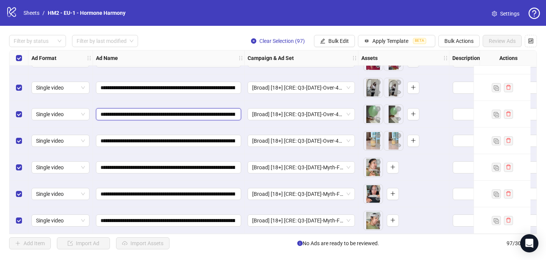
click at [176, 112] on input "**********" at bounding box center [168, 114] width 135 height 8
paste input "text"
type input "**********"
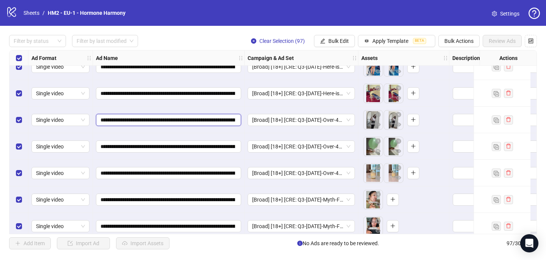
click at [182, 120] on input "**********" at bounding box center [168, 120] width 135 height 8
paste input "text"
type input "**********"
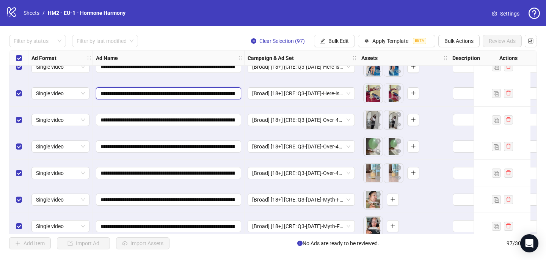
click at [176, 93] on input "**********" at bounding box center [168, 93] width 135 height 8
click at [177, 93] on input "**********" at bounding box center [168, 93] width 135 height 8
paste input "text"
type input "**********"
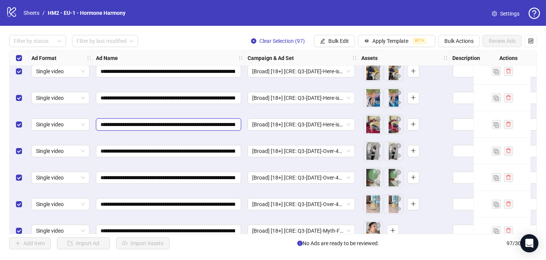
scroll to position [2344, 0]
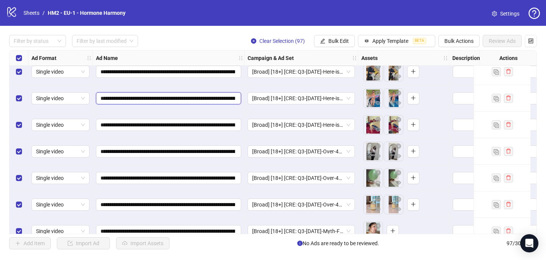
click at [181, 98] on input "**********" at bounding box center [168, 98] width 135 height 8
paste input "text"
type input "**********"
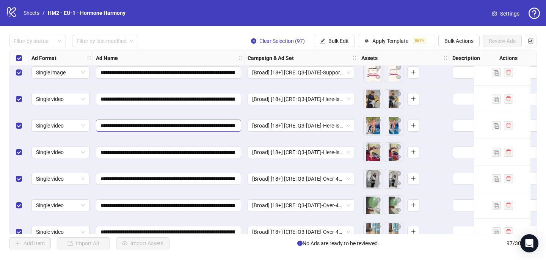
click at [181, 98] on div "**********" at bounding box center [273, 142] width 528 height 184
click at [181, 98] on input "**********" at bounding box center [168, 99] width 135 height 8
paste input "text"
type input "**********"
click at [393, 41] on span "Apply Template" at bounding box center [391, 41] width 36 height 6
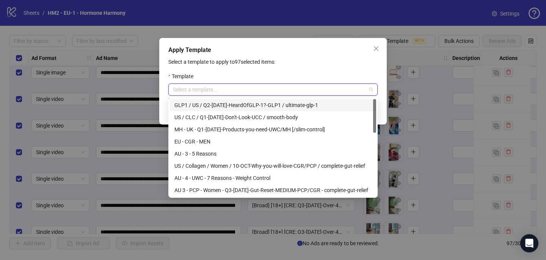
click at [314, 91] on input "search" at bounding box center [269, 89] width 193 height 11
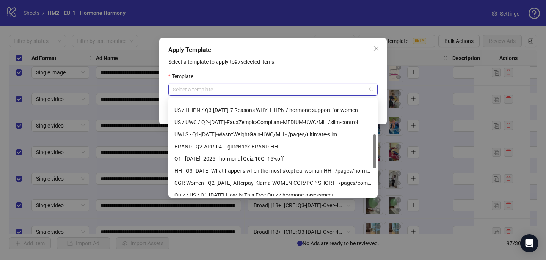
scroll to position [111, 0]
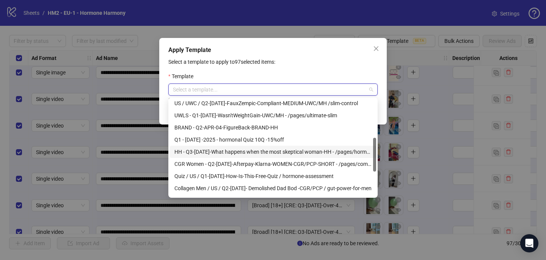
click at [303, 151] on div "HH - Q3-08-AUG-2025-What happens when the most skeptical woman-HH - /pages/horm…" at bounding box center [273, 152] width 197 height 8
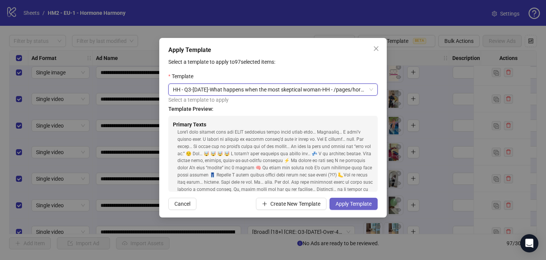
click at [368, 202] on span "Apply Template" at bounding box center [354, 204] width 36 height 6
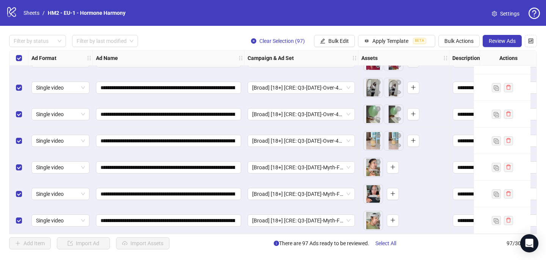
scroll to position [2372, 0]
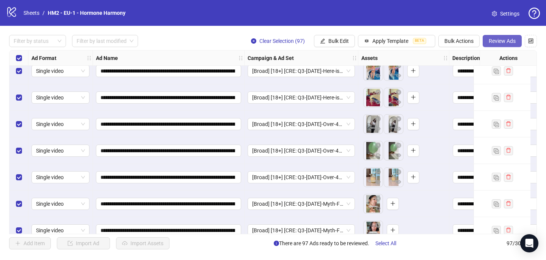
click at [497, 42] on span "Review Ads" at bounding box center [502, 41] width 27 height 6
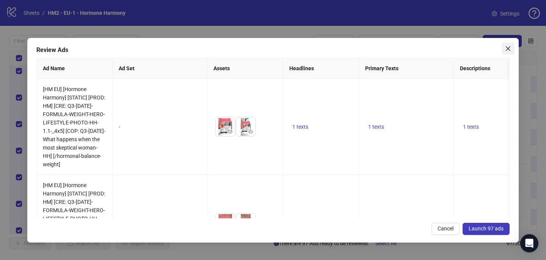
click at [509, 48] on icon "close" at bounding box center [508, 49] width 6 height 6
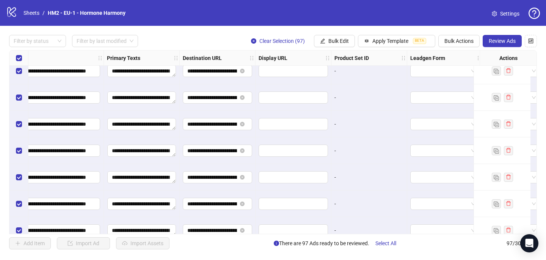
scroll to position [2372, 719]
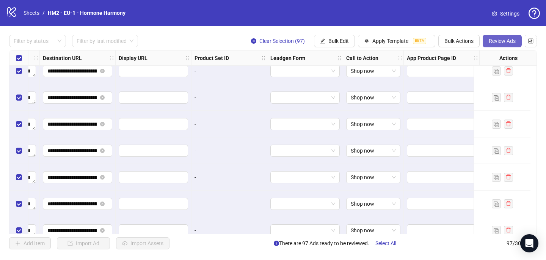
click at [493, 42] on span "Review Ads" at bounding box center [502, 41] width 27 height 6
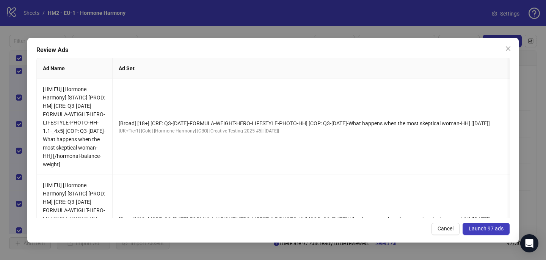
click at [475, 227] on span "Launch 97 ads" at bounding box center [486, 228] width 35 height 6
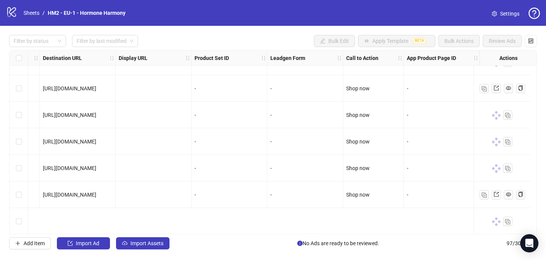
scroll to position [2098, 719]
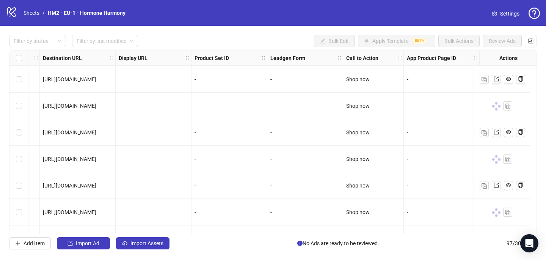
click at [297, 16] on div "logo/logo-mobile Sheets / HM2 - EU-1 - Hormone Harmony Settings" at bounding box center [273, 13] width 534 height 14
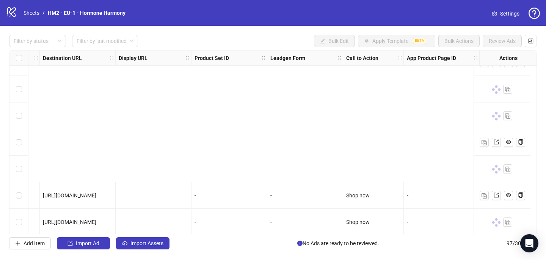
scroll to position [2411, 719]
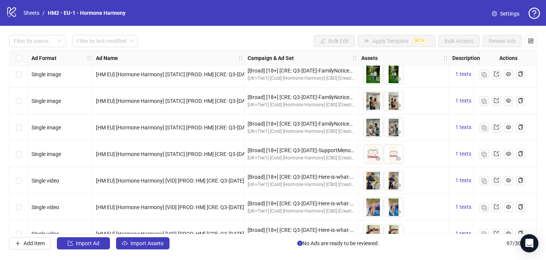
scroll to position [2411, 0]
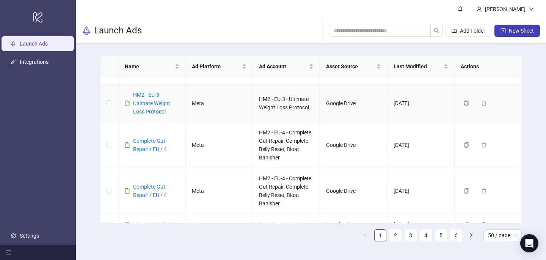
scroll to position [376, 0]
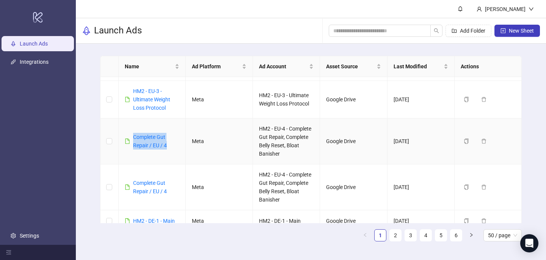
drag, startPoint x: 171, startPoint y: 146, endPoint x: 129, endPoint y: 137, distance: 43.6
click at [129, 137] on div "Complete Gut Repair / EU / 4" at bounding box center [152, 141] width 55 height 17
copy link "Complete Gut Repair / EU / 4"
click at [502, 33] on icon "plus-square" at bounding box center [503, 30] width 5 height 5
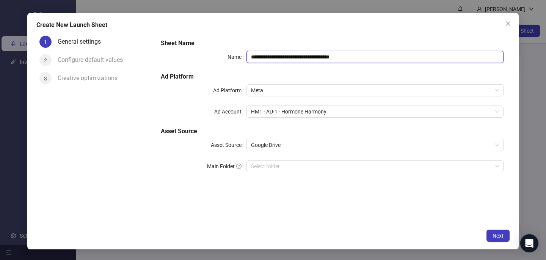
click at [290, 55] on input "**********" at bounding box center [375, 57] width 257 height 12
click at [289, 55] on input "**********" at bounding box center [375, 57] width 257 height 12
paste input "text"
type input "**********"
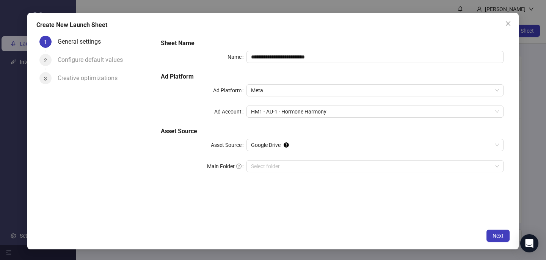
click at [290, 39] on h5 "Sheet Name" at bounding box center [332, 43] width 343 height 9
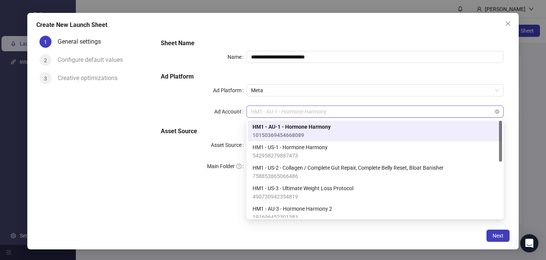
click at [287, 115] on span "HM1 - AU-1 - Hormone Harmony" at bounding box center [375, 111] width 248 height 11
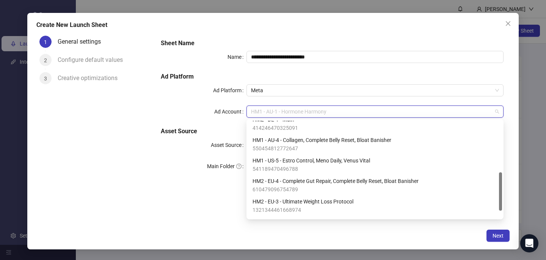
scroll to position [131, 0]
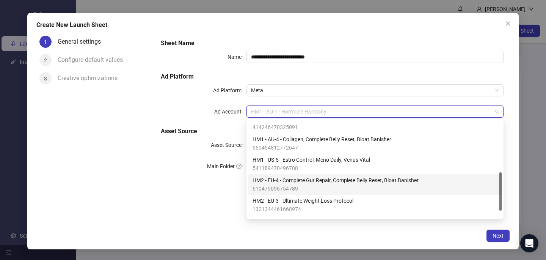
click at [295, 180] on span "HM2 - EU-4 - Complete Gut Repair, Complete Belly Reset, Bloat Banisher" at bounding box center [336, 180] width 166 height 8
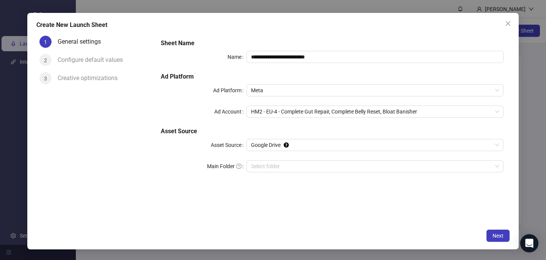
click at [300, 228] on div "**********" at bounding box center [273, 131] width 492 height 236
click at [501, 237] on span "Next" at bounding box center [498, 236] width 11 height 6
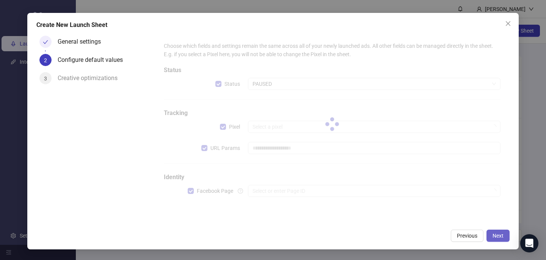
type input "**********"
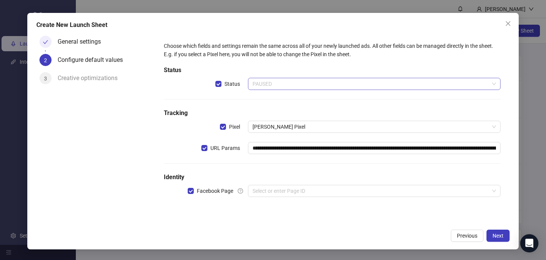
click at [320, 86] on span "PAUSED" at bounding box center [375, 83] width 244 height 11
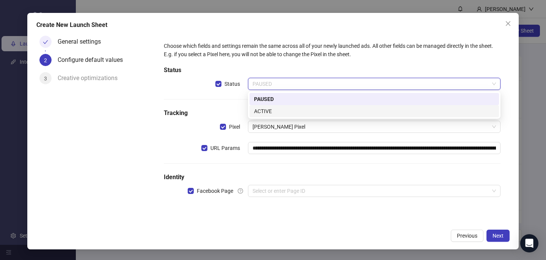
click at [300, 110] on div "ACTIVE" at bounding box center [374, 111] width 241 height 8
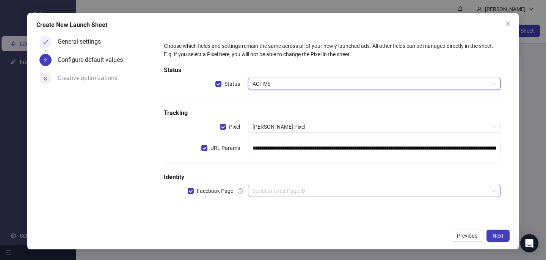
click at [297, 188] on input "search" at bounding box center [371, 190] width 237 height 11
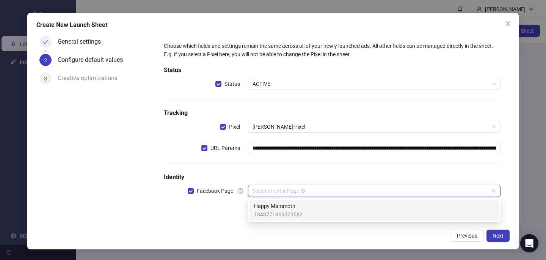
click at [300, 212] on span "1343771369029582" at bounding box center [278, 214] width 49 height 8
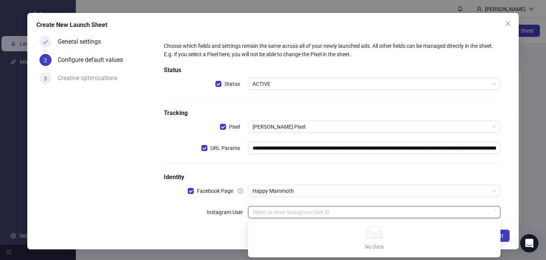
click at [299, 210] on input "search" at bounding box center [371, 211] width 237 height 11
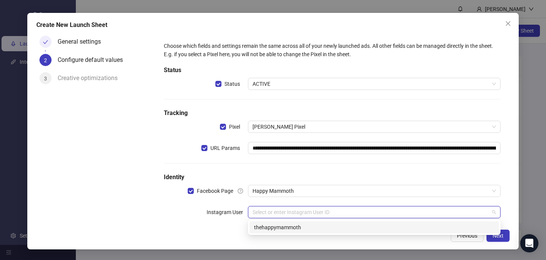
click at [301, 226] on div "thehappymammoth" at bounding box center [374, 227] width 241 height 8
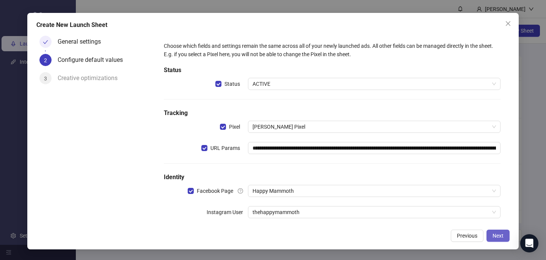
click at [499, 236] on span "Next" at bounding box center [498, 236] width 11 height 6
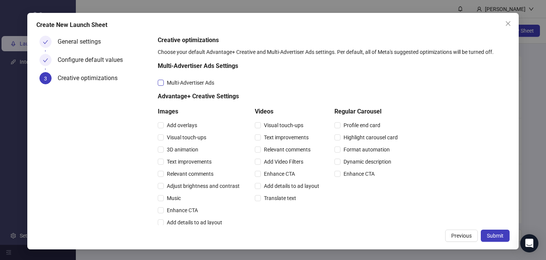
click at [201, 83] on span "Multi-Advertiser Ads" at bounding box center [190, 83] width 53 height 8
click at [199, 173] on span "Relevant comments" at bounding box center [190, 174] width 53 height 8
click at [268, 150] on span "Relevant comments" at bounding box center [287, 149] width 53 height 8
click at [493, 233] on span "Submit" at bounding box center [495, 236] width 17 height 6
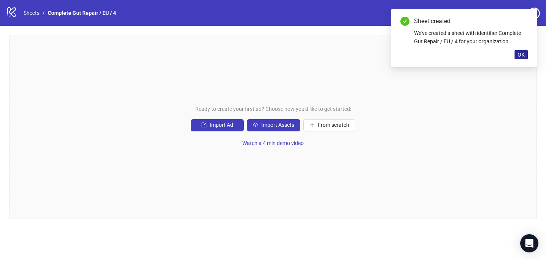
click at [523, 55] on span "OK" at bounding box center [521, 55] width 7 height 6
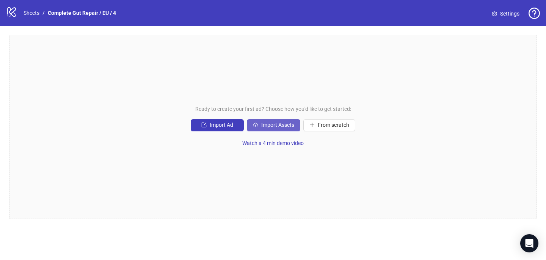
click at [268, 128] on button "Import Assets" at bounding box center [273, 125] width 53 height 12
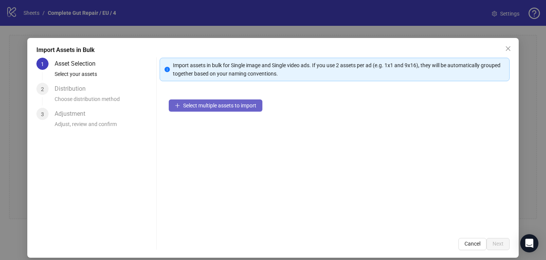
click at [245, 107] on span "Select multiple assets to import" at bounding box center [219, 105] width 73 height 6
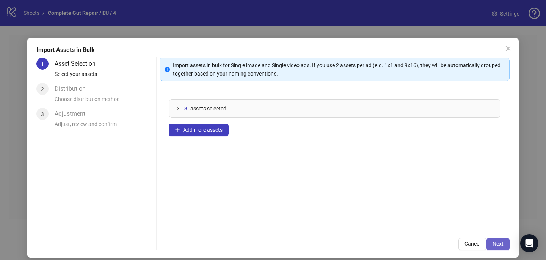
click at [503, 239] on button "Next" at bounding box center [498, 244] width 23 height 12
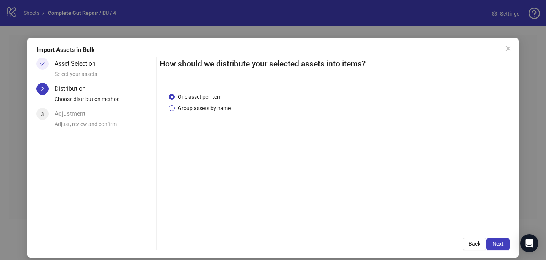
click at [219, 108] on span "Group assets by name" at bounding box center [204, 108] width 59 height 8
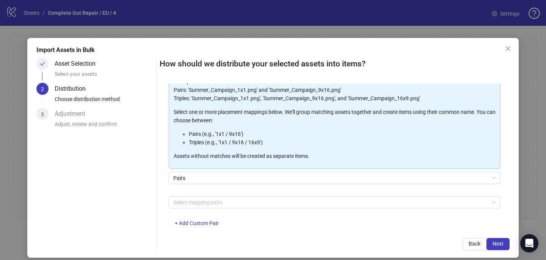
scroll to position [75, 0]
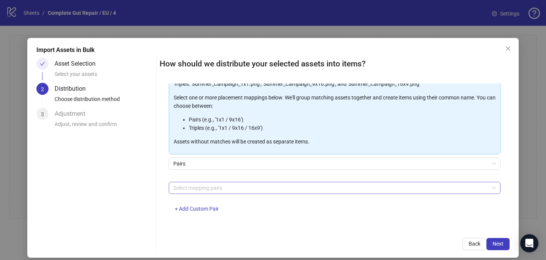
click at [216, 185] on div at bounding box center [330, 187] width 321 height 11
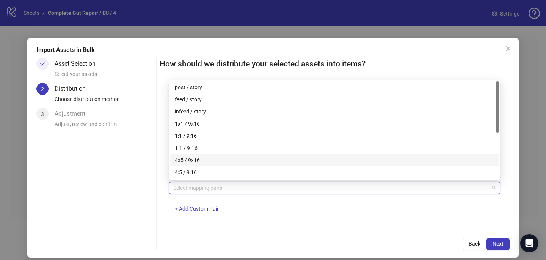
click at [214, 160] on div "4x5 / 9x16" at bounding box center [335, 160] width 320 height 8
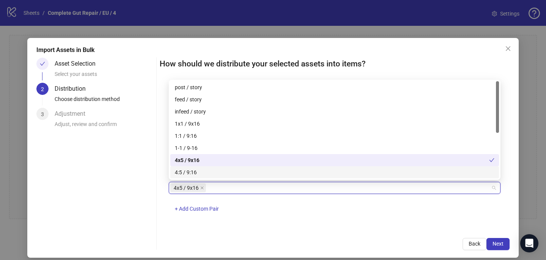
click at [332, 210] on div "4x5 / 9x16 + Add Custom Pair" at bounding box center [335, 201] width 332 height 39
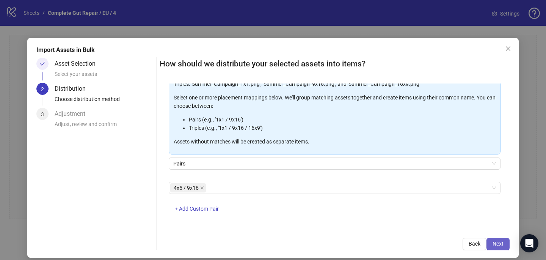
click at [496, 245] on span "Next" at bounding box center [498, 244] width 11 height 6
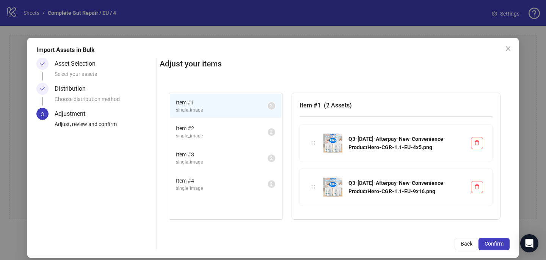
click at [497, 245] on span "Confirm" at bounding box center [494, 244] width 19 height 6
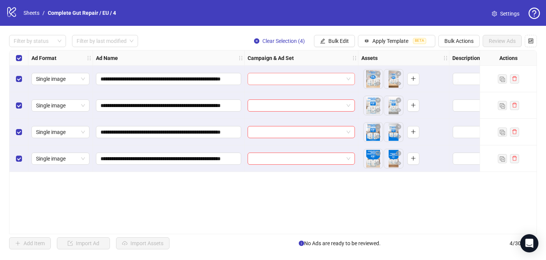
click at [289, 76] on input "search" at bounding box center [297, 78] width 91 height 11
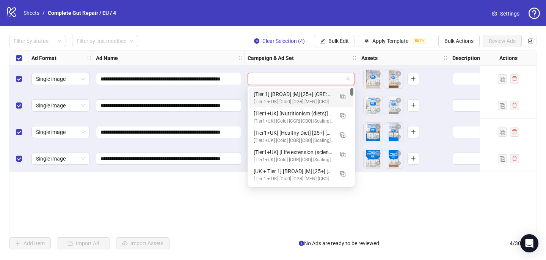
paste input "**********"
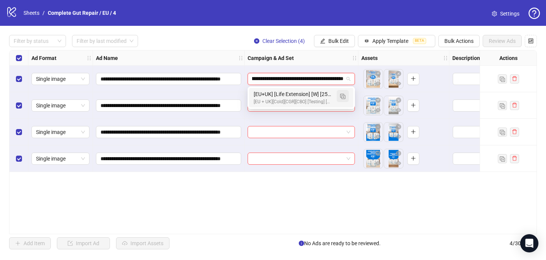
click at [340, 94] on img "button" at bounding box center [342, 96] width 5 height 5
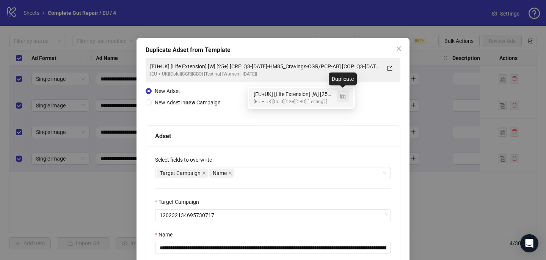
type input "**********"
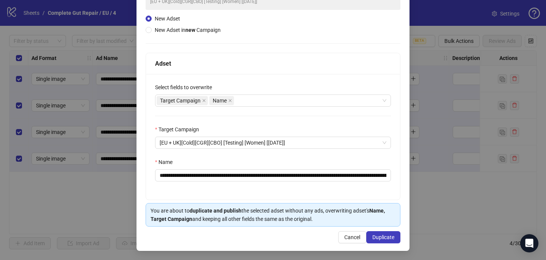
scroll to position [72, 0]
click at [262, 98] on div "Target Campaign Name" at bounding box center [269, 100] width 225 height 11
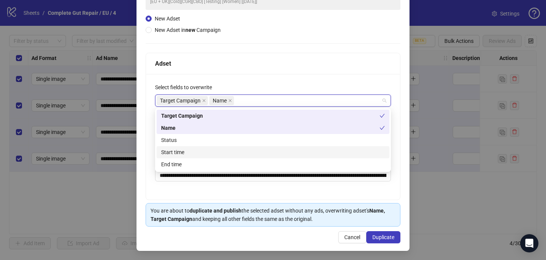
click at [251, 154] on div "Start time" at bounding box center [273, 152] width 224 height 8
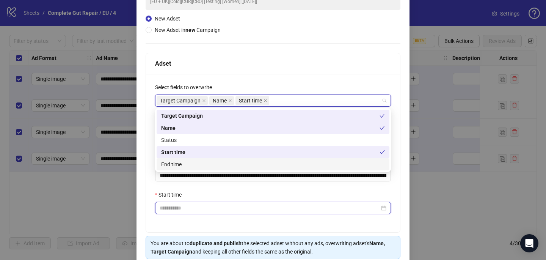
click at [229, 209] on input "Start time" at bounding box center [270, 208] width 220 height 8
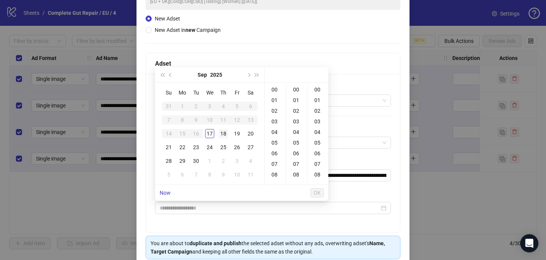
click at [222, 136] on div "18" at bounding box center [223, 133] width 9 height 9
type input "**********"
click at [317, 192] on span "OK" at bounding box center [317, 193] width 7 height 6
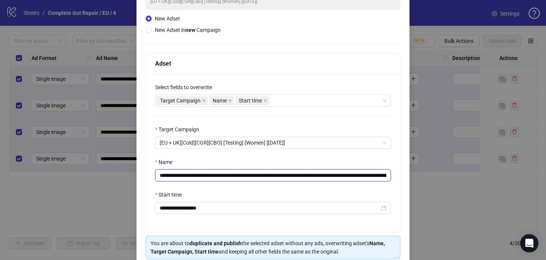
click at [382, 175] on input "**********" at bounding box center [273, 175] width 236 height 12
click at [382, 178] on input "**********" at bounding box center [273, 175] width 236 height 12
drag, startPoint x: 306, startPoint y: 176, endPoint x: 401, endPoint y: 175, distance: 95.6
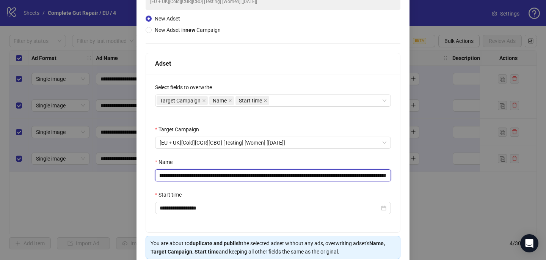
click at [402, 175] on div "**********" at bounding box center [273, 124] width 273 height 318
click at [360, 179] on input "**********" at bounding box center [273, 175] width 236 height 12
click at [327, 123] on div "**********" at bounding box center [273, 153] width 254 height 158
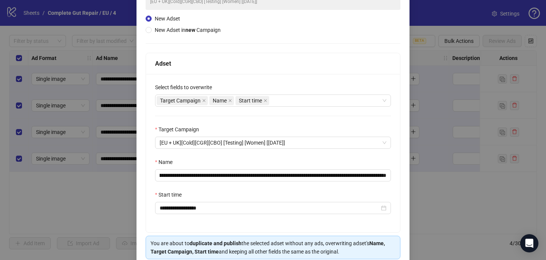
scroll to position [0, 0]
drag, startPoint x: 363, startPoint y: 176, endPoint x: 254, endPoint y: 172, distance: 109.3
click at [254, 172] on input "**********" at bounding box center [273, 175] width 236 height 12
paste input "**********"
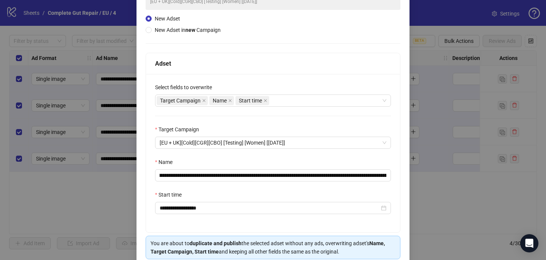
click at [306, 156] on div "**********" at bounding box center [273, 153] width 254 height 158
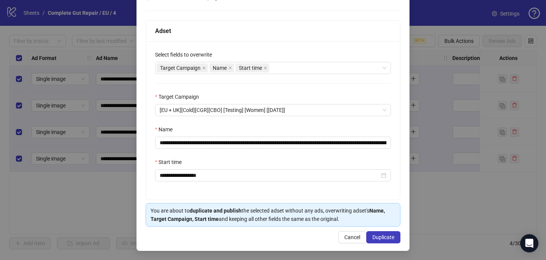
scroll to position [105, 0]
click at [176, 143] on input "**********" at bounding box center [273, 143] width 236 height 12
type input "**********"
click at [217, 162] on div "Start time" at bounding box center [273, 163] width 236 height 11
click at [384, 237] on span "Duplicate" at bounding box center [384, 237] width 22 height 6
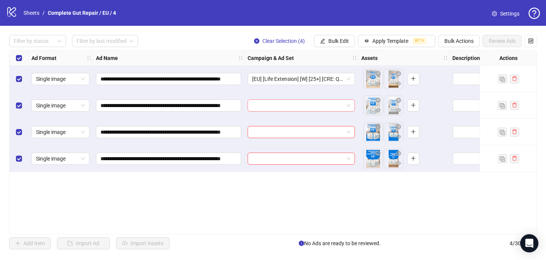
click at [282, 106] on input "search" at bounding box center [297, 105] width 91 height 11
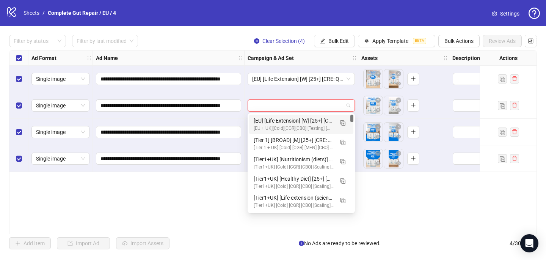
click at [280, 121] on div "[EU] [Life Extension] [W] [25+] [CRE: Q3-[DATE]-Afterpay-New-Convenience-Produc…" at bounding box center [294, 120] width 80 height 8
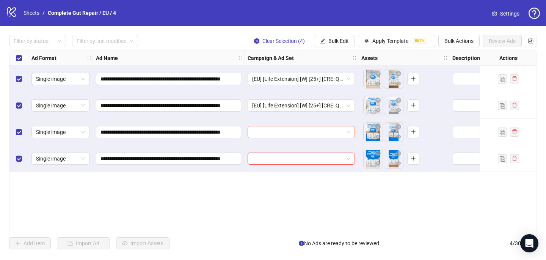
click at [280, 128] on input "search" at bounding box center [297, 131] width 91 height 11
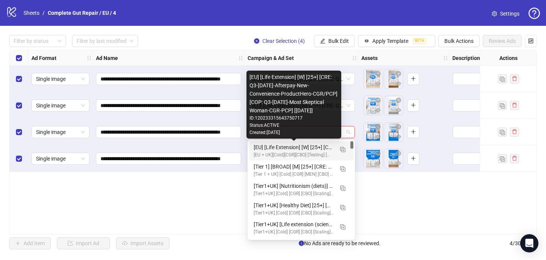
click at [281, 148] on div "[EU] [Life Extension] [W] [25+] [CRE: Q3-[DATE]-Afterpay-New-Convenience-Produc…" at bounding box center [294, 147] width 80 height 8
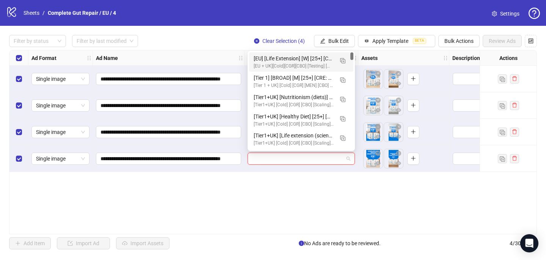
click at [281, 156] on input "search" at bounding box center [297, 158] width 91 height 11
click at [331, 55] on div "[EU] [Life Extension] [W] [25+] [CRE: Q3-[DATE]-Afterpay-New-Convenience-Produc…" at bounding box center [294, 58] width 80 height 8
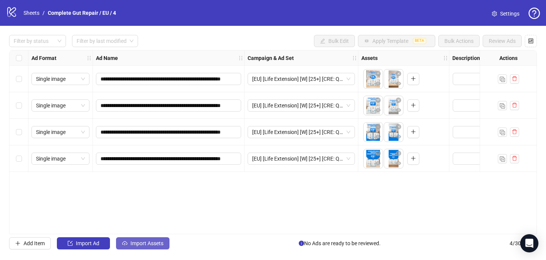
click at [139, 241] on span "Import Assets" at bounding box center [147, 243] width 33 height 6
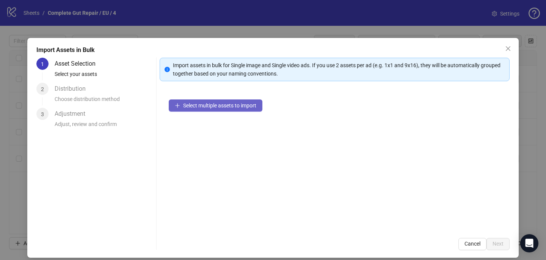
click at [197, 104] on span "Select multiple assets to import" at bounding box center [219, 105] width 73 height 6
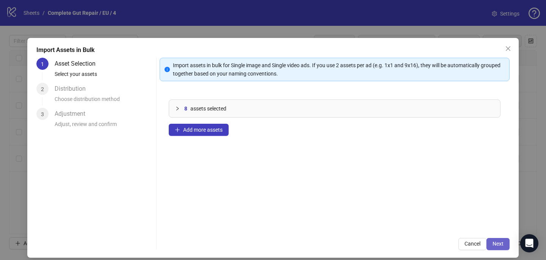
click at [495, 242] on span "Next" at bounding box center [498, 244] width 11 height 6
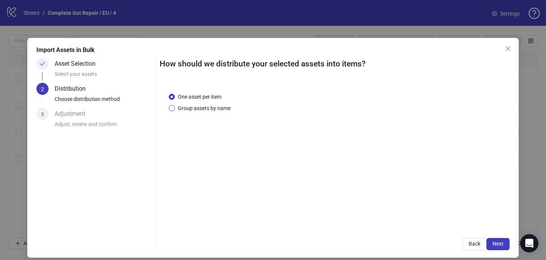
click at [215, 107] on span "Group assets by name" at bounding box center [204, 108] width 59 height 8
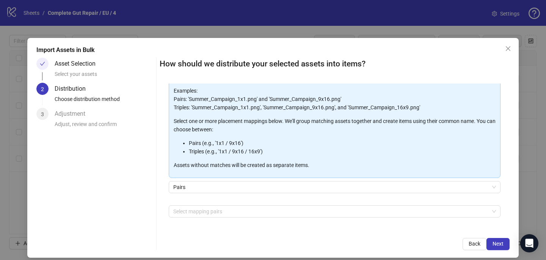
scroll to position [77, 0]
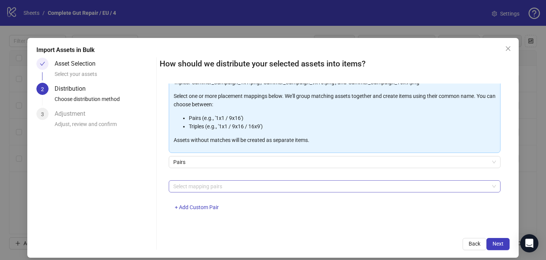
click at [212, 180] on div "Select mapping pairs" at bounding box center [335, 186] width 332 height 12
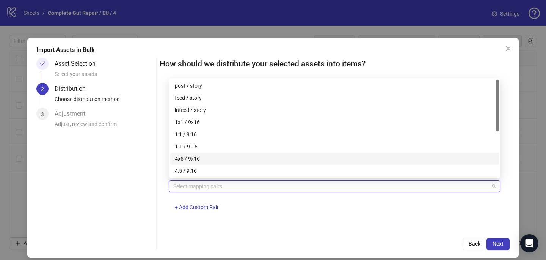
click at [208, 161] on div "4x5 / 9x16" at bounding box center [335, 158] width 320 height 8
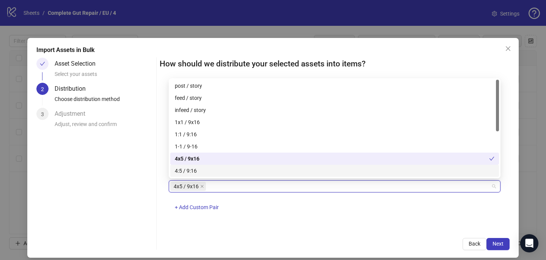
click at [297, 211] on div "4x5 / 9x16 + Add Custom Pair" at bounding box center [335, 199] width 332 height 39
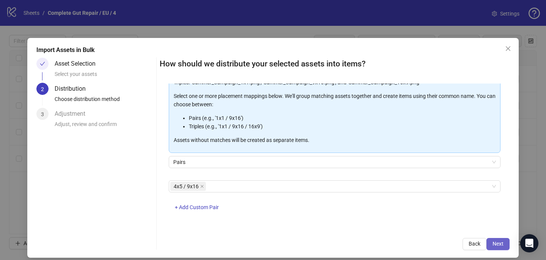
click at [496, 244] on span "Next" at bounding box center [498, 244] width 11 height 6
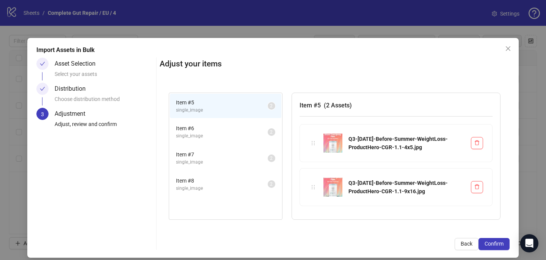
click at [497, 244] on span "Confirm" at bounding box center [494, 244] width 19 height 6
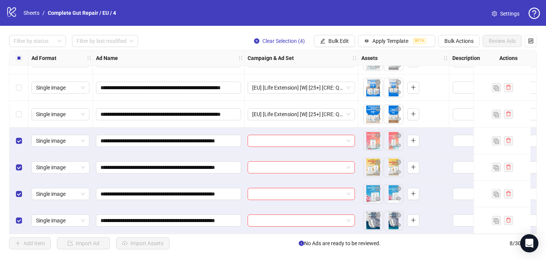
scroll to position [47, 0]
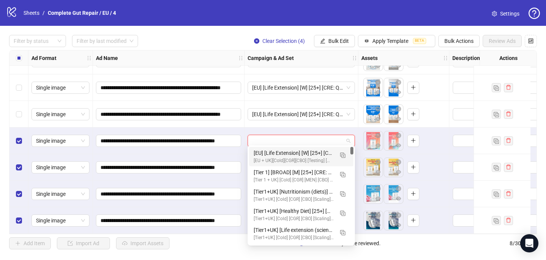
click at [302, 135] on input "search" at bounding box center [297, 140] width 91 height 11
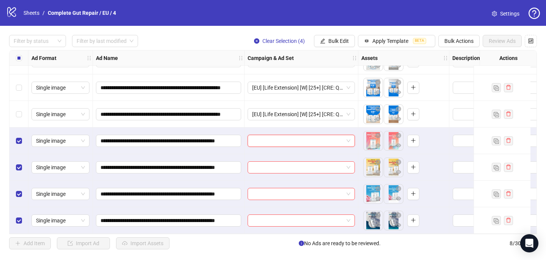
paste input "**********"
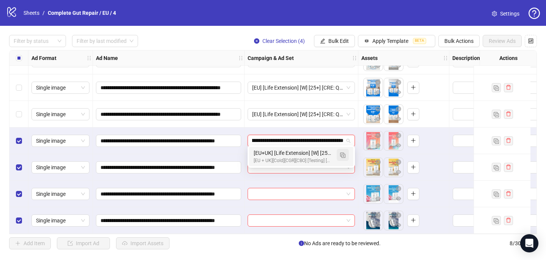
click at [342, 154] on img "button" at bounding box center [342, 155] width 5 height 5
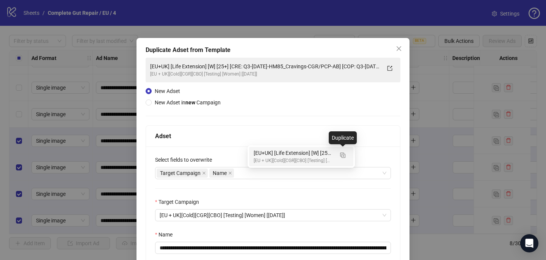
type input "**********"
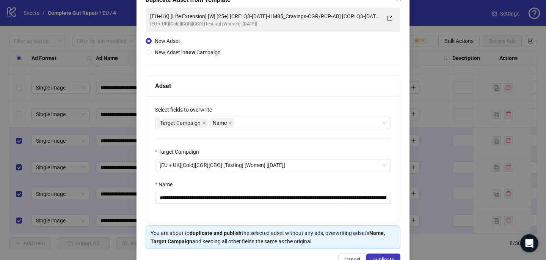
scroll to position [50, 0]
click at [252, 125] on div "Target Campaign Name" at bounding box center [269, 122] width 225 height 11
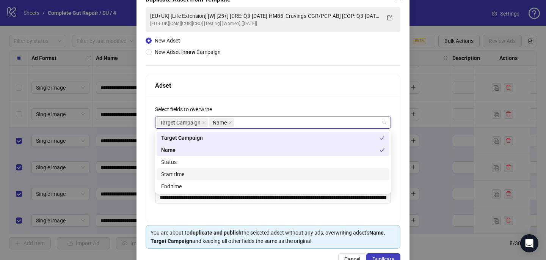
click at [247, 172] on div "Start time" at bounding box center [273, 174] width 224 height 8
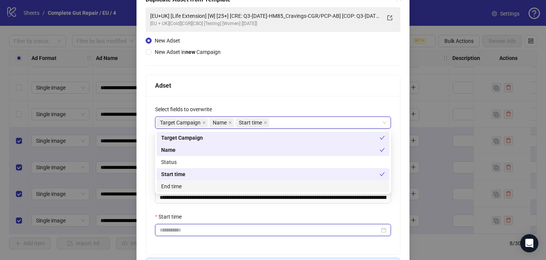
click at [223, 230] on input "Start time" at bounding box center [270, 230] width 220 height 8
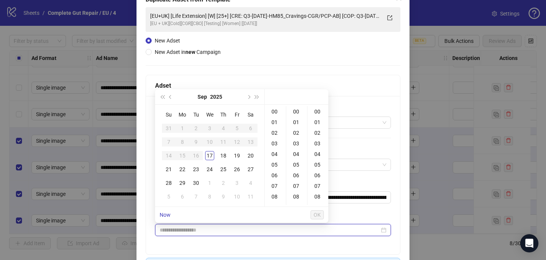
type input "**********"
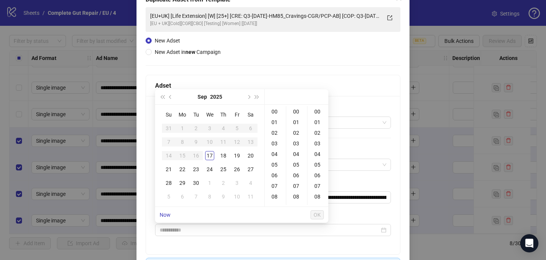
click at [224, 148] on td "11" at bounding box center [224, 142] width 14 height 14
click at [224, 154] on div "18" at bounding box center [223, 155] width 9 height 9
type input "**********"
click at [316, 214] on span "OK" at bounding box center [317, 215] width 7 height 6
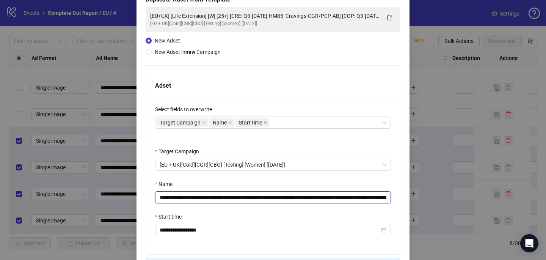
drag, startPoint x: 362, startPoint y: 196, endPoint x: 254, endPoint y: 194, distance: 108.1
click at [255, 195] on input "**********" at bounding box center [273, 197] width 236 height 12
paste input "**********"
click at [377, 197] on input "**********" at bounding box center [273, 197] width 236 height 12
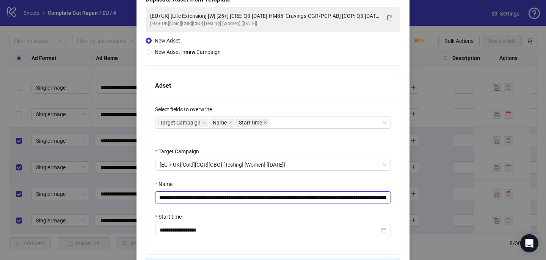
scroll to position [0, 259]
click at [300, 198] on input "**********" at bounding box center [273, 197] width 236 height 12
drag, startPoint x: 330, startPoint y: 198, endPoint x: 409, endPoint y: 198, distance: 78.9
click at [409, 198] on div "**********" at bounding box center [273, 146] width 273 height 318
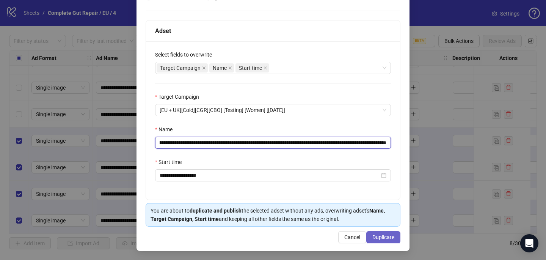
type input "**********"
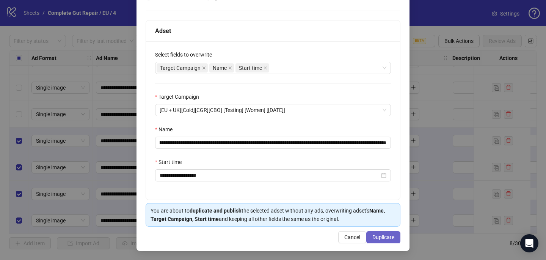
click at [386, 239] on span "Duplicate" at bounding box center [384, 237] width 22 height 6
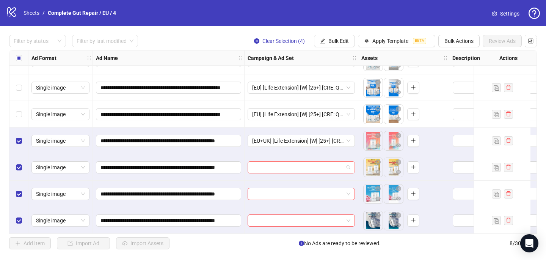
click at [321, 165] on input "search" at bounding box center [297, 167] width 91 height 11
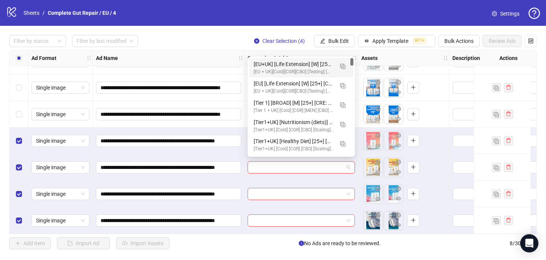
click at [316, 59] on div "[EU+UK] [Life Extension] [W] [25+] [CRE: Q3-[DATE]-Before-Summer-WeightLoss-Pro…" at bounding box center [301, 67] width 104 height 19
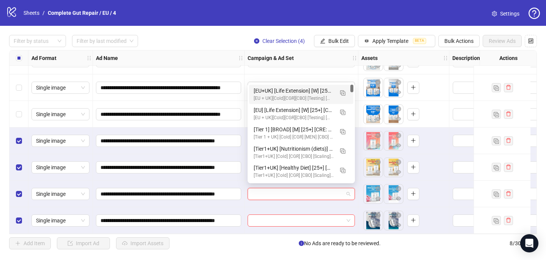
click at [277, 190] on input "search" at bounding box center [297, 193] width 91 height 11
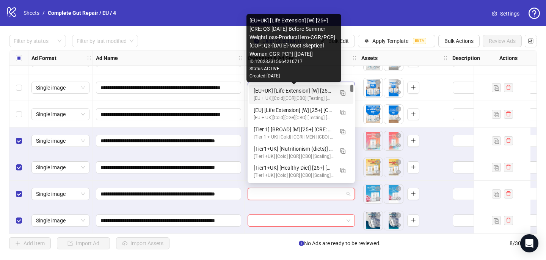
click at [309, 90] on div "[EU+UK] [Life Extension] [W] [25+] [CRE: Q3-[DATE]-Before-Summer-WeightLoss-Pro…" at bounding box center [294, 90] width 80 height 8
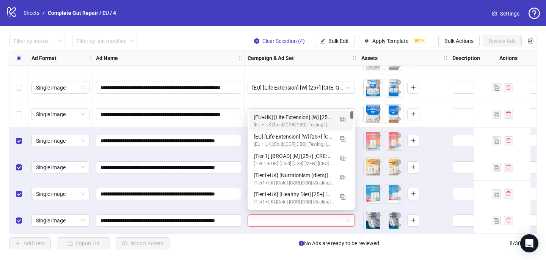
click at [268, 220] on input "search" at bounding box center [297, 220] width 91 height 11
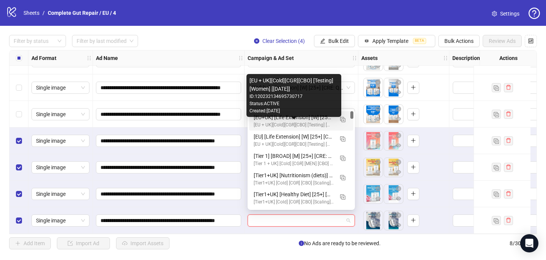
click at [286, 120] on div "[EU+UK] [Life Extension] [W] [25+] [CRE: Q3-[DATE]-Before-Summer-WeightLoss-Pro…" at bounding box center [294, 117] width 80 height 8
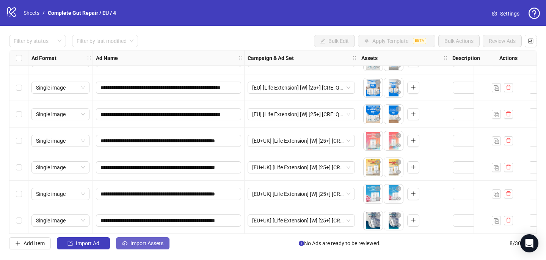
click at [150, 242] on span "Import Assets" at bounding box center [147, 243] width 33 height 6
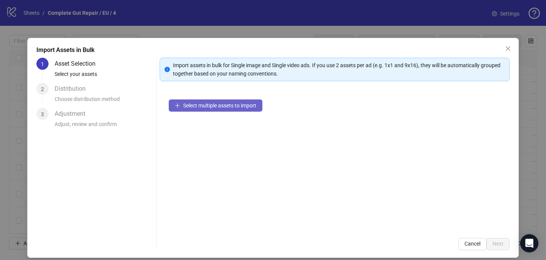
click at [198, 109] on button "Select multiple assets to import" at bounding box center [216, 105] width 94 height 12
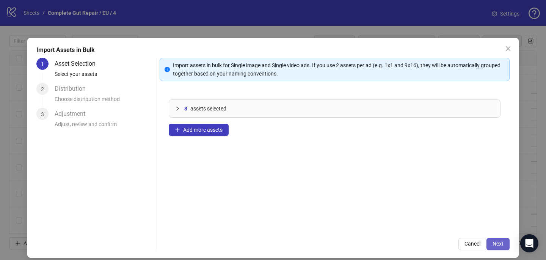
click at [497, 247] on button "Next" at bounding box center [498, 244] width 23 height 12
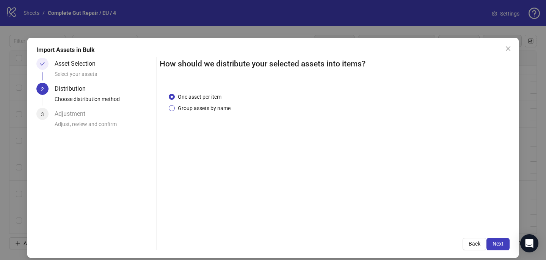
click at [224, 106] on span "Group assets by name" at bounding box center [204, 108] width 59 height 8
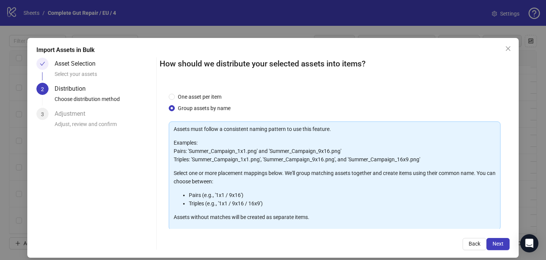
scroll to position [77, 0]
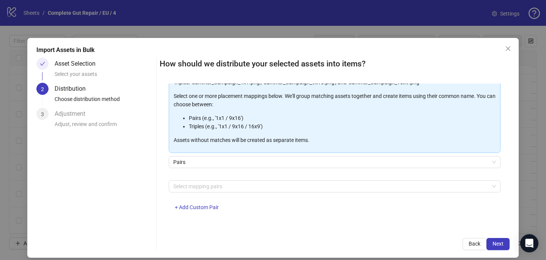
click at [234, 179] on div "Assets must follow a consistent naming pattern to use this feature. Examples: P…" at bounding box center [335, 131] width 332 height 175
click at [232, 190] on div at bounding box center [330, 186] width 321 height 11
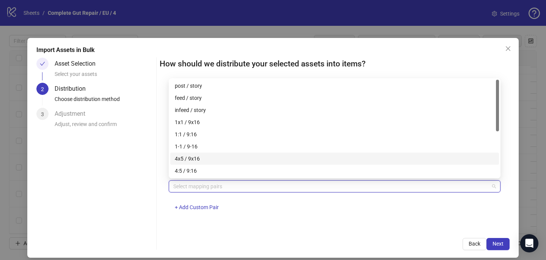
click at [225, 158] on div "4x5 / 9x16" at bounding box center [335, 158] width 320 height 8
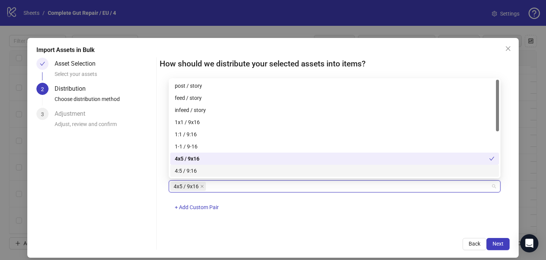
click at [324, 222] on div "One asset per item Group assets by name Assets must follow a consistent naming …" at bounding box center [335, 155] width 350 height 145
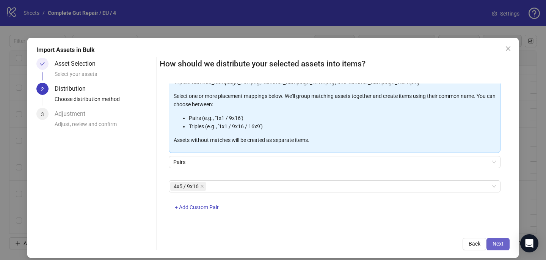
click at [499, 244] on span "Next" at bounding box center [498, 244] width 11 height 6
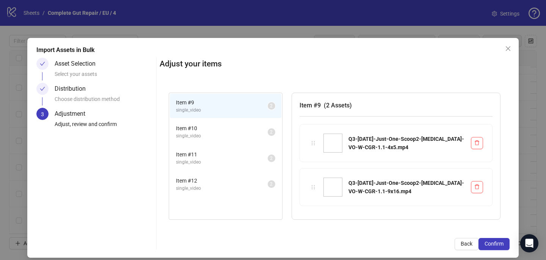
click at [499, 244] on span "Confirm" at bounding box center [494, 244] width 19 height 6
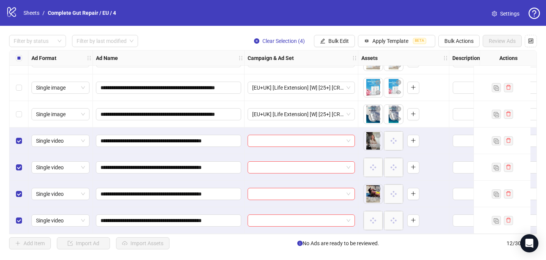
scroll to position [154, 0]
click at [260, 143] on input "search" at bounding box center [297, 140] width 91 height 11
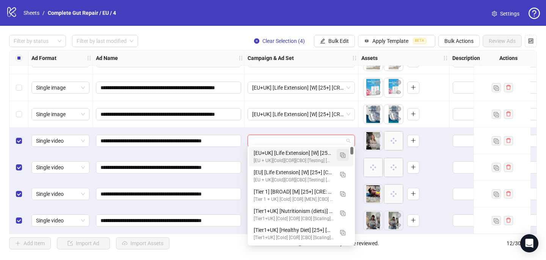
click at [344, 155] on img "button" at bounding box center [342, 155] width 5 height 5
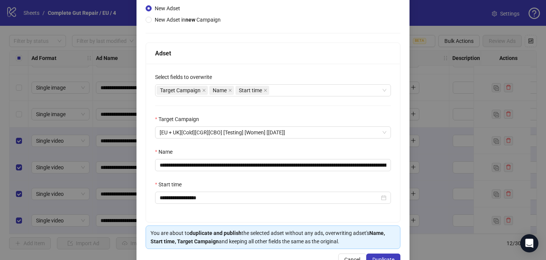
scroll to position [92, 0]
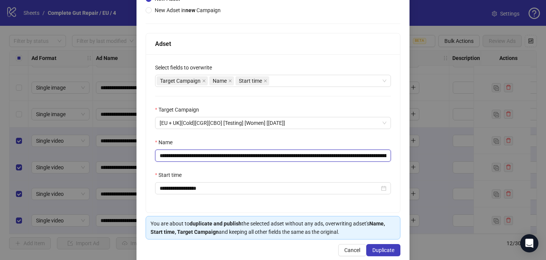
drag, startPoint x: 372, startPoint y: 156, endPoint x: 275, endPoint y: 154, distance: 97.1
click at [275, 155] on input "**********" at bounding box center [273, 155] width 236 height 12
drag, startPoint x: 316, startPoint y: 156, endPoint x: 253, endPoint y: 154, distance: 62.6
click at [253, 155] on input "**********" at bounding box center [273, 155] width 236 height 12
paste input "**********"
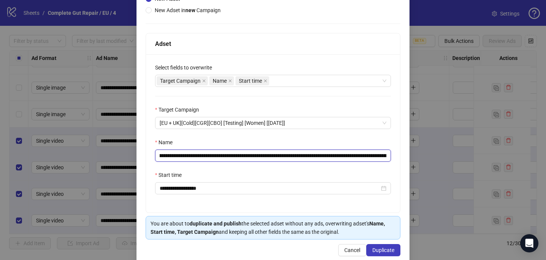
scroll to position [0, 121]
type input "**********"
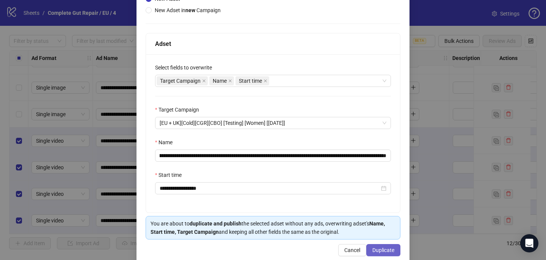
click at [379, 247] on button "Duplicate" at bounding box center [383, 250] width 34 height 12
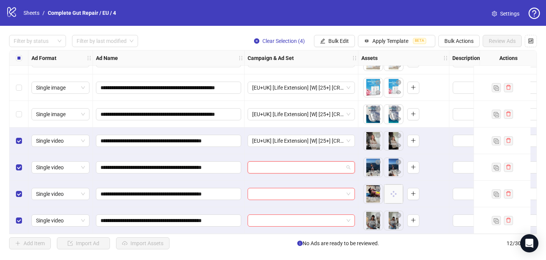
click at [305, 162] on input "search" at bounding box center [297, 167] width 91 height 11
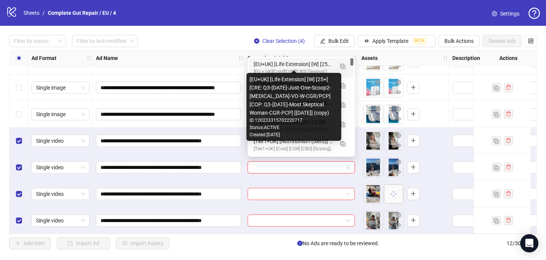
click at [299, 64] on div "[EU+UK] [Life Extension] [W] [25+] [CRE: Q3-[DATE]-Just-One-Scoop2-[MEDICAL_DAT…" at bounding box center [294, 64] width 80 height 8
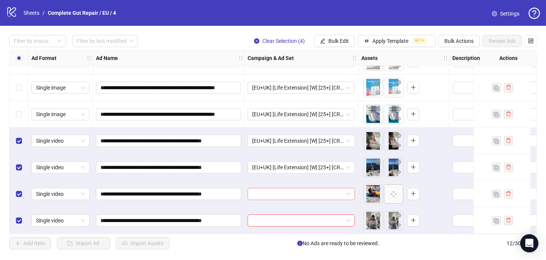
click at [259, 191] on input "search" at bounding box center [297, 193] width 91 height 11
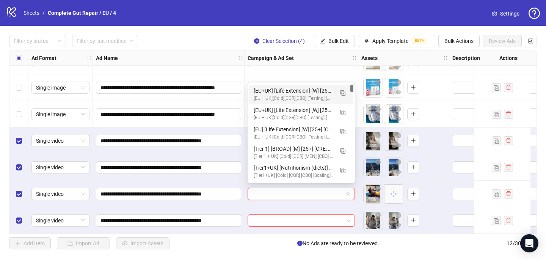
click at [277, 94] on div "[EU+UK] [Life Extension] [W] [25+] [CRE: Q3-[DATE]-Just-One-Scoop2-[MEDICAL_DAT…" at bounding box center [294, 90] width 80 height 8
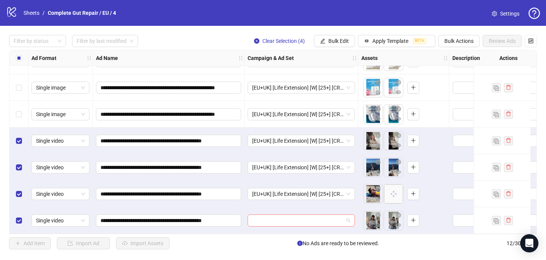
click at [256, 215] on input "search" at bounding box center [297, 220] width 91 height 11
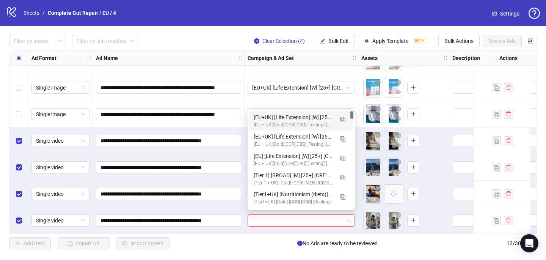
click at [275, 113] on div "[EU+UK] [Life Extension] [W] [25+] [CRE: Q3-[DATE]-Just-One-Scoop2-[MEDICAL_DAT…" at bounding box center [294, 117] width 80 height 8
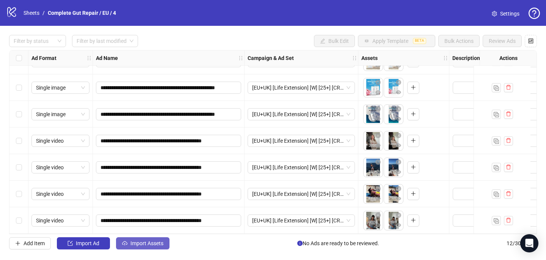
click at [162, 244] on span "Import Assets" at bounding box center [147, 243] width 33 height 6
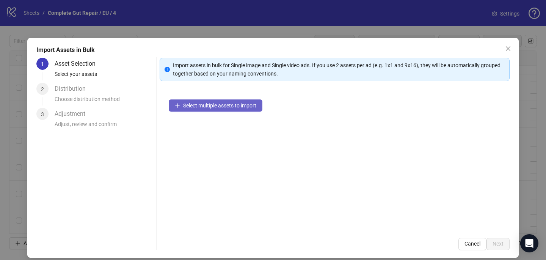
click at [191, 110] on button "Select multiple assets to import" at bounding box center [216, 105] width 94 height 12
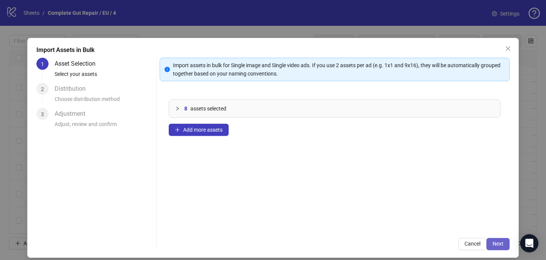
click at [495, 241] on span "Next" at bounding box center [498, 244] width 11 height 6
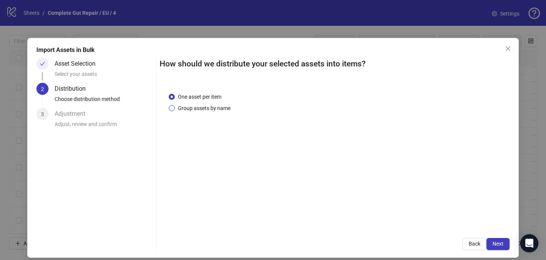
click at [215, 107] on span "Group assets by name" at bounding box center [204, 108] width 59 height 8
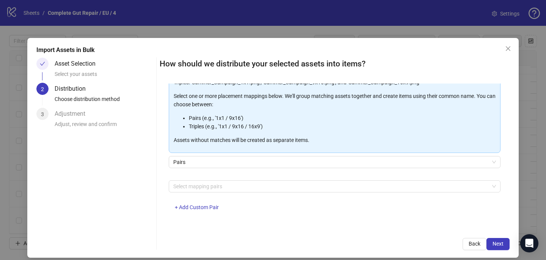
scroll to position [6, 0]
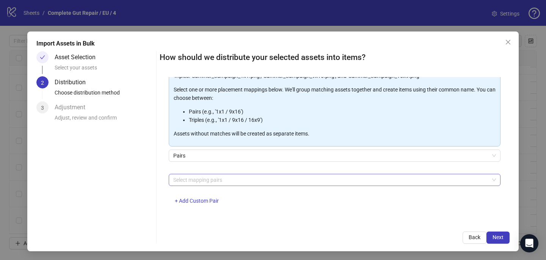
click at [219, 182] on div at bounding box center [330, 180] width 321 height 11
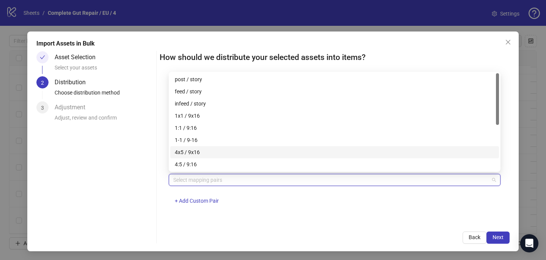
click at [216, 153] on div "4x5 / 9x16" at bounding box center [335, 152] width 320 height 8
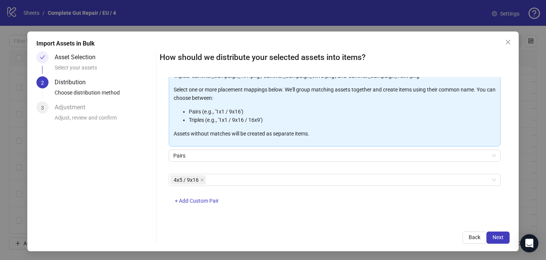
click at [293, 237] on div "Back Next" at bounding box center [335, 237] width 350 height 12
click at [395, 50] on div "Import Assets in Bulk Asset Selection Select your assets 2 Distribution Choose …" at bounding box center [273, 141] width 492 height 220
click at [503, 238] on span "Next" at bounding box center [498, 237] width 11 height 6
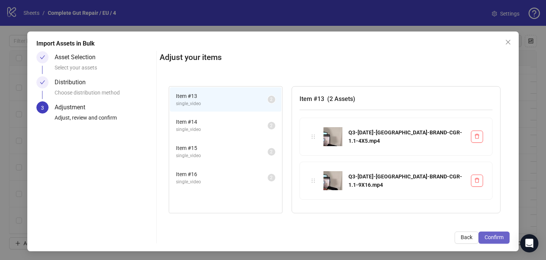
click at [494, 237] on span "Confirm" at bounding box center [494, 237] width 19 height 6
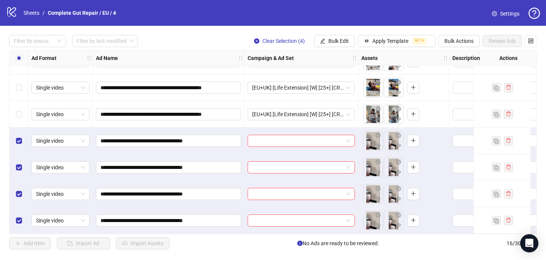
scroll to position [260, 0]
click at [278, 137] on input "search" at bounding box center [297, 140] width 91 height 11
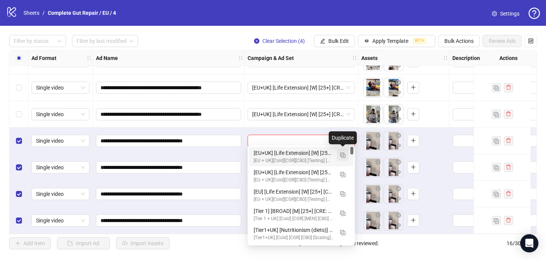
click at [344, 156] on img "button" at bounding box center [342, 155] width 5 height 5
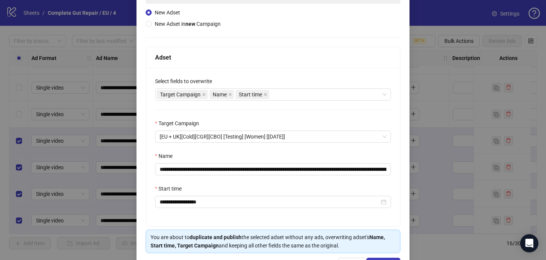
scroll to position [105, 0]
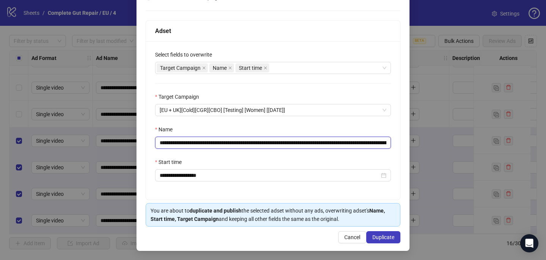
drag, startPoint x: 382, startPoint y: 143, endPoint x: 275, endPoint y: 142, distance: 106.6
click at [275, 142] on input "**********" at bounding box center [273, 143] width 236 height 12
drag, startPoint x: 286, startPoint y: 143, endPoint x: 253, endPoint y: 141, distance: 33.8
click at [253, 141] on input "**********" at bounding box center [273, 143] width 236 height 12
paste input "**********"
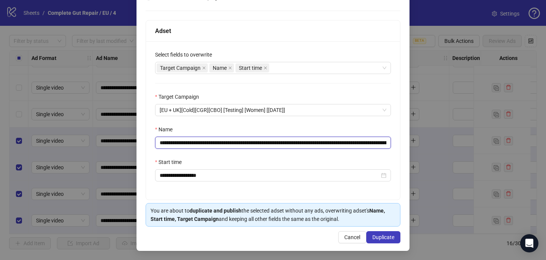
type input "**********"
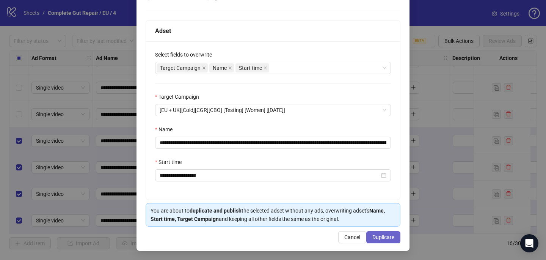
click at [382, 235] on span "Duplicate" at bounding box center [384, 237] width 22 height 6
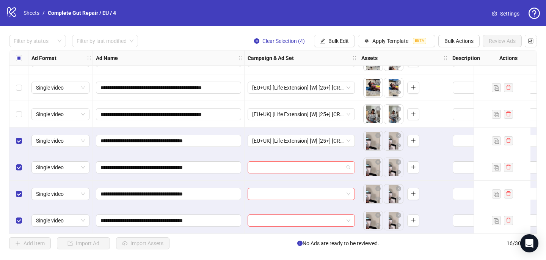
click at [268, 165] on input "search" at bounding box center [297, 167] width 91 height 11
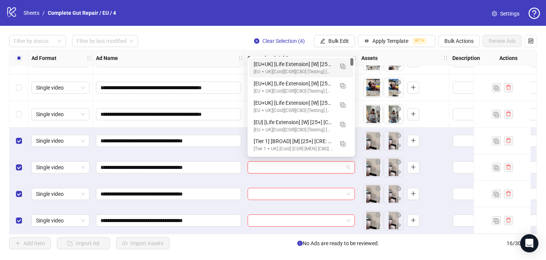
click at [322, 64] on div "[EU+UK] [Life Extension] [W] [25+] [CRE: Q3-[DATE]-RUMORSARETRUE-BRAND-CGR/PCP]…" at bounding box center [294, 64] width 80 height 8
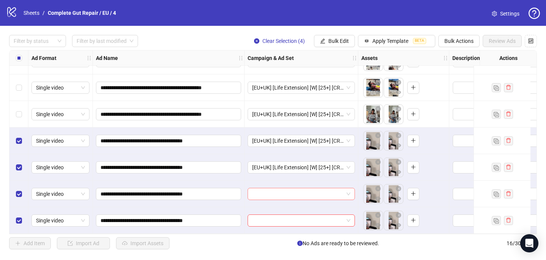
click at [275, 191] on input "search" at bounding box center [297, 193] width 91 height 11
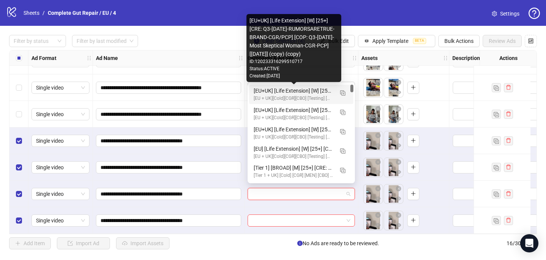
click at [314, 95] on div "[EU + UK][Cold][CGR][CBO] [Testing] [Women] [[DATE]]" at bounding box center [294, 98] width 80 height 7
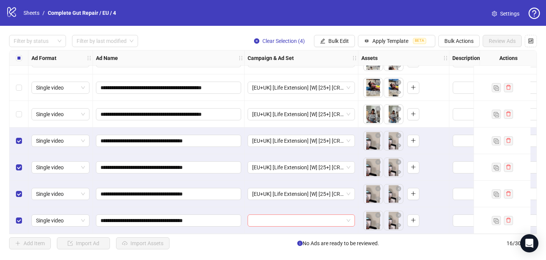
click at [259, 222] on input "search" at bounding box center [297, 220] width 91 height 11
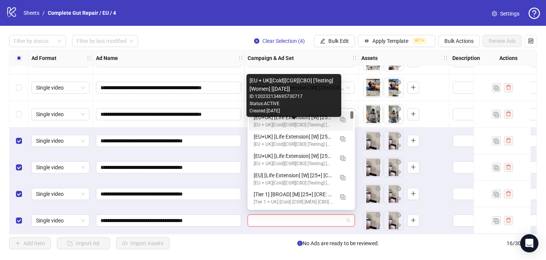
click at [293, 124] on div "[EU + UK][Cold][CGR][CBO] [Testing] [Women] [[DATE]]" at bounding box center [294, 124] width 80 height 7
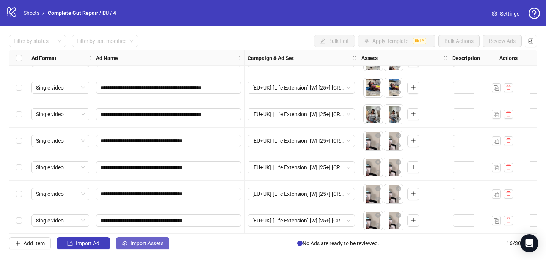
click at [154, 242] on span "Import Assets" at bounding box center [147, 243] width 33 height 6
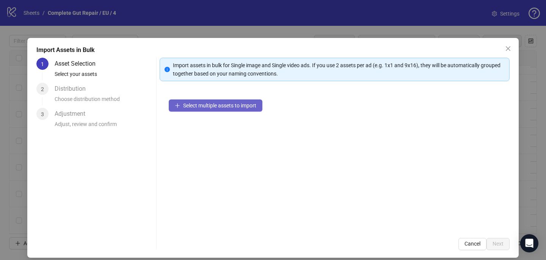
click at [239, 107] on span "Select multiple assets to import" at bounding box center [219, 105] width 73 height 6
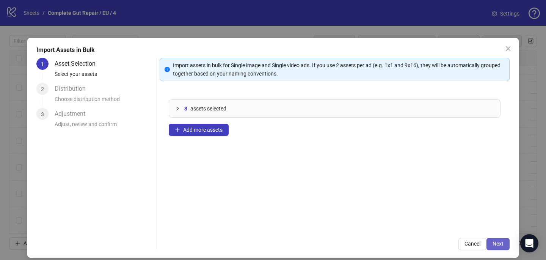
click at [496, 242] on span "Next" at bounding box center [498, 244] width 11 height 6
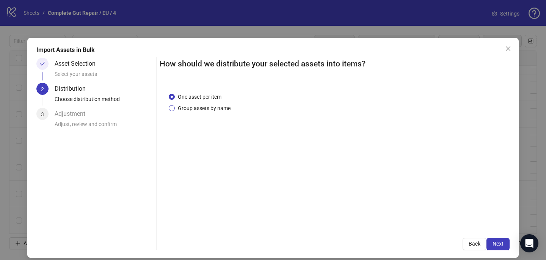
click at [223, 112] on span "Group assets by name" at bounding box center [204, 108] width 59 height 8
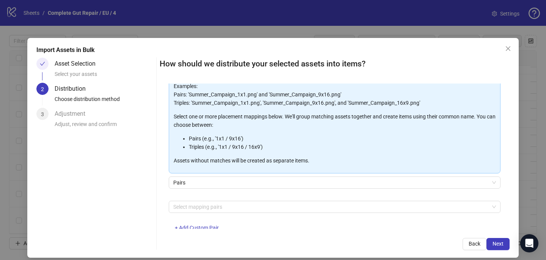
scroll to position [63, 0]
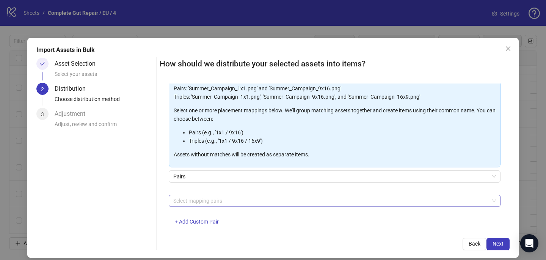
click at [213, 201] on div at bounding box center [330, 200] width 321 height 11
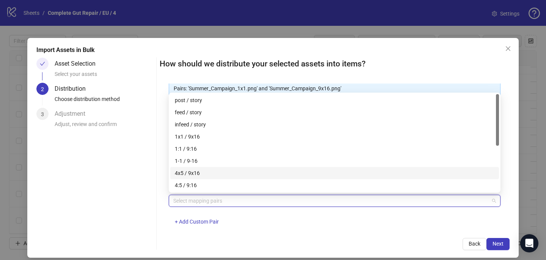
click at [214, 173] on div "4x5 / 9x16" at bounding box center [335, 173] width 320 height 8
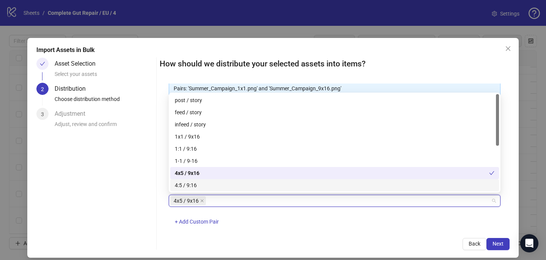
click at [312, 233] on div "How should we distribute your selected assets into items? One asset per item Gr…" at bounding box center [335, 154] width 350 height 192
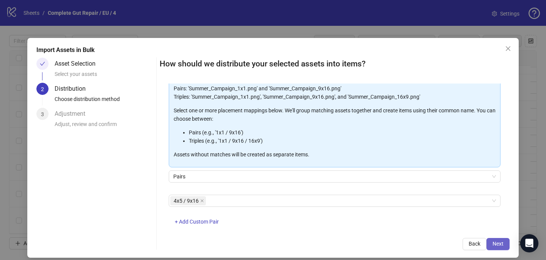
click at [493, 239] on button "Next" at bounding box center [498, 244] width 23 height 12
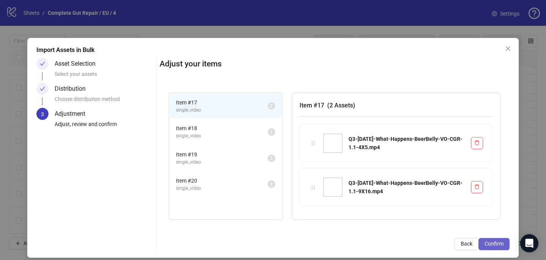
click at [494, 240] on button "Confirm" at bounding box center [494, 244] width 31 height 12
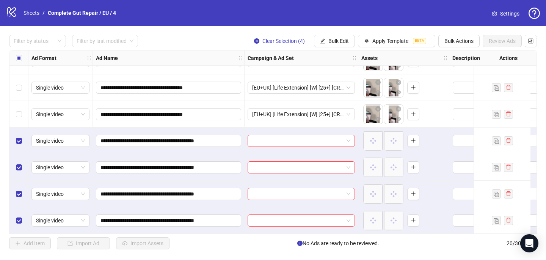
scroll to position [366, 0]
click at [303, 139] on input "search" at bounding box center [297, 140] width 91 height 11
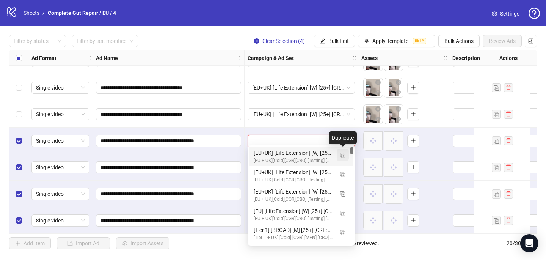
click at [344, 153] on img "button" at bounding box center [342, 155] width 5 height 5
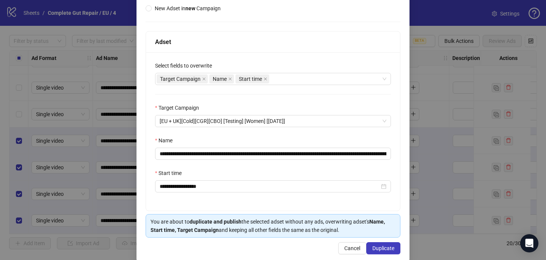
scroll to position [98, 0]
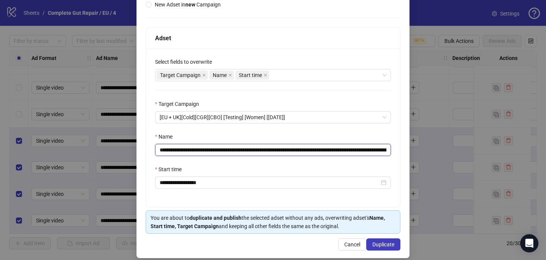
drag, startPoint x: 381, startPoint y: 151, endPoint x: 252, endPoint y: 152, distance: 128.6
click at [252, 152] on input "**********" at bounding box center [273, 150] width 236 height 12
paste input "*****"
click at [252, 149] on input "**********" at bounding box center [273, 150] width 236 height 12
type input "**********"
